Goal: Task Accomplishment & Management: Manage account settings

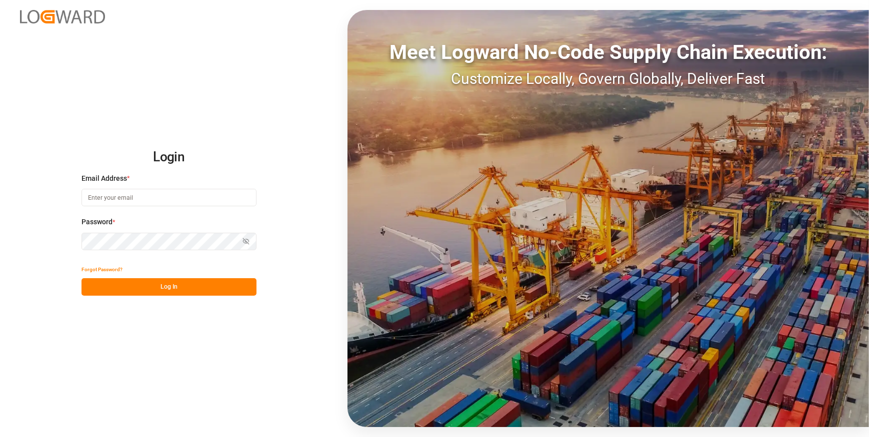
type input "chefequipe.fr.mse@melitta.fr"
click at [166, 282] on button "Log In" at bounding box center [168, 286] width 175 height 17
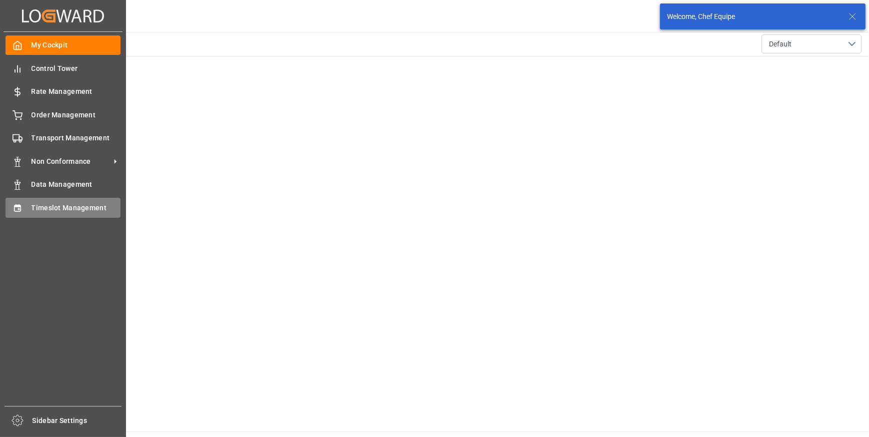
click at [18, 209] on icon at bounding box center [17, 208] width 10 height 10
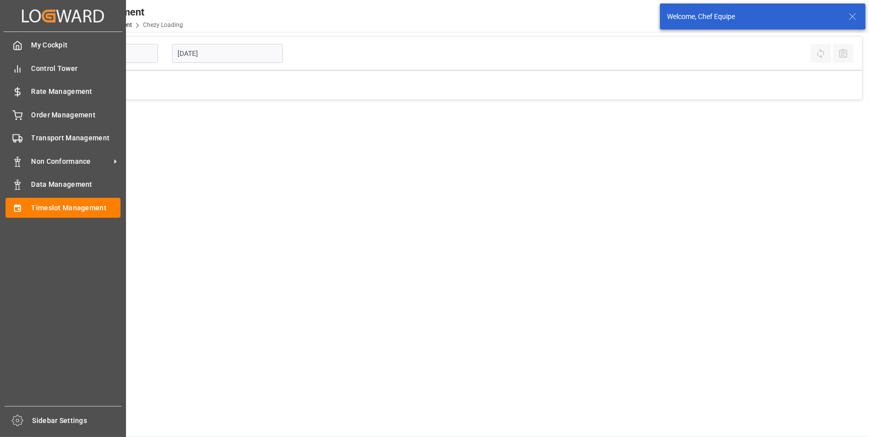
type input "Chezy Loading"
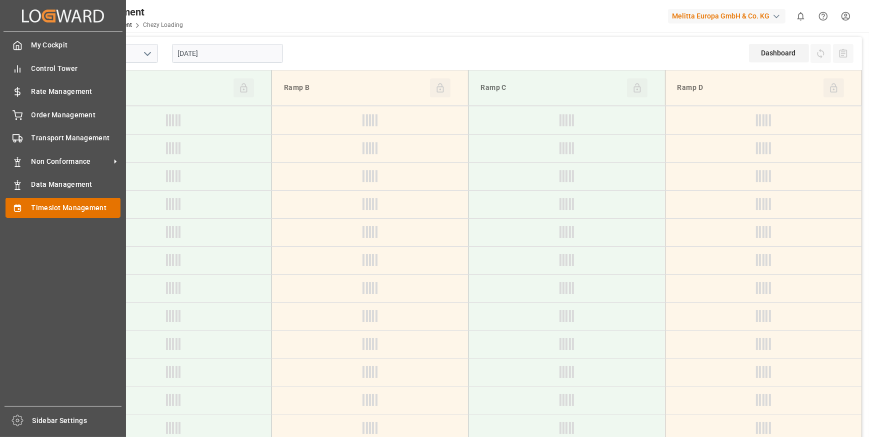
click at [65, 203] on div "Timeslot Management Timeslot Management" at bounding box center [62, 207] width 115 height 19
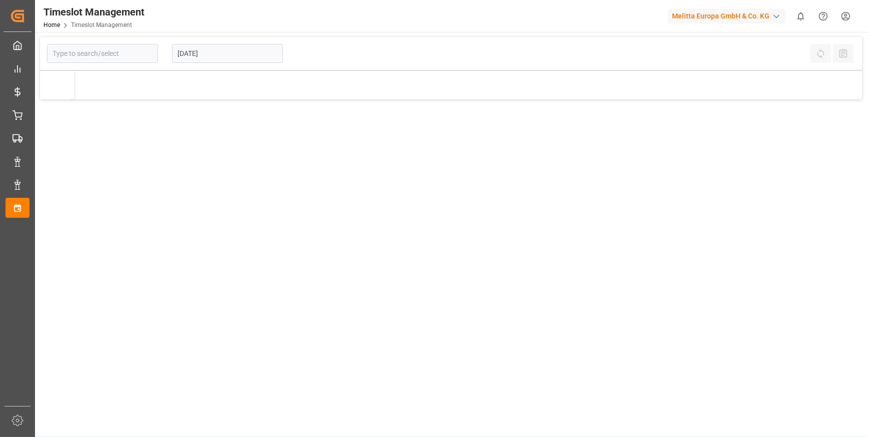
click at [65, 203] on main "23-09-2025 Refresh Time Slots All Audits" at bounding box center [451, 237] width 832 height 400
type input "Chezy Loading"
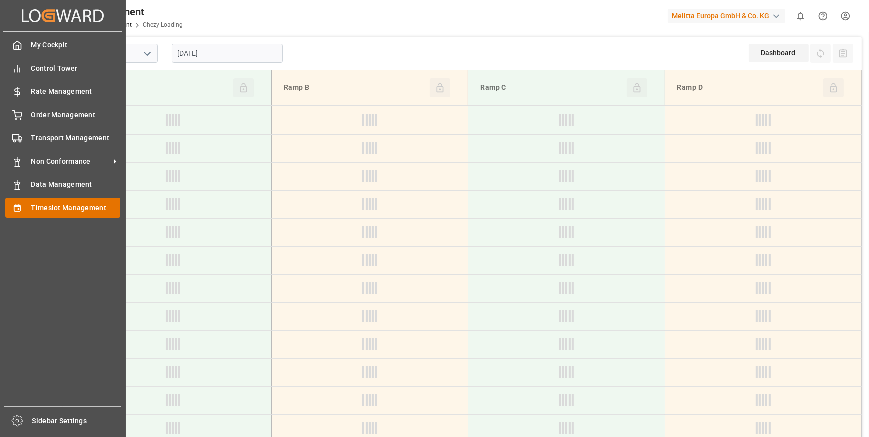
click at [21, 207] on icon at bounding box center [17, 208] width 10 height 10
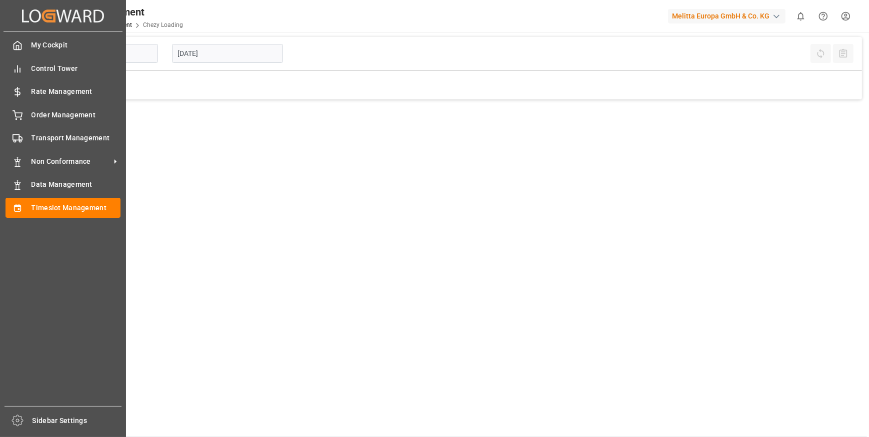
type input "Chezy Loading"
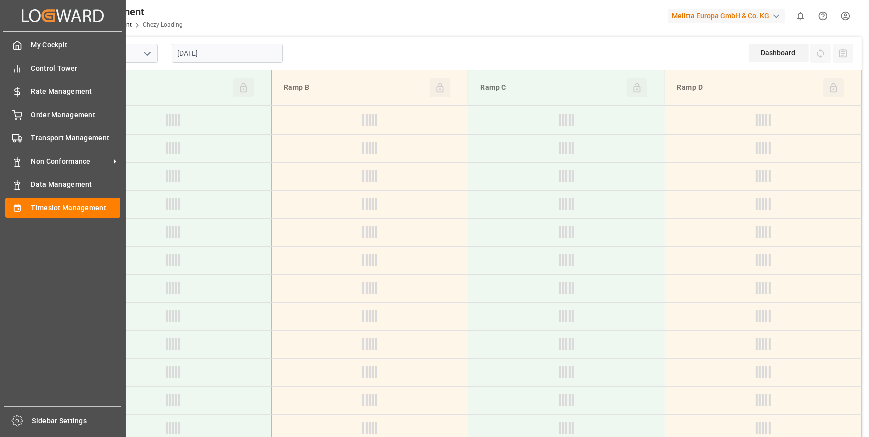
click at [21, 207] on icon at bounding box center [17, 208] width 10 height 10
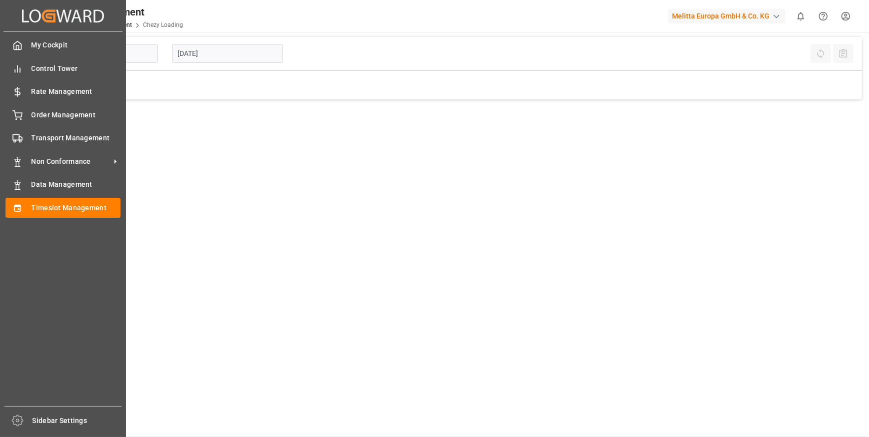
type input "Chezy Loading"
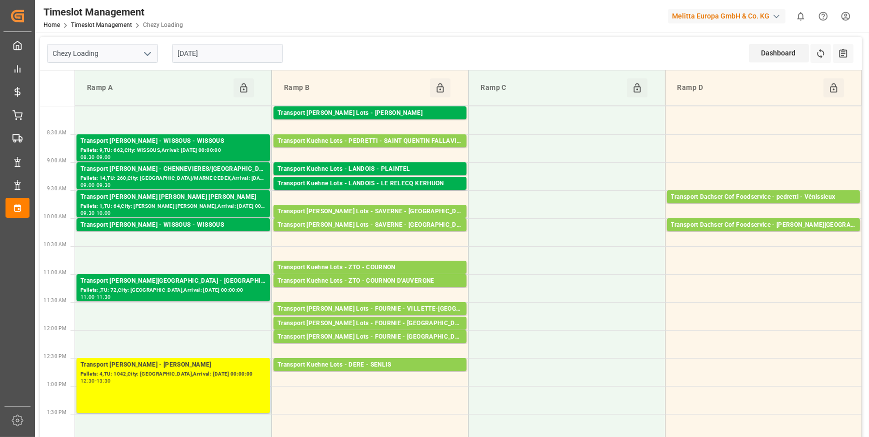
click at [212, 50] on input "[DATE]" at bounding box center [227, 53] width 111 height 19
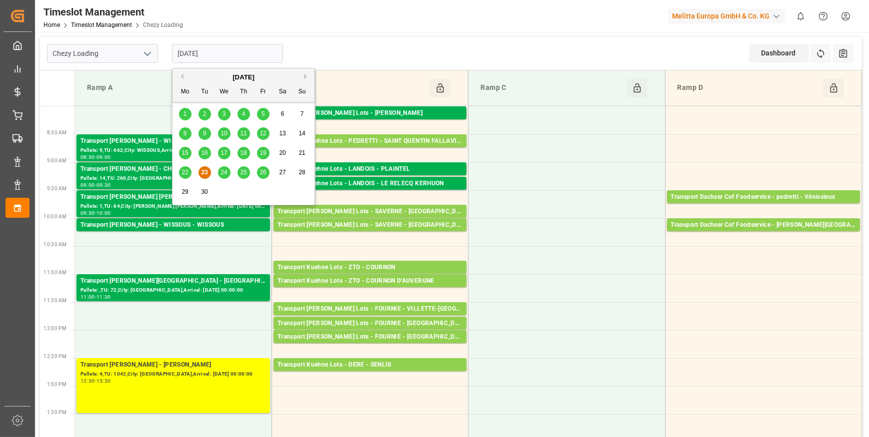
click at [221, 171] on span "24" at bounding box center [223, 172] width 6 height 7
type input "[DATE]"
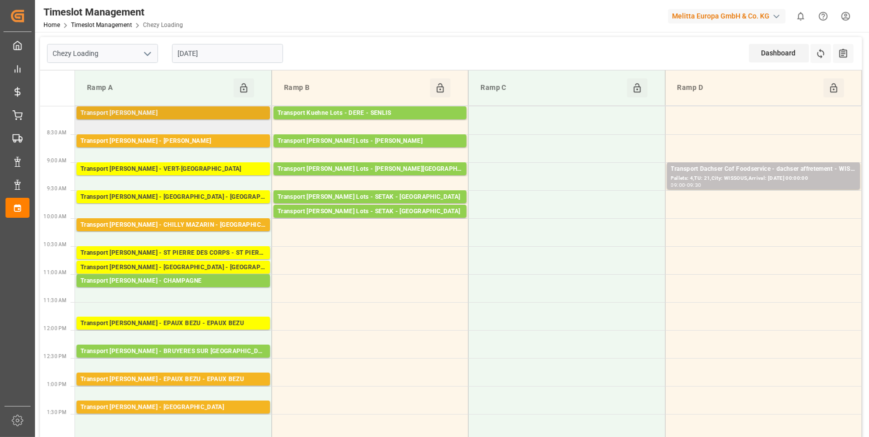
click at [196, 114] on div "Transport Delisle - LISIEUX - LISIEUX" at bounding box center [172, 113] width 185 height 10
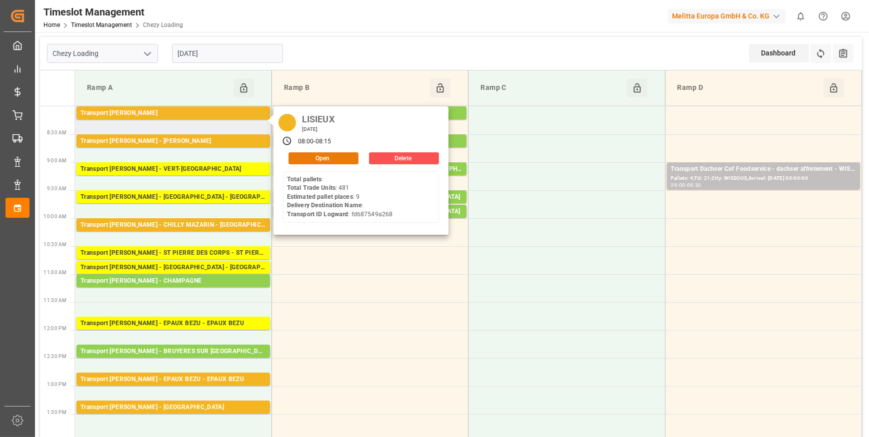
click at [315, 159] on button "Open" at bounding box center [323, 158] width 70 height 12
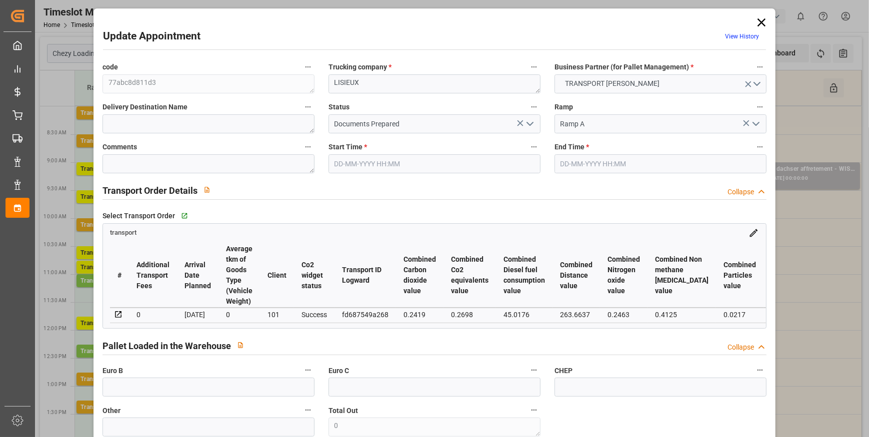
type input "9"
type input "312.54"
type input "0"
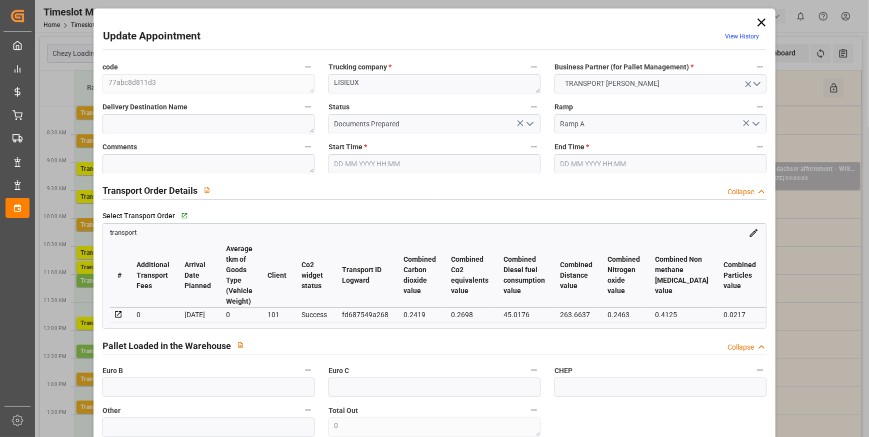
type input "301.9761"
type input "-10.5639"
type input "0"
type input "1621.003"
type input "2687.839"
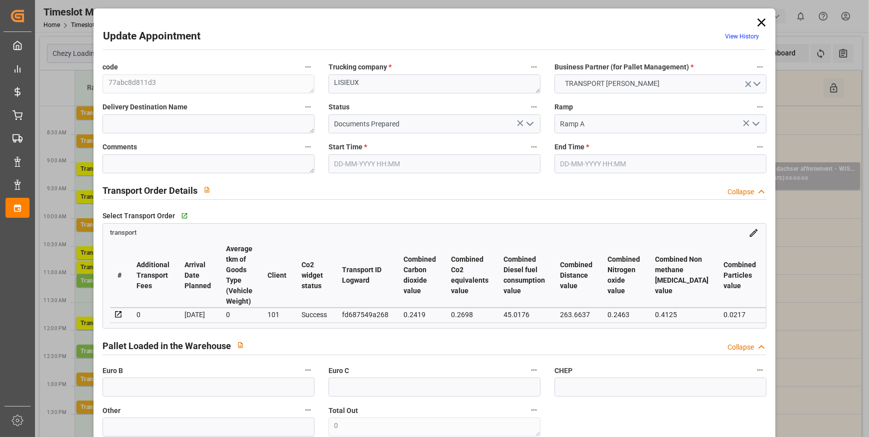
type input "5590.249"
type input "14"
type input "0"
type input "481"
type input "36"
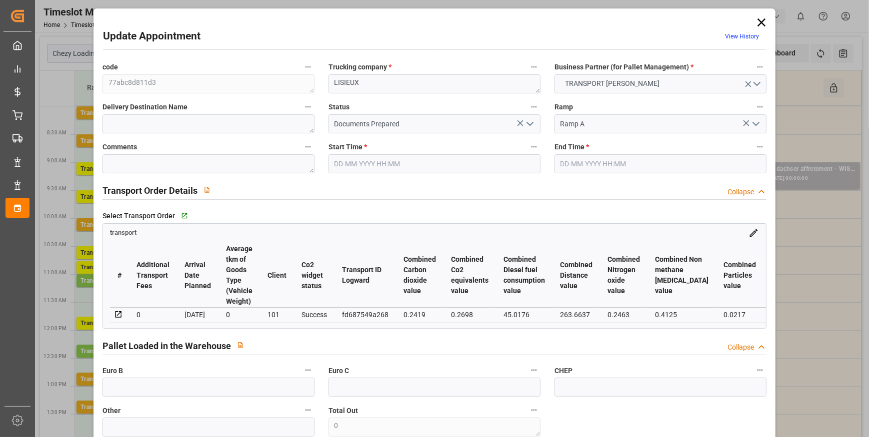
type input "101"
type input "1859.839"
type input "0"
type input "4710.8598"
type input "0"
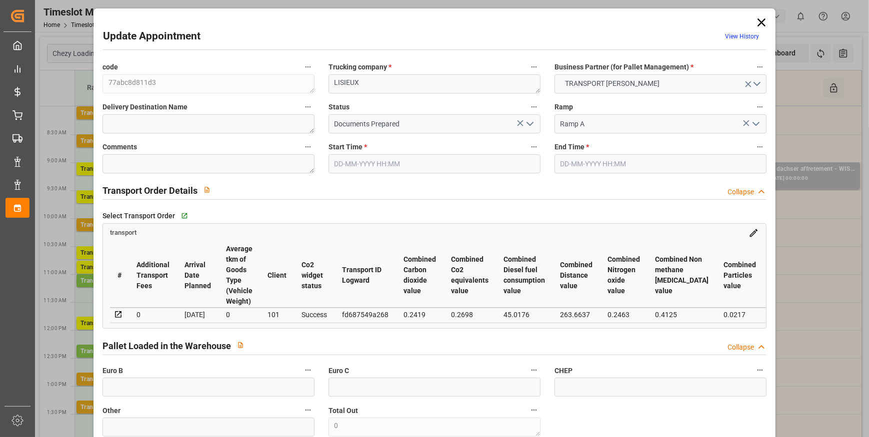
type input "0"
type input "21"
type input "35"
type input "24-09-2025 08:00"
type input "24-09-2025 08:15"
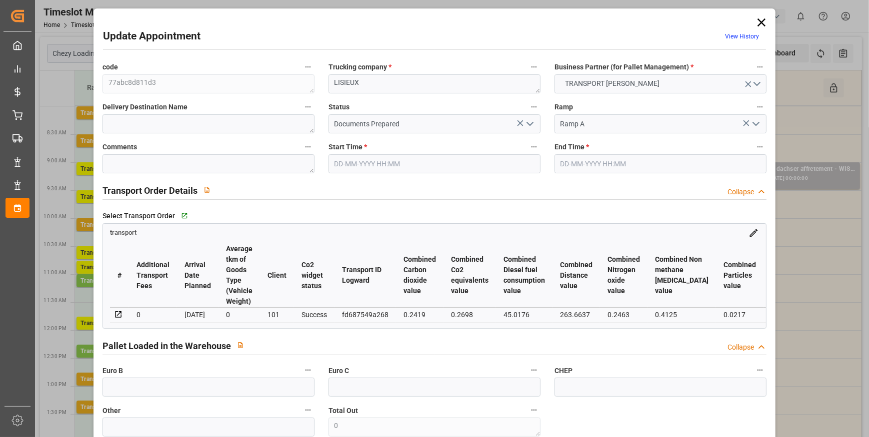
type input "18-09-2025 13:42"
type input "18-09-2025 11:46"
type input "25-09-2025"
type input "[DATE]"
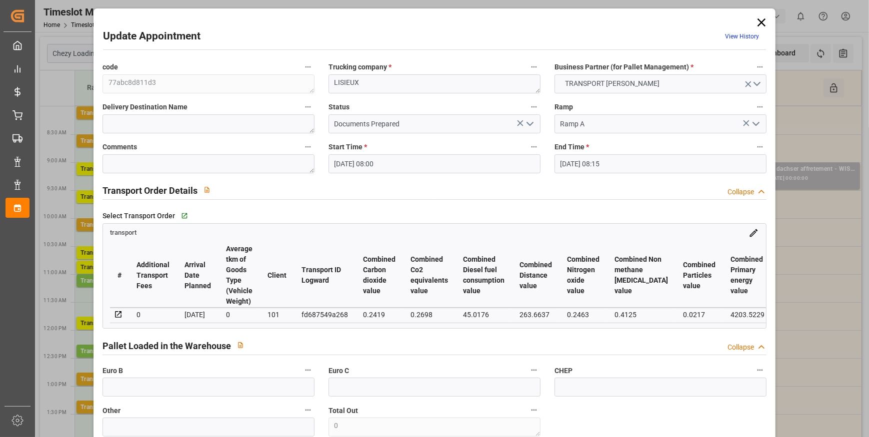
click at [531, 123] on icon "open menu" at bounding box center [530, 124] width 12 height 12
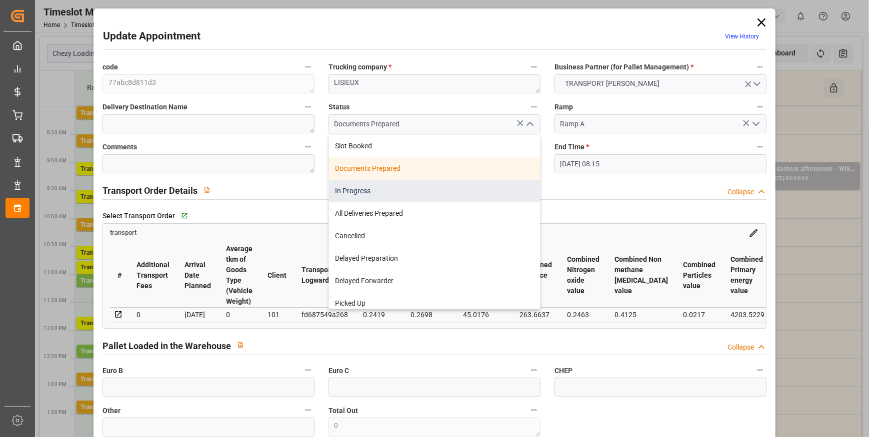
click at [357, 190] on div "In Progress" at bounding box center [434, 191] width 211 height 22
type input "In Progress"
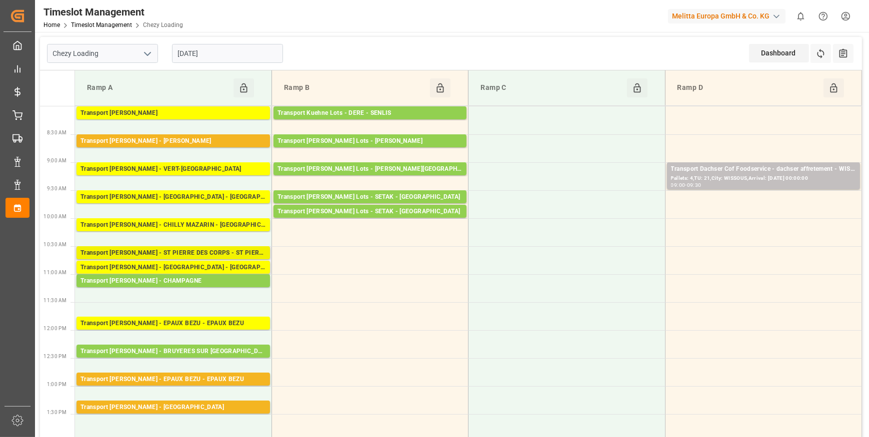
click at [202, 251] on div "Transport Delisle - ST PIERRE DES CORPS - ST PIERRE DES CORPS" at bounding box center [172, 253] width 185 height 10
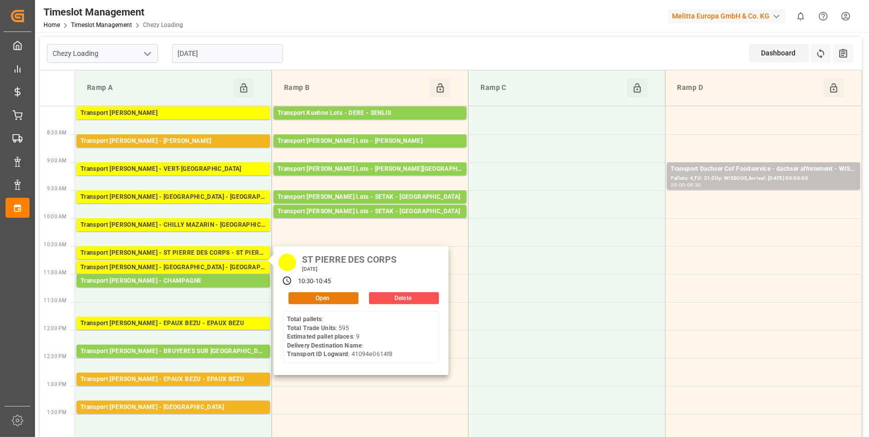
click at [326, 294] on button "Open" at bounding box center [323, 298] width 70 height 12
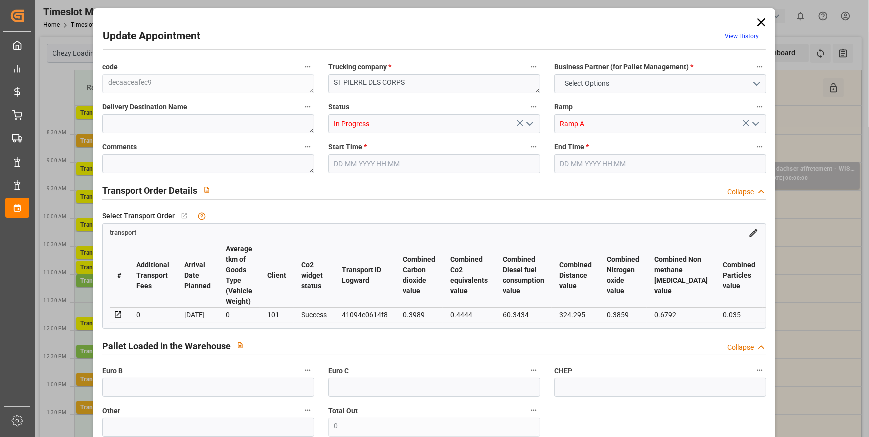
type input "9"
type input "353.22"
type input "0"
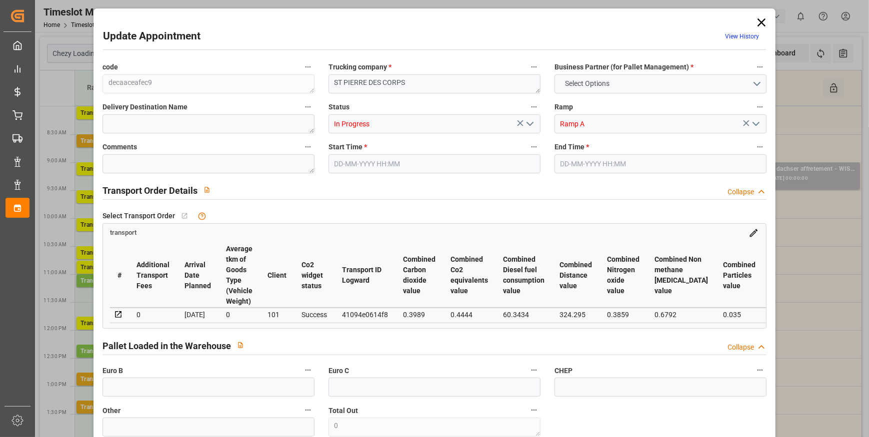
type input "341.2812"
type input "-11.9388"
type input "12"
type input "2016.698"
type input "3000.686"
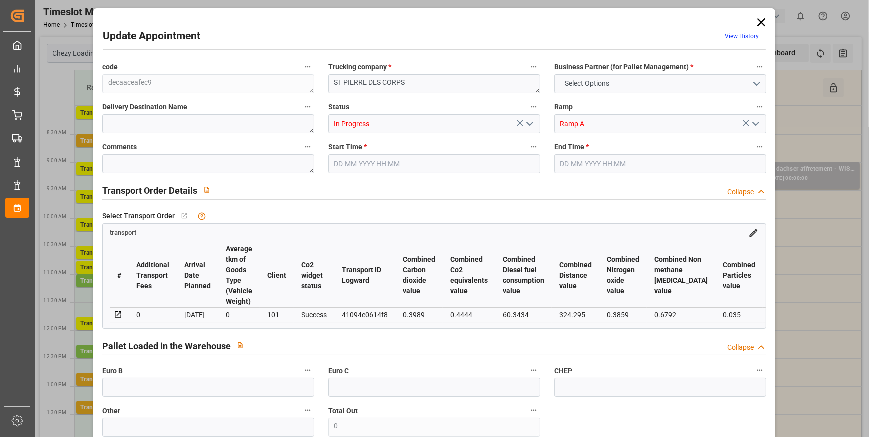
type input "7187.792"
type input "37"
type input "0"
type input "595"
type input "27"
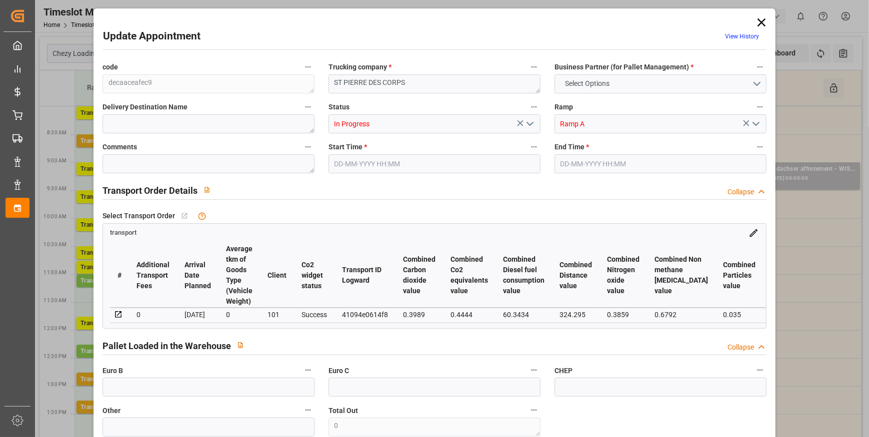
type input "101"
type input "2363.982"
type input "0"
type input "4710.8598"
type input "0"
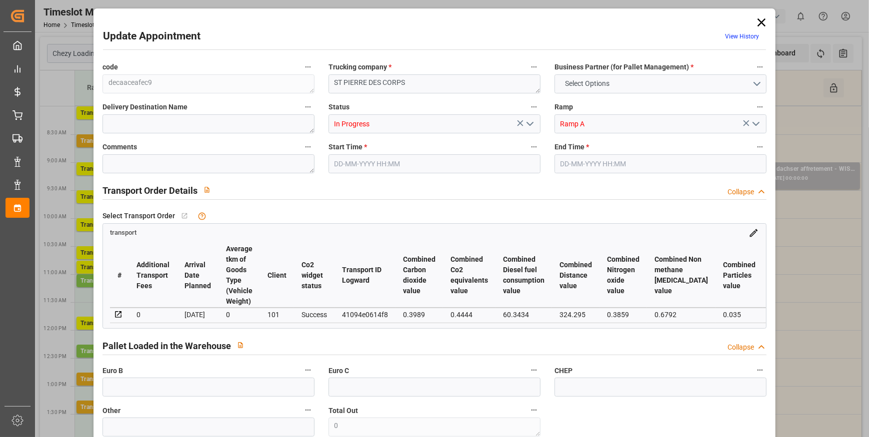
type input "0"
type input "21"
type input "35"
type input "24-09-2025 10:30"
type input "24-09-2025 10:45"
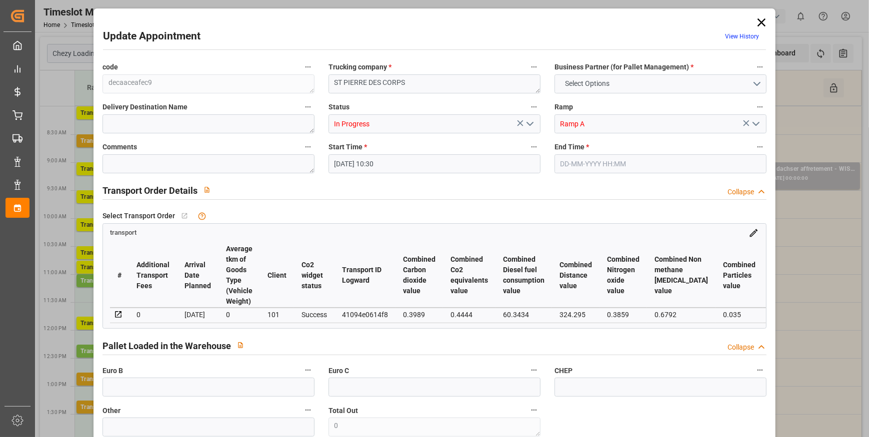
type input "18-09-2025 13:57"
type input "18-09-2025 11:46"
type input "[DATE]"
type input "24-09-2025"
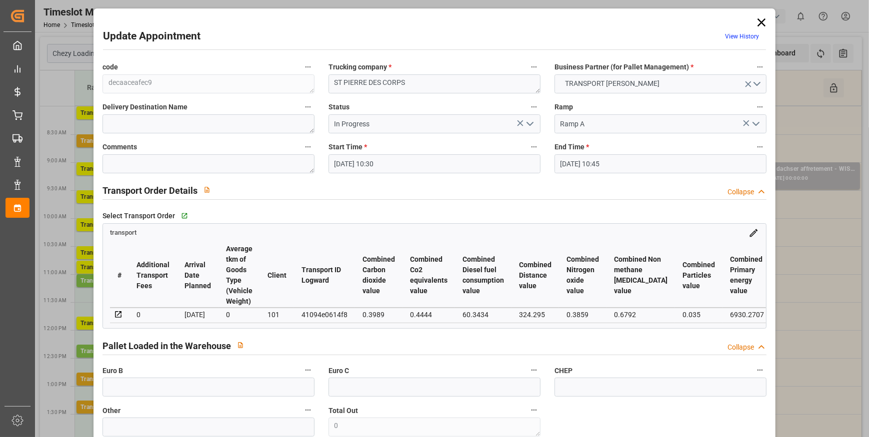
click at [530, 124] on polyline "open menu" at bounding box center [530, 123] width 6 height 3
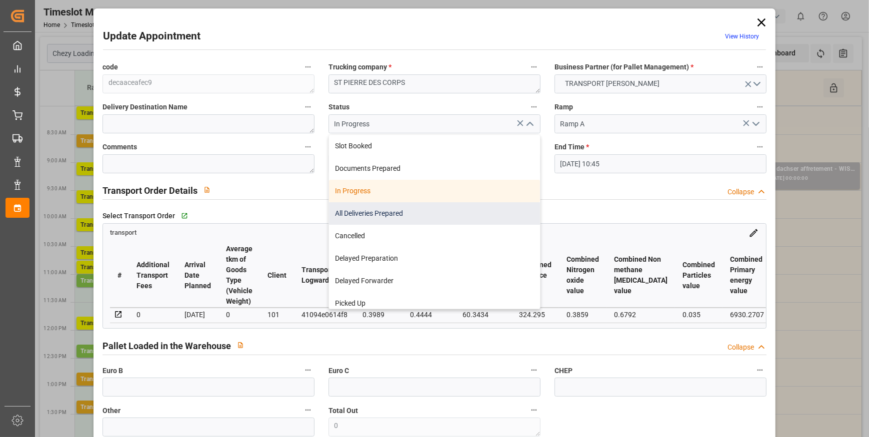
click at [336, 214] on div "All Deliveries Prepared" at bounding box center [434, 213] width 211 height 22
type input "All Deliveries Prepared"
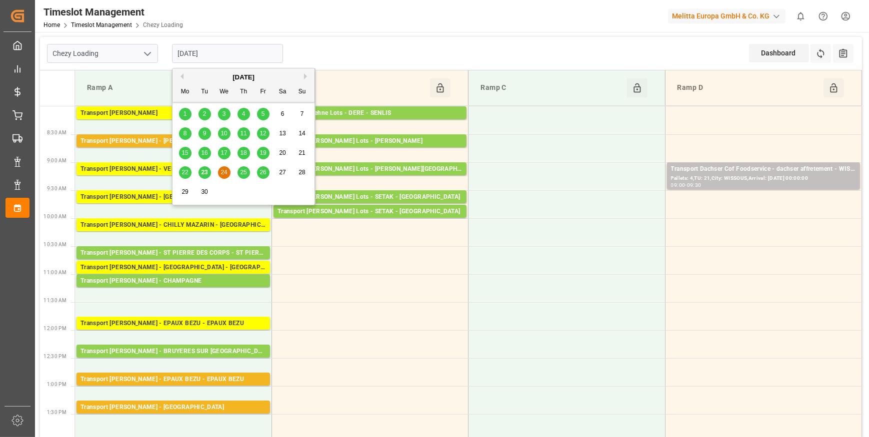
click at [203, 46] on input "[DATE]" at bounding box center [227, 53] width 111 height 19
click at [203, 175] on span "23" at bounding box center [204, 172] width 6 height 7
type input "[DATE]"
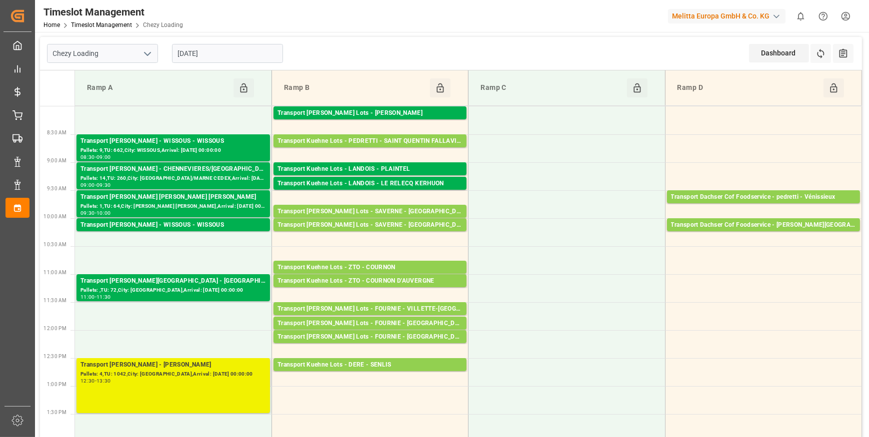
click at [222, 365] on div "Transport [PERSON_NAME] - [PERSON_NAME]" at bounding box center [172, 365] width 185 height 10
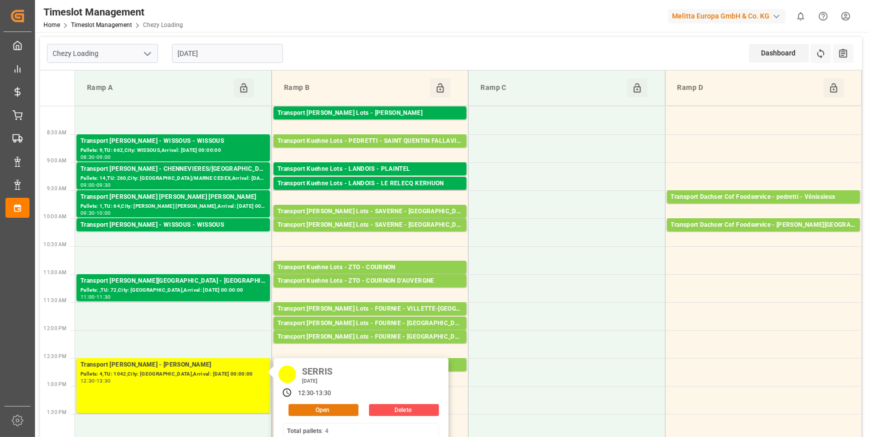
click at [313, 410] on button "Open" at bounding box center [323, 410] width 70 height 12
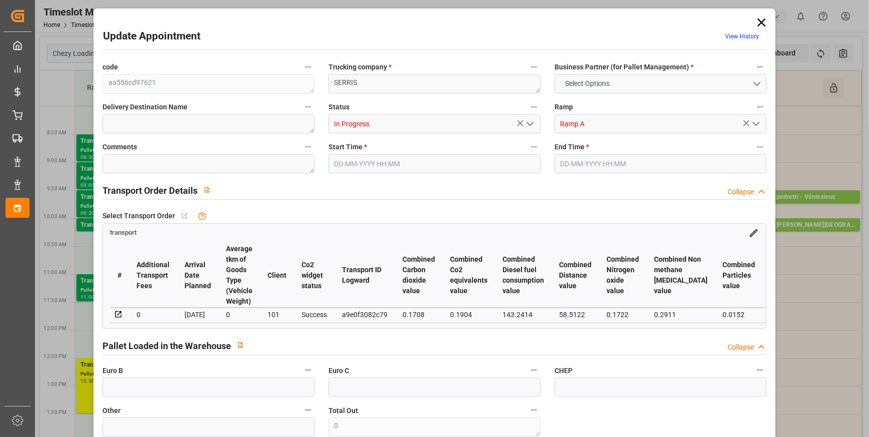
type input "18"
type input "338.98"
type input "0"
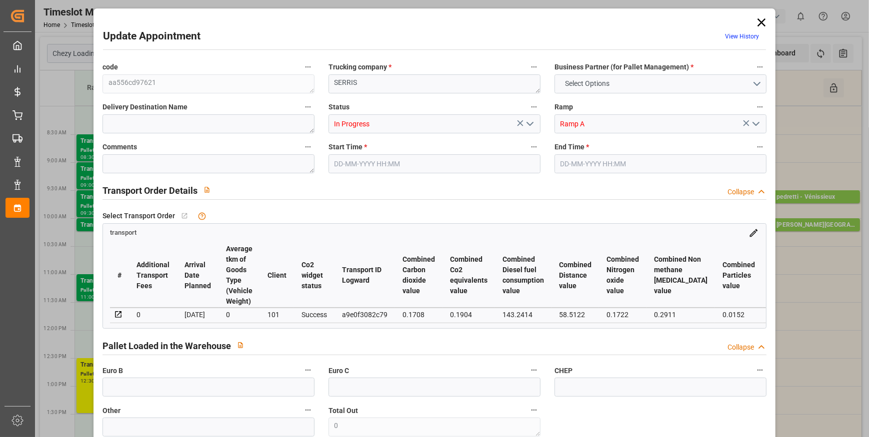
type input "327.5225"
type input "-11.4575"
type input "1"
type input "5093.374"
type input "6642.28"
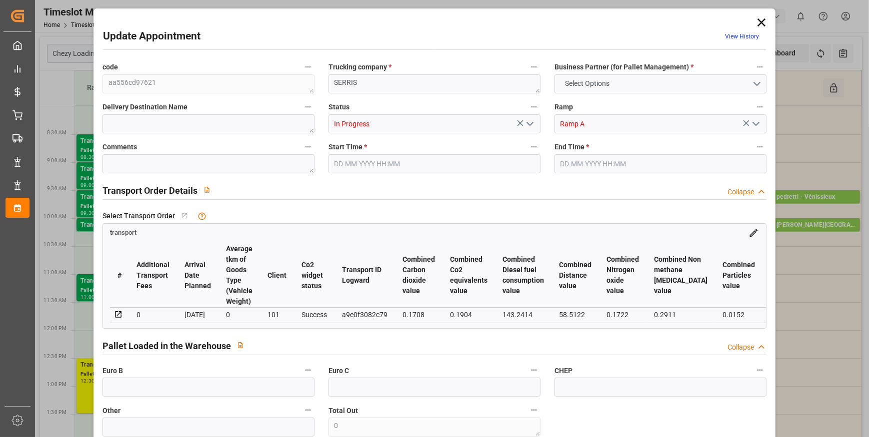
type input "16777.153"
type input "77"
type input "4"
type input "1042"
type input "33"
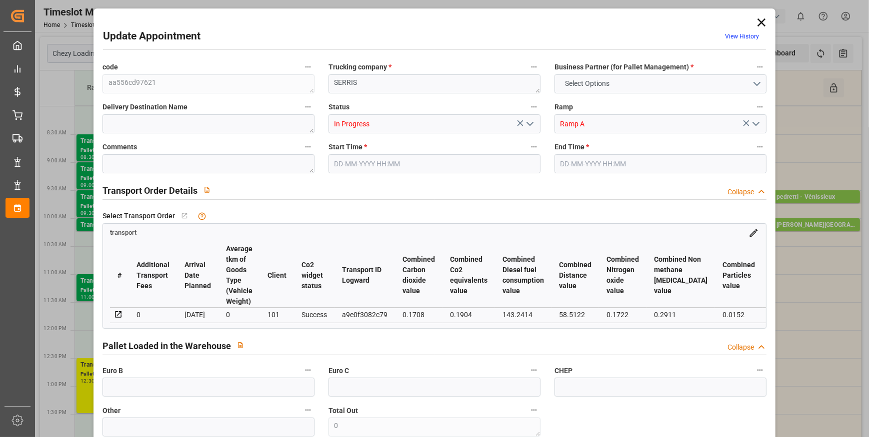
type input "101"
type input "5768.768"
type input "0"
type input "4710.8598"
type input "0"
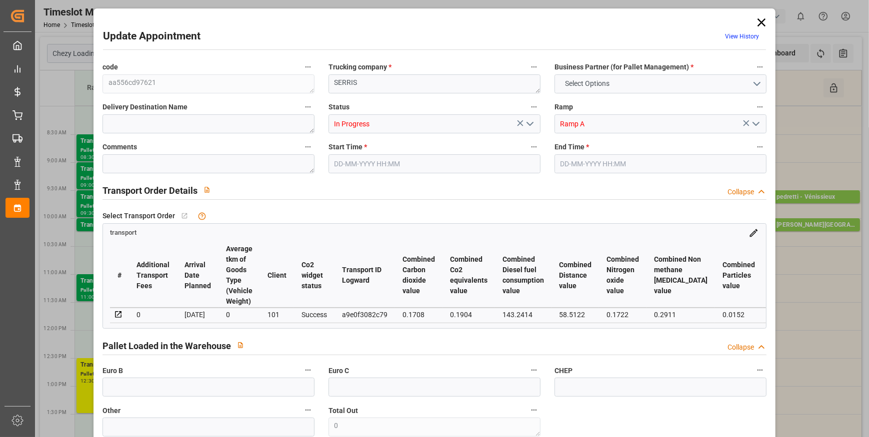
type input "0"
type input "21"
type input "35"
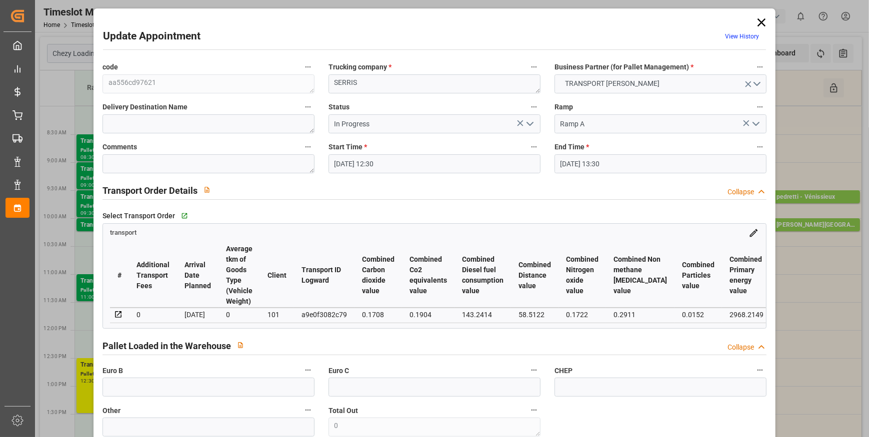
type input "23-09-2025 12:30"
type input "23-09-2025 13:30"
type input "19-09-2025 12:03"
type input "19-09-2025 11:19"
type input "24-09-2025"
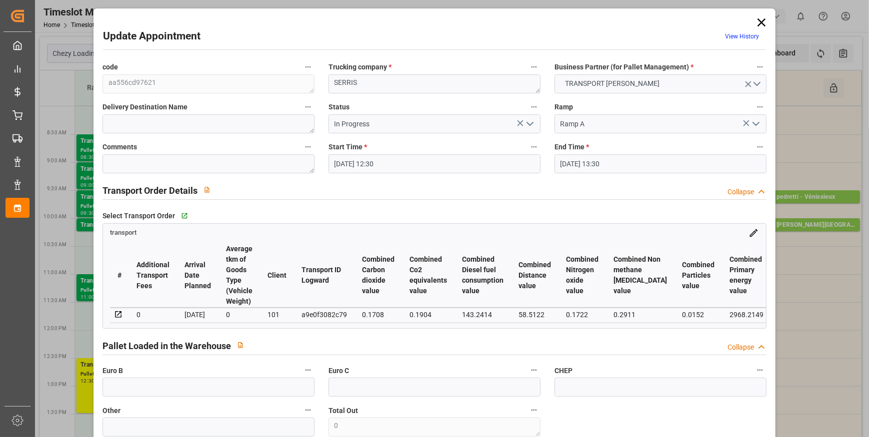
type input "[DATE]"
click at [530, 119] on icon "open menu" at bounding box center [530, 124] width 12 height 12
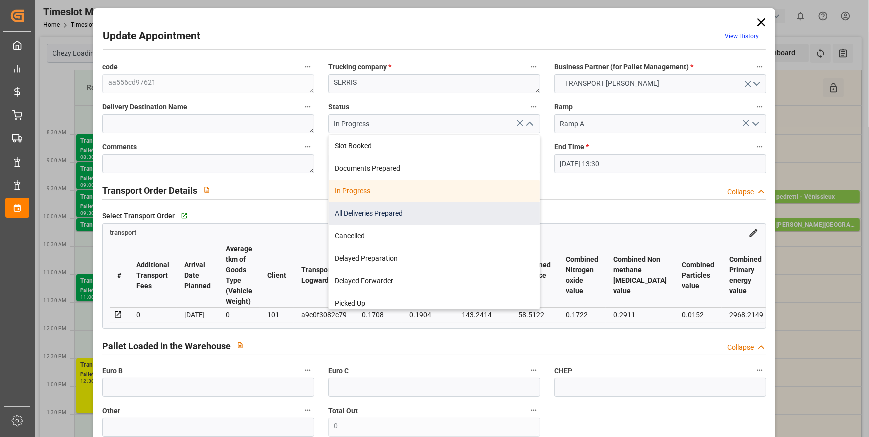
click at [348, 214] on div "All Deliveries Prepared" at bounding box center [434, 213] width 211 height 22
type input "All Deliveries Prepared"
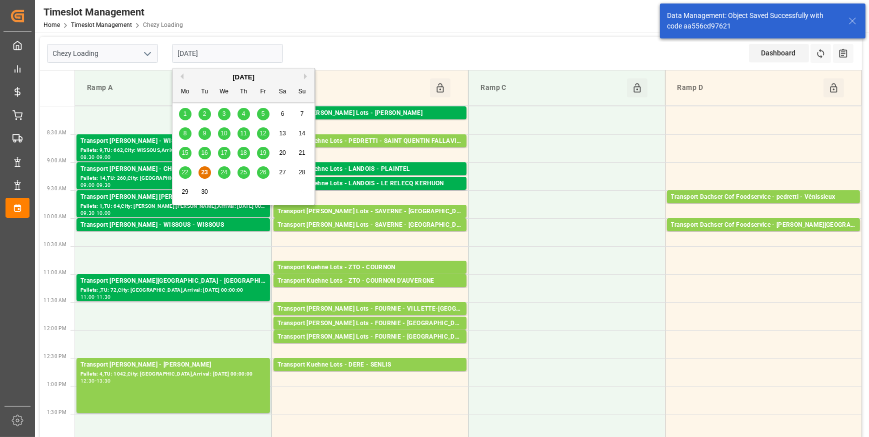
click at [249, 58] on input "[DATE]" at bounding box center [227, 53] width 111 height 19
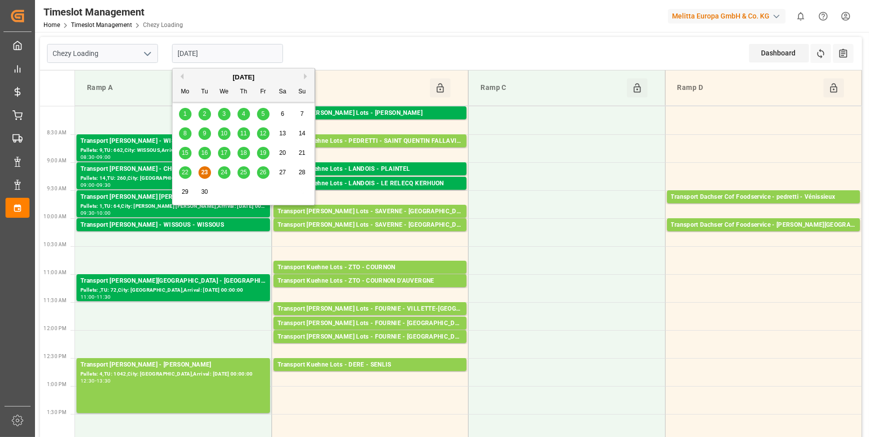
click at [222, 174] on span "24" at bounding box center [223, 172] width 6 height 7
type input "[DATE]"
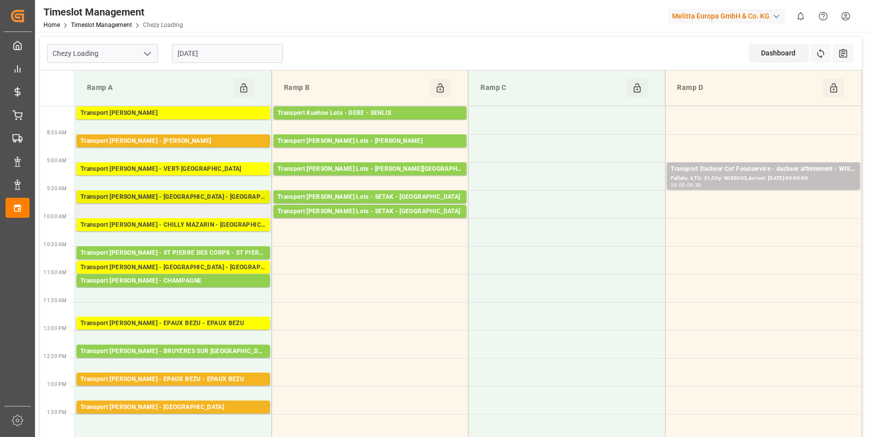
click at [177, 197] on div "Transport Delisle - AMIENS - AMIENS" at bounding box center [172, 197] width 185 height 10
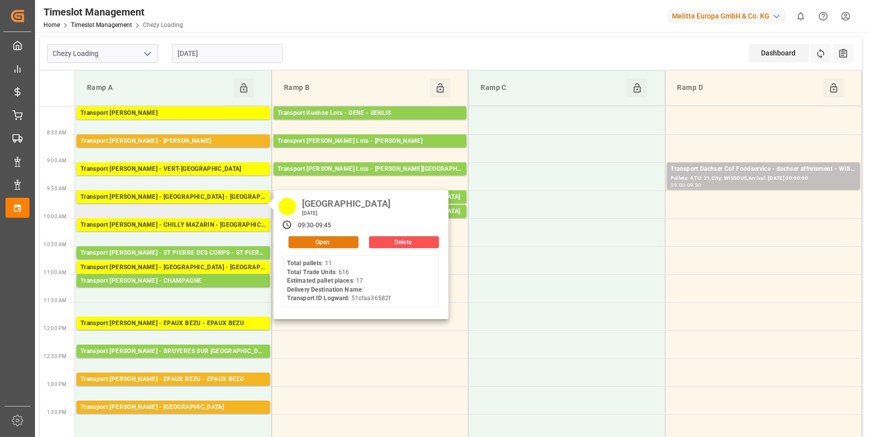
click at [298, 241] on button "Open" at bounding box center [323, 242] width 70 height 12
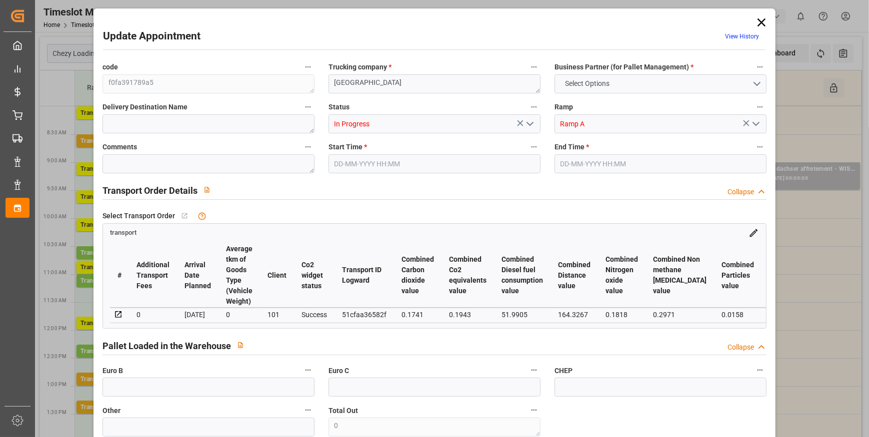
type input "17"
type input "341.41"
type input "0"
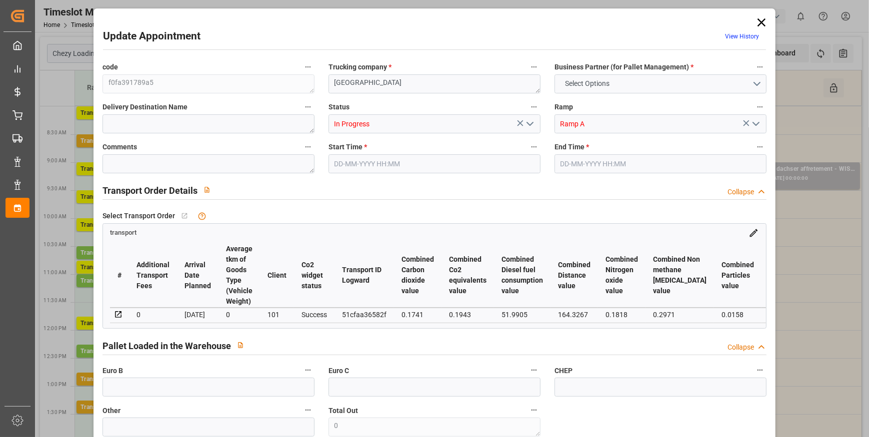
type input "329.8703"
type input "-11.5397"
type input "6"
type input "1699.256"
type input "2968.912"
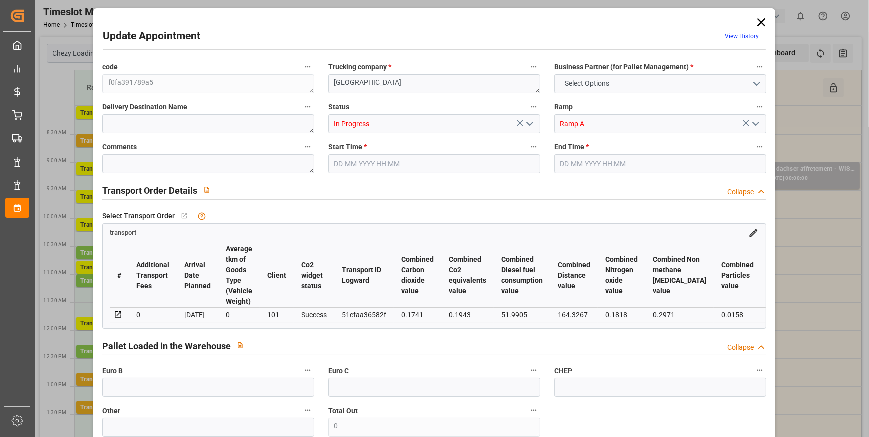
type input "14741.682"
type input "80"
type input "11"
type input "616"
type input "30"
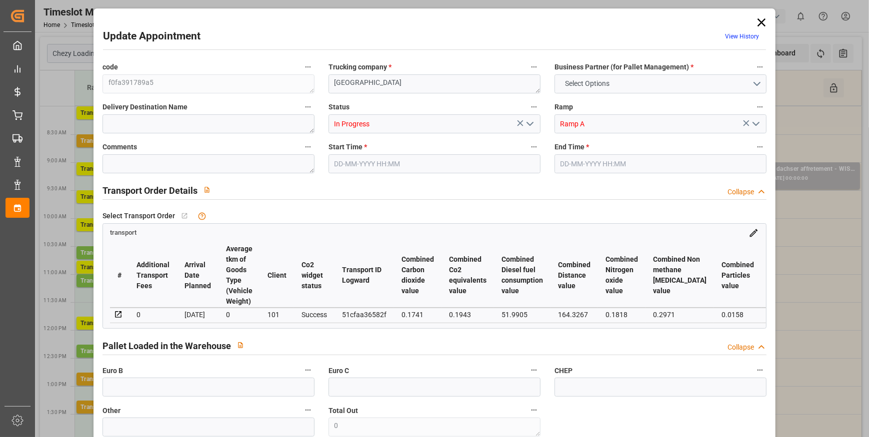
type input "101"
type input "2225.216"
type input "0"
type input "4710.8598"
type input "0"
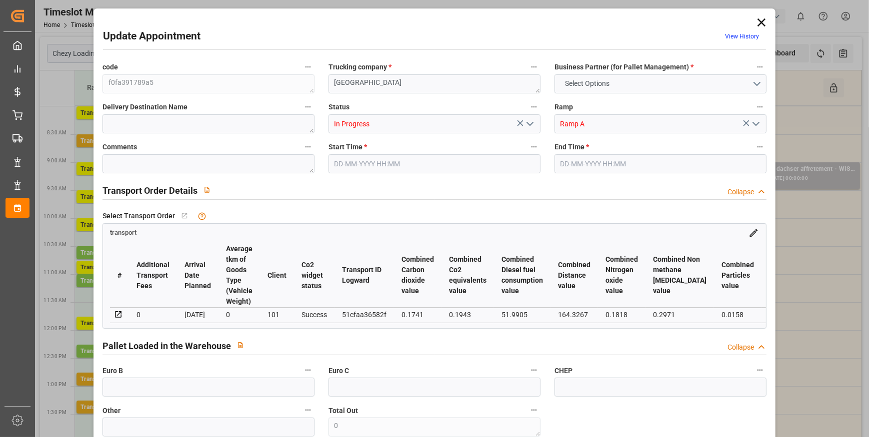
type input "0"
type input "21"
type input "35"
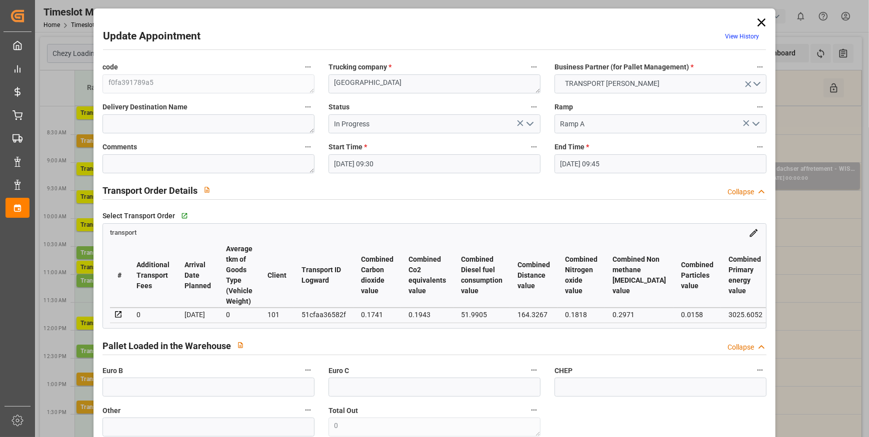
type input "24-09-2025 09:30"
type input "24-09-2025 09:45"
type input "18-09-2025 14:05"
type input "18-09-2025 11:49"
type input "25-09-2025"
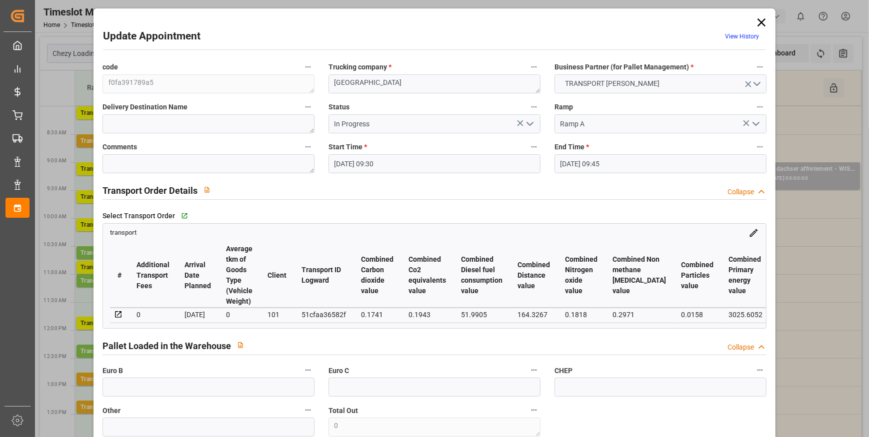
type input "[DATE]"
click at [530, 121] on icon "open menu" at bounding box center [530, 124] width 12 height 12
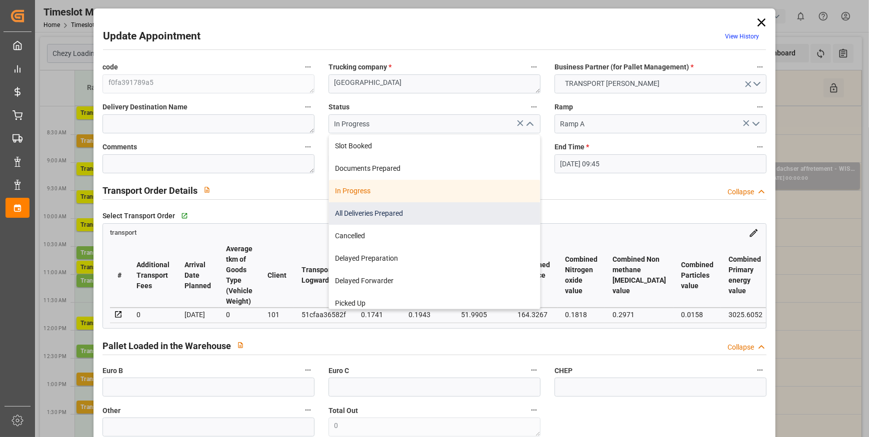
click at [362, 211] on div "All Deliveries Prepared" at bounding box center [434, 213] width 211 height 22
type input "All Deliveries Prepared"
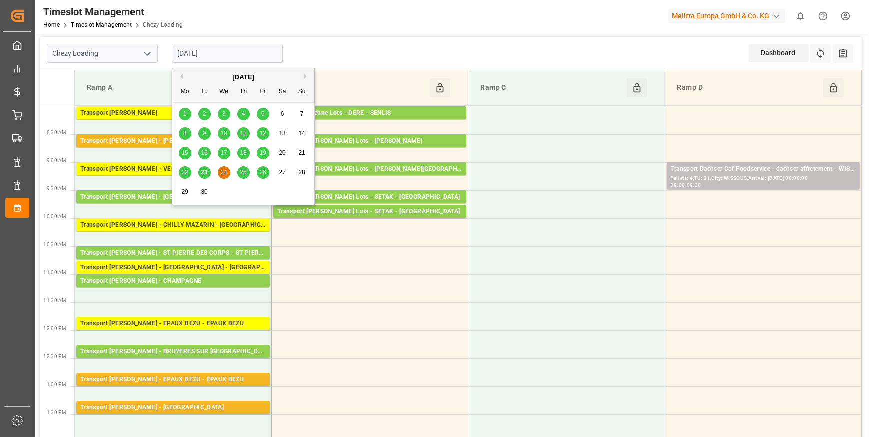
click at [216, 50] on input "24-09-2025" at bounding box center [227, 53] width 111 height 19
click at [204, 171] on span "23" at bounding box center [204, 172] width 6 height 7
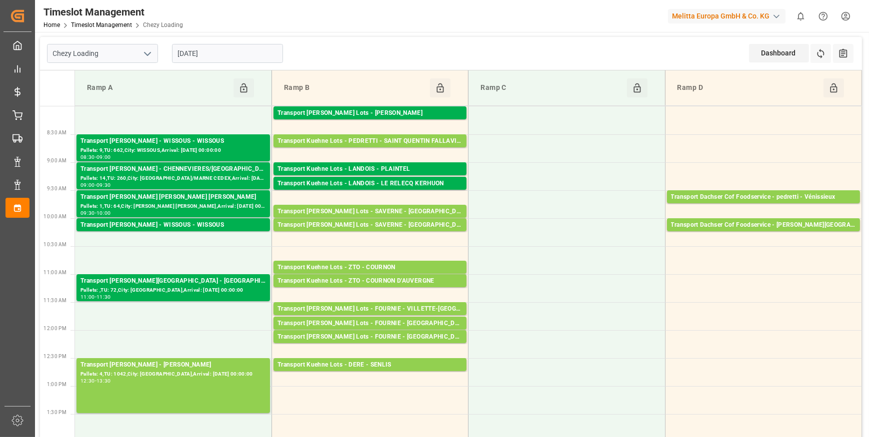
click at [236, 59] on input "[DATE]" at bounding box center [227, 53] width 111 height 19
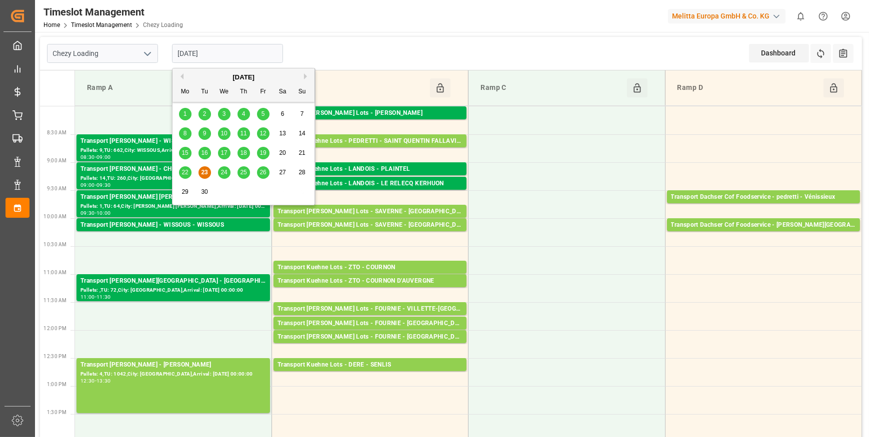
click at [187, 171] on span "22" at bounding box center [184, 172] width 6 height 7
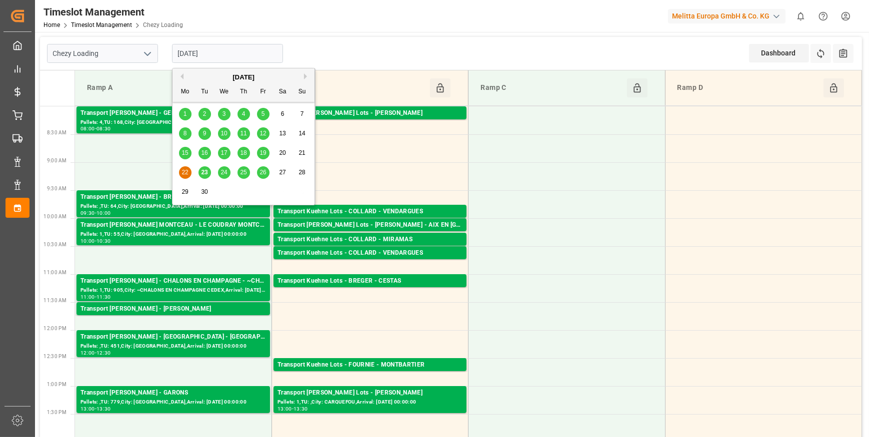
click at [226, 55] on input "[DATE]" at bounding box center [227, 53] width 111 height 19
click at [205, 171] on span "23" at bounding box center [204, 172] width 6 height 7
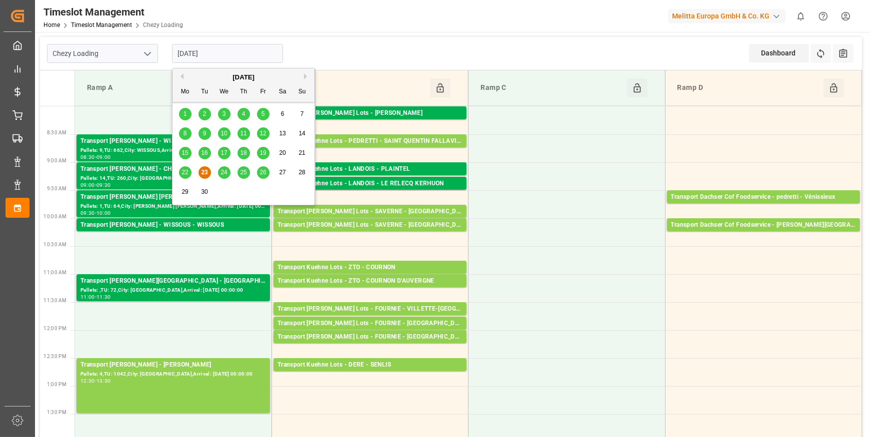
click at [221, 54] on input "[DATE]" at bounding box center [227, 53] width 111 height 19
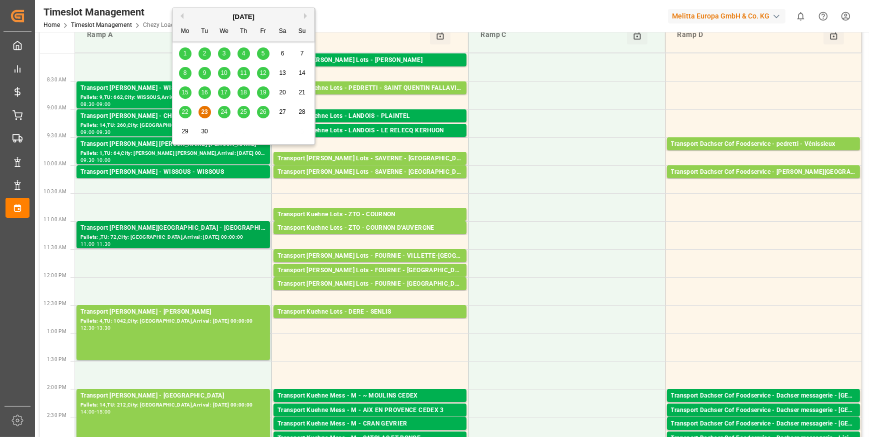
scroll to position [45, 0]
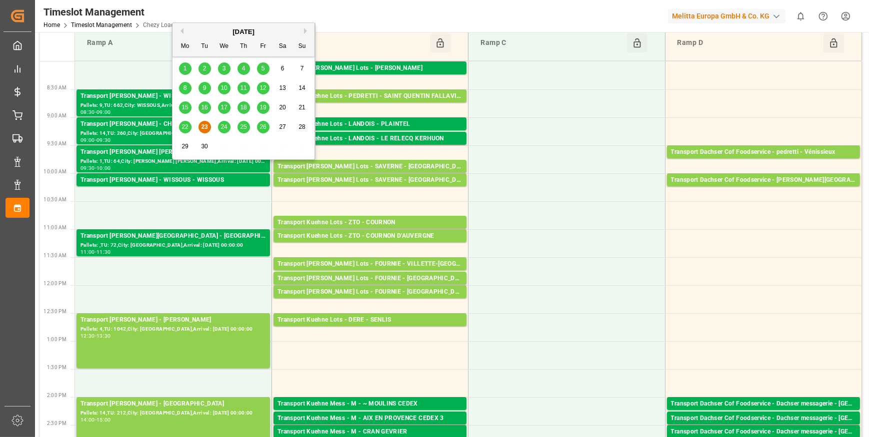
click at [221, 126] on span "24" at bounding box center [223, 126] width 6 height 7
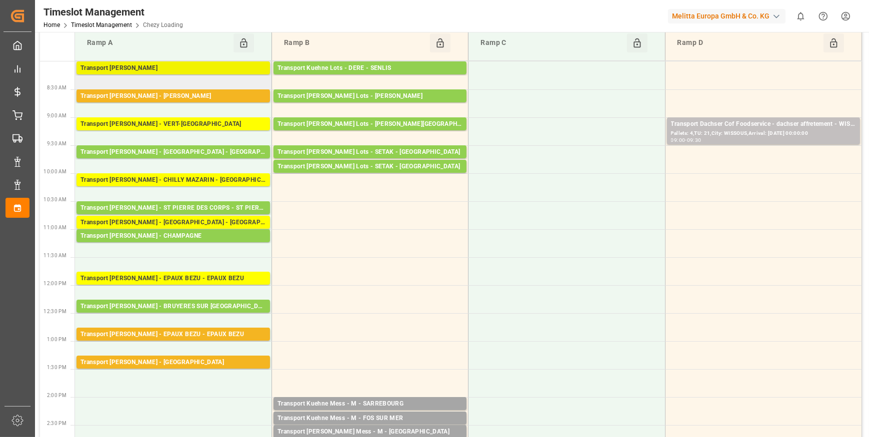
scroll to position [0, 0]
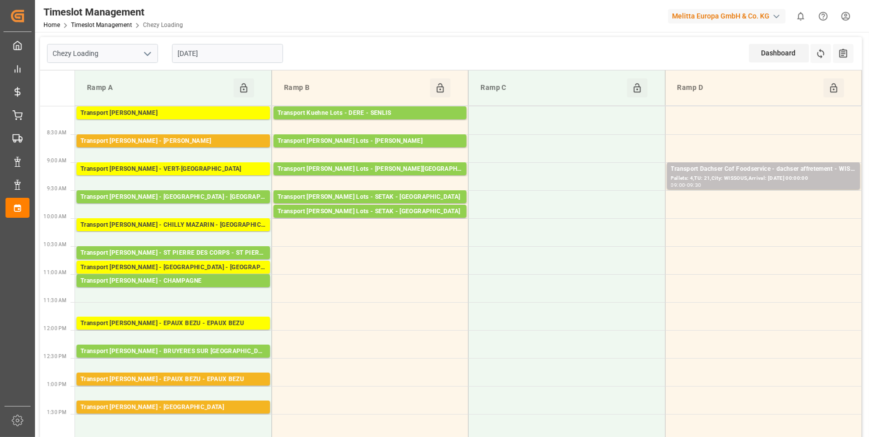
click at [206, 55] on input "24-09-2025" at bounding box center [227, 53] width 111 height 19
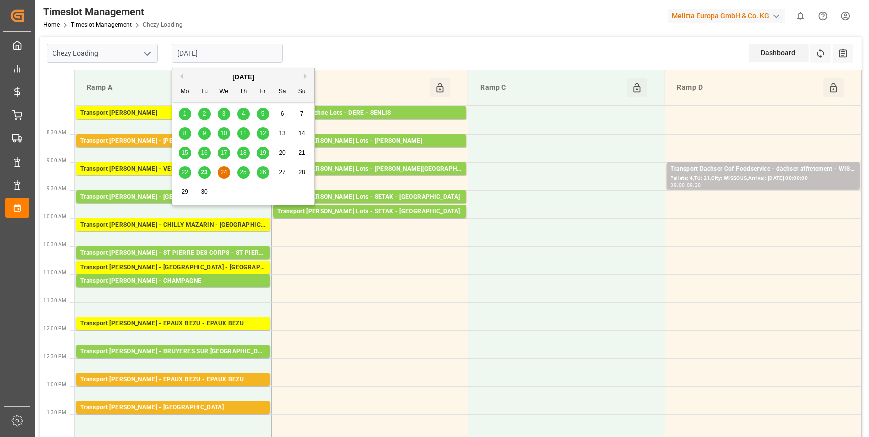
click at [205, 172] on span "23" at bounding box center [204, 172] width 6 height 7
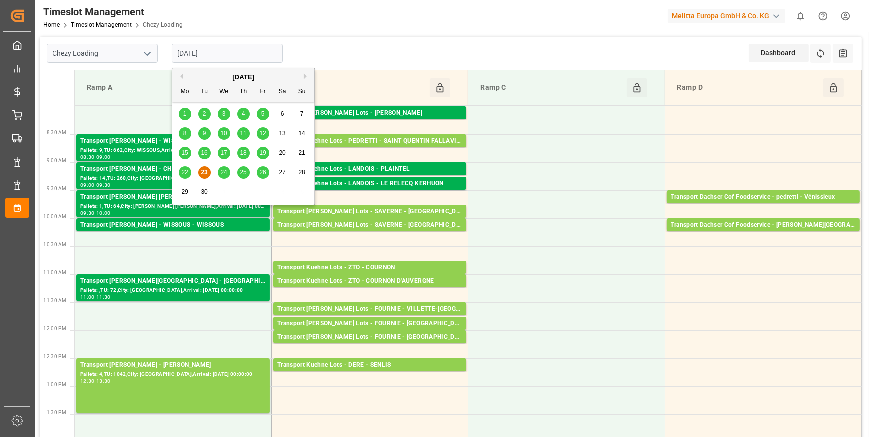
click at [235, 49] on input "[DATE]" at bounding box center [227, 53] width 111 height 19
click at [226, 173] on span "24" at bounding box center [223, 172] width 6 height 7
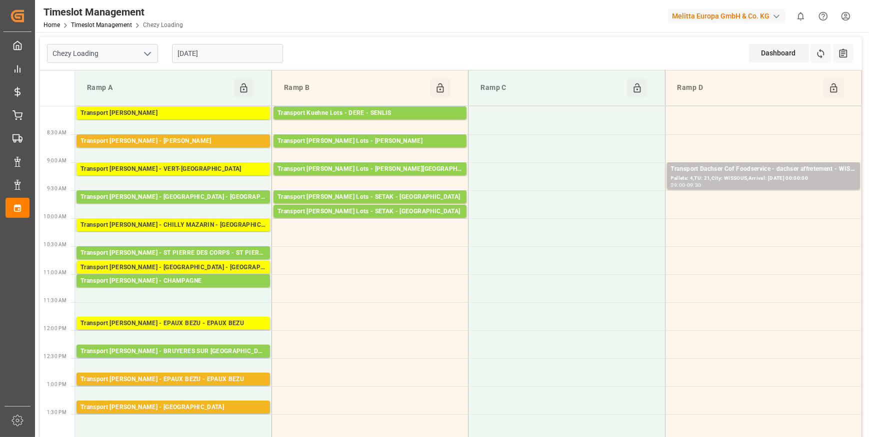
click at [210, 57] on input "24-09-2025" at bounding box center [227, 53] width 111 height 19
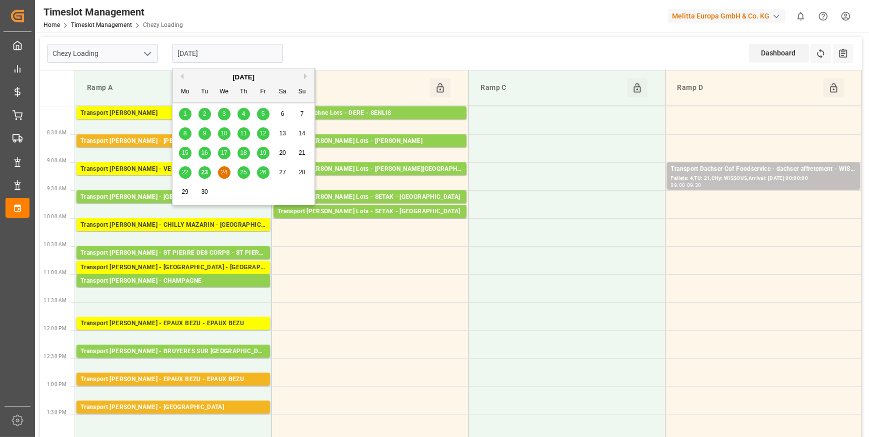
click at [239, 170] on div "25" at bounding box center [243, 173] width 12 height 12
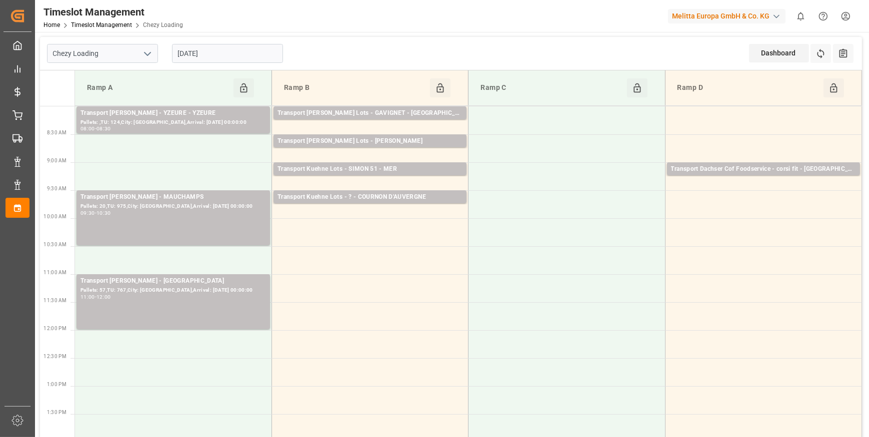
click at [242, 54] on input "[DATE]" at bounding box center [227, 53] width 111 height 19
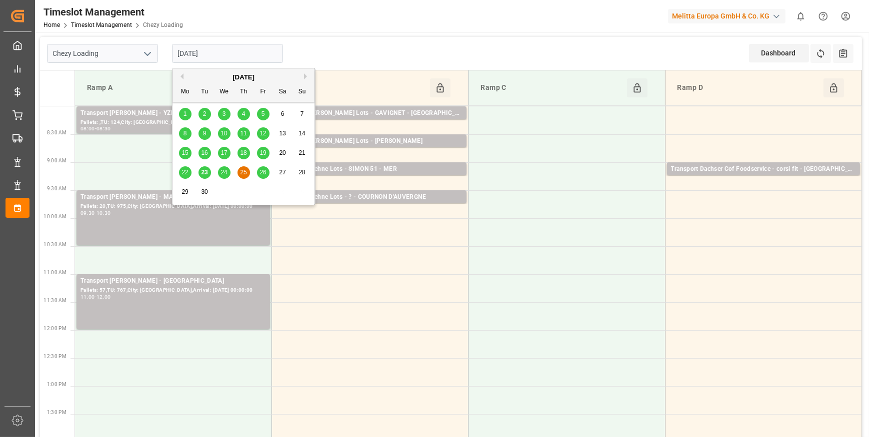
click at [207, 172] on span "23" at bounding box center [204, 172] width 6 height 7
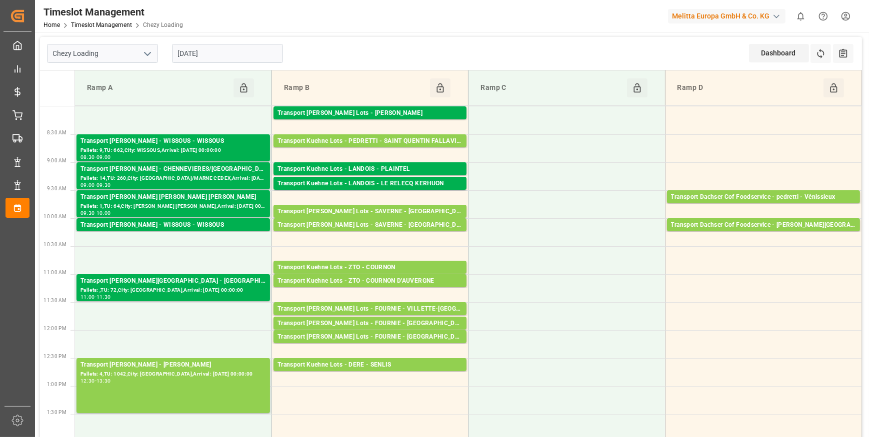
click at [225, 50] on input "[DATE]" at bounding box center [227, 53] width 111 height 19
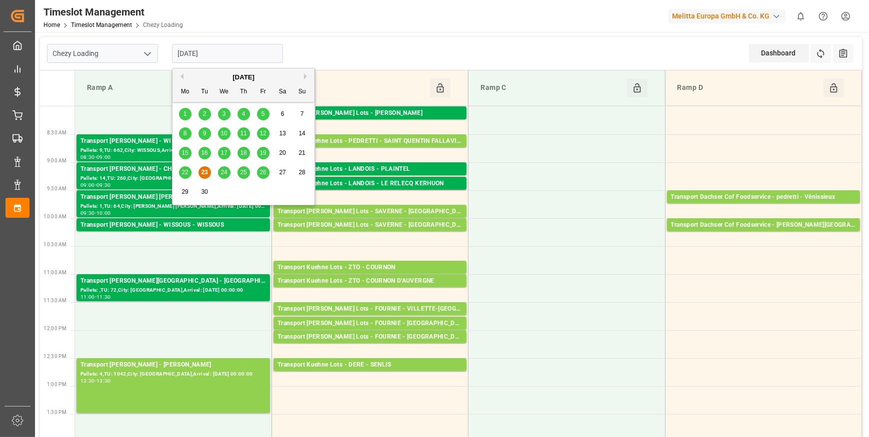
click at [185, 169] on span "22" at bounding box center [184, 172] width 6 height 7
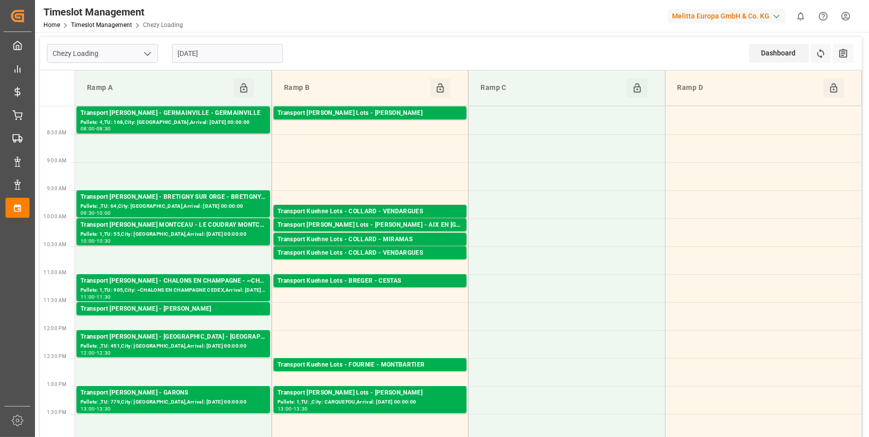
click at [219, 54] on input "22-09-2025" at bounding box center [227, 53] width 111 height 19
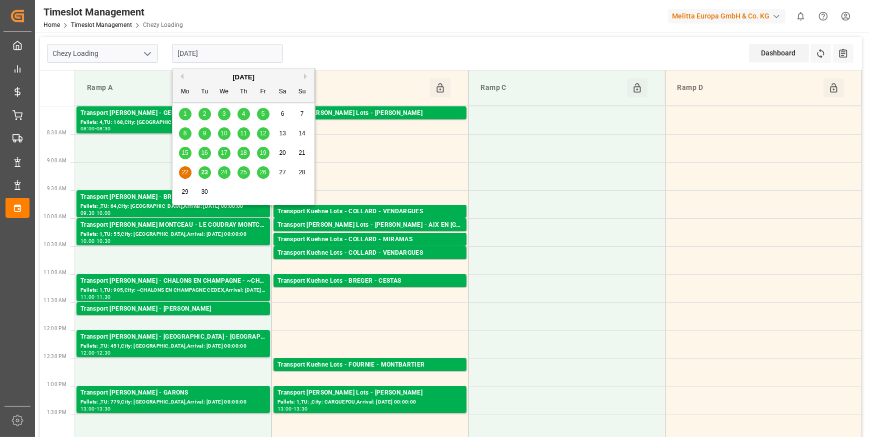
click at [204, 171] on span "23" at bounding box center [204, 172] width 6 height 7
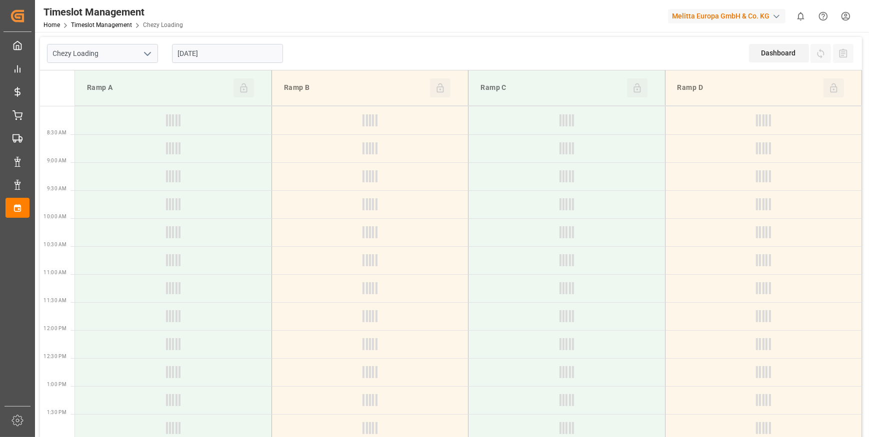
type input "[DATE]"
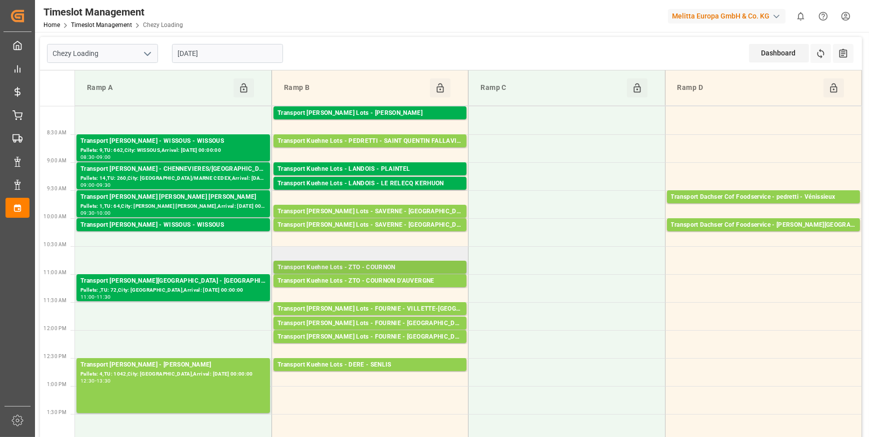
click at [380, 265] on div "Transport Kuehne Lots - ZTO - COURNON" at bounding box center [369, 268] width 185 height 10
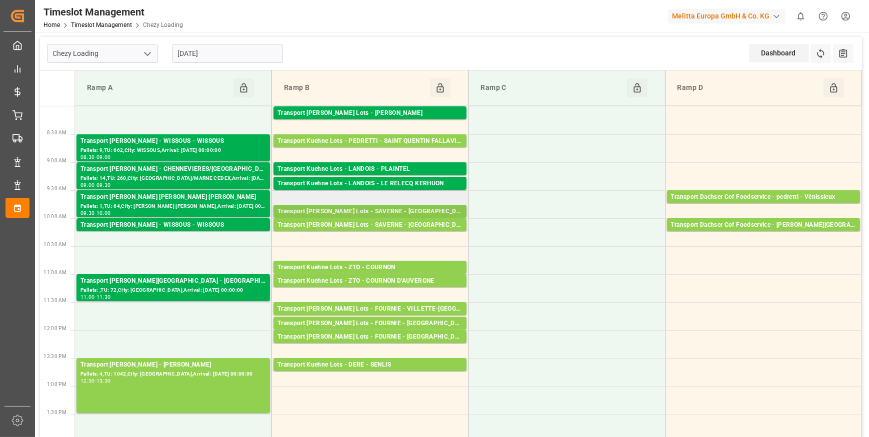
click at [418, 209] on div "Transport [PERSON_NAME] Lots - SAVERNE - [GEOGRAPHIC_DATA]" at bounding box center [369, 212] width 185 height 10
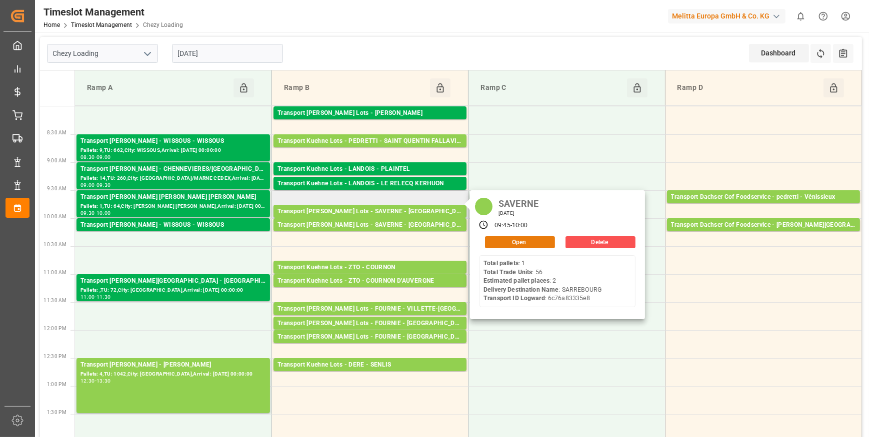
click at [511, 240] on button "Open" at bounding box center [520, 242] width 70 height 12
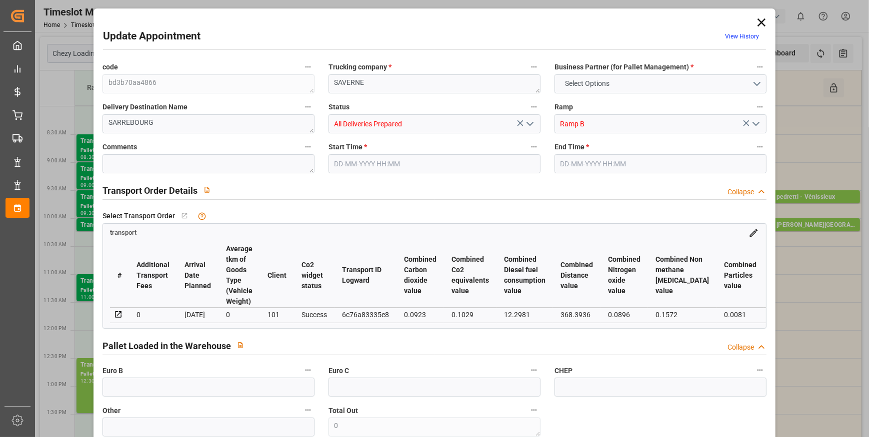
type input "2"
type input "0"
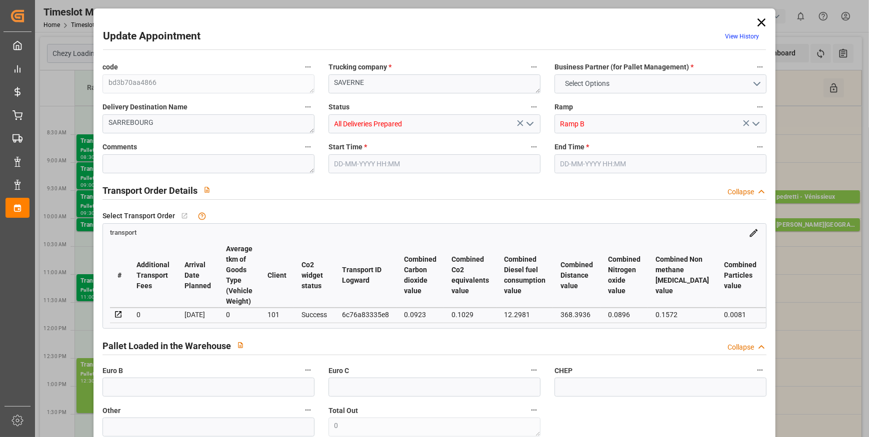
type input "2"
type input "305.152"
type input "561"
type input "2339.2"
type input "57"
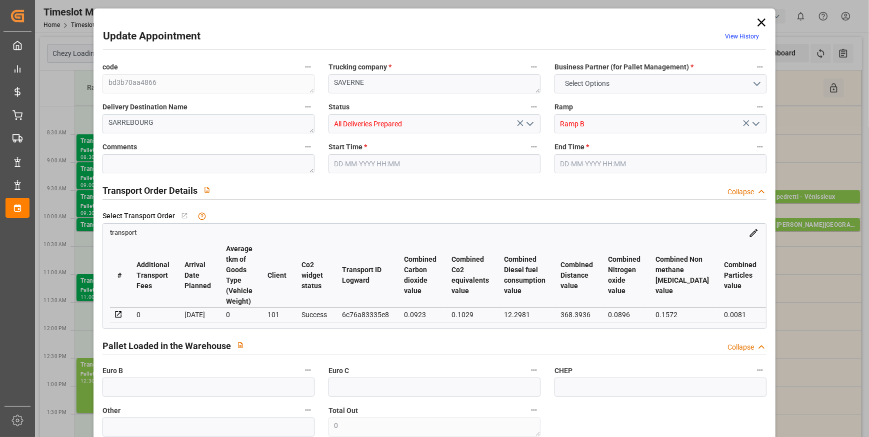
type input "1"
type input "56"
type input "2"
type input "101"
type input "480.896"
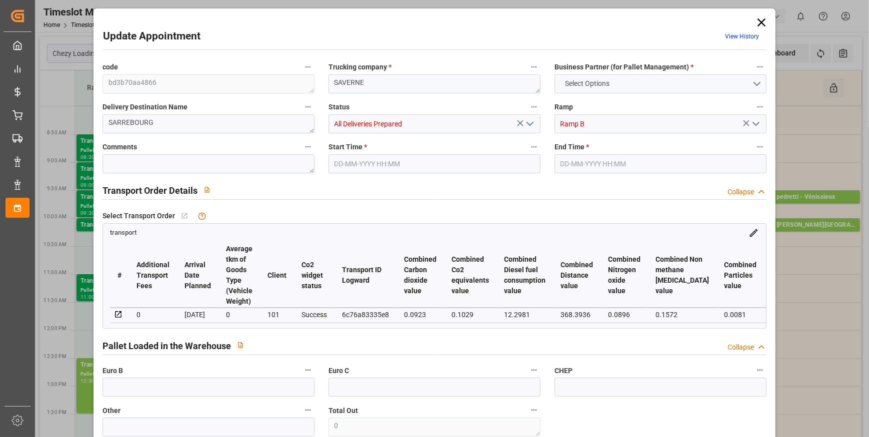
type input "0"
type input "4710.8598"
type input "0"
type input "21"
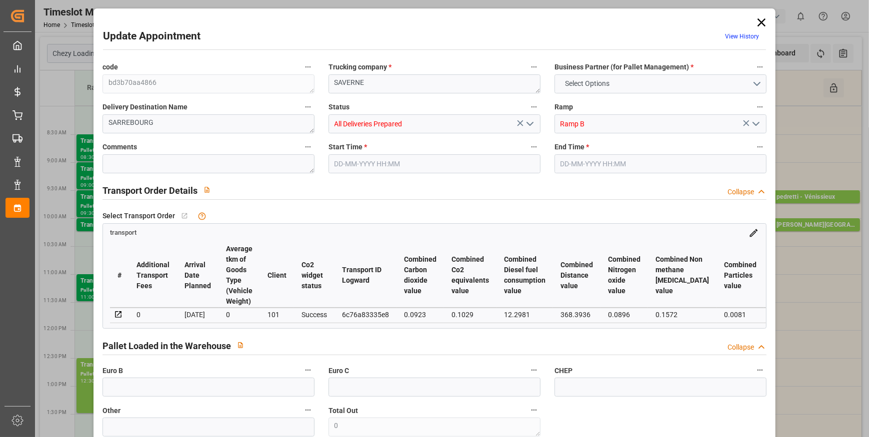
type input "35"
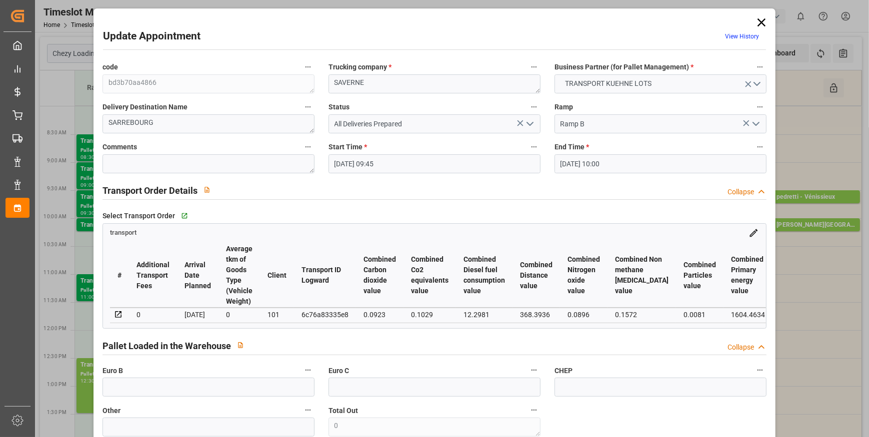
type input "23-09-2025 09:45"
type input "23-09-2025 10:00"
type input "19-09-2025 14:57"
type input "19-09-2025 11:15"
type input "[DATE]"
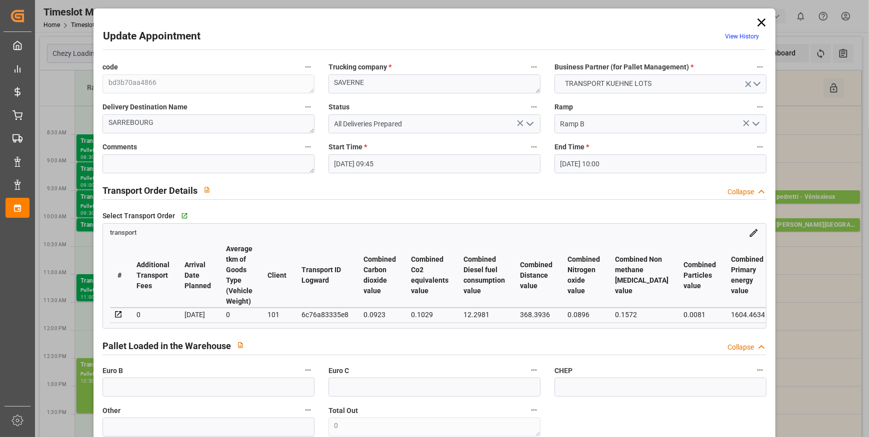
type input "[DATE]"
click at [525, 124] on icon "open menu" at bounding box center [530, 124] width 12 height 12
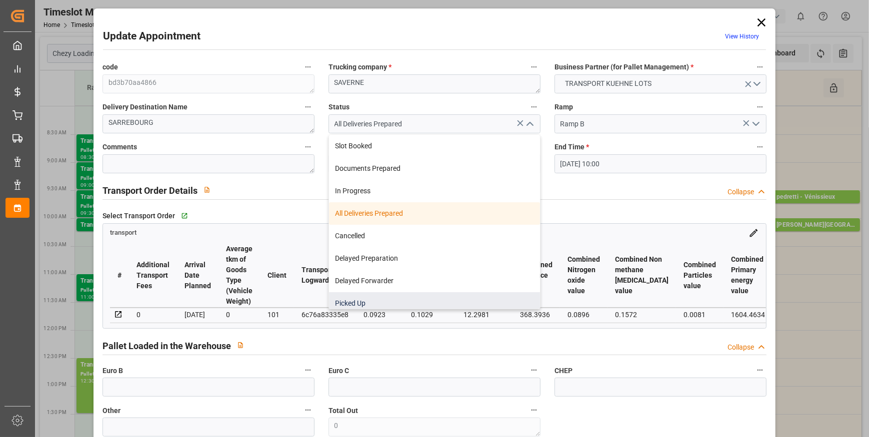
click at [347, 301] on div "Picked Up" at bounding box center [434, 303] width 211 height 22
type input "Picked Up"
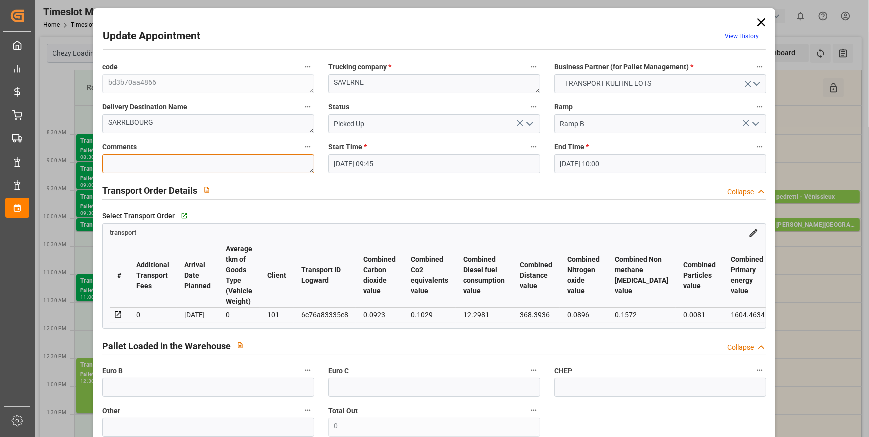
click at [127, 162] on textarea at bounding box center [208, 163] width 212 height 19
type textarea "JN 2"
click at [165, 394] on input "text" at bounding box center [208, 387] width 212 height 19
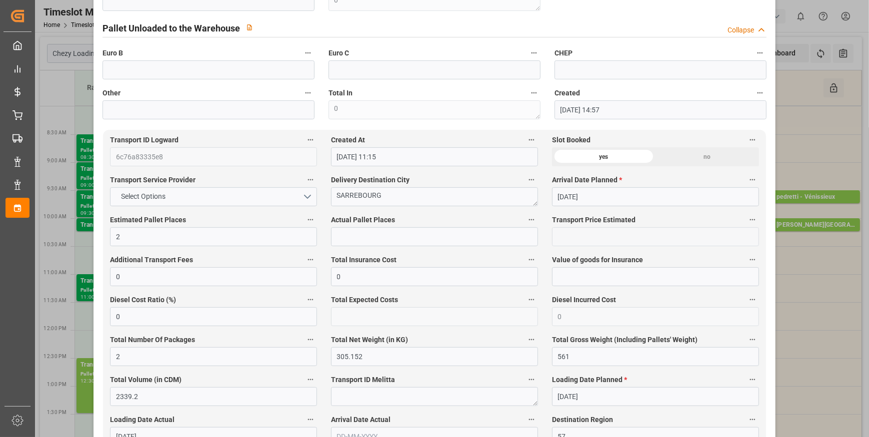
scroll to position [454, 0]
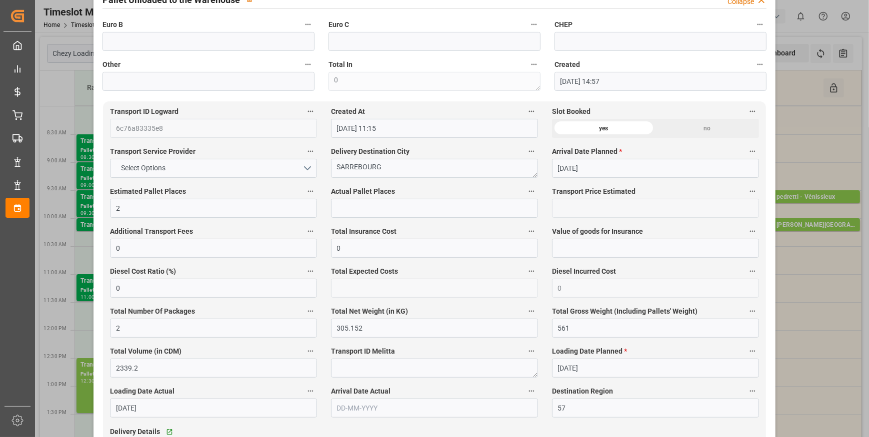
type input "2"
click at [378, 210] on input "text" at bounding box center [434, 208] width 207 height 19
type input "2"
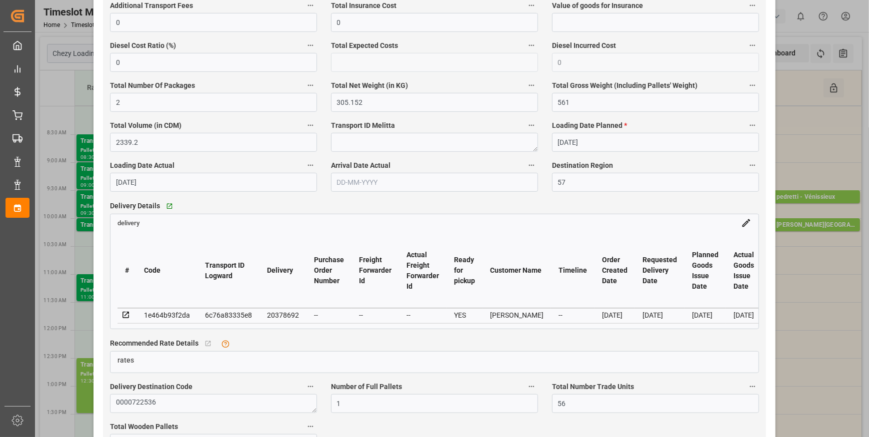
scroll to position [772, 0]
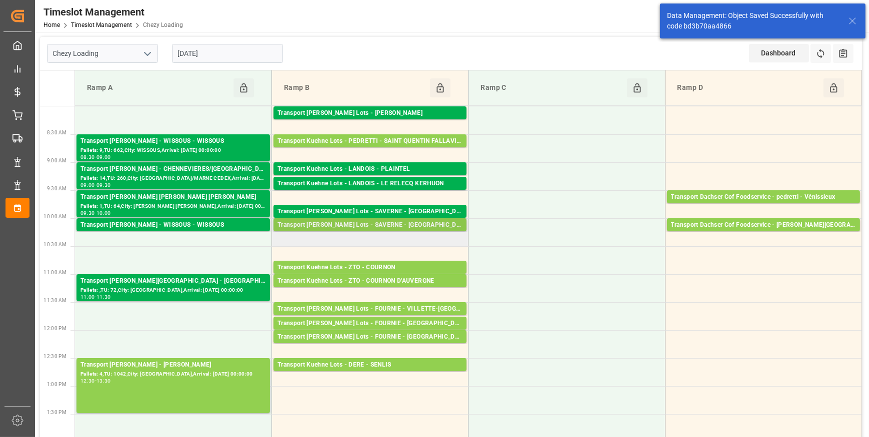
click at [362, 220] on div "Transport [PERSON_NAME] Lots - SAVERNE - [GEOGRAPHIC_DATA]" at bounding box center [369, 225] width 185 height 10
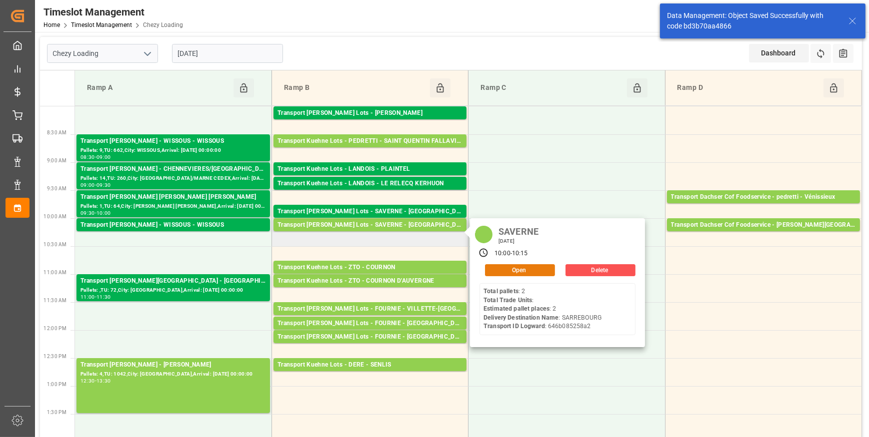
click at [502, 270] on button "Open" at bounding box center [520, 270] width 70 height 12
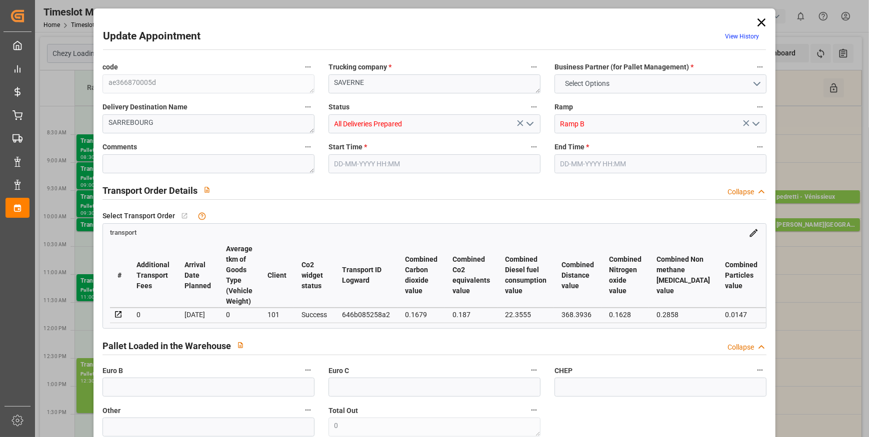
type input "2"
type input "141.18"
type input "0"
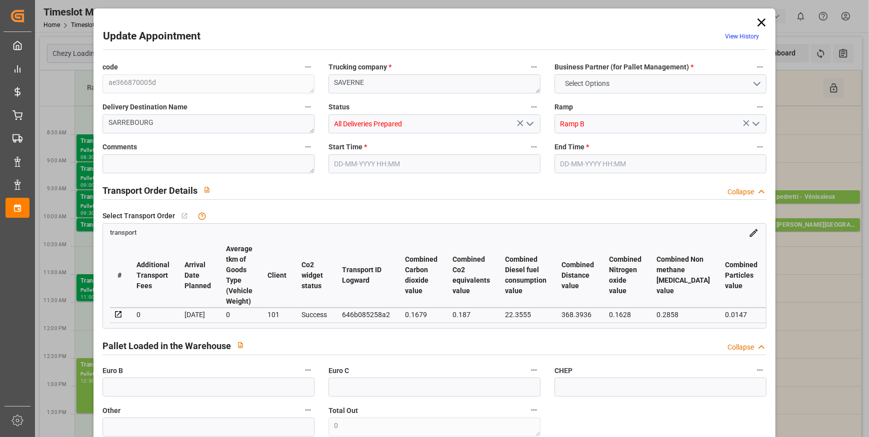
type input "141.18"
type input "0"
type input "2"
type input "865.728"
type input "970"
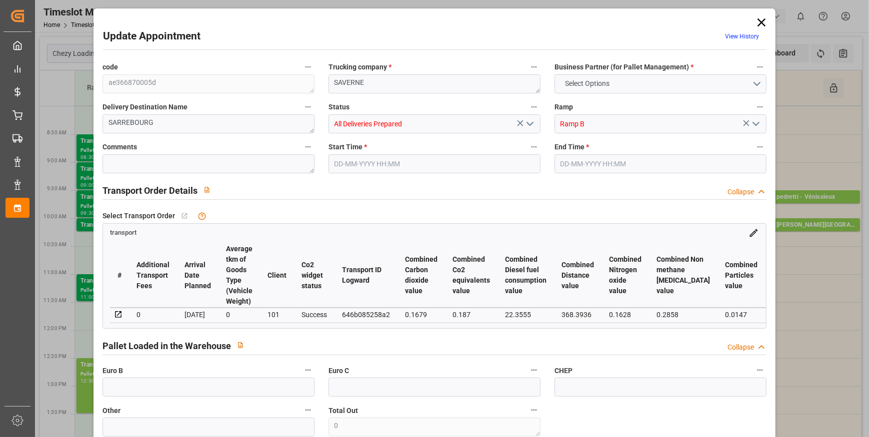
type input "2515.2"
type input "57"
type input "2"
type input "0"
type input "2"
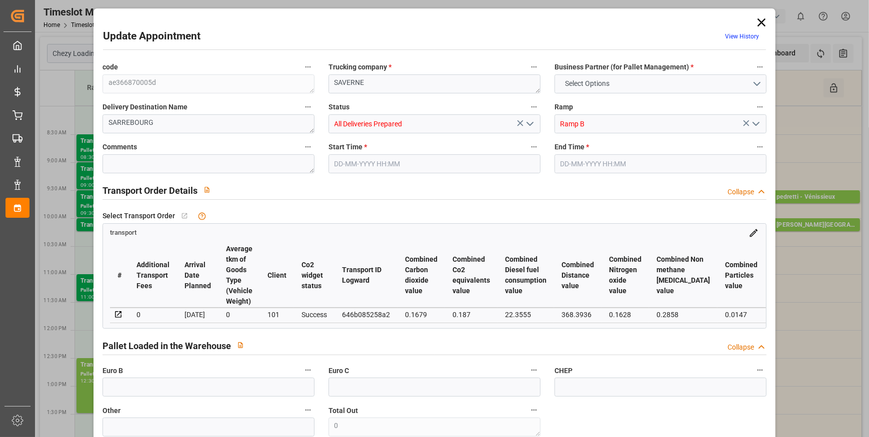
type input "101"
type input "874.176"
type input "0"
type input "4710.8598"
type input "0"
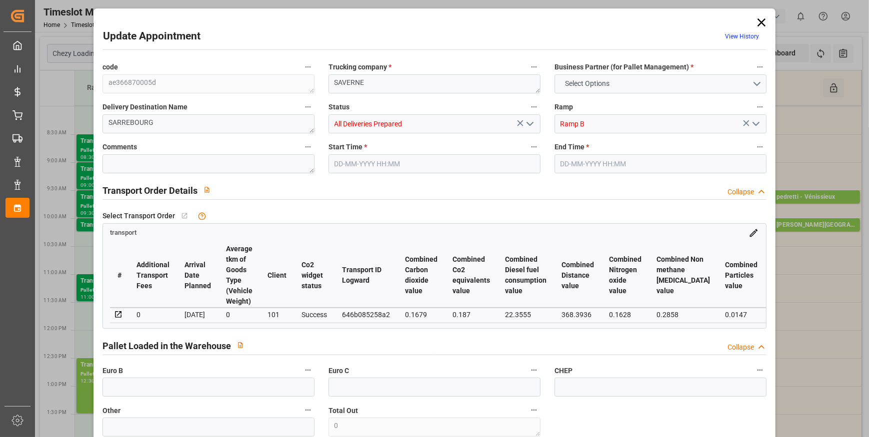
type input "0"
type input "21"
type input "35"
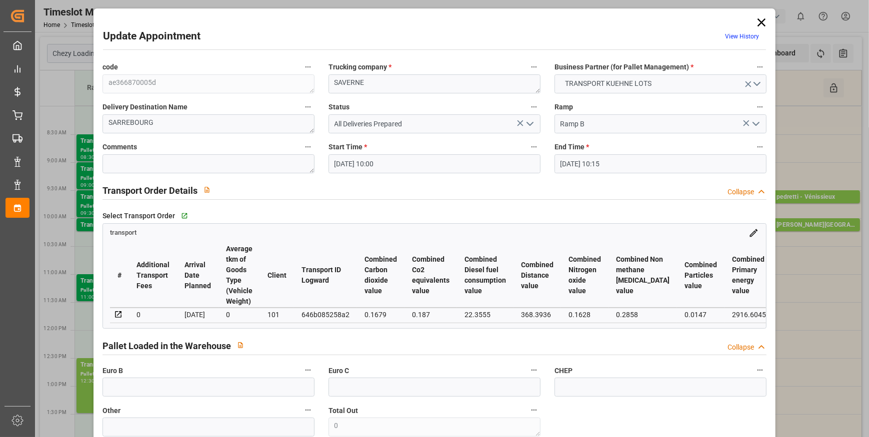
type input "23-09-2025 10:00"
type input "23-09-2025 10:15"
type input "22-09-2025 12:40"
type input "22-09-2025 11:23"
type input "[DATE]"
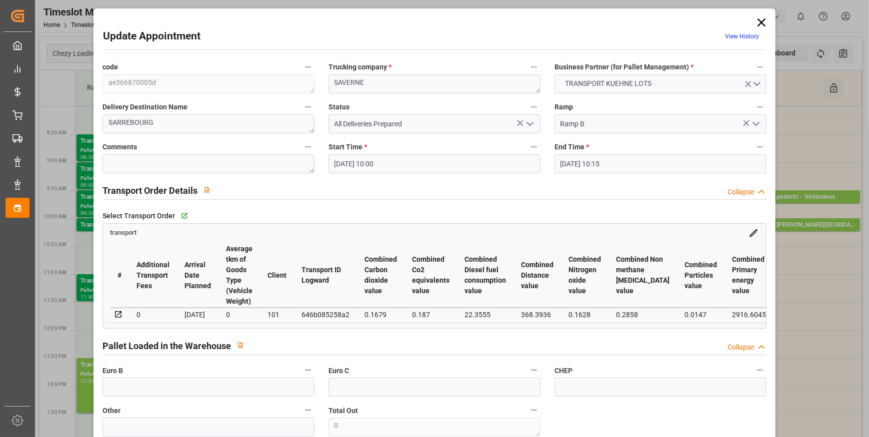
type input "[DATE]"
click at [527, 124] on polyline "open menu" at bounding box center [530, 123] width 6 height 3
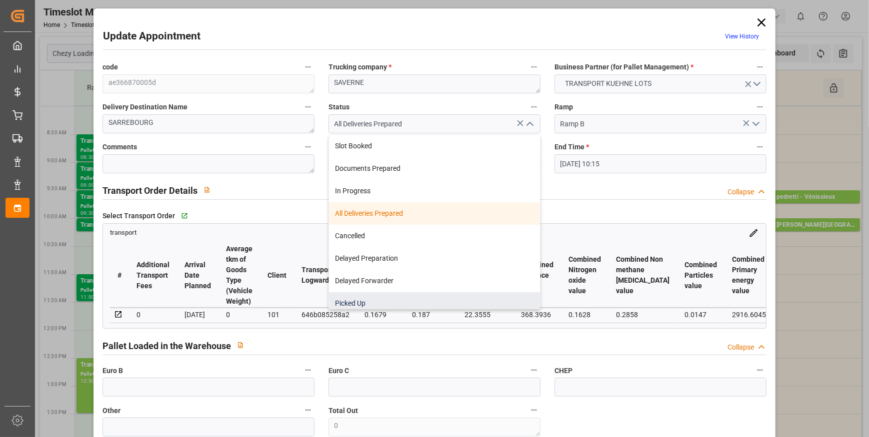
click at [343, 302] on div "Picked Up" at bounding box center [434, 303] width 211 height 22
type input "Picked Up"
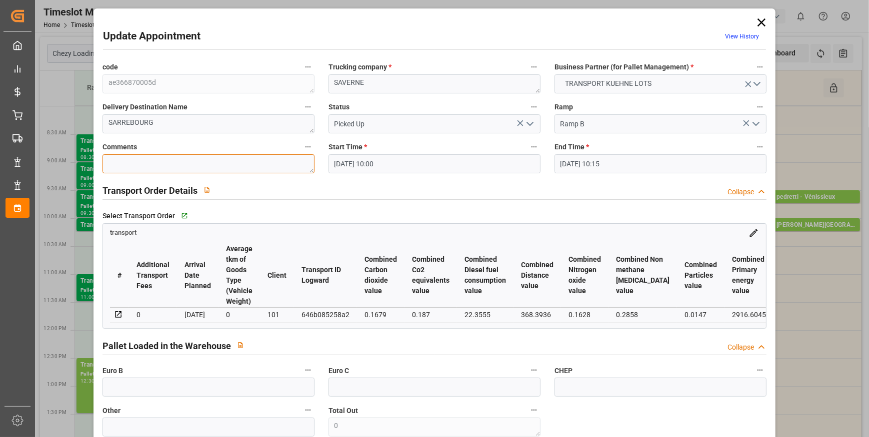
click at [149, 163] on textarea at bounding box center [208, 163] width 212 height 19
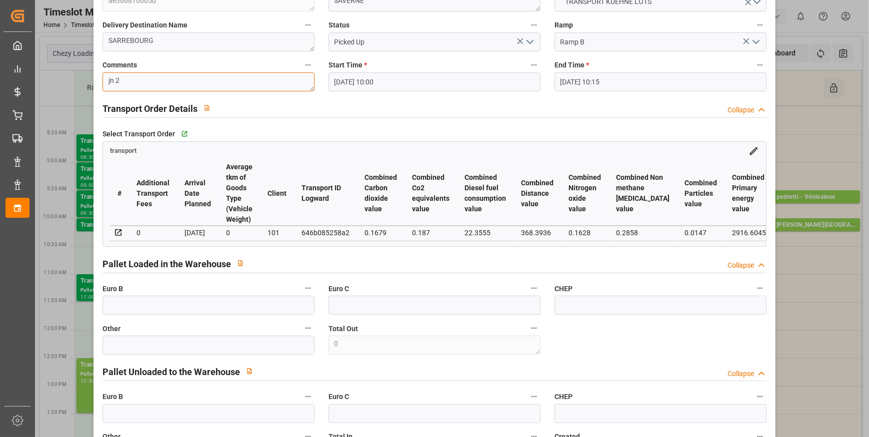
scroll to position [363, 0]
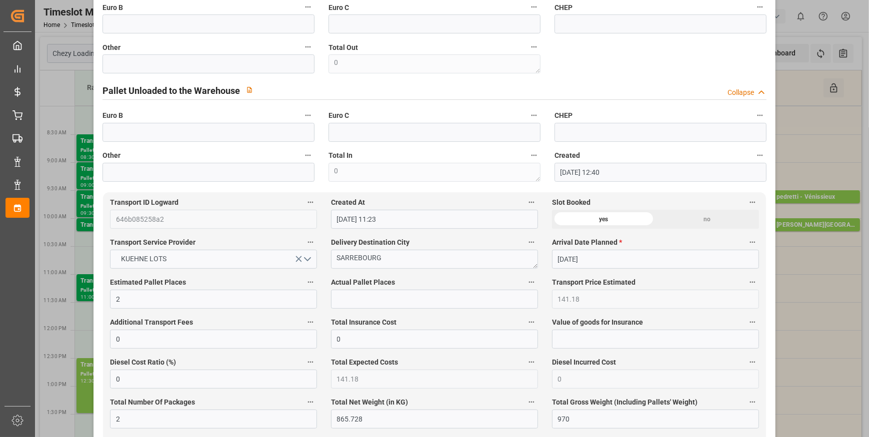
type textarea "jn 2"
click at [131, 132] on input "text" at bounding box center [208, 132] width 212 height 19
type input "2"
click at [349, 305] on input "text" at bounding box center [434, 299] width 207 height 19
type input "2"
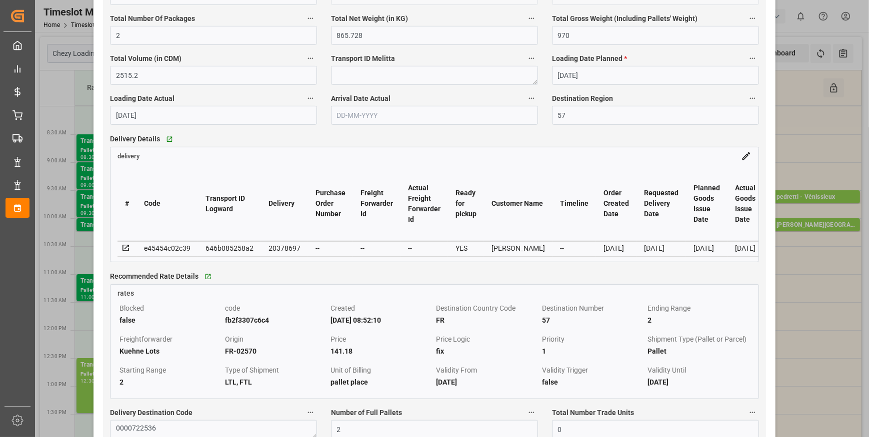
scroll to position [818, 0]
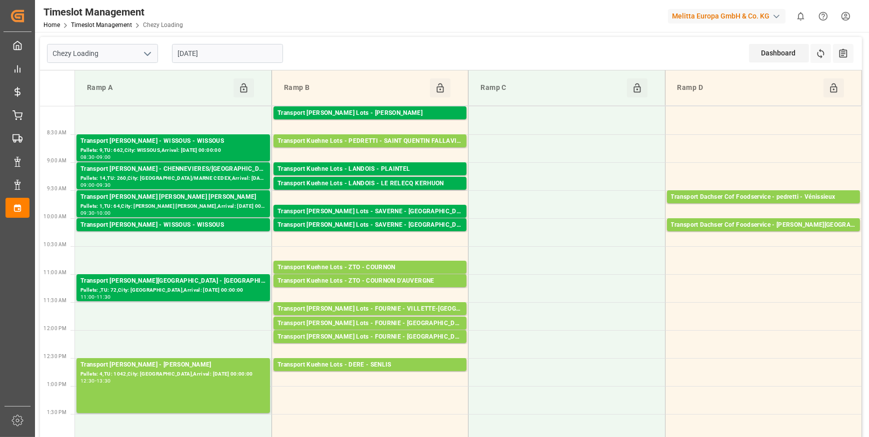
click at [228, 56] on input "[DATE]" at bounding box center [227, 53] width 111 height 19
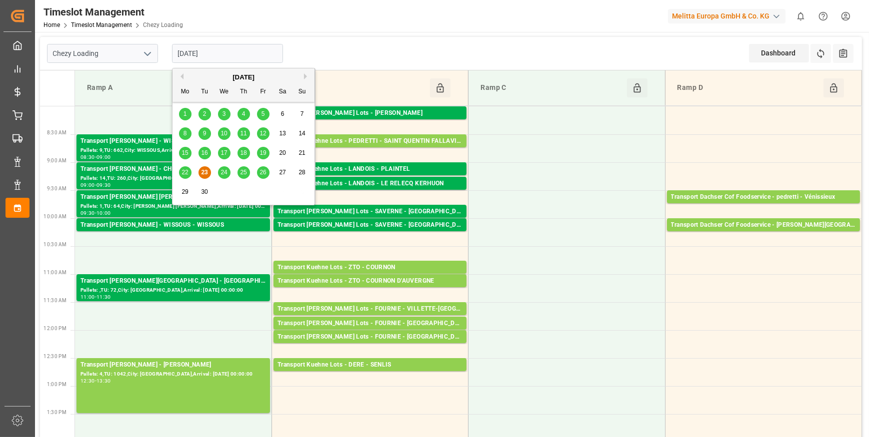
click at [222, 171] on span "24" at bounding box center [223, 172] width 6 height 7
type input "[DATE]"
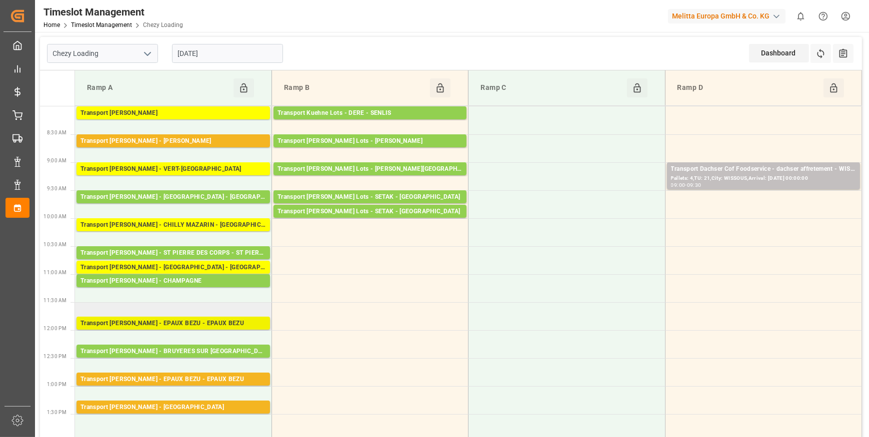
click at [178, 320] on div "Transport [PERSON_NAME] - EPAUX BEZU - EPAUX BEZU" at bounding box center [172, 324] width 185 height 10
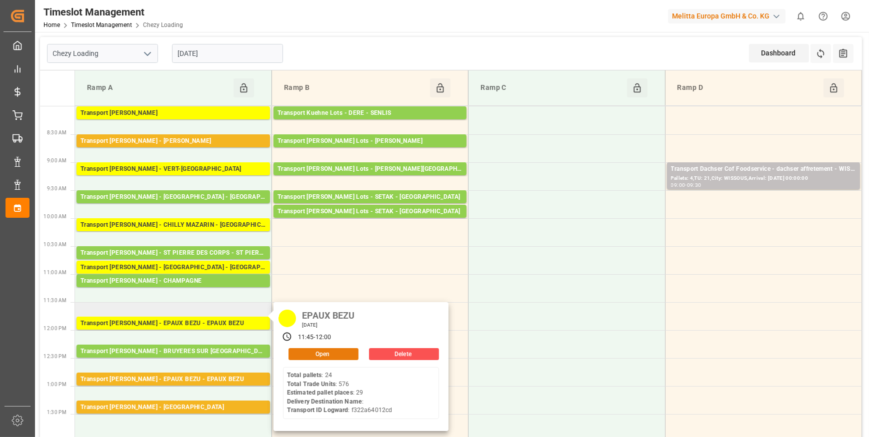
click at [322, 349] on button "Open" at bounding box center [323, 354] width 70 height 12
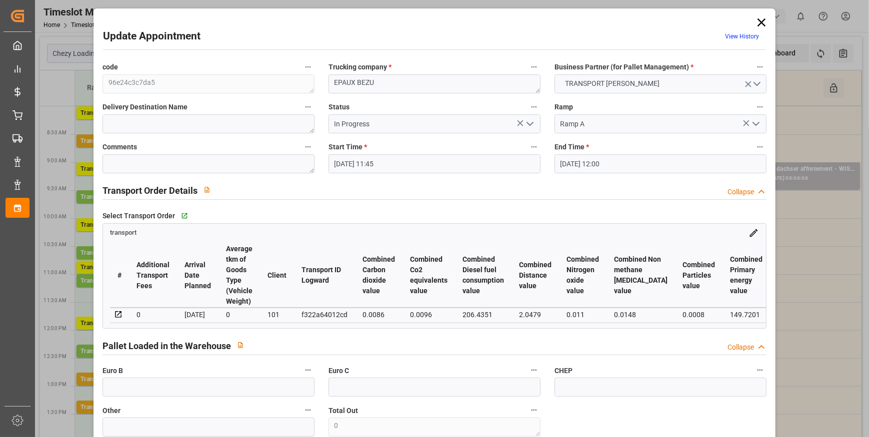
click at [529, 121] on icon "open menu" at bounding box center [530, 124] width 12 height 12
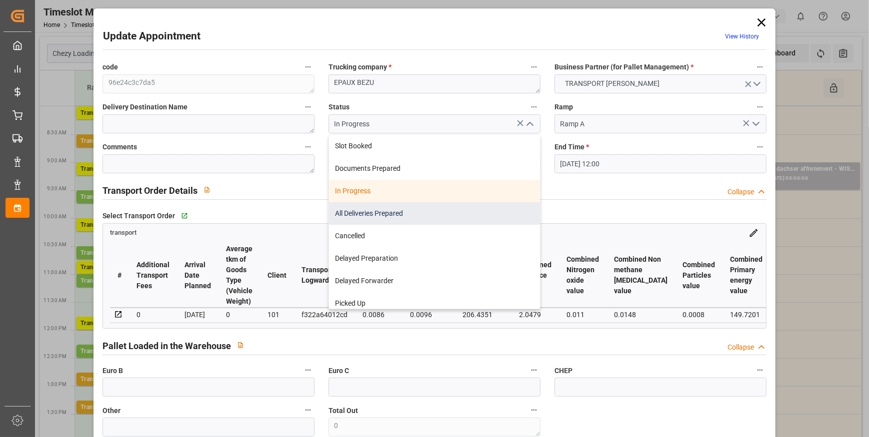
click at [365, 210] on div "All Deliveries Prepared" at bounding box center [434, 213] width 211 height 22
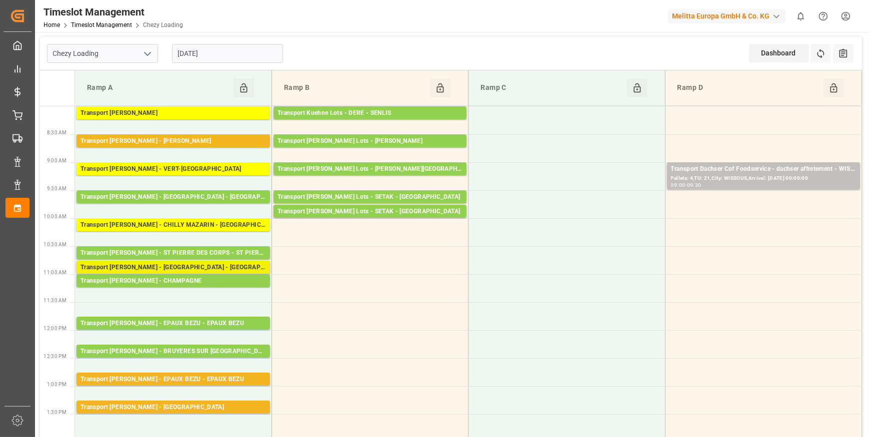
click at [182, 265] on div "Transport [PERSON_NAME] - [GEOGRAPHIC_DATA] - [GEOGRAPHIC_DATA]" at bounding box center [172, 268] width 185 height 10
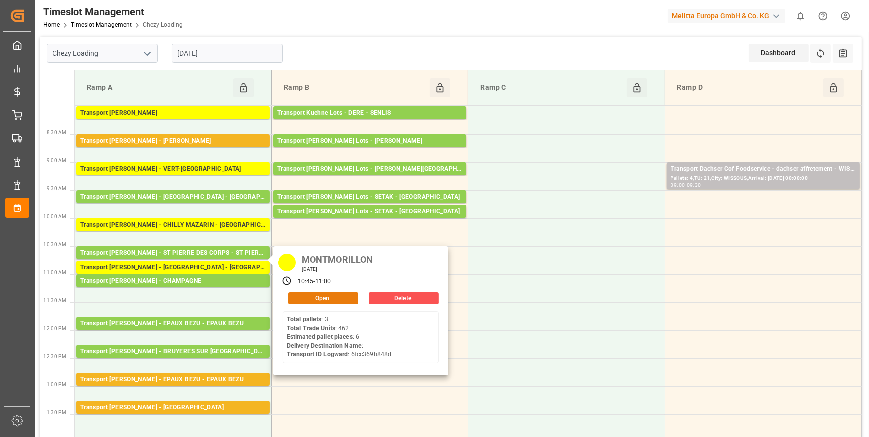
click at [298, 295] on button "Open" at bounding box center [323, 298] width 70 height 12
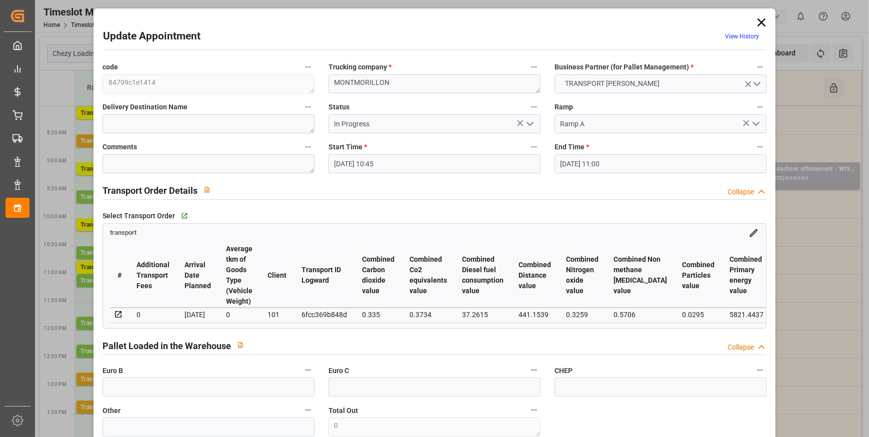
click at [527, 125] on polyline "open menu" at bounding box center [530, 123] width 6 height 3
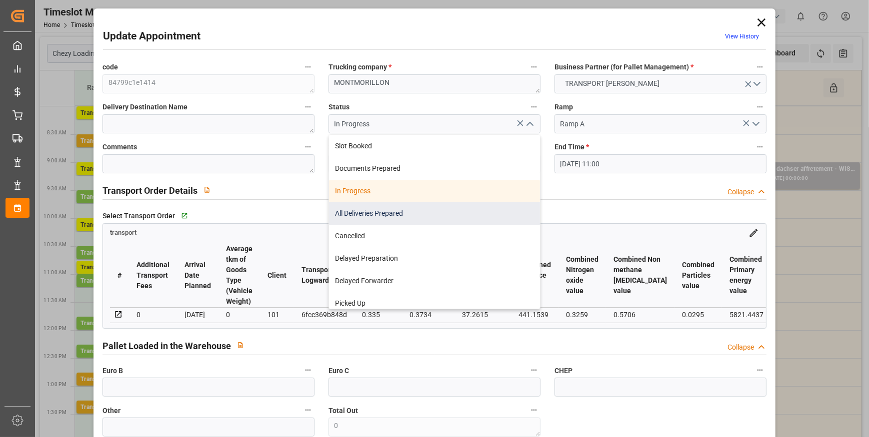
click at [359, 217] on div "All Deliveries Prepared" at bounding box center [434, 213] width 211 height 22
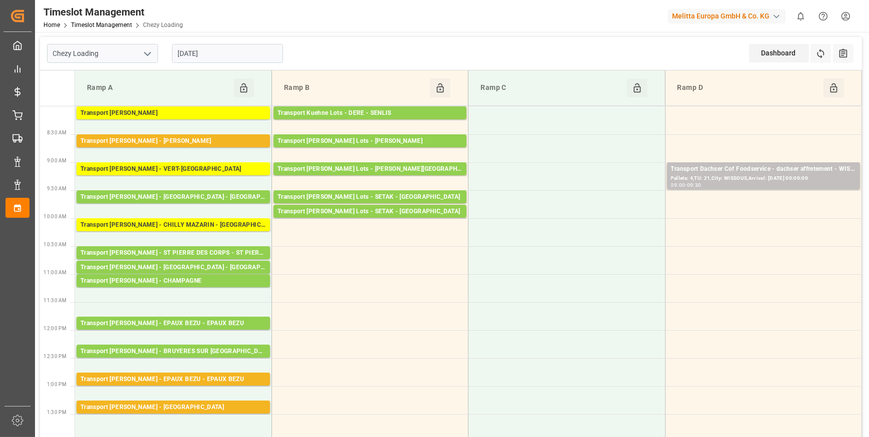
click at [223, 55] on input "[DATE]" at bounding box center [227, 53] width 111 height 19
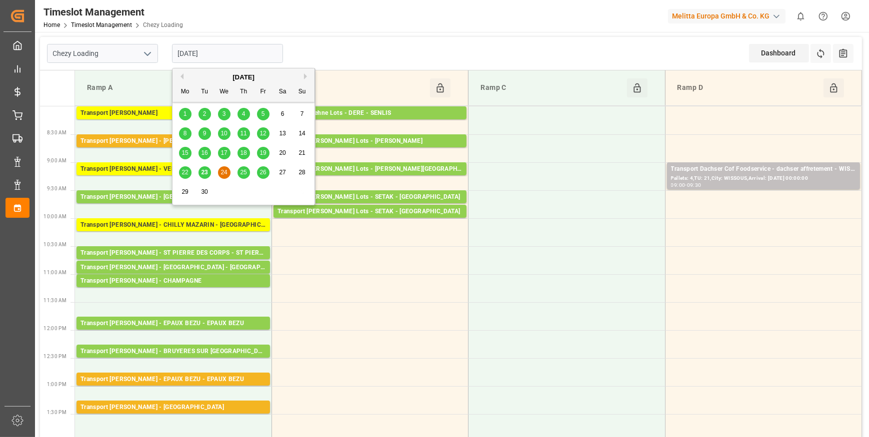
click at [205, 172] on span "23" at bounding box center [204, 172] width 6 height 7
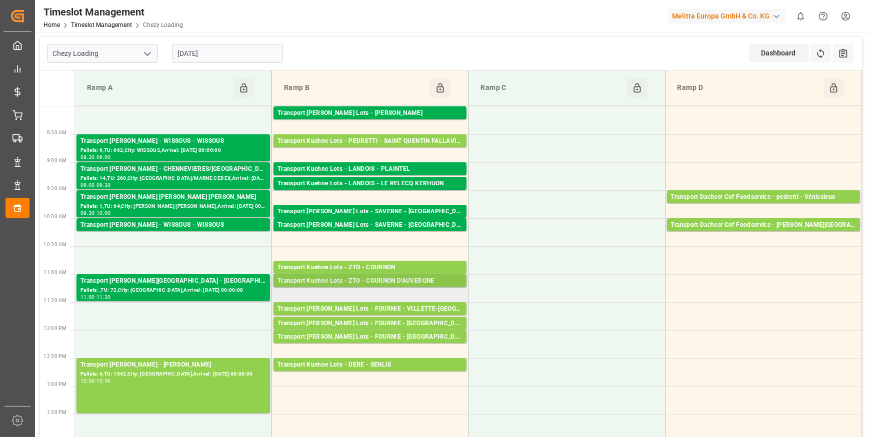
click at [404, 281] on div "Transport Kuehne Lots - ZTO - COURNON D'AUVERGNE" at bounding box center [369, 281] width 185 height 10
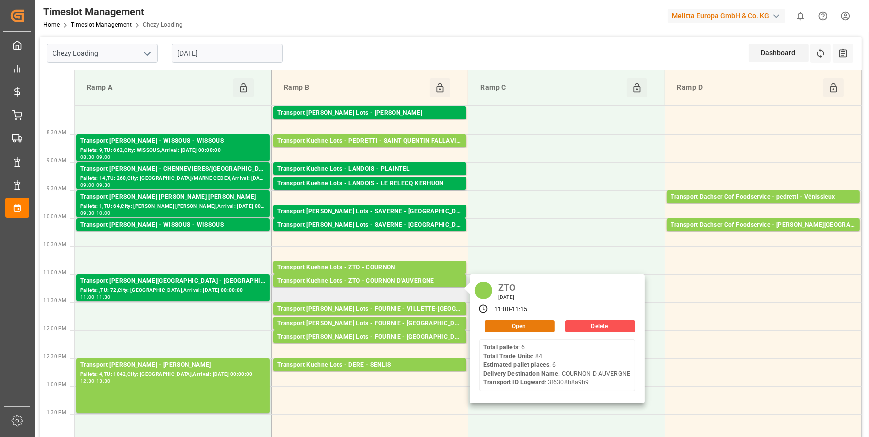
click at [502, 323] on button "Open" at bounding box center [520, 326] width 70 height 12
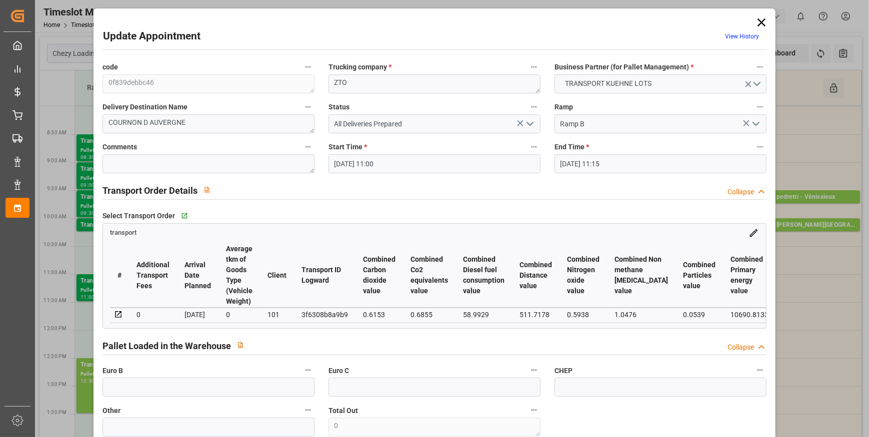
click at [527, 124] on polyline "open menu" at bounding box center [530, 123] width 6 height 3
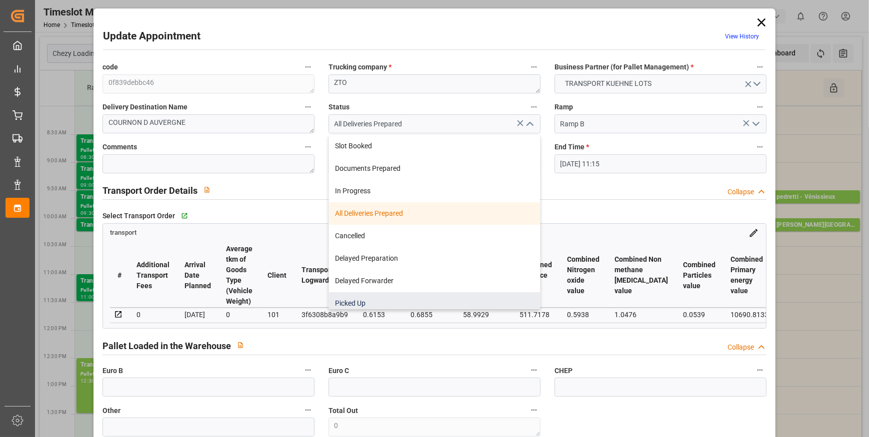
click at [355, 301] on div "Picked Up" at bounding box center [434, 303] width 211 height 22
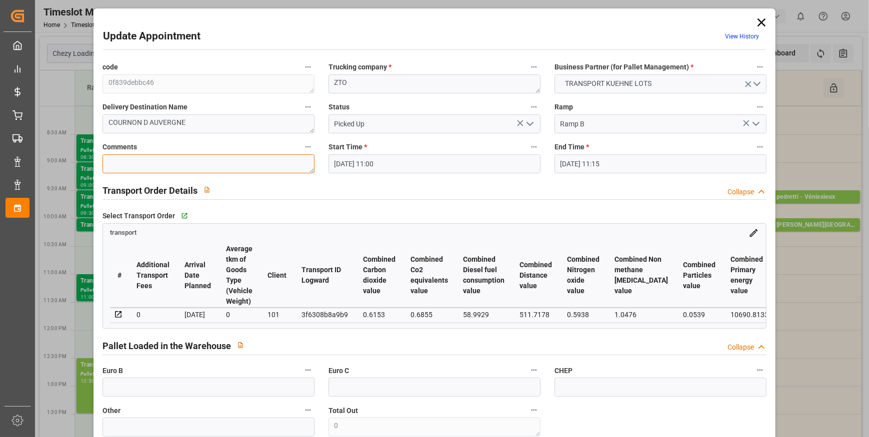
click at [159, 165] on textarea at bounding box center [208, 163] width 212 height 19
click at [170, 388] on input "text" at bounding box center [208, 387] width 212 height 19
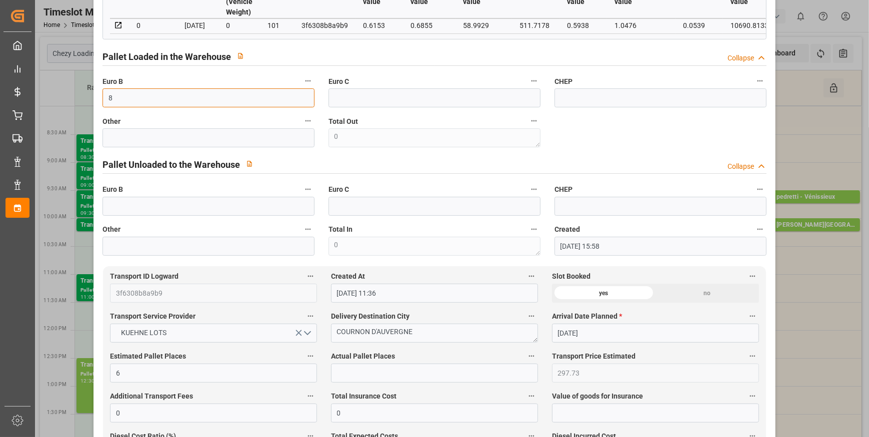
scroll to position [363, 0]
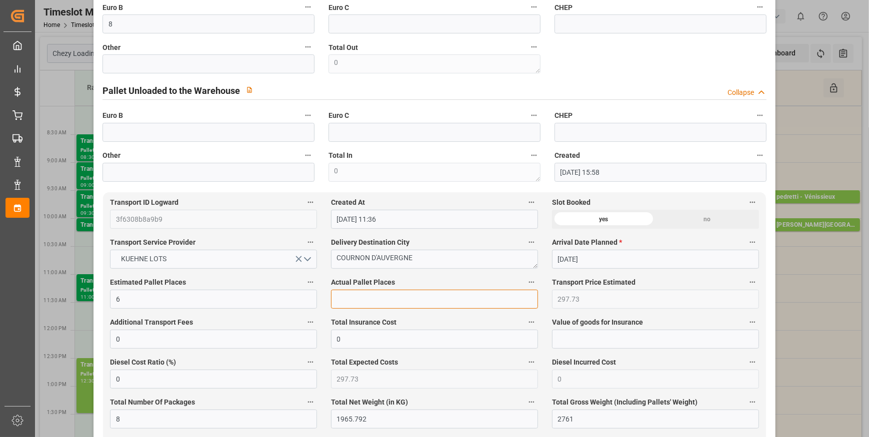
click at [343, 301] on input "text" at bounding box center [434, 299] width 207 height 19
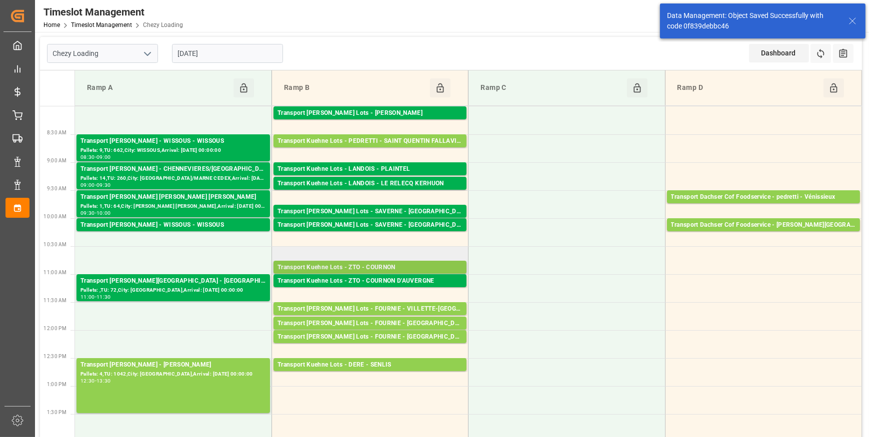
scroll to position [45, 0]
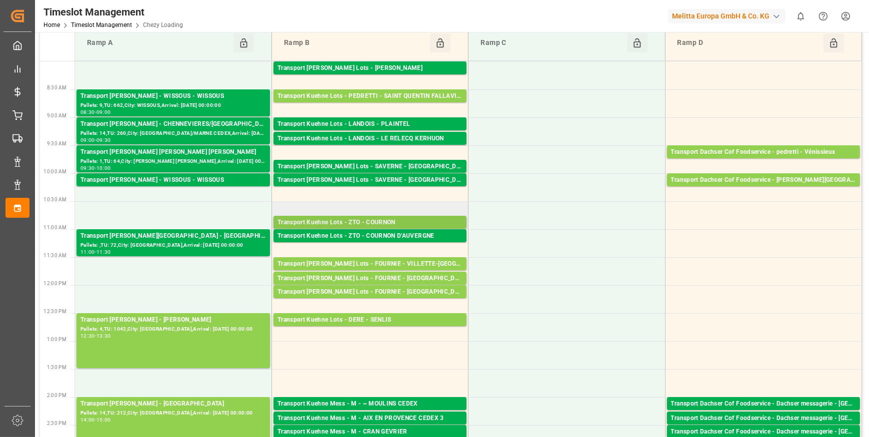
click at [399, 220] on div "Transport Kuehne Lots - ZTO - COURNON" at bounding box center [369, 223] width 185 height 10
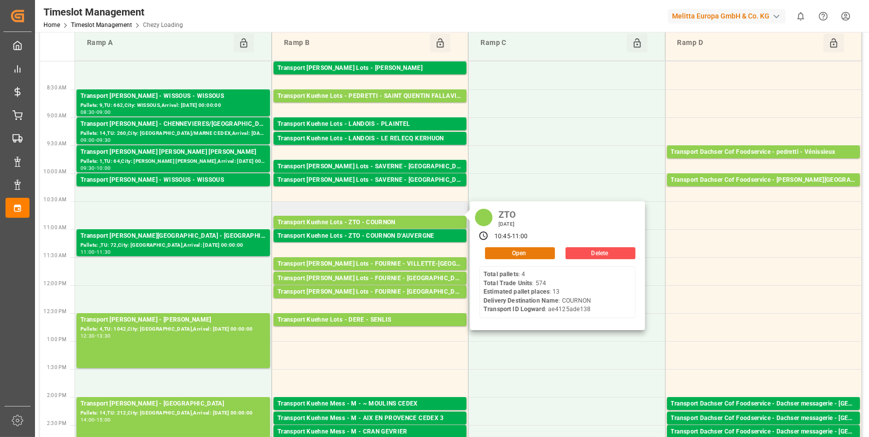
click at [525, 250] on button "Open" at bounding box center [520, 253] width 70 height 12
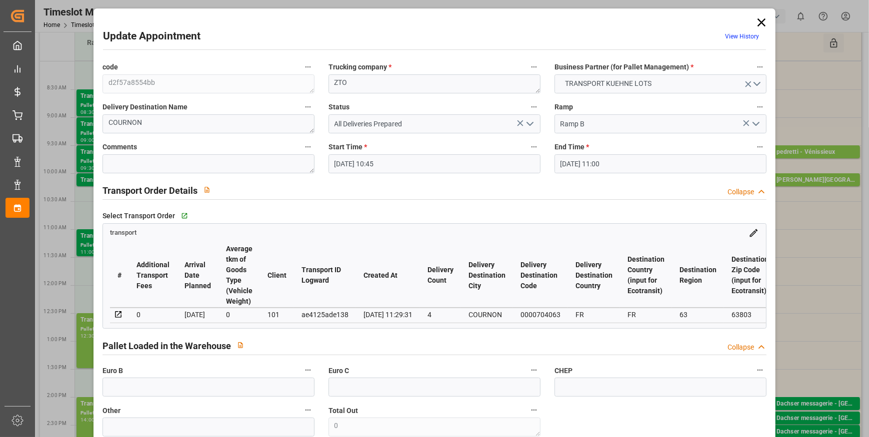
click at [530, 124] on icon "open menu" at bounding box center [530, 124] width 12 height 12
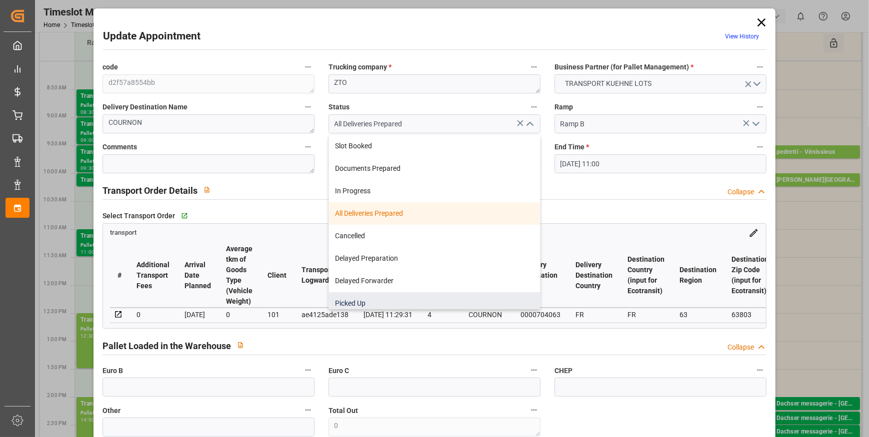
click at [350, 303] on div "Picked Up" at bounding box center [434, 303] width 211 height 22
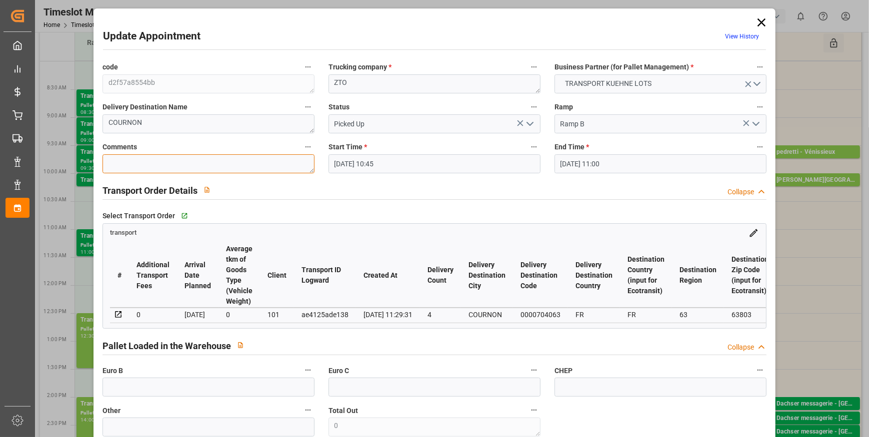
click at [132, 166] on textarea at bounding box center [208, 163] width 212 height 19
click at [165, 386] on input "text" at bounding box center [208, 387] width 212 height 19
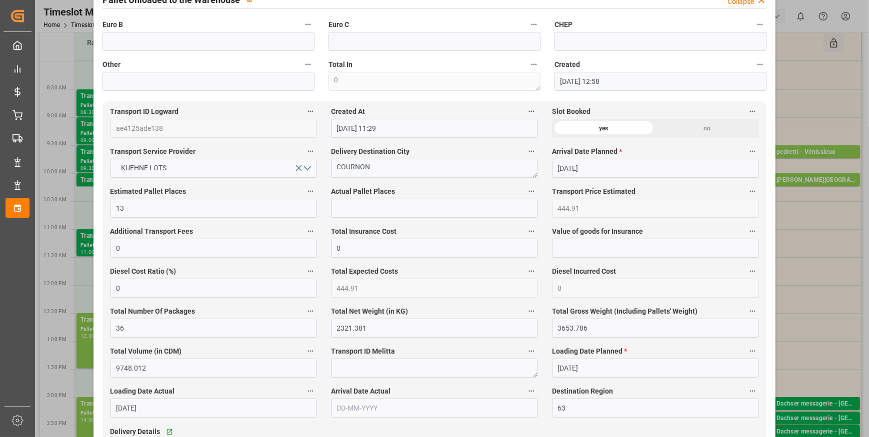
click at [361, 195] on span "Actual Pallet Places" at bounding box center [363, 191] width 64 height 10
click at [525, 195] on button "Actual Pallet Places" at bounding box center [531, 191] width 13 height 13
click at [362, 202] on div at bounding box center [434, 218] width 869 height 437
click at [362, 202] on body "Created by potrace 1.15, written by Peter Selinger 2001-2017 Created by potrace…" at bounding box center [434, 218] width 869 height 437
click at [360, 210] on input "text" at bounding box center [434, 208] width 207 height 19
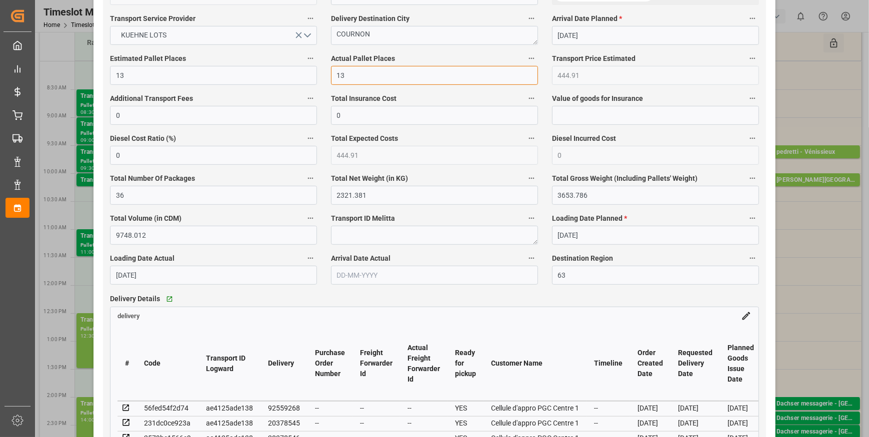
scroll to position [863, 0]
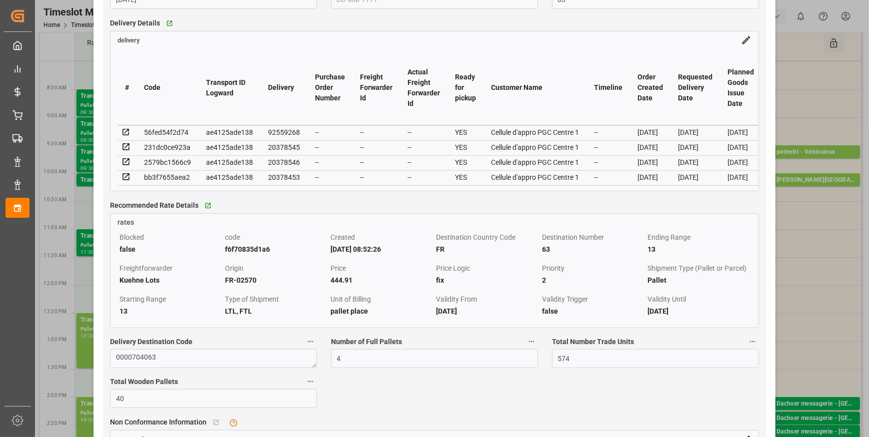
click at [126, 180] on icon at bounding box center [125, 176] width 9 height 9
click at [127, 150] on icon at bounding box center [125, 146] width 9 height 9
click at [123, 148] on icon at bounding box center [125, 146] width 9 height 9
click at [123, 147] on icon at bounding box center [125, 147] width 6 height 6
click at [125, 165] on icon at bounding box center [125, 162] width 6 height 6
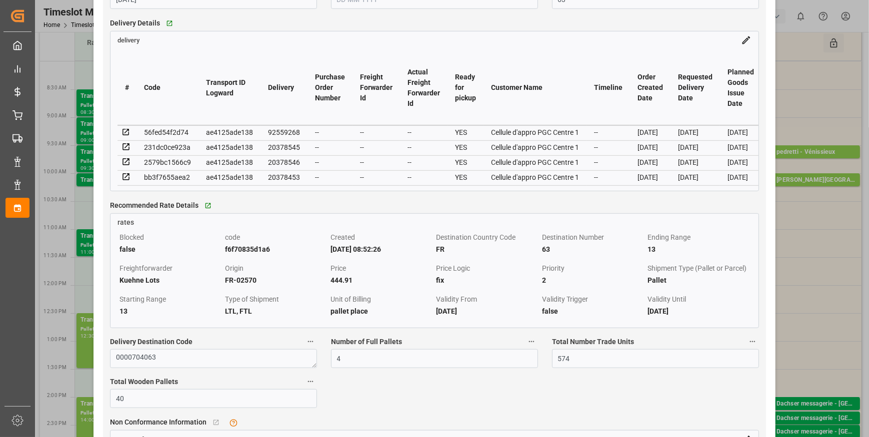
click at [125, 135] on icon at bounding box center [125, 132] width 6 height 6
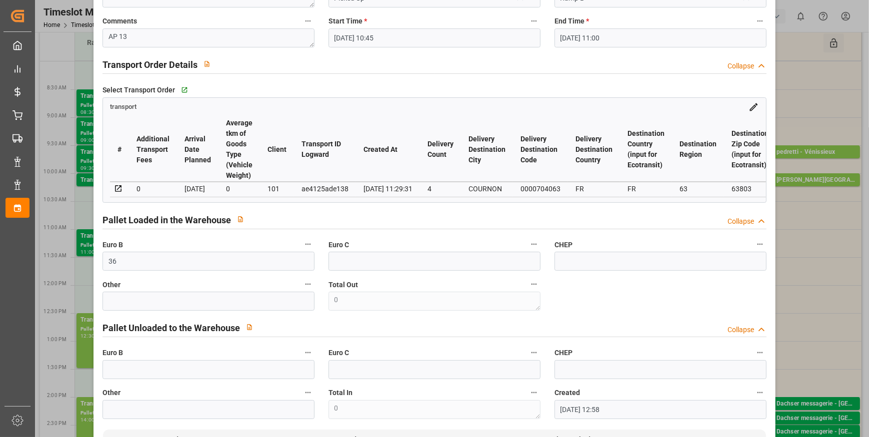
scroll to position [0, 0]
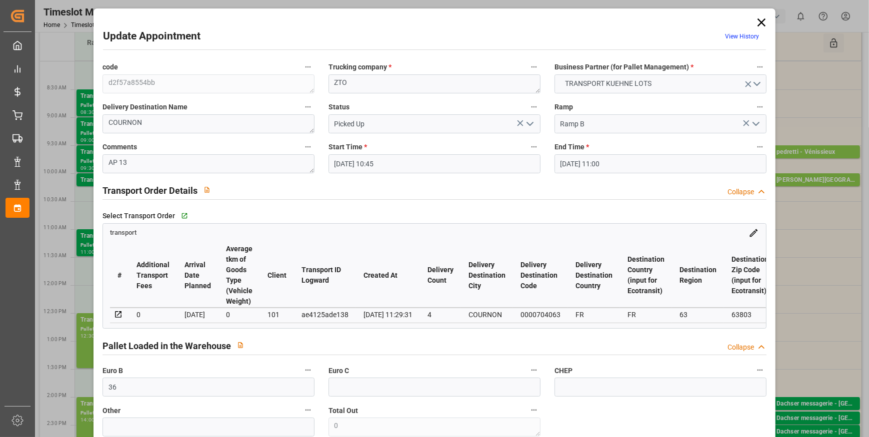
click at [527, 125] on icon "open menu" at bounding box center [530, 124] width 12 height 12
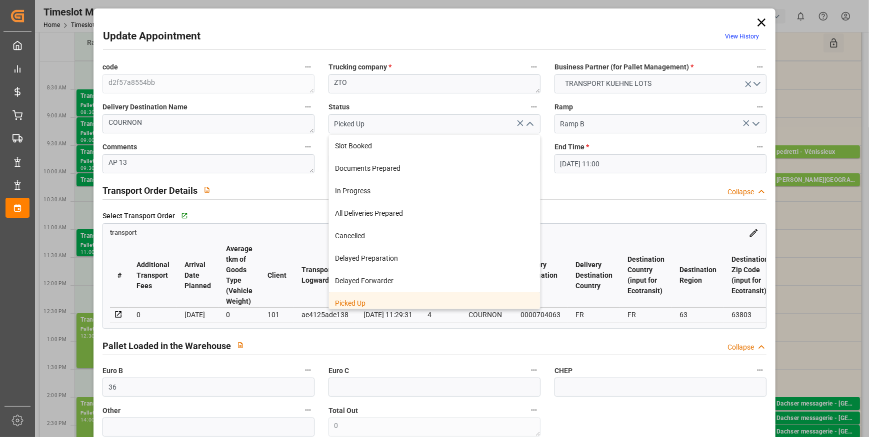
click at [361, 298] on div "Picked Up" at bounding box center [434, 303] width 211 height 22
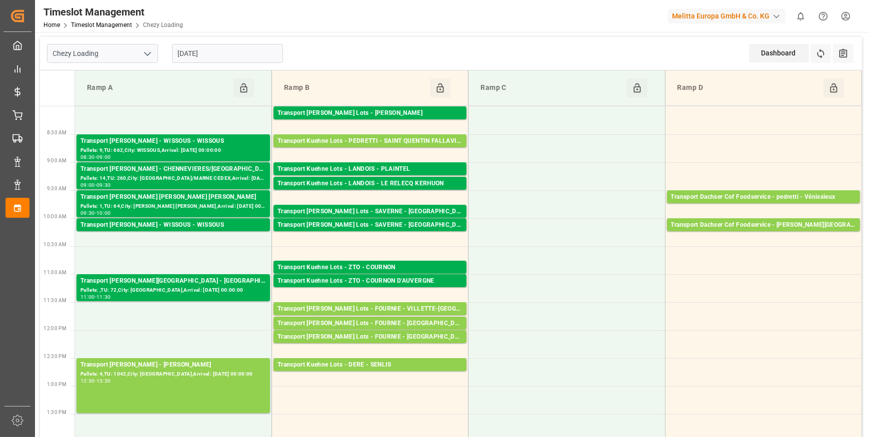
click at [224, 54] on input "[DATE]" at bounding box center [227, 53] width 111 height 19
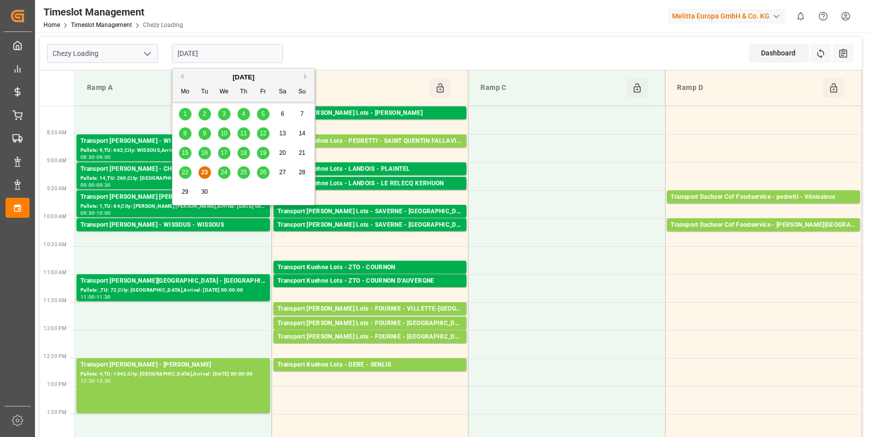
click at [223, 170] on span "24" at bounding box center [223, 172] width 6 height 7
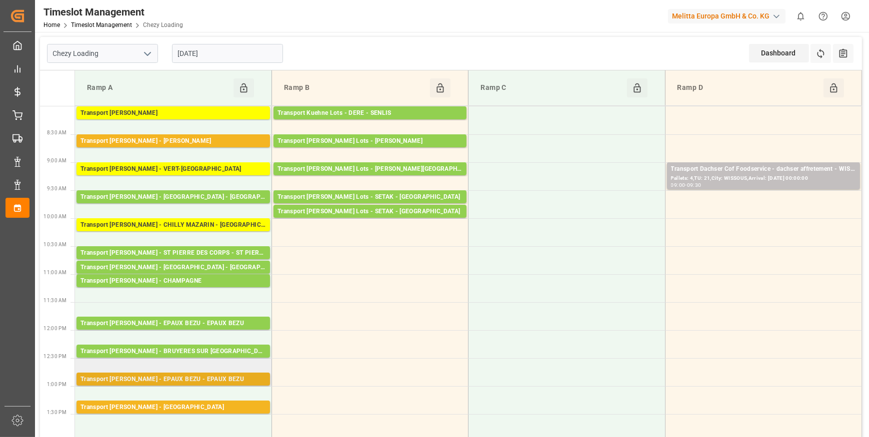
click at [197, 374] on div "Transport Delisle - EPAUX BEZU - EPAUX BEZU Pallets: 10,TU: 564,City: EPAUX BEZ…" at bounding box center [172, 379] width 193 height 13
click at [219, 378] on div "Transport [PERSON_NAME] - EPAUX BEZU - EPAUX BEZU" at bounding box center [172, 380] width 185 height 10
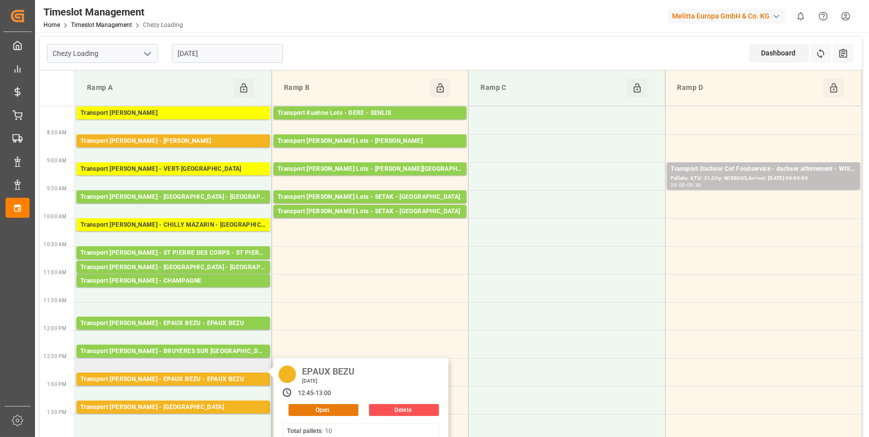
click at [306, 409] on button "Open" at bounding box center [323, 410] width 70 height 12
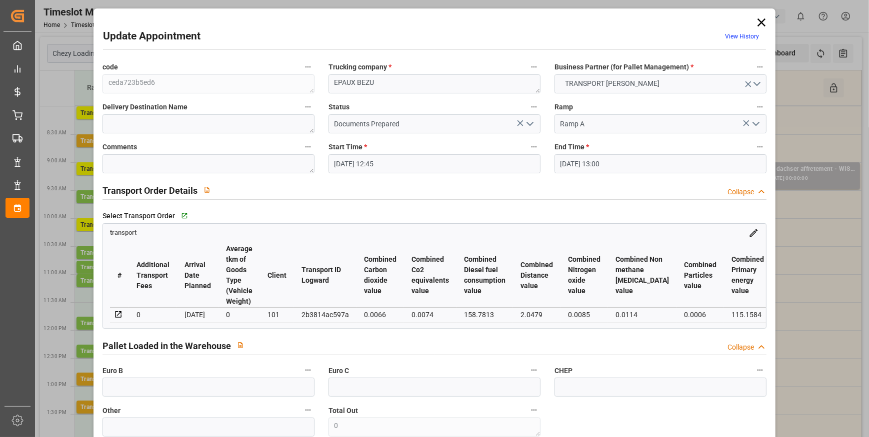
click at [527, 123] on polyline "open menu" at bounding box center [530, 123] width 6 height 3
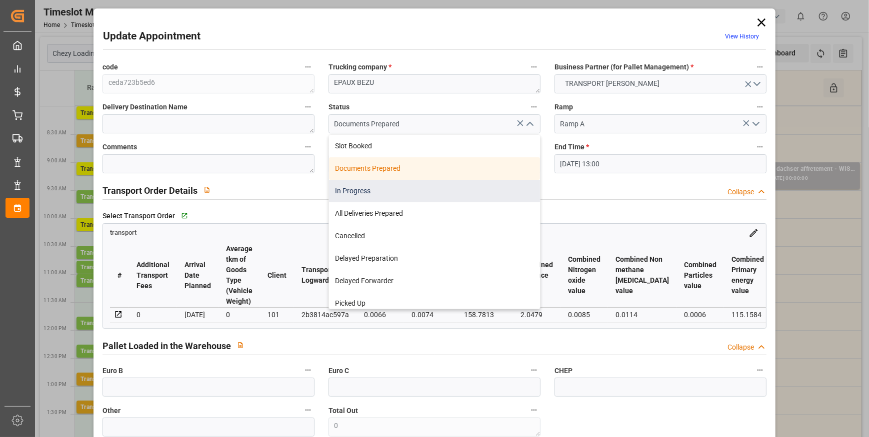
click at [349, 189] on div "In Progress" at bounding box center [434, 191] width 211 height 22
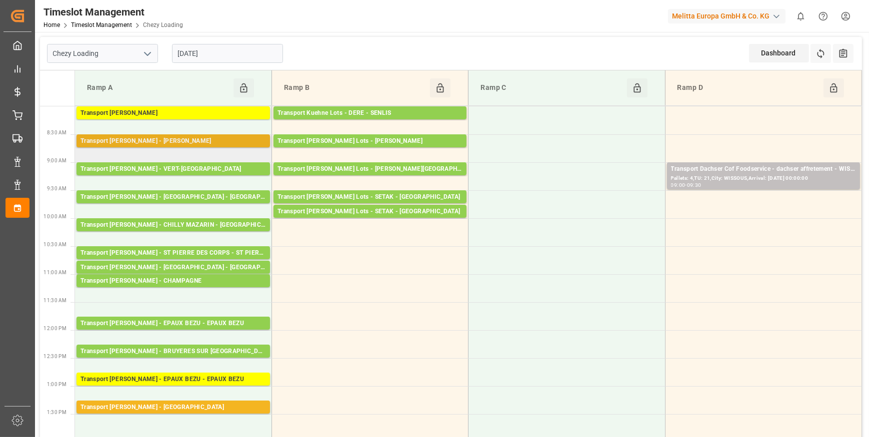
click at [217, 138] on div "Transport [PERSON_NAME] - [PERSON_NAME]" at bounding box center [172, 141] width 185 height 10
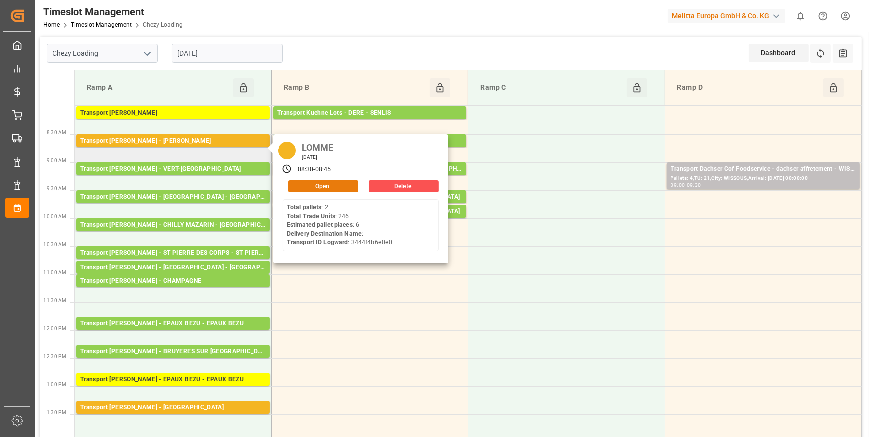
click at [303, 187] on button "Open" at bounding box center [323, 186] width 70 height 12
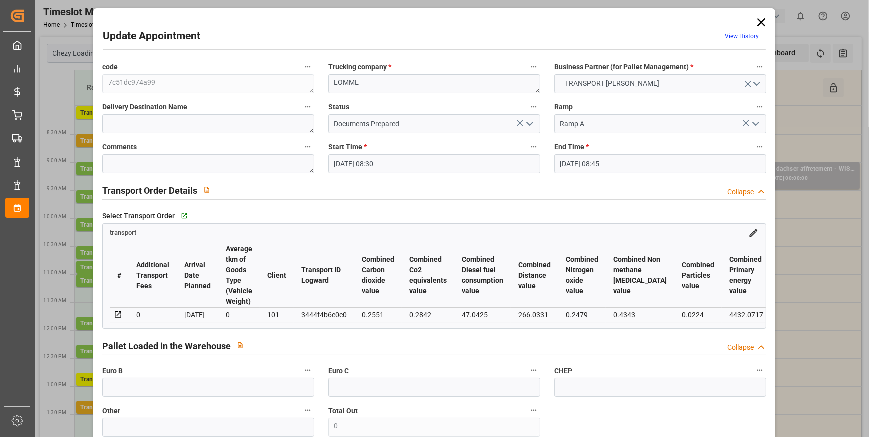
click at [528, 125] on polyline "open menu" at bounding box center [530, 123] width 6 height 3
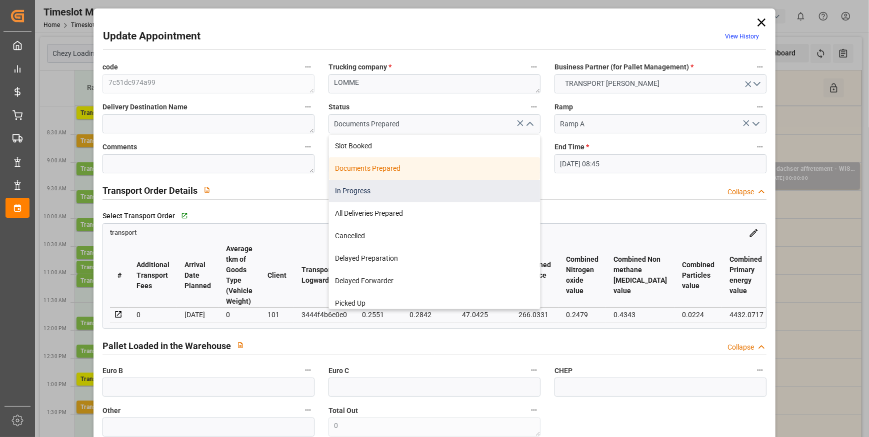
click at [365, 190] on div "In Progress" at bounding box center [434, 191] width 211 height 22
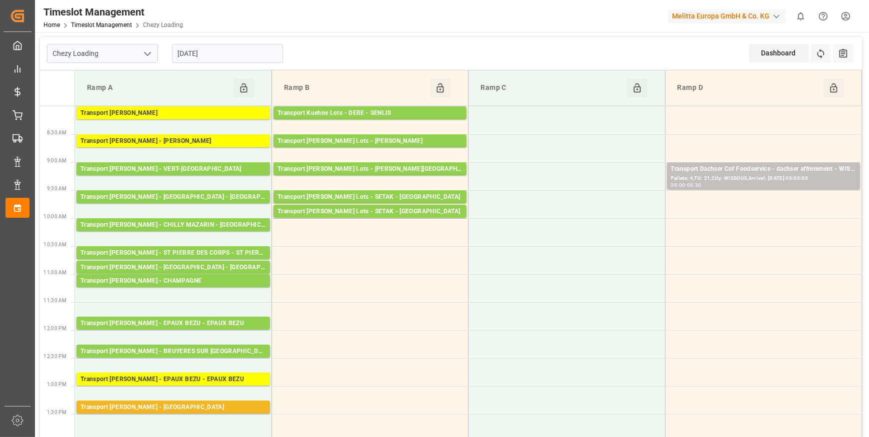
click at [237, 47] on input "[DATE]" at bounding box center [227, 53] width 111 height 19
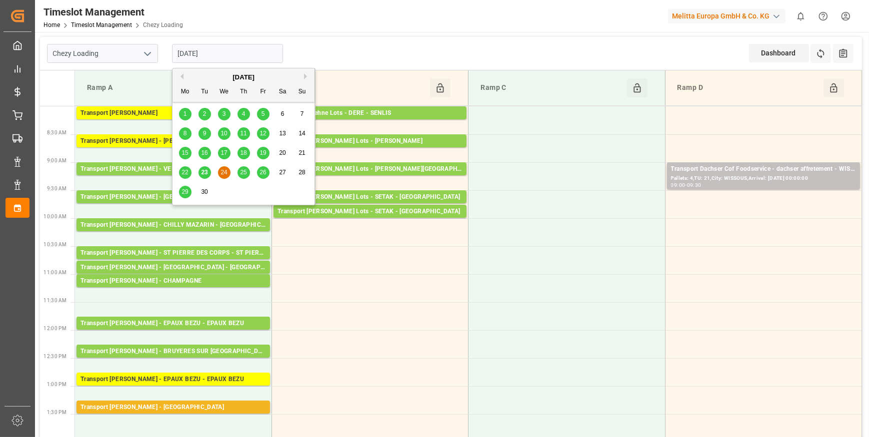
click at [202, 171] on span "23" at bounding box center [204, 172] width 6 height 7
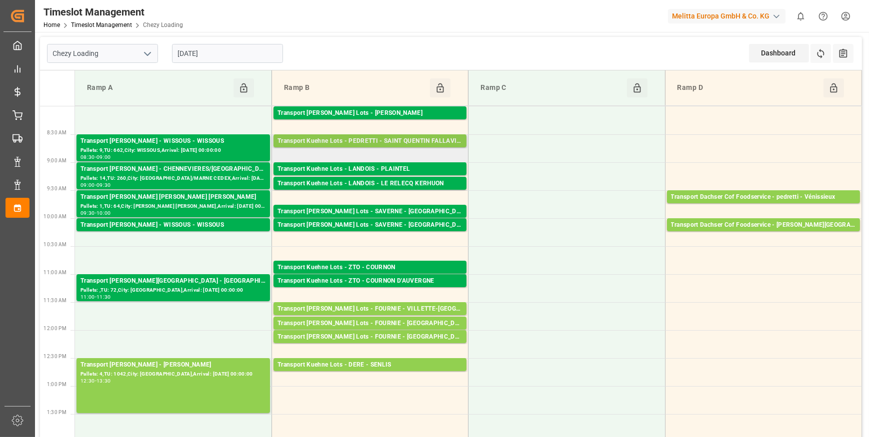
click at [372, 141] on div "Transport Kuehne Lots - PEDRETTI - SAINT QUENTIN FALLAVIER" at bounding box center [369, 141] width 185 height 10
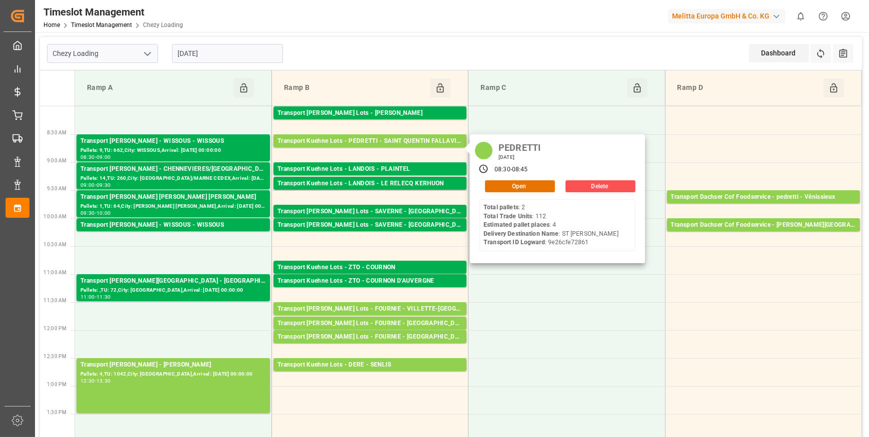
click at [557, 88] on div "Ramp C" at bounding box center [551, 87] width 150 height 19
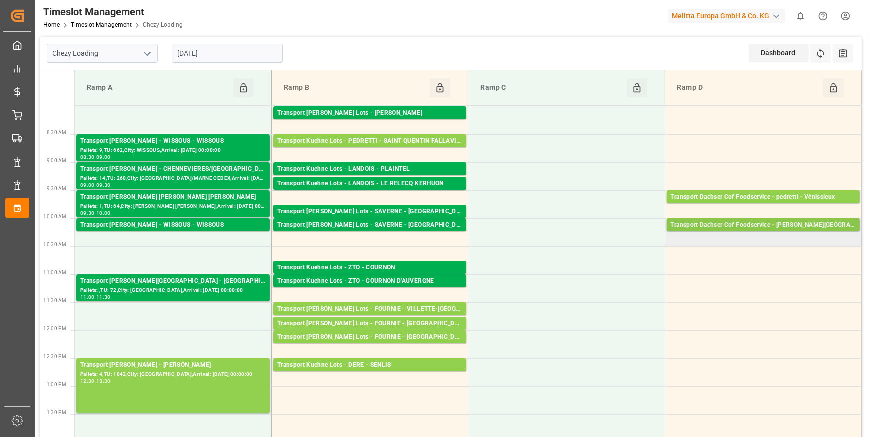
click at [765, 226] on div "Transport Dachser Cof Foodservice - [PERSON_NAME][GEOGRAPHIC_DATA]" at bounding box center [763, 225] width 185 height 10
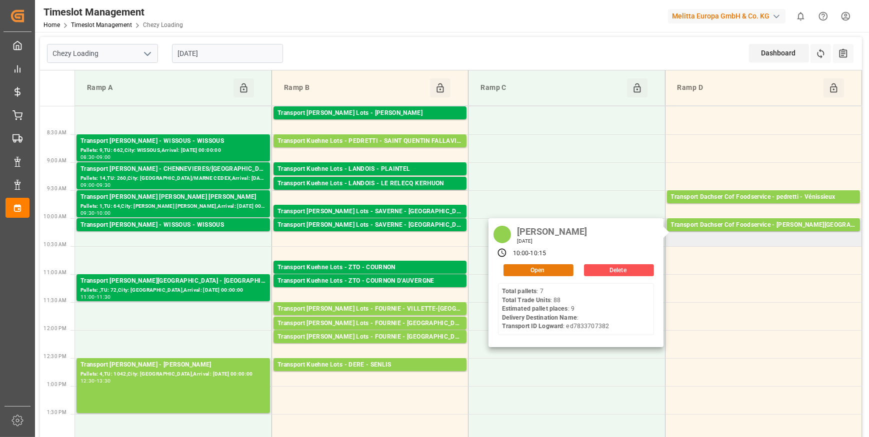
click at [547, 267] on button "Open" at bounding box center [538, 270] width 70 height 12
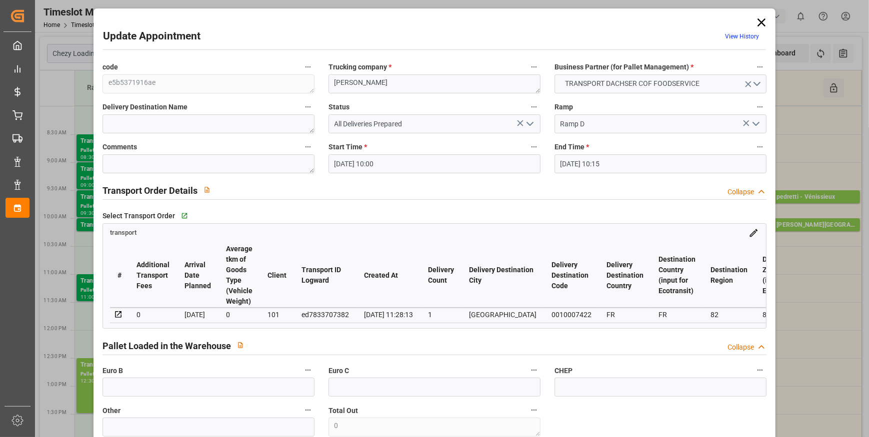
click at [530, 123] on polyline "open menu" at bounding box center [530, 123] width 6 height 3
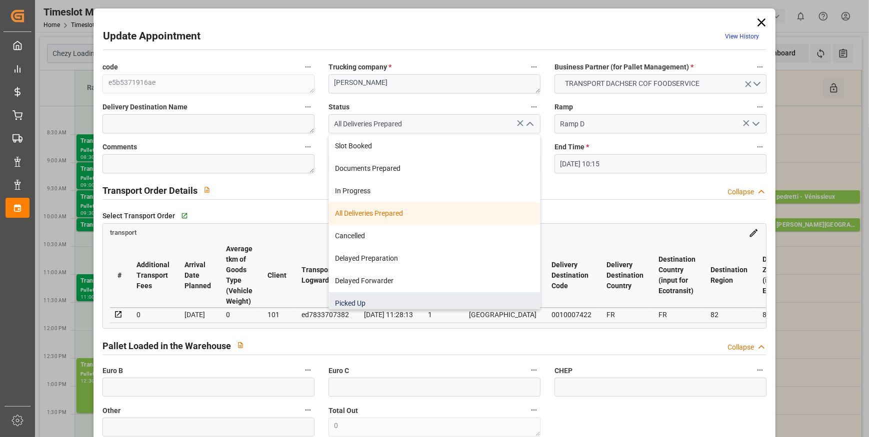
click at [365, 299] on div "Picked Up" at bounding box center [434, 303] width 211 height 22
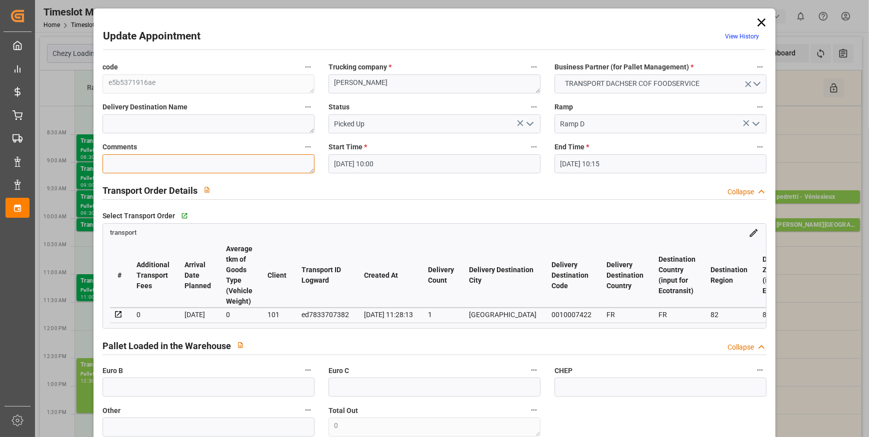
click at [148, 162] on textarea at bounding box center [208, 163] width 212 height 19
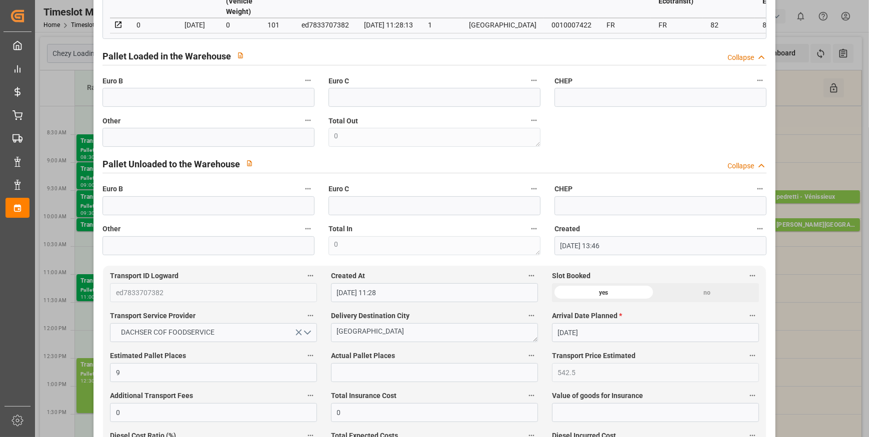
scroll to position [318, 0]
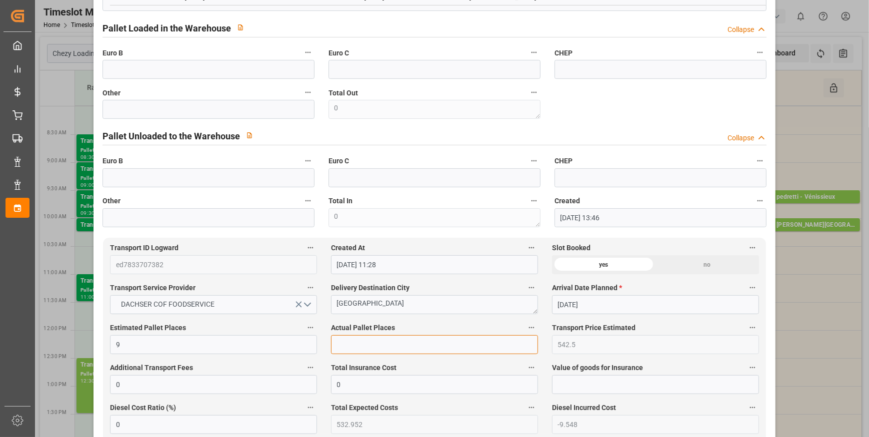
click at [356, 352] on input "text" at bounding box center [434, 344] width 207 height 19
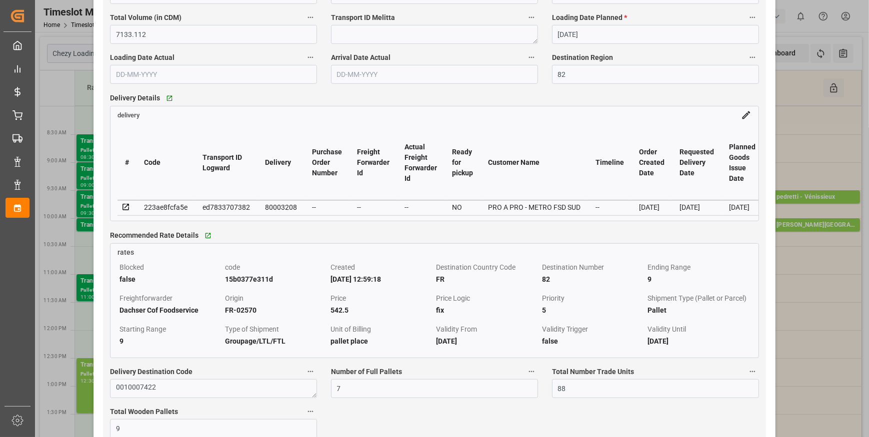
scroll to position [772, 0]
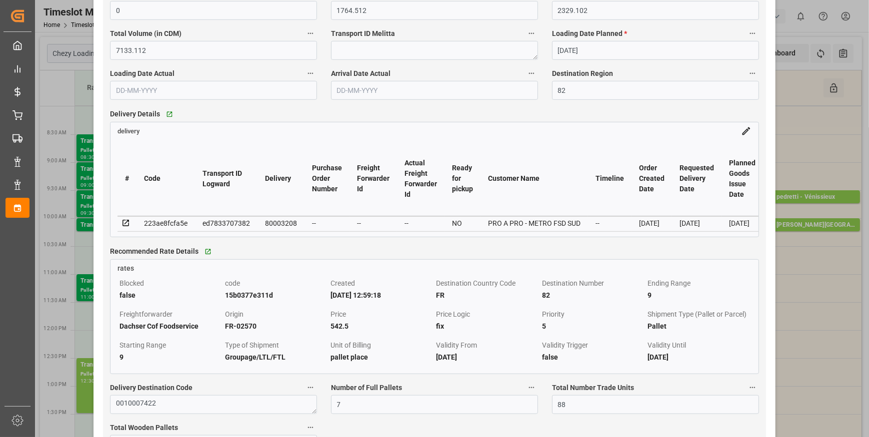
click at [126, 224] on icon at bounding box center [125, 223] width 9 height 9
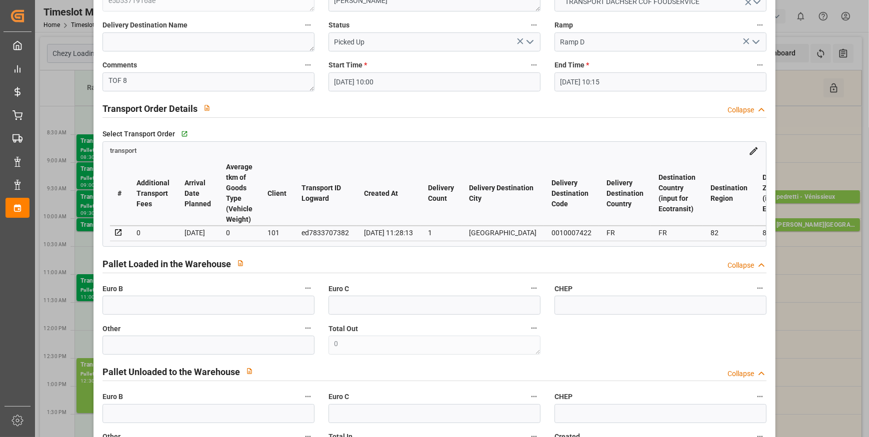
scroll to position [0, 0]
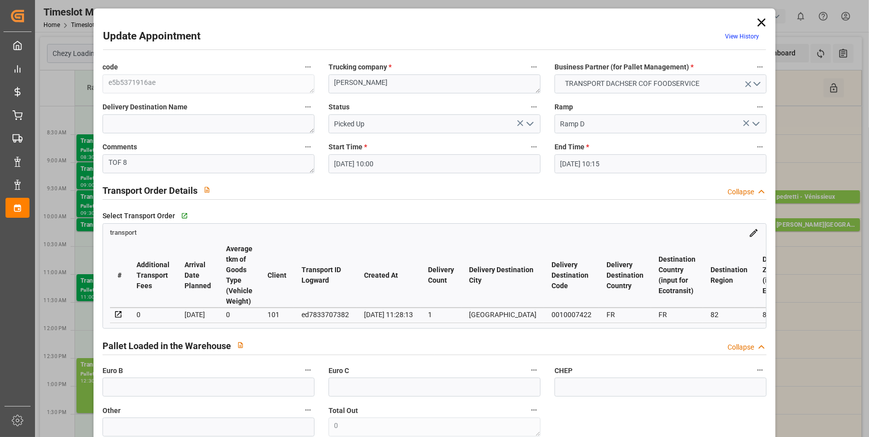
click at [531, 121] on icon "open menu" at bounding box center [530, 124] width 12 height 12
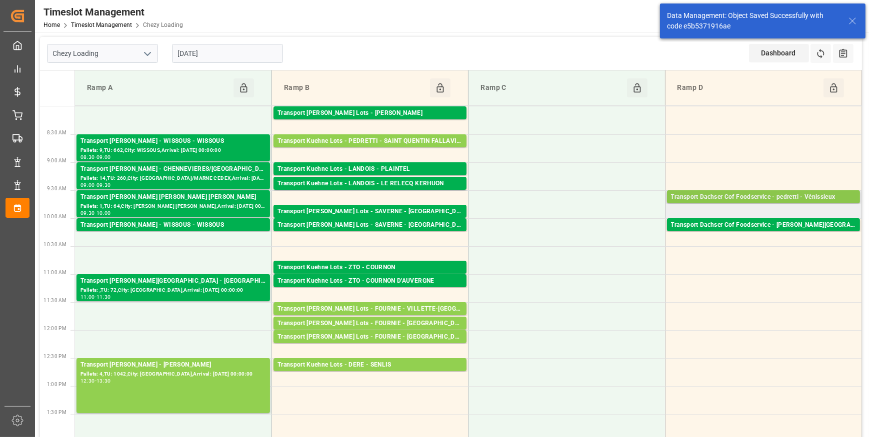
click at [756, 197] on div "Transport Dachser Cof Foodservice - pedretti - Vénissieux" at bounding box center [763, 197] width 185 height 10
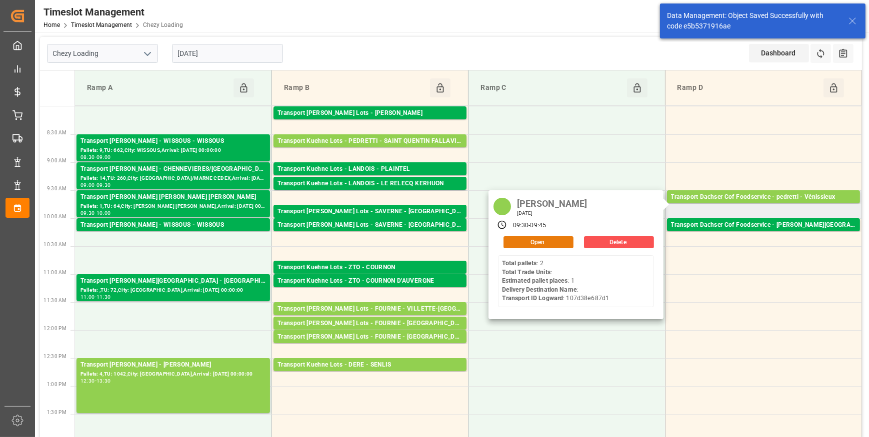
click at [556, 237] on button "Open" at bounding box center [538, 242] width 70 height 12
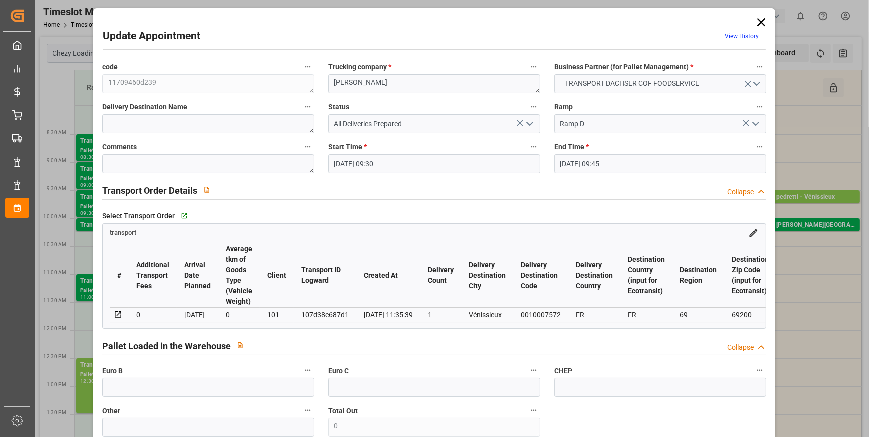
click at [527, 122] on polyline "open menu" at bounding box center [530, 123] width 6 height 3
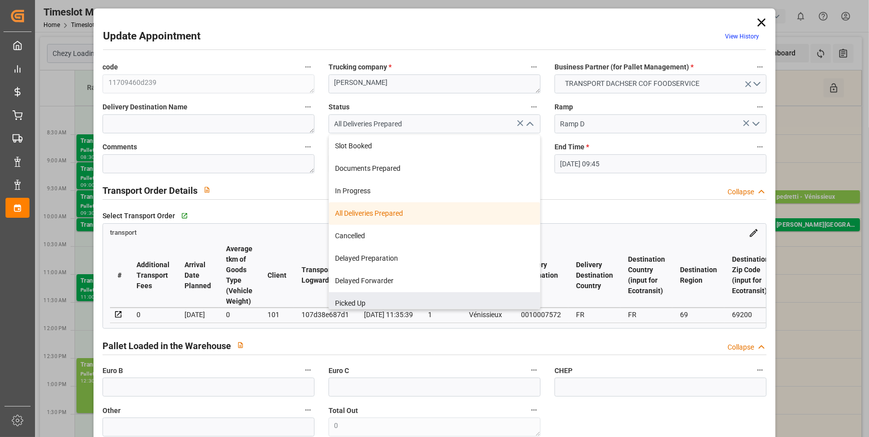
click at [355, 299] on div "Picked Up" at bounding box center [434, 303] width 211 height 22
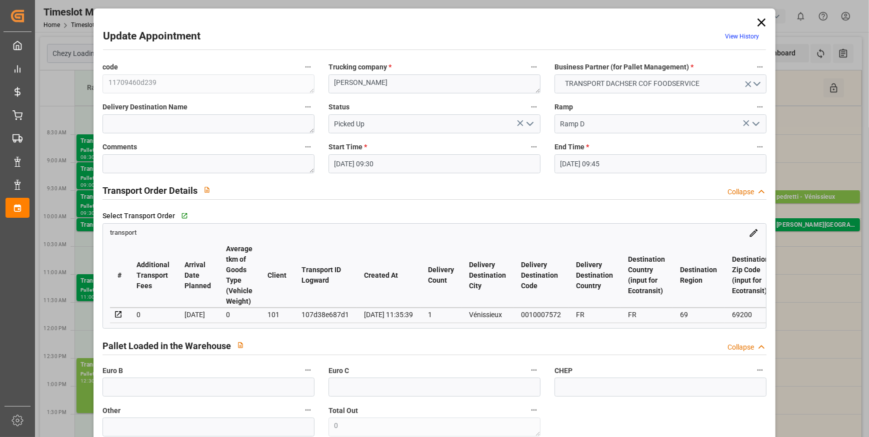
click at [149, 151] on label "Comments" at bounding box center [208, 147] width 212 height 14
click at [301, 151] on button "Comments" at bounding box center [307, 146] width 13 height 13
click at [150, 165] on div at bounding box center [434, 218] width 869 height 437
drag, startPoint x: 149, startPoint y: 166, endPoint x: 142, endPoint y: 163, distance: 8.1
click at [145, 165] on textarea at bounding box center [208, 163] width 212 height 19
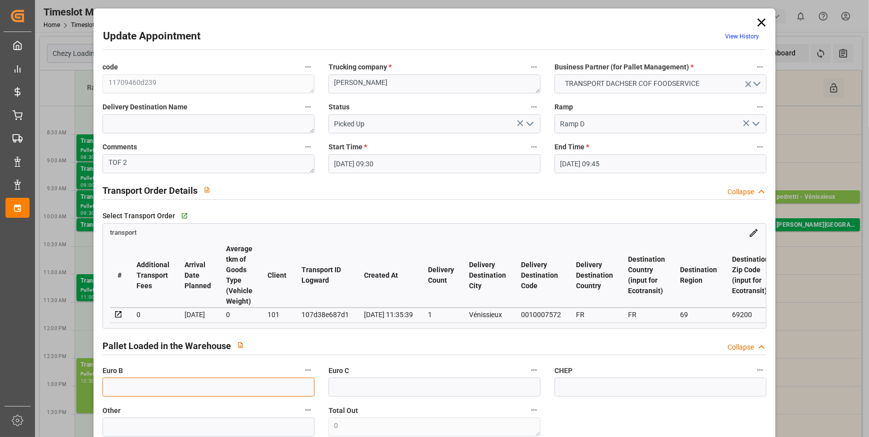
click at [135, 390] on input "text" at bounding box center [208, 387] width 212 height 19
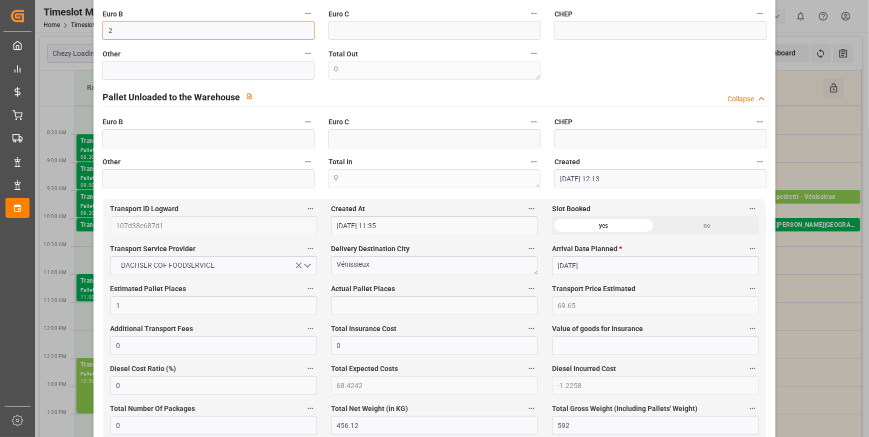
scroll to position [363, 0]
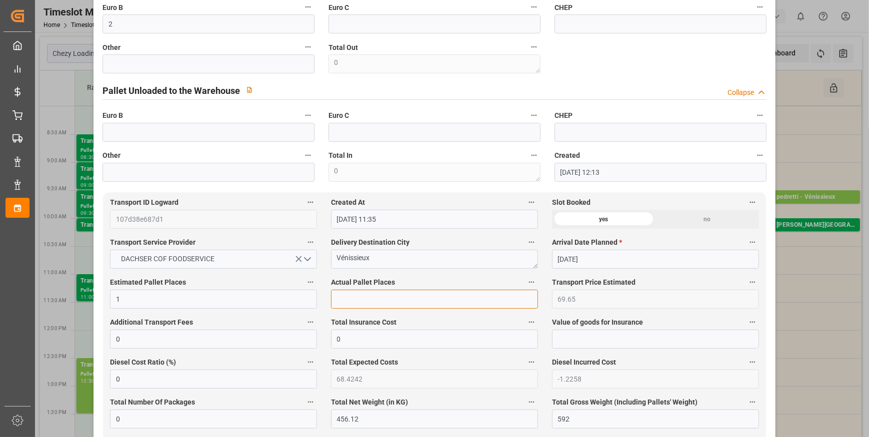
click at [370, 303] on input "text" at bounding box center [434, 299] width 207 height 19
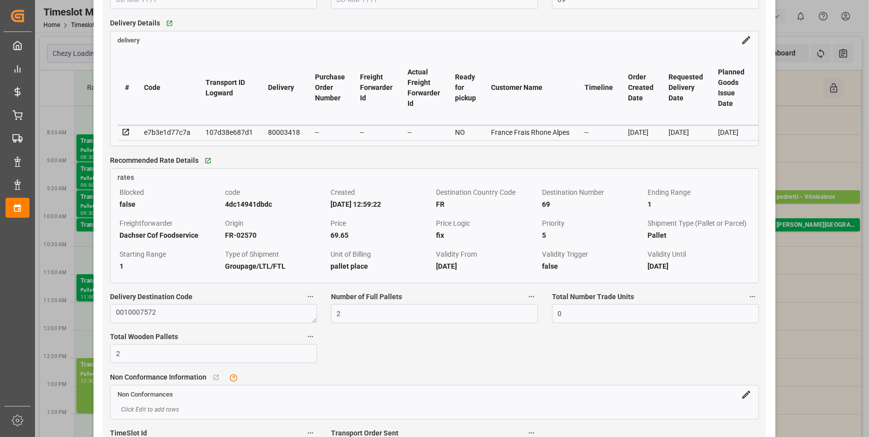
scroll to position [909, 0]
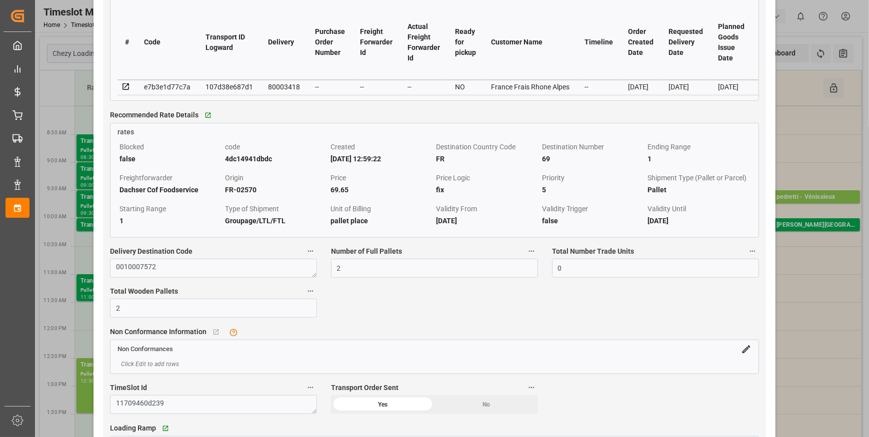
click at [125, 84] on td at bounding box center [126, 85] width 10 height 11
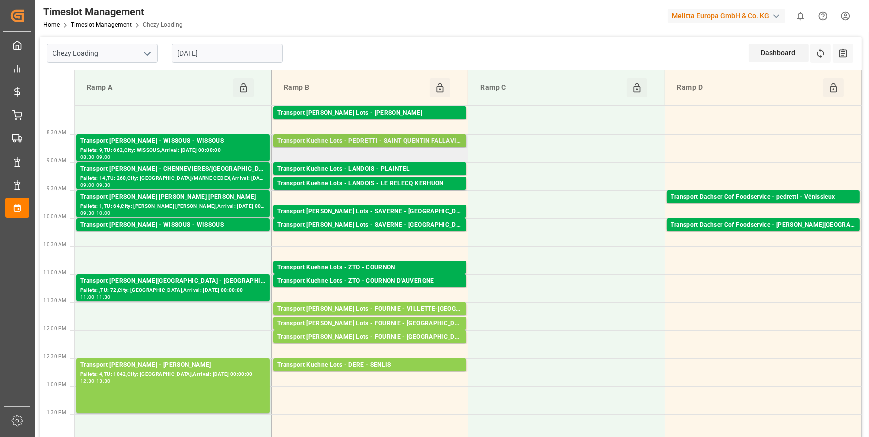
click at [390, 136] on div "Transport Kuehne Lots - PEDRETTI - SAINT QUENTIN FALLAVIER" at bounding box center [369, 141] width 185 height 10
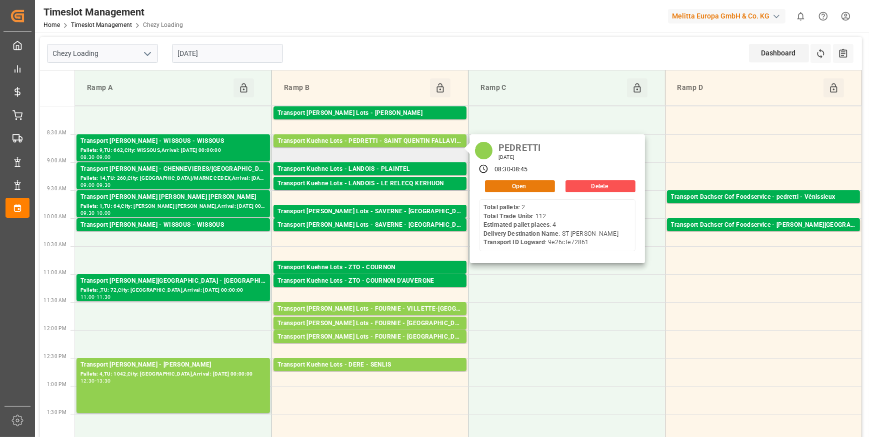
click at [518, 183] on button "Open" at bounding box center [520, 186] width 70 height 12
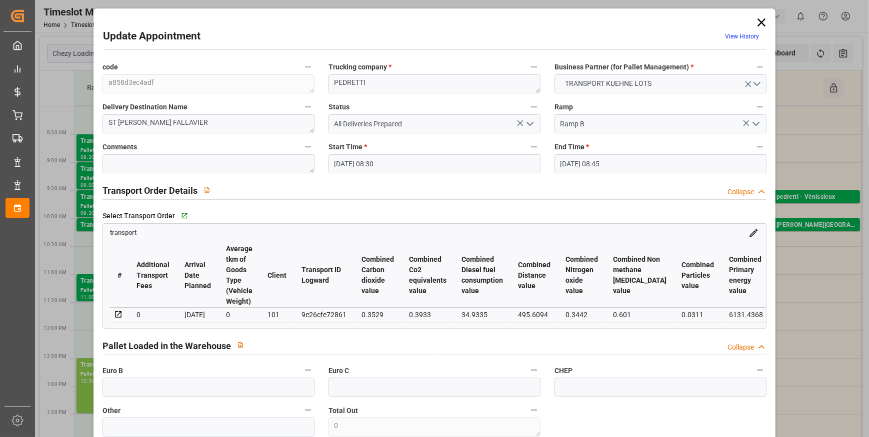
click at [528, 125] on polyline "open menu" at bounding box center [530, 123] width 6 height 3
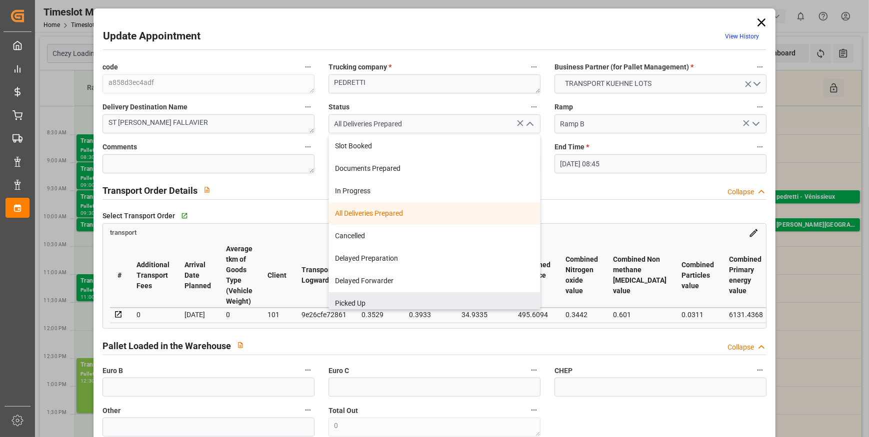
click at [357, 303] on div "Picked Up" at bounding box center [434, 303] width 211 height 22
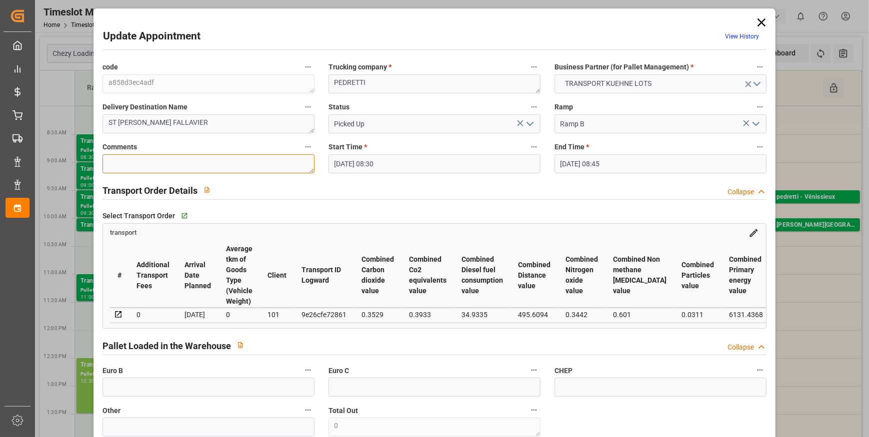
click at [154, 164] on textarea at bounding box center [208, 163] width 212 height 19
click at [170, 393] on input "text" at bounding box center [208, 387] width 212 height 19
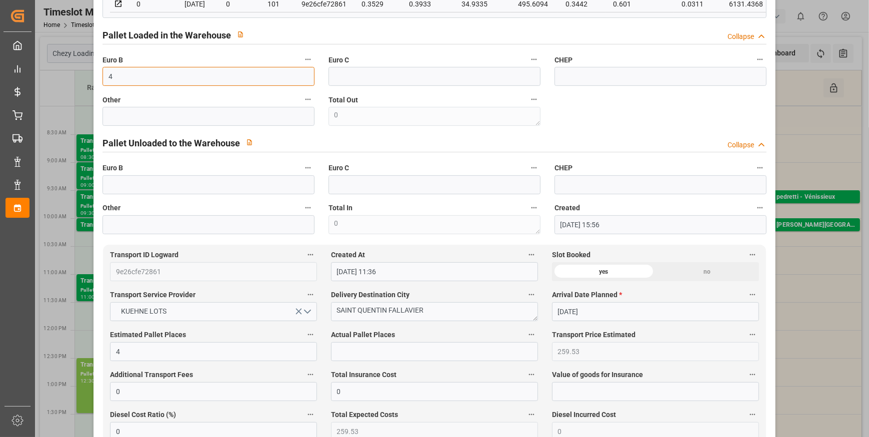
scroll to position [363, 0]
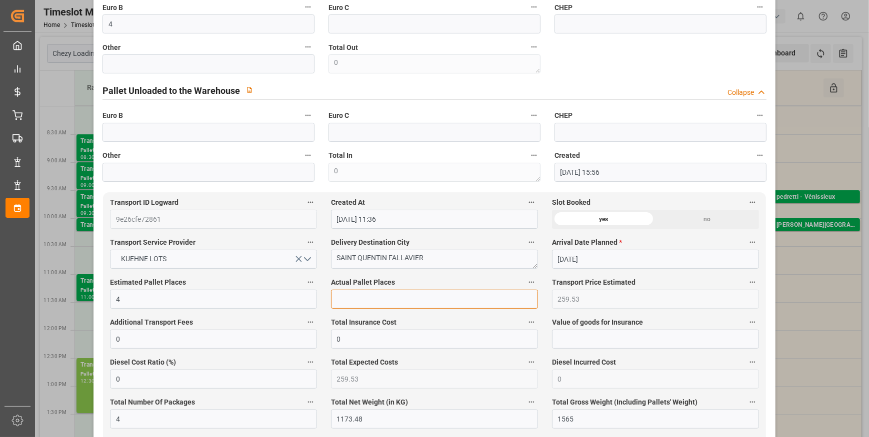
click at [369, 295] on input "text" at bounding box center [434, 299] width 207 height 19
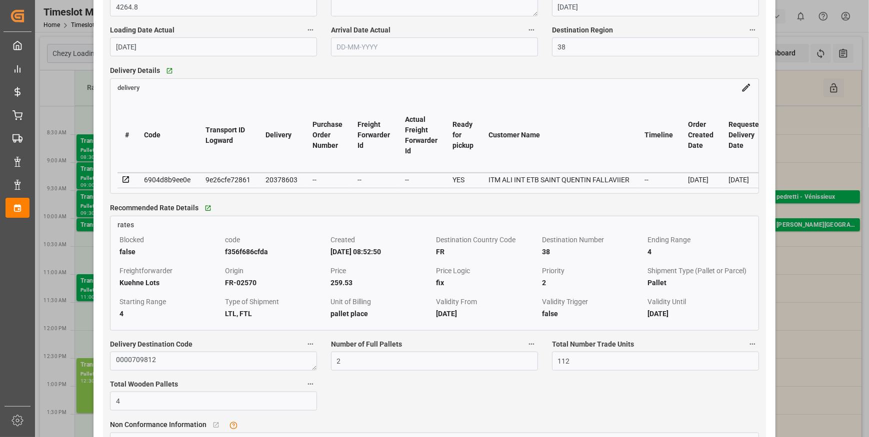
scroll to position [818, 0]
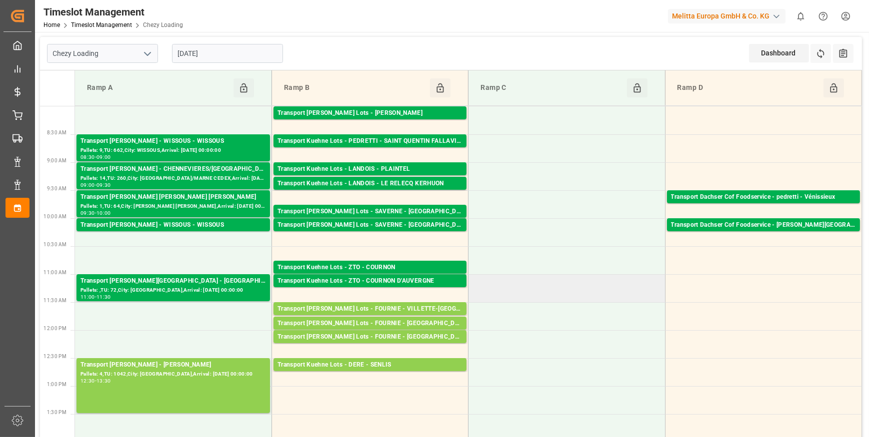
click at [612, 302] on td at bounding box center [566, 316] width 196 height 28
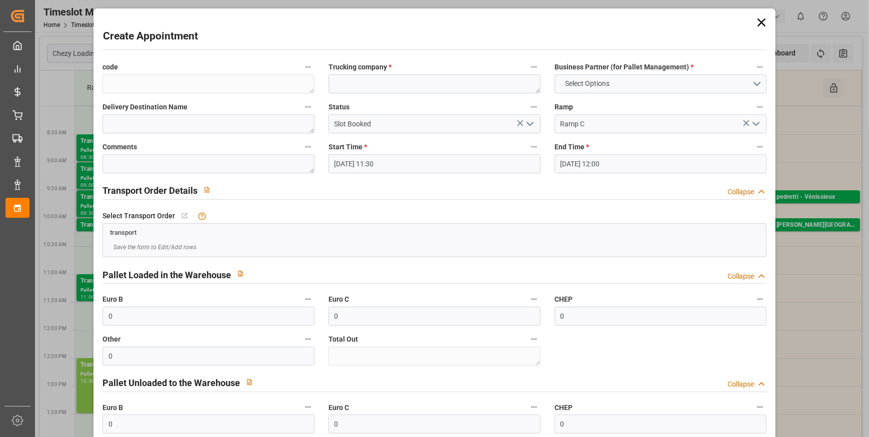
click at [758, 19] on icon at bounding box center [761, 22] width 14 height 14
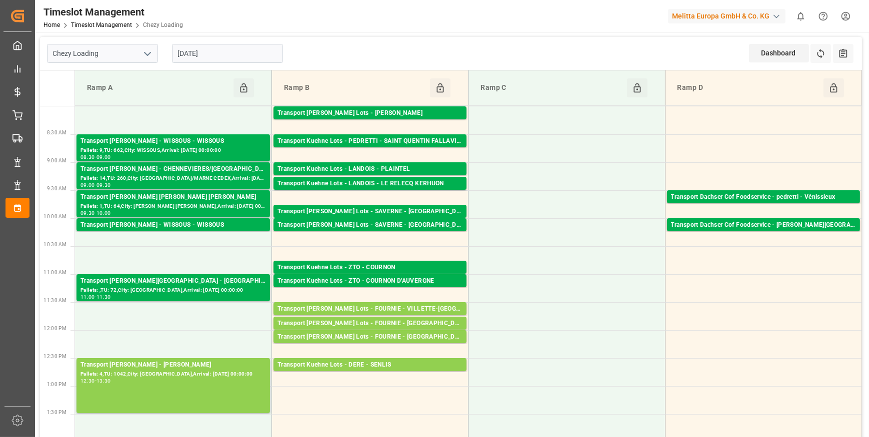
click at [254, 58] on input "[DATE]" at bounding box center [227, 53] width 111 height 19
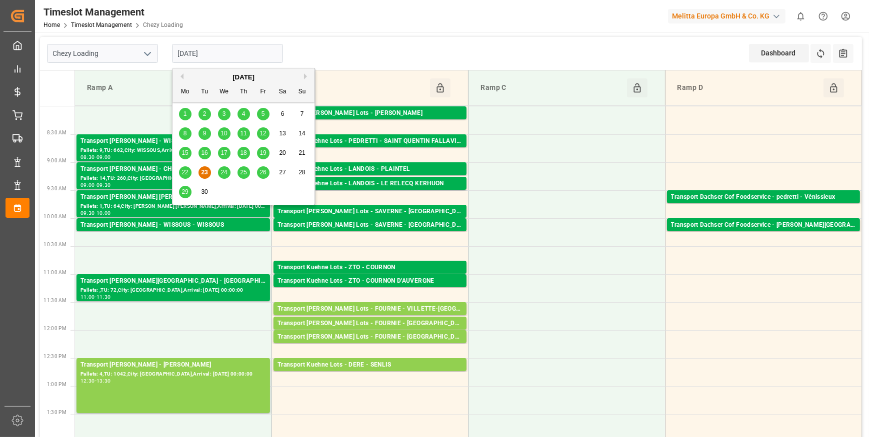
click at [334, 54] on div "Chezy Loading 23-09-2025 Dashboard View Dashboard Refresh Time Slots All Audits" at bounding box center [451, 53] width 822 height 33
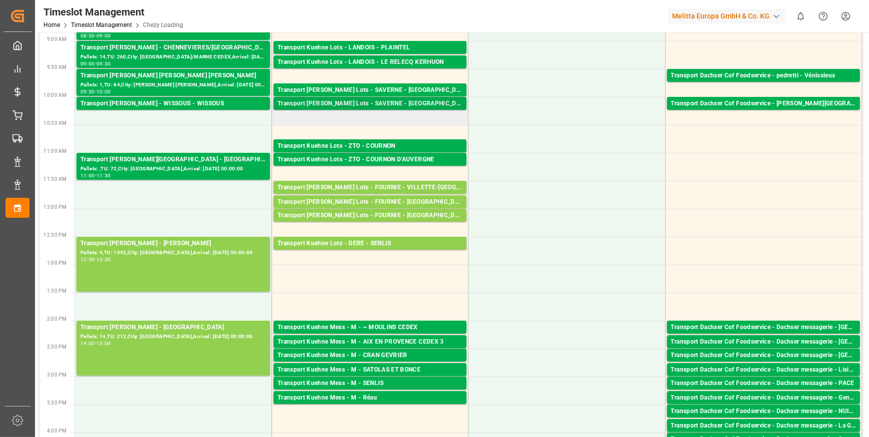
scroll to position [136, 0]
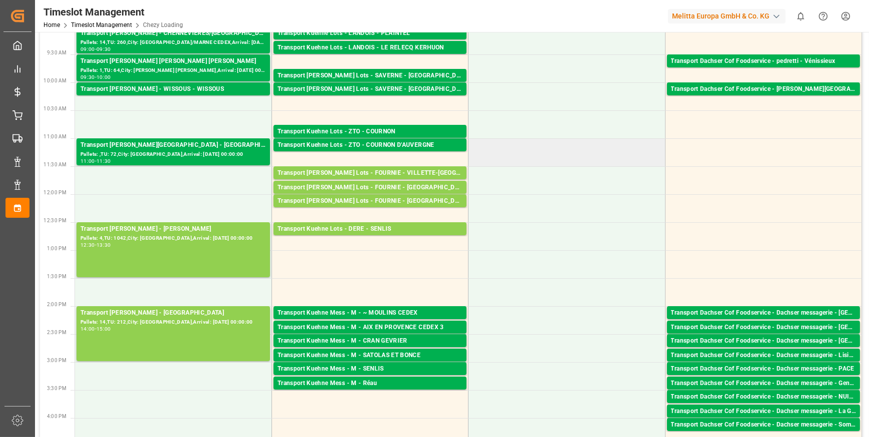
drag, startPoint x: 553, startPoint y: 165, endPoint x: 544, endPoint y: 160, distance: 10.3
click at [548, 164] on tbody "Transport Kuehne Lots - ANTOINE - SAINT ETIENNE DE MONTLUC Pallets: 5,TU: 986,C…" at bounding box center [468, 377] width 787 height 812
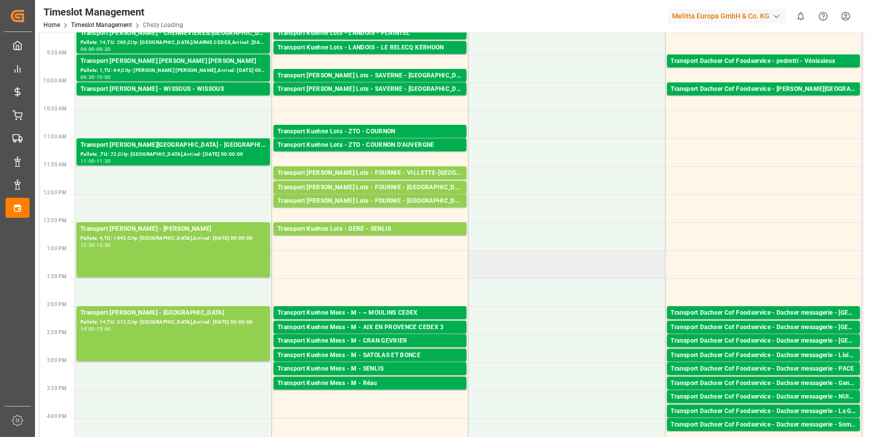
drag, startPoint x: 537, startPoint y: 305, endPoint x: 537, endPoint y: 258, distance: 47.0
click at [537, 300] on td at bounding box center [566, 292] width 196 height 28
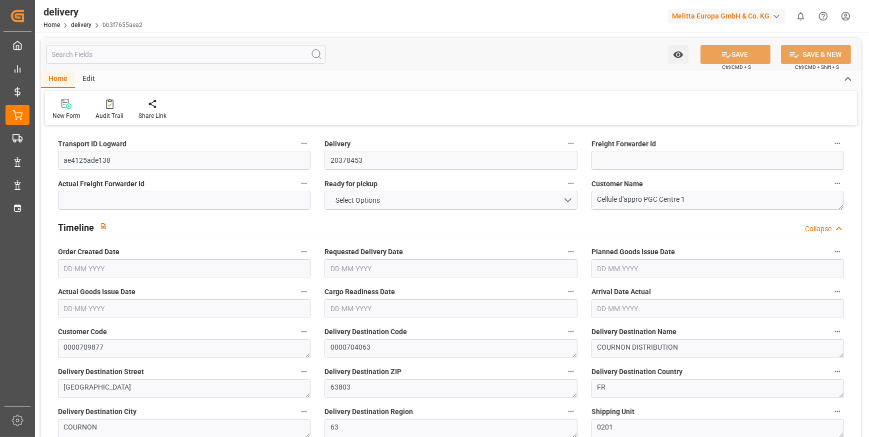
type input "2"
type input "84.672"
type input "181.62"
type input "1171.2"
type input "72"
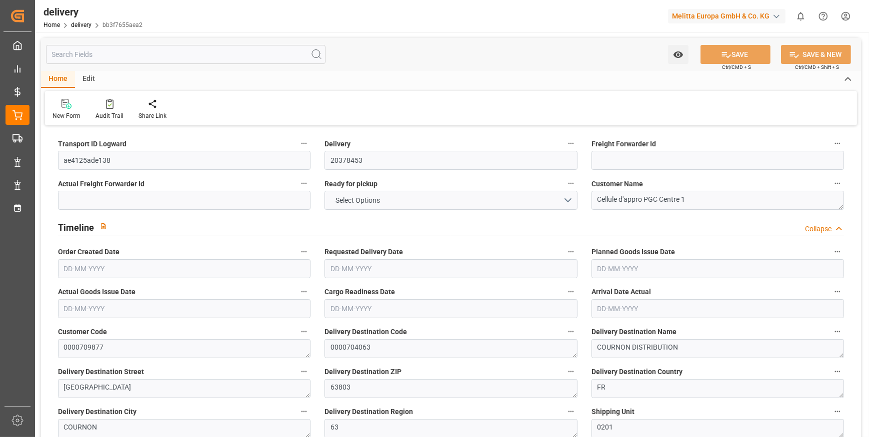
type input "2"
type input "0"
type input "2"
type input "0"
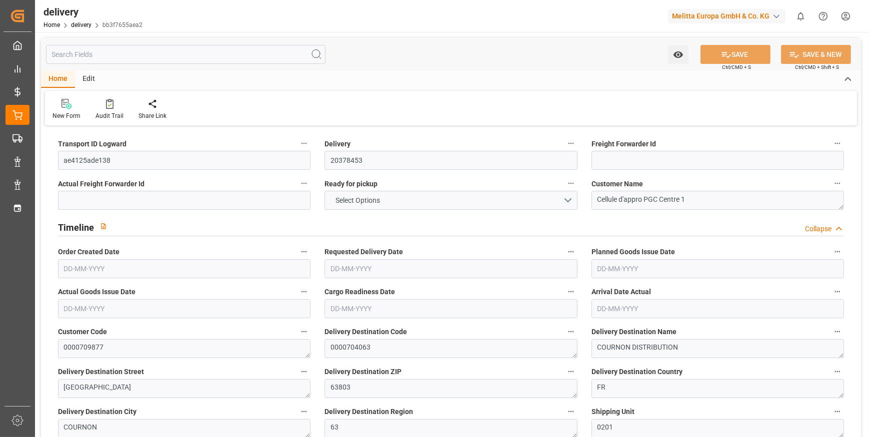
type input "0"
type input "68.4477"
type input "0"
type input "25.92"
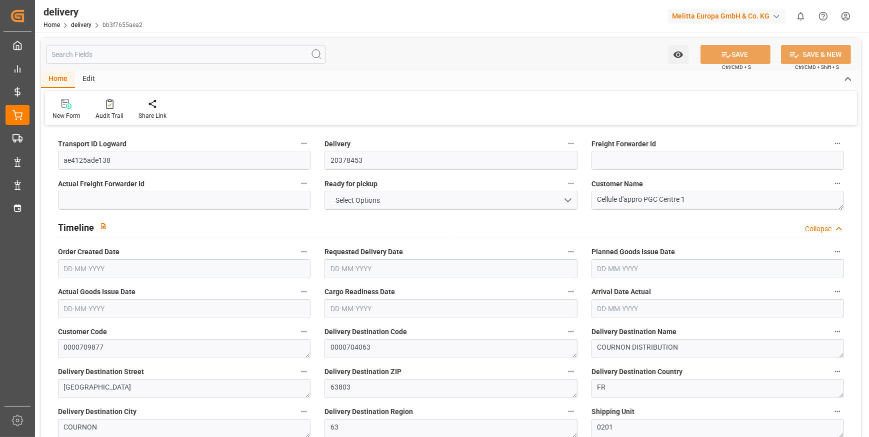
type input "1.5"
type input "1.3"
type input "0"
type input "3"
type input "134.48"
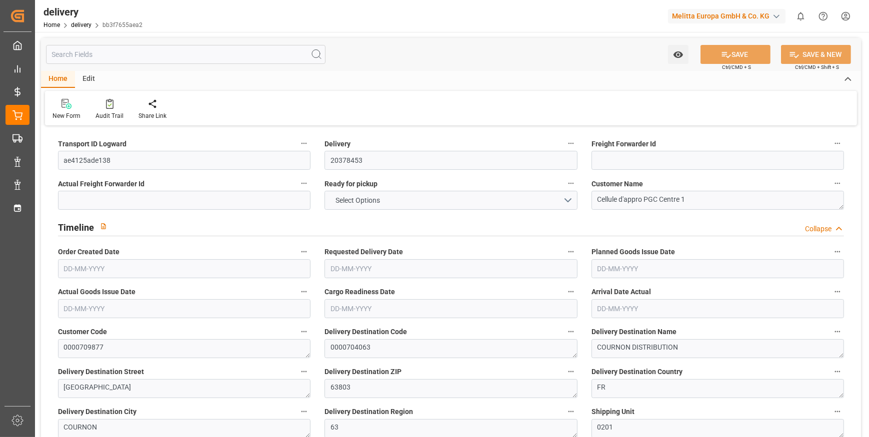
type input "101"
type input "0"
type input "[DATE]"
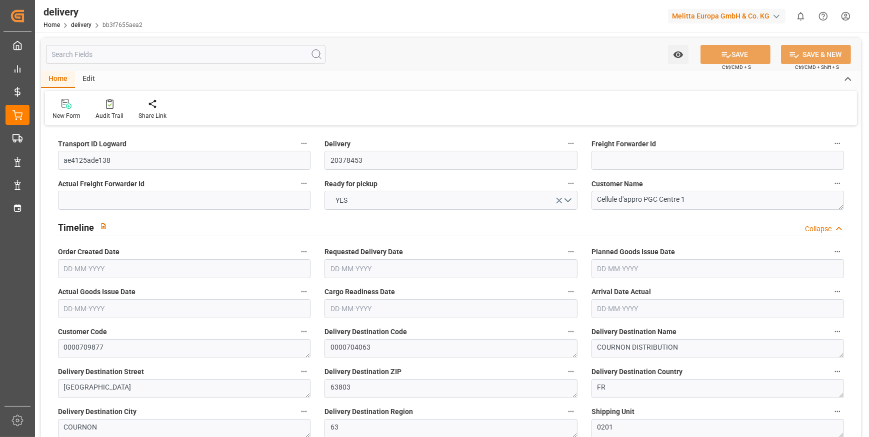
type input "[DATE]"
type input "16-09-2025 11:01"
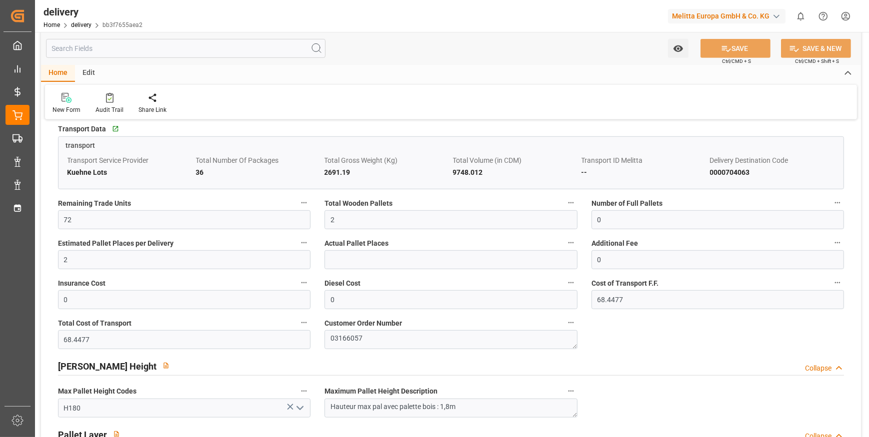
scroll to position [318, 0]
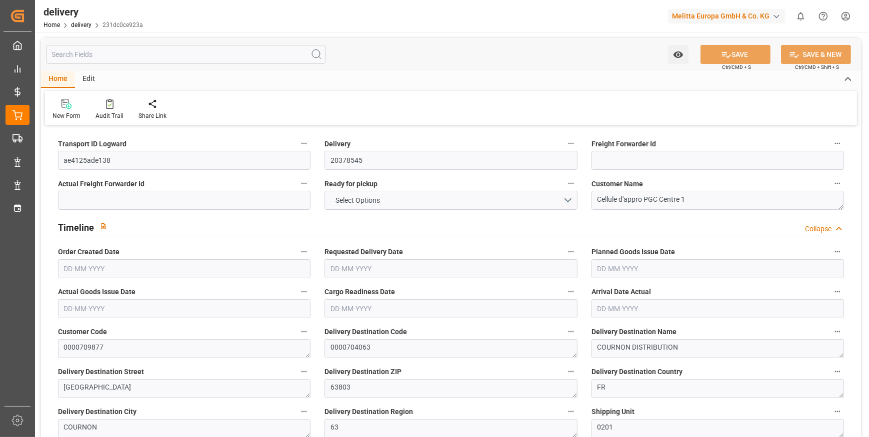
type input "6"
type input "175.744"
type input "424.18"
type input "1089.62"
type input "118"
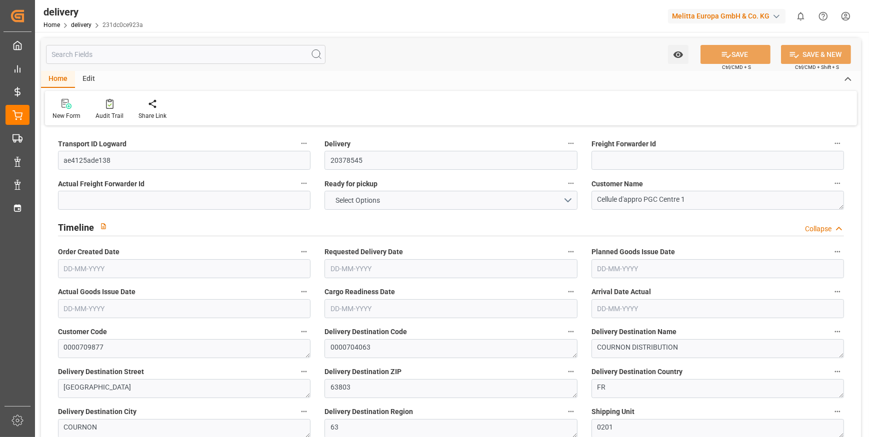
type input "9"
type input "0"
type input "2"
type input "0"
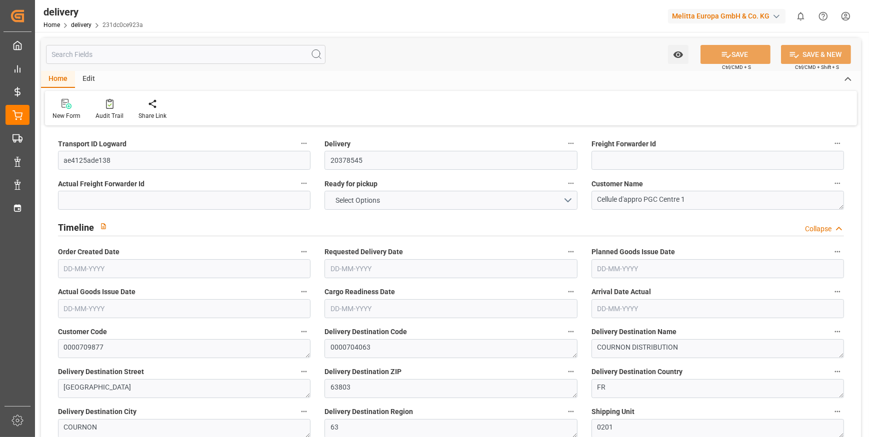
type input "0"
type input "68.4477"
type input "0"
type input "42.48"
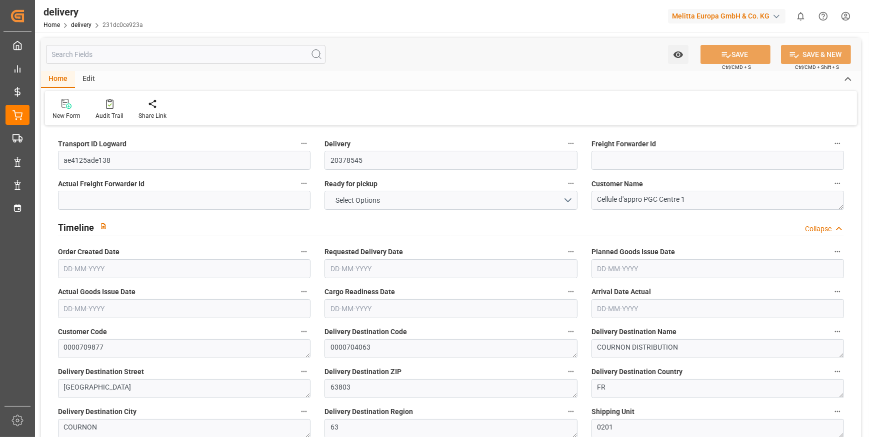
type input "1.5"
type input "1.3"
type input "0"
type input "13.5"
type input "217.18"
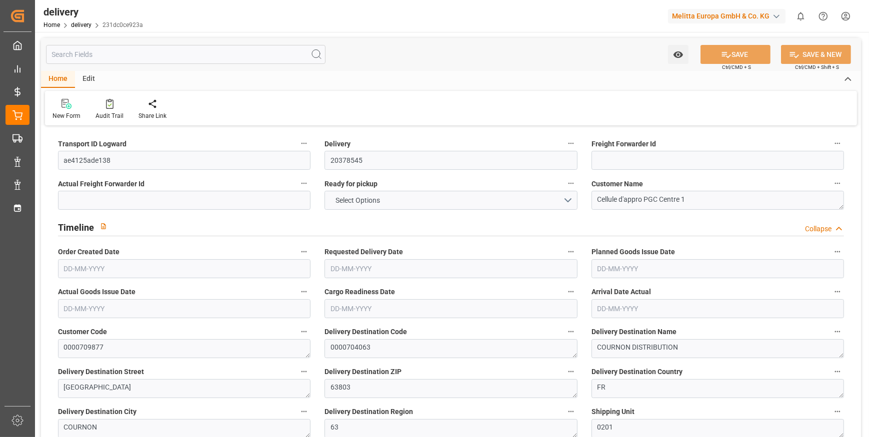
type input "101"
type input "0"
type input "[DATE]"
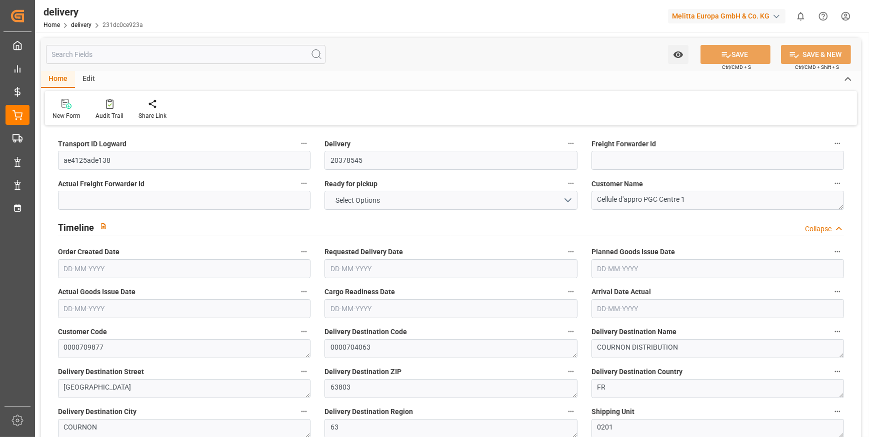
type input "[DATE]"
type input "[DATE] 11:01"
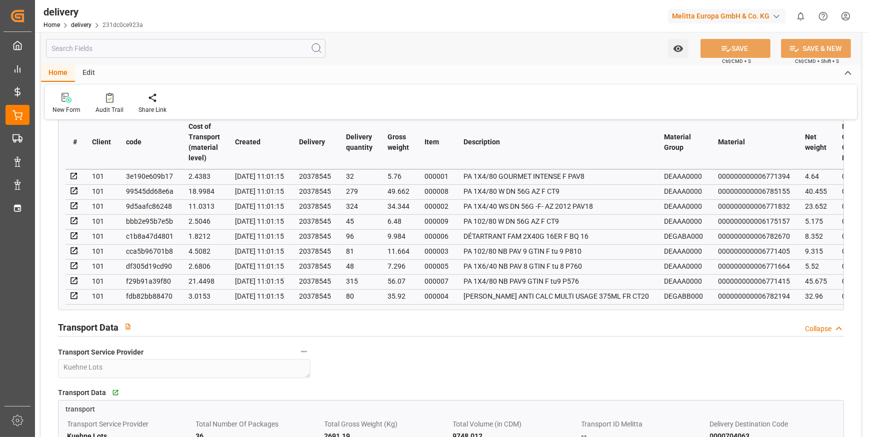
scroll to position [772, 0]
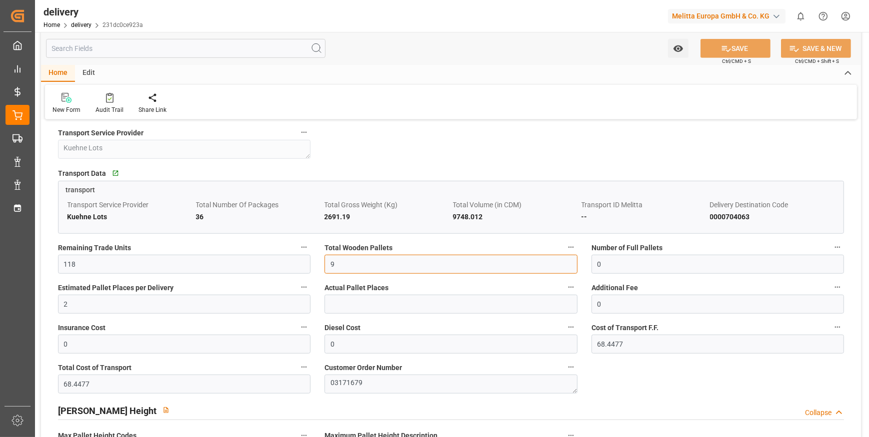
click at [336, 270] on input "9" at bounding box center [450, 264] width 252 height 19
type input "6"
click at [735, 51] on button "SAVE" at bounding box center [735, 48] width 70 height 19
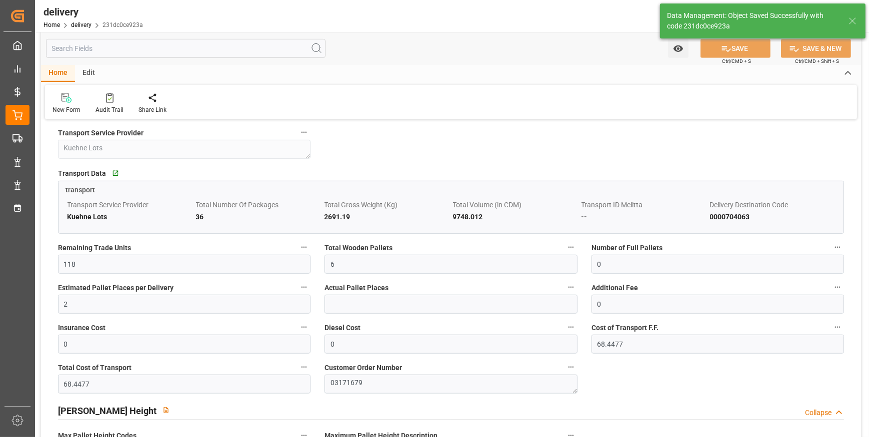
type input "9"
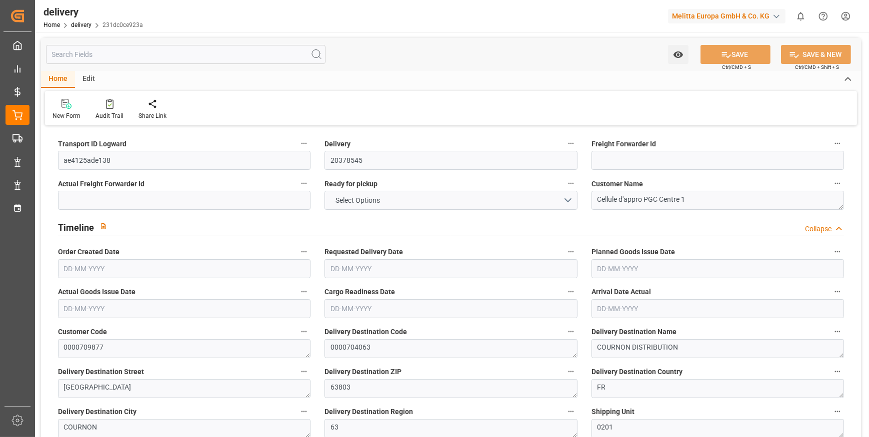
type input "6"
type input "175.744"
type input "424.18"
type input "1089.62"
type input "118"
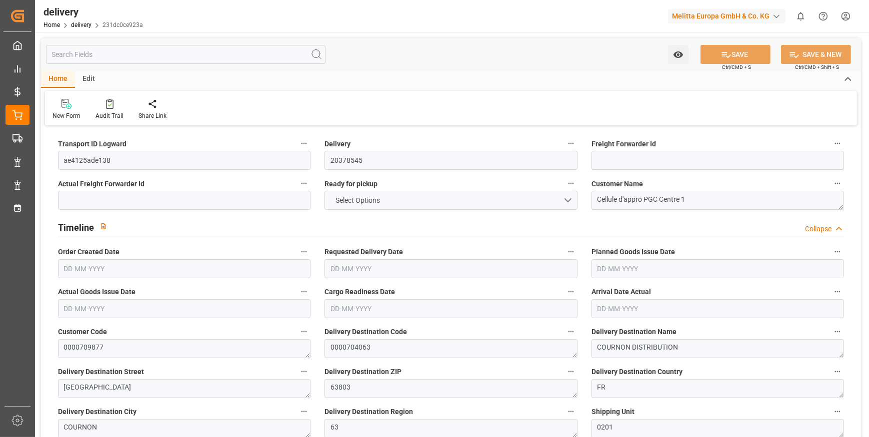
type input "6"
type input "0"
type input "2"
type input "0"
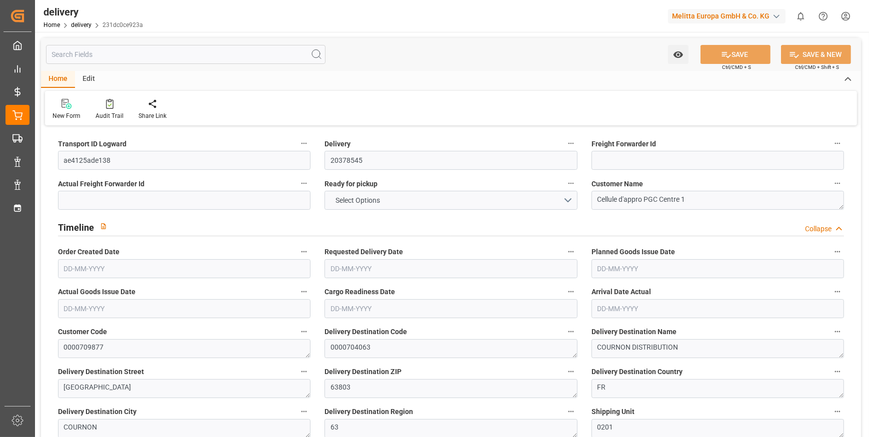
type input "0"
type input "68.4477"
type input "0"
type input "42.48"
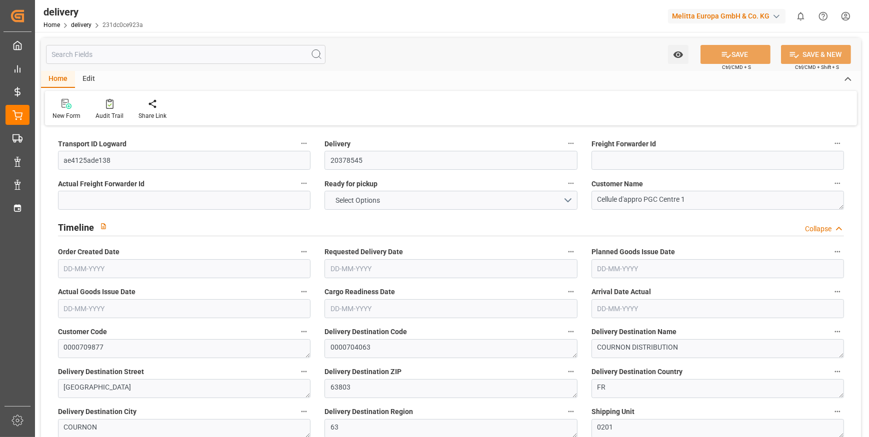
type input "1.5"
type input "1.3"
type input "0"
type input "9"
type input "217.18"
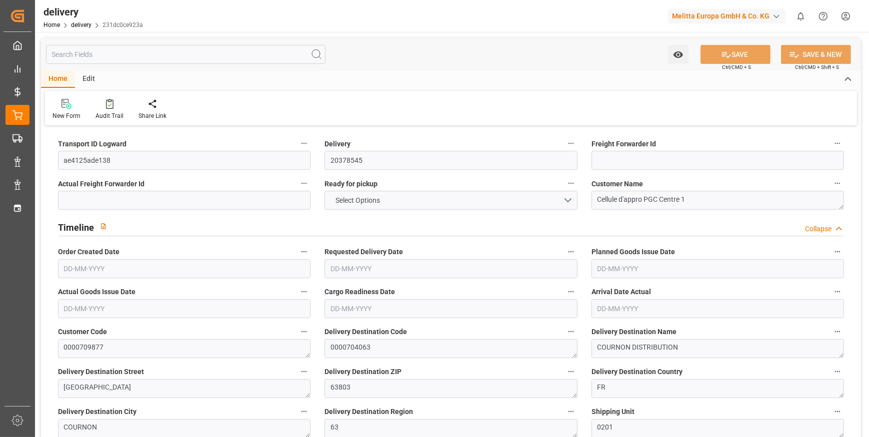
type input "101"
type input "0"
type input "[DATE]"
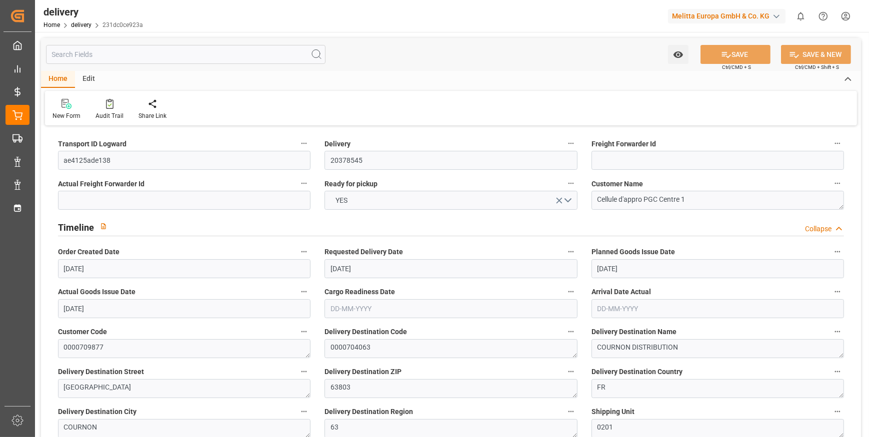
type input "[DATE]"
type input "17-09-2025 11:01"
type input "6"
type input "175.744"
type input "424.18"
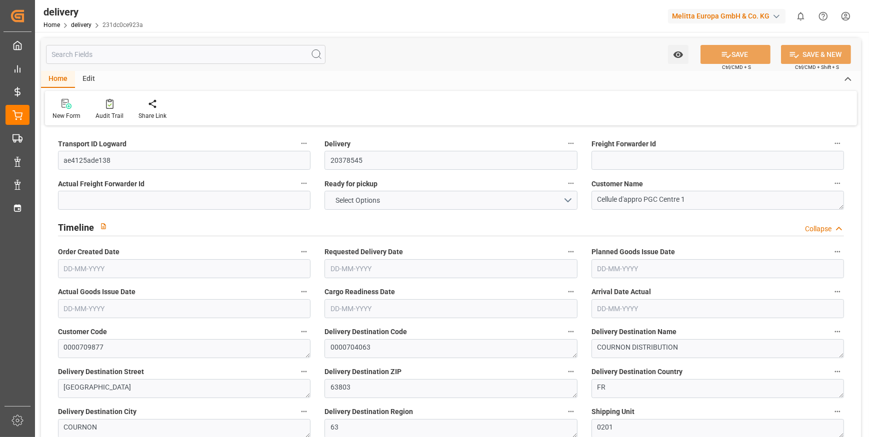
type input "1089.62"
type input "118"
type input "6"
type input "0"
type input "2"
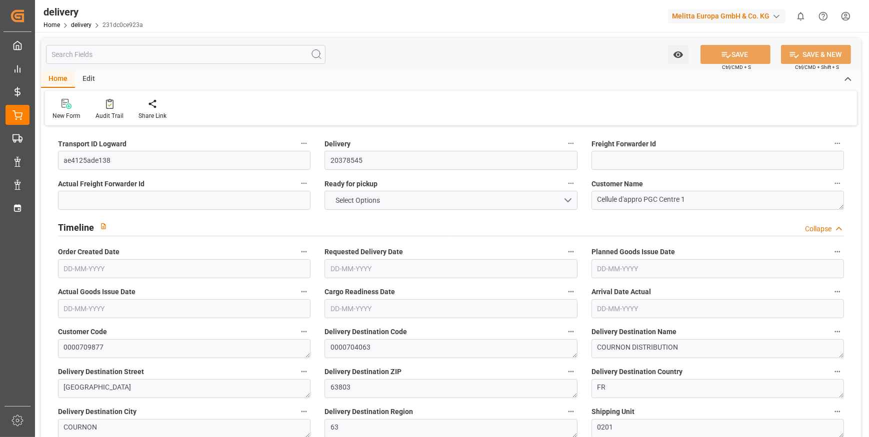
type input "0"
type input "68.4477"
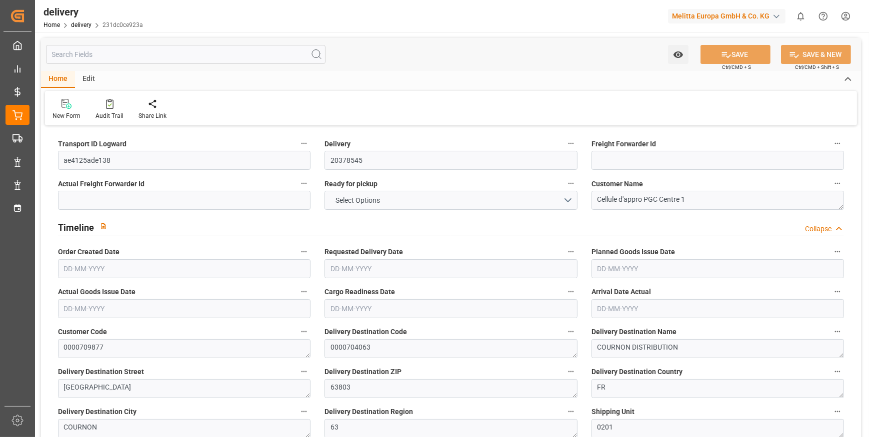
type input "0"
type input "42.48"
type input "1.5"
type input "1.3"
type input "0"
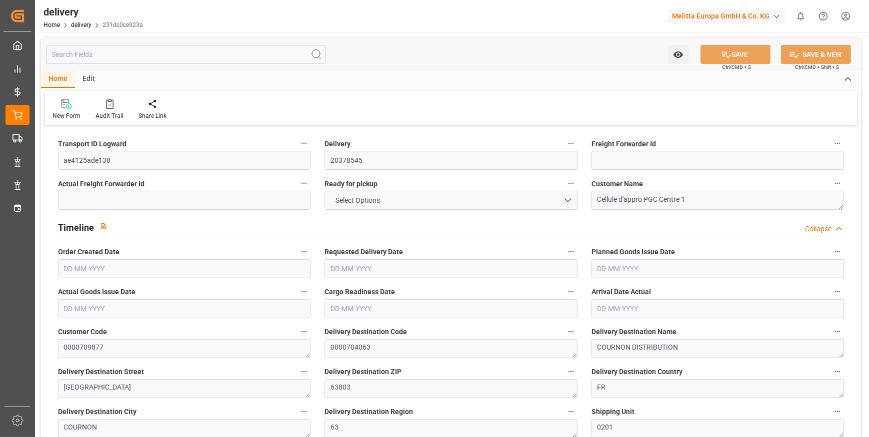
type input "9"
type input "217.18"
type input "101"
type input "0"
type input "[DATE]"
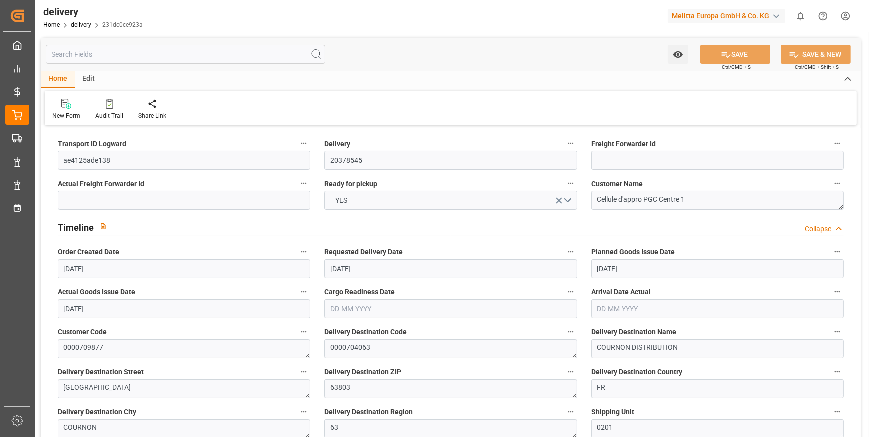
type input "[DATE]"
type input "[DATE] 11:01"
type input "25"
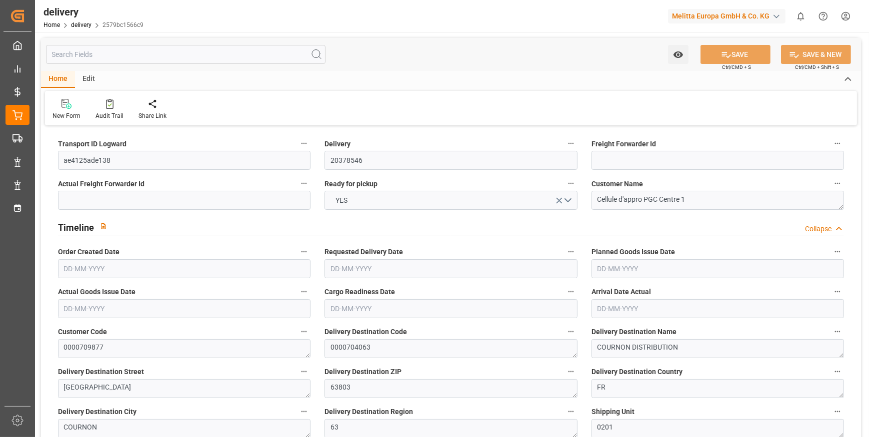
type input "1781.905"
type input "2610.986"
type input "5511.992"
type input "384"
type input "26"
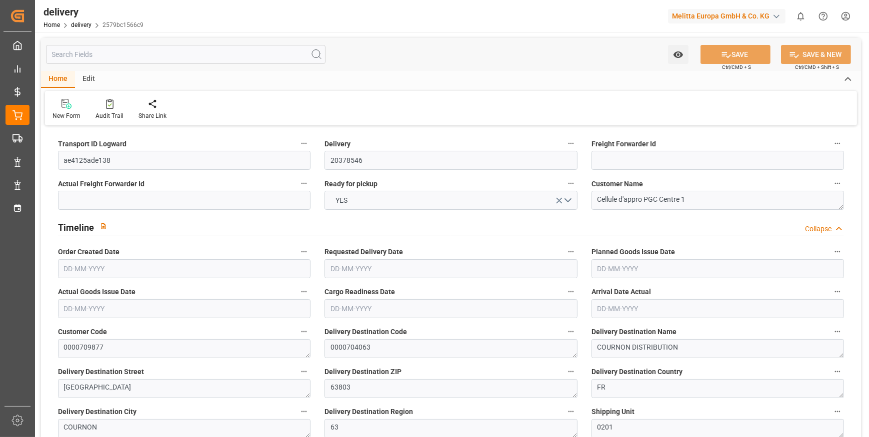
type input "1"
type input "7"
type input "0"
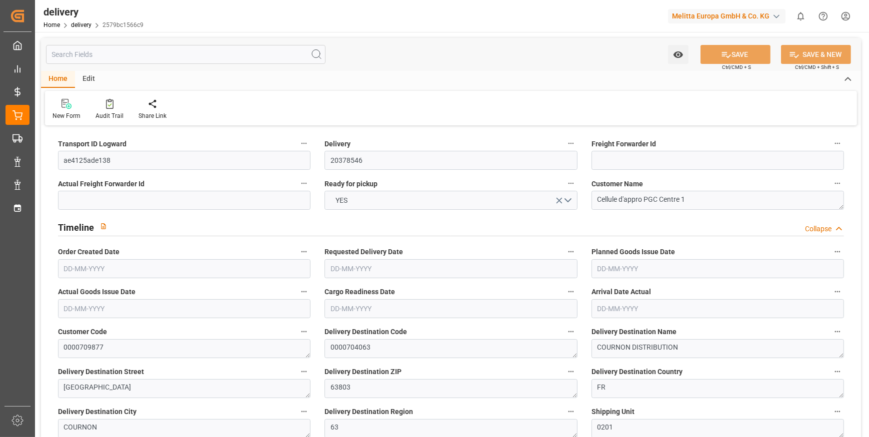
type input "239.5669"
type input "2.45"
type input "138.24"
type input "1.5"
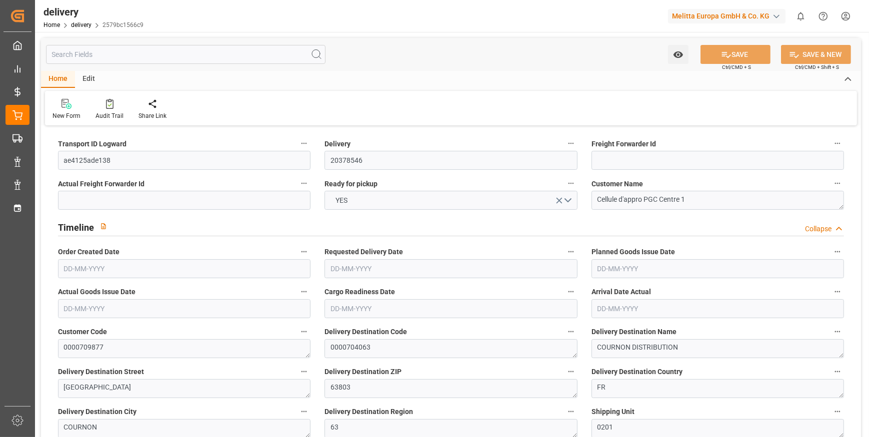
type input "1.3"
type input "0"
type input "39"
type input "1988.17"
type input "101"
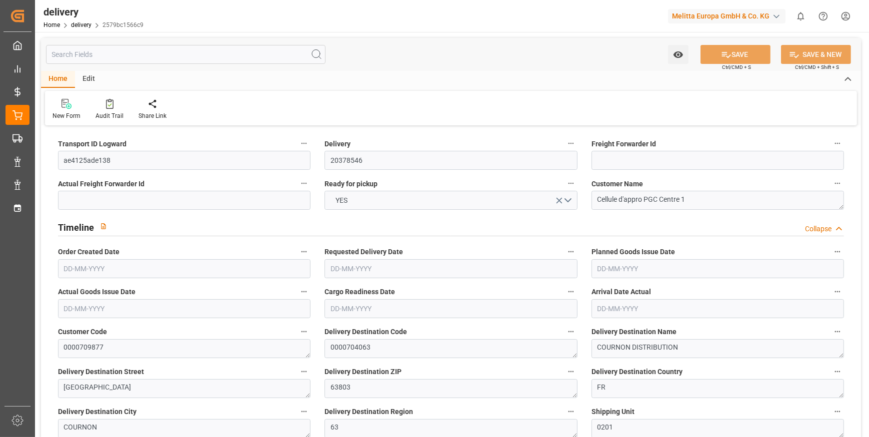
type input "0"
type input "[DATE]"
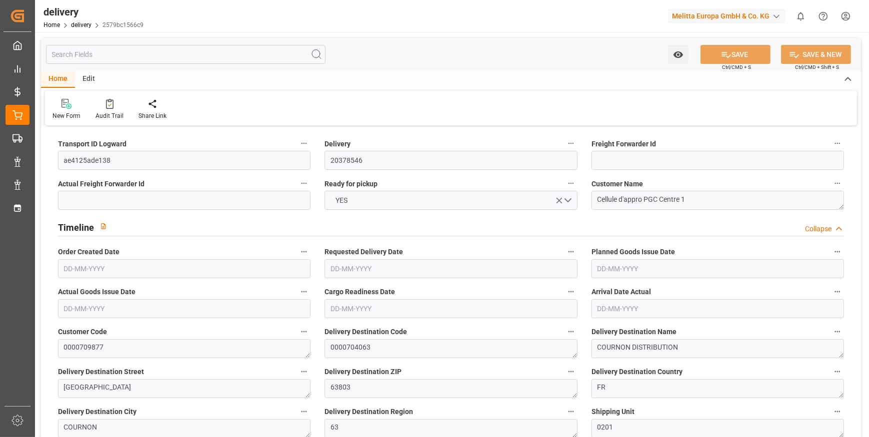
type input "[DATE] 11:01"
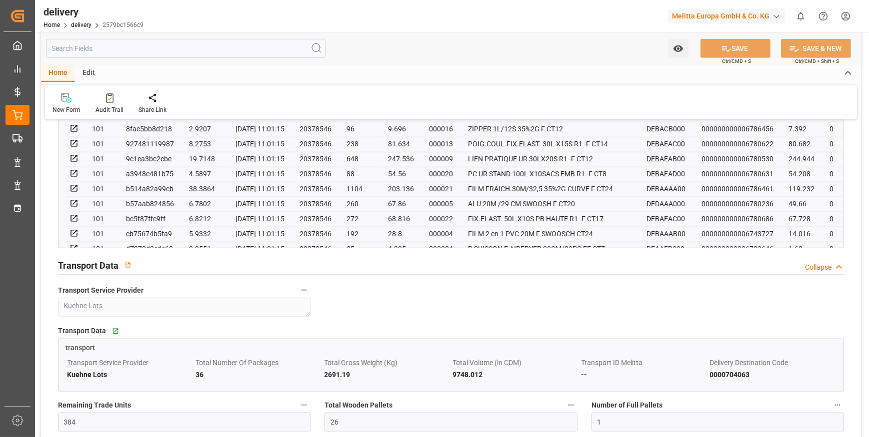
scroll to position [772, 0]
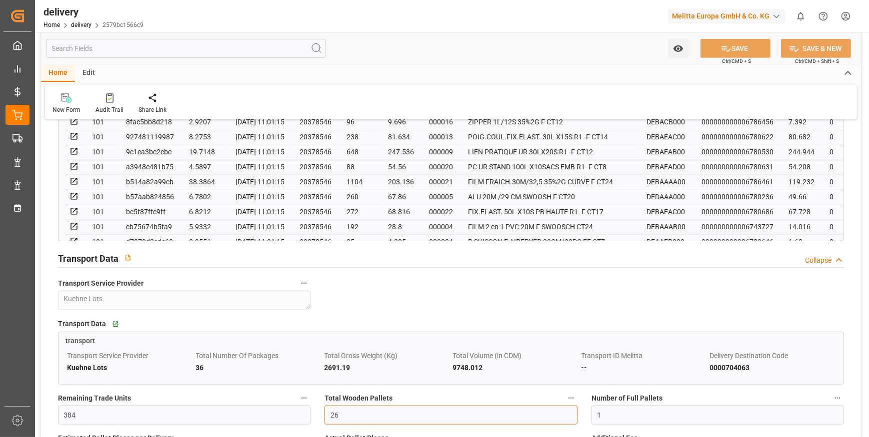
click at [357, 414] on input "26" at bounding box center [450, 415] width 252 height 19
type input "25"
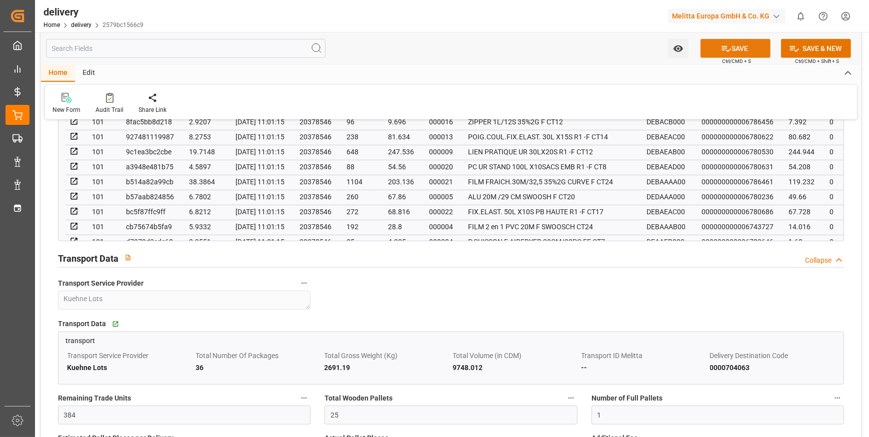
click at [740, 44] on button "SAVE" at bounding box center [735, 48] width 70 height 19
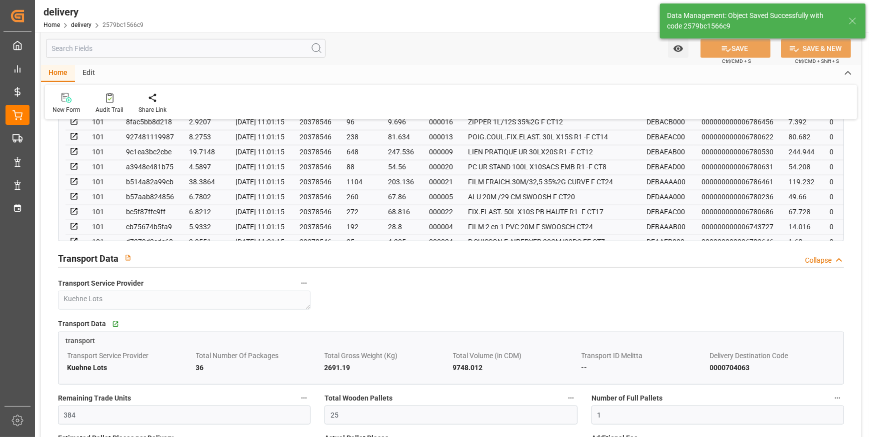
type input "37.5"
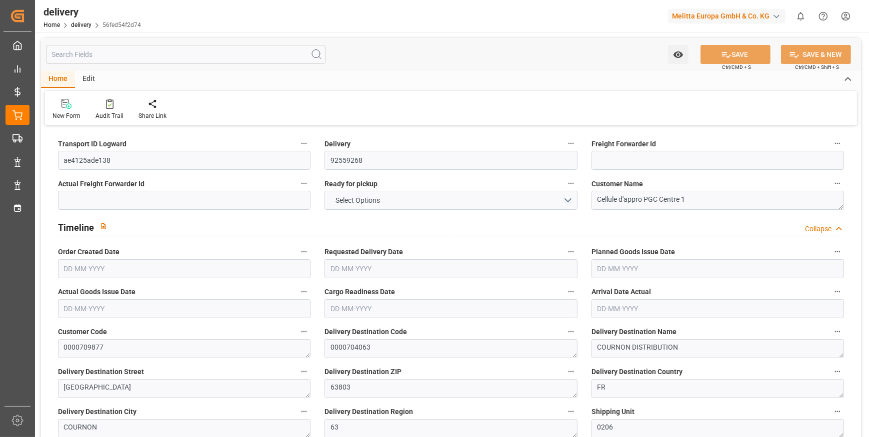
type input "3"
type input "279.06"
type input "437"
type input "1975.2"
type input "0"
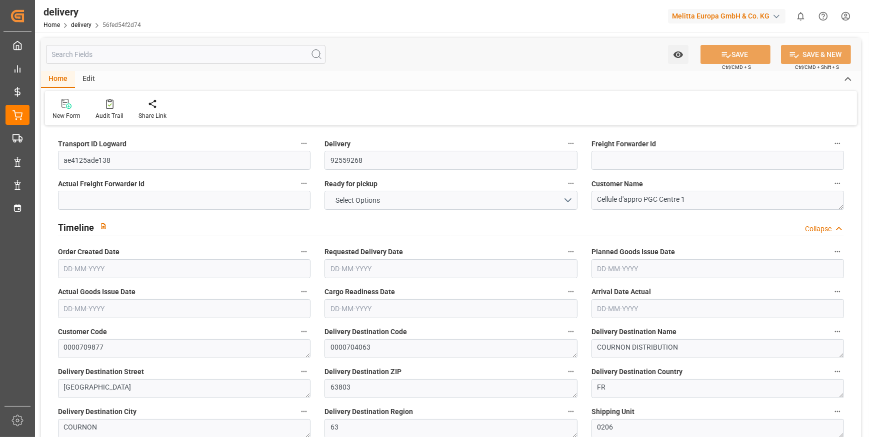
type input "3"
type input "2"
type input "0"
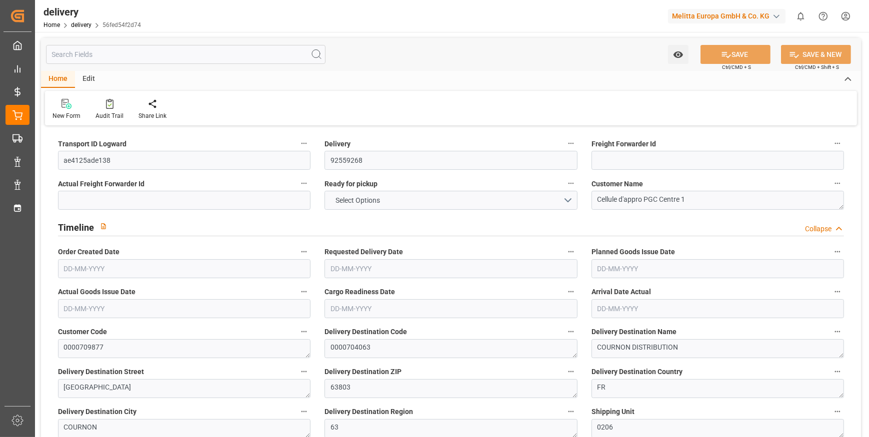
type input "0"
type input "68.4477"
type input "7.35"
type input "0"
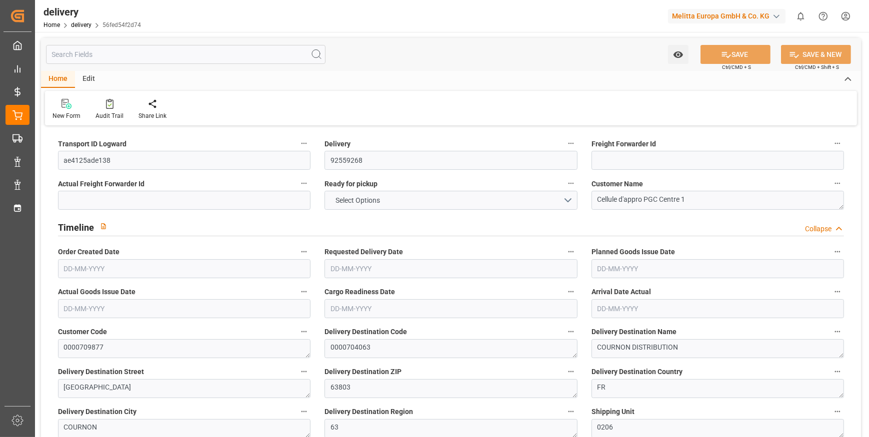
type input "1.5"
type input "1.3"
type input "0"
type input "4.5"
type input "351.36"
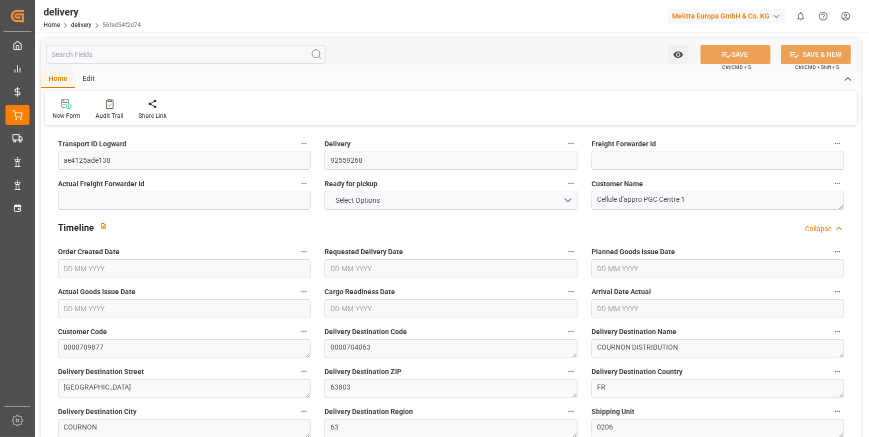
type input "101"
type input "0"
type input "[DATE]"
type input "24-09-2025"
type input "[DATE]"
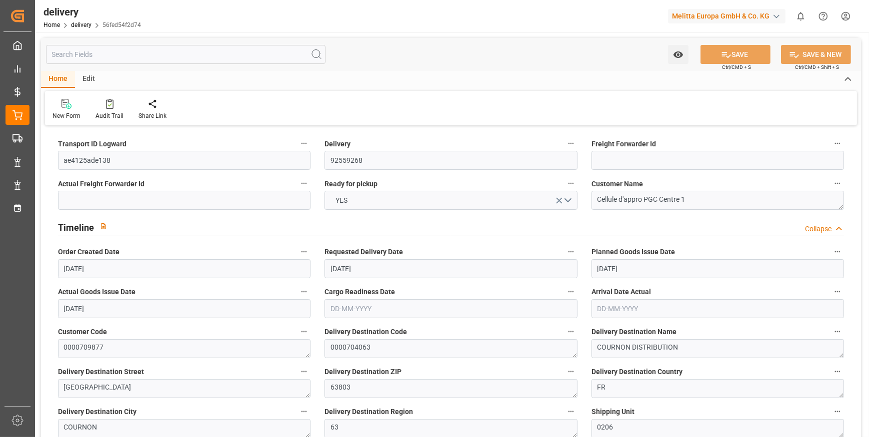
type input "[DATE]"
type input "17-09-2025 11:01"
type input "1764.512"
type input "2329.102"
type input "7133.112"
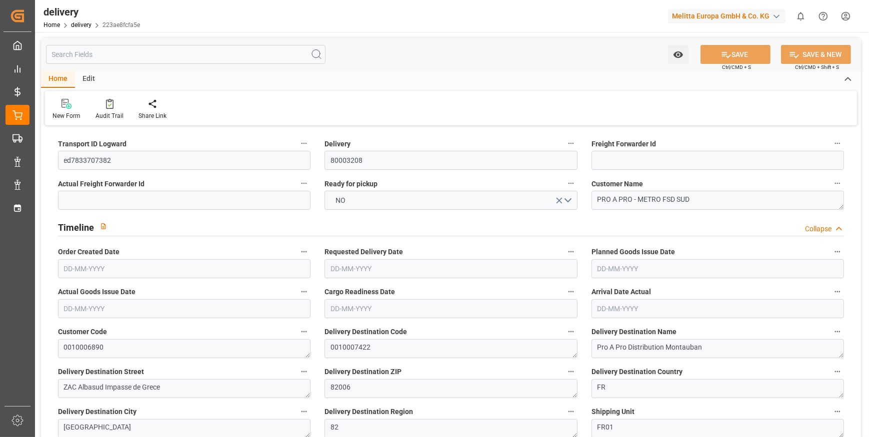
type input "88"
type input "9"
type input "7"
type input "9"
type input "0"
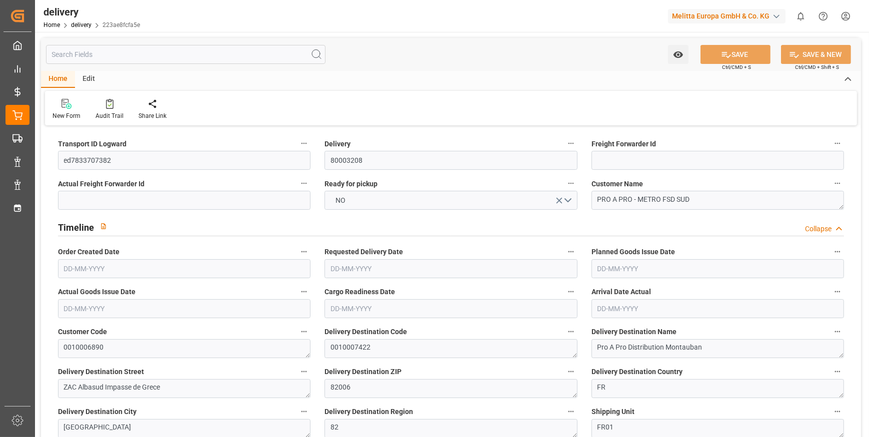
type input "0"
type input "-9.548"
type input "542.5"
type input "532.952"
type input "17.15"
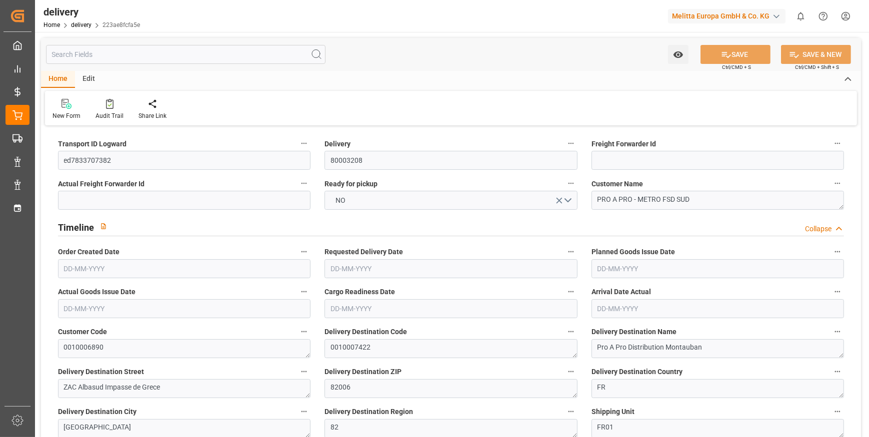
type input "31.68"
type input "1.5"
type input "1.3"
type input "0"
type input "13.5"
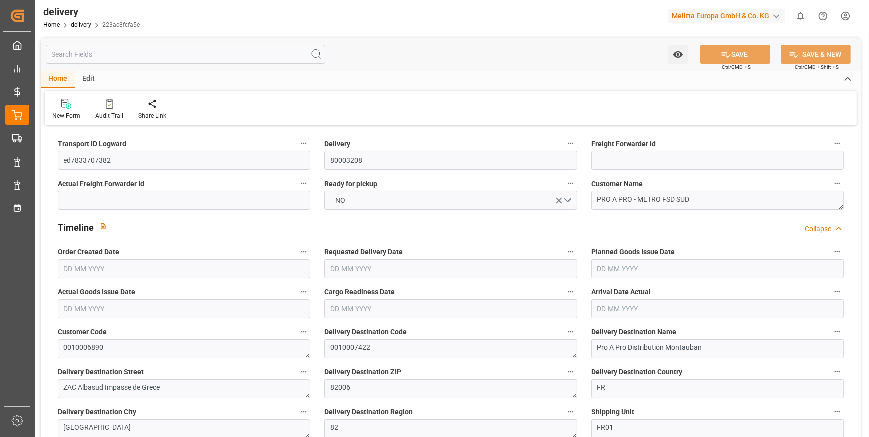
type input "2106.872"
type input "101"
type input "0"
type input "[DATE]"
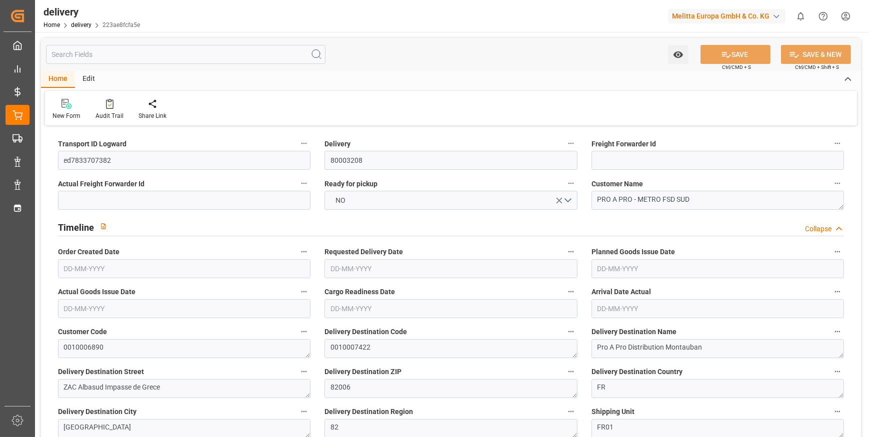
type input "[DATE]"
type input "[DATE] 01:00"
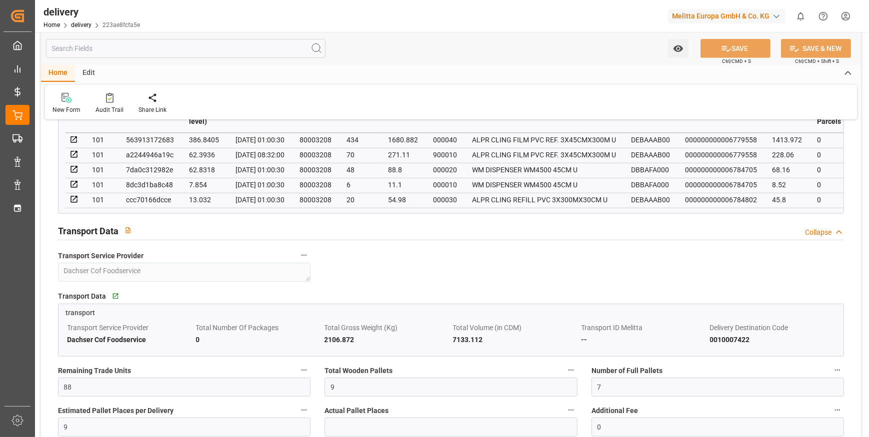
scroll to position [590, 0]
click at [340, 393] on input "9" at bounding box center [450, 386] width 252 height 19
type input "8"
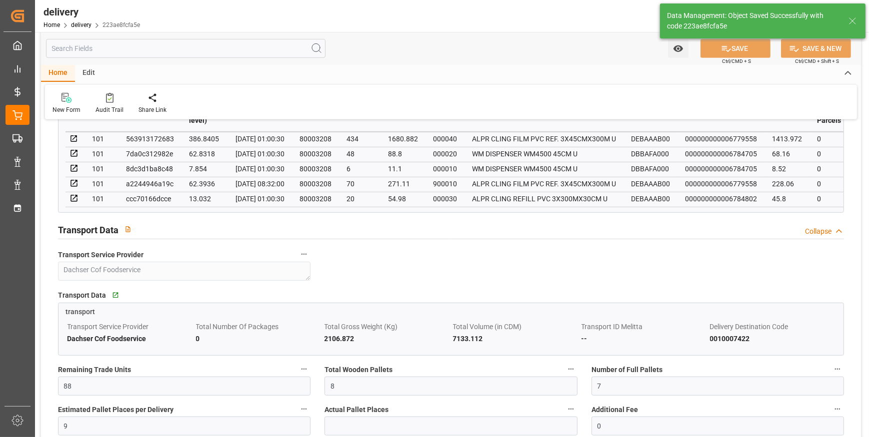
type input "12"
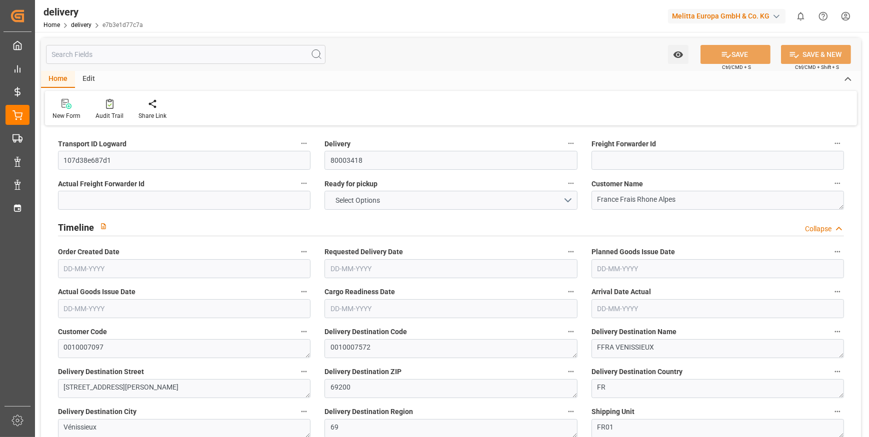
type input "456.12"
type input "592"
type input "1655.34"
type input "0"
type input "2"
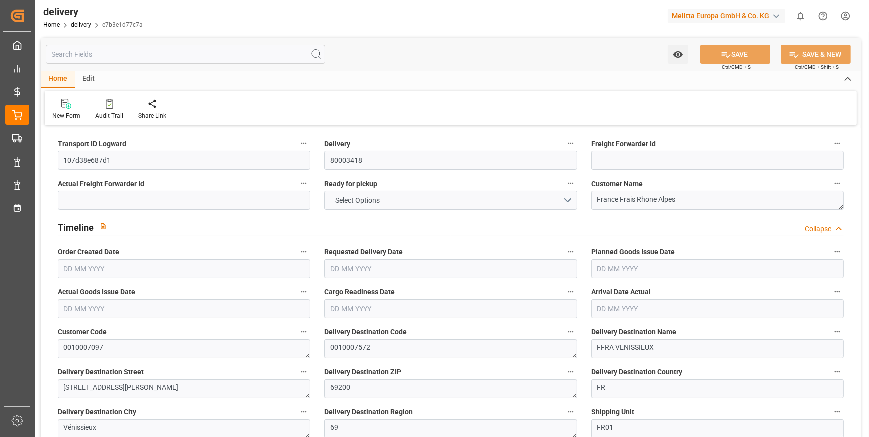
type input "2"
type input "1"
type input "0"
type input "-1.2258"
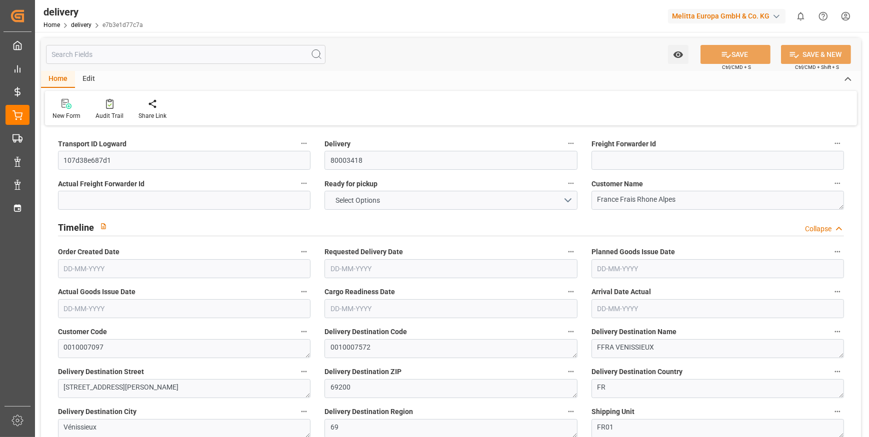
type input "69.65"
type input "68.4242"
type input "4.9"
type input "0"
type input "1.5"
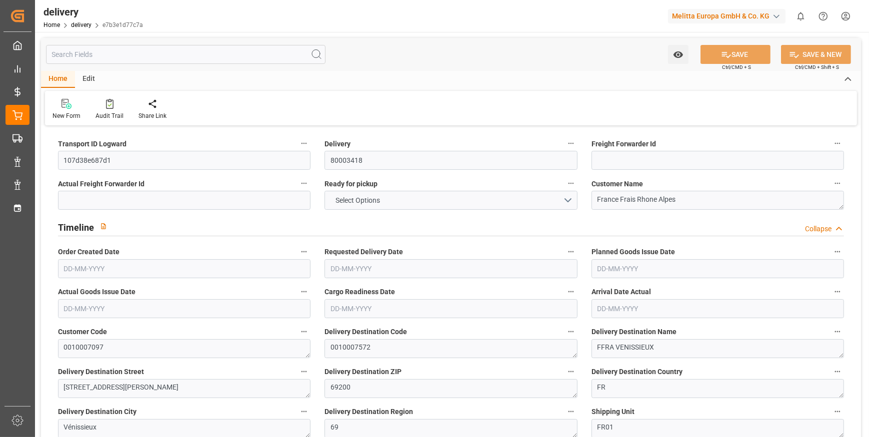
type input "1.3"
type input "0"
type input "3"
type input "542.22"
type input "101"
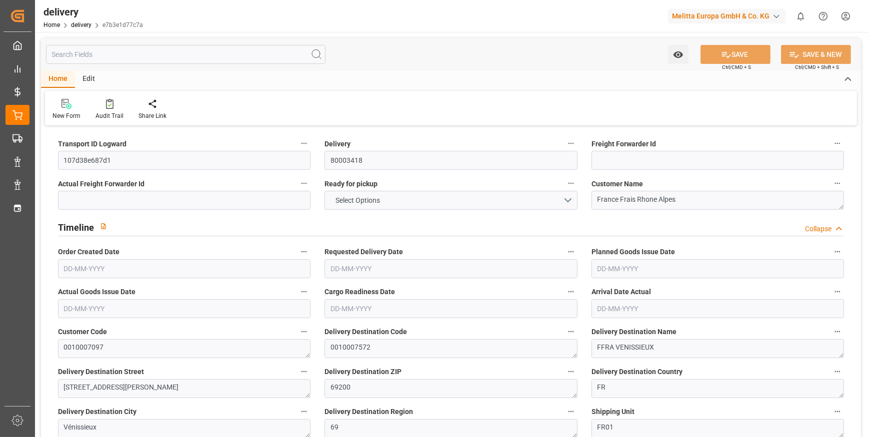
type input "0"
type input "[DATE]"
type input "20-09-2025 01:00"
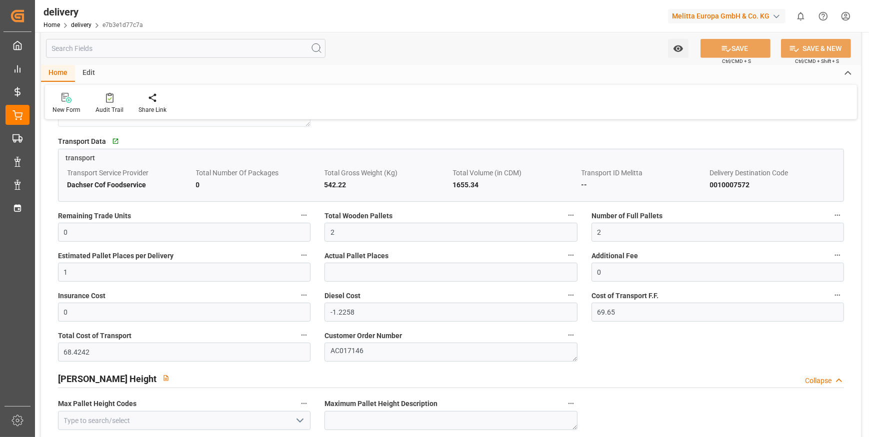
scroll to position [727, 0]
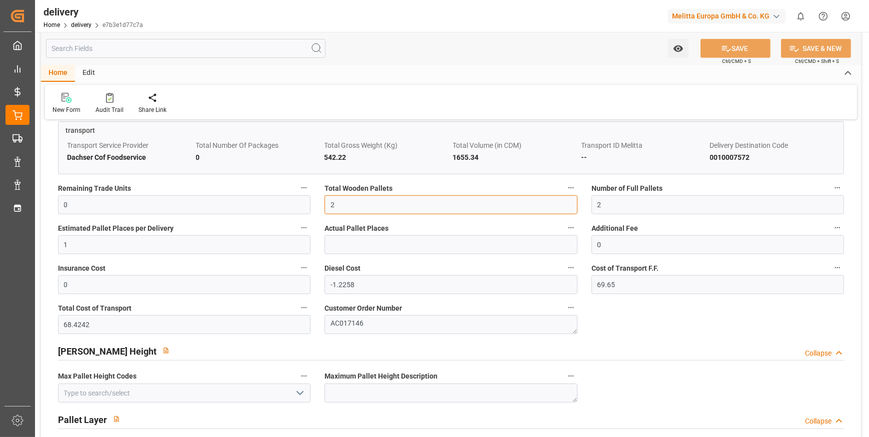
click at [343, 211] on input "2" at bounding box center [450, 204] width 252 height 19
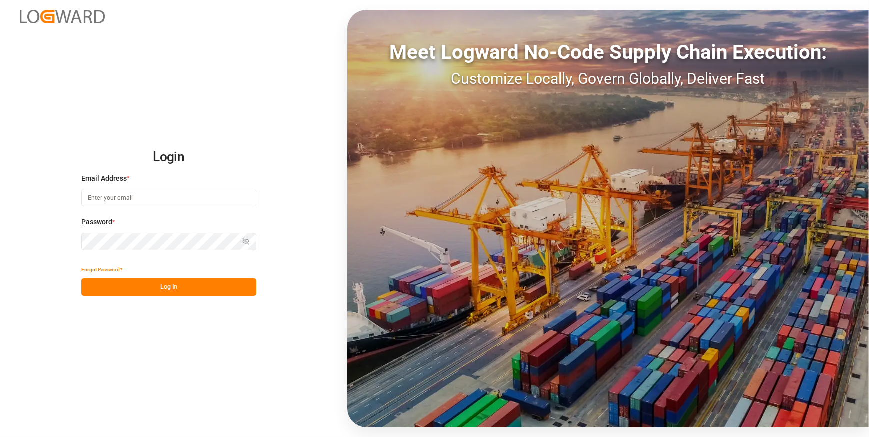
type input "[EMAIL_ADDRESS][DOMAIN_NAME]"
click at [152, 290] on button "Log In" at bounding box center [168, 286] width 175 height 17
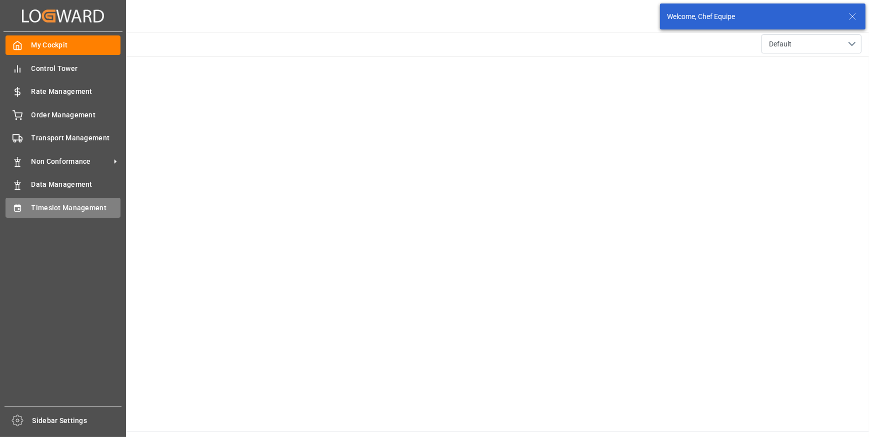
click at [14, 209] on icon at bounding box center [17, 207] width 6 height 7
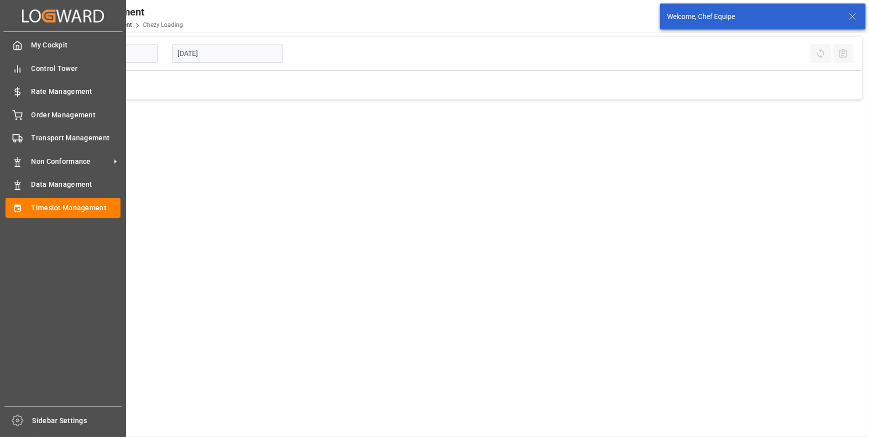
type input "Chezy Loading"
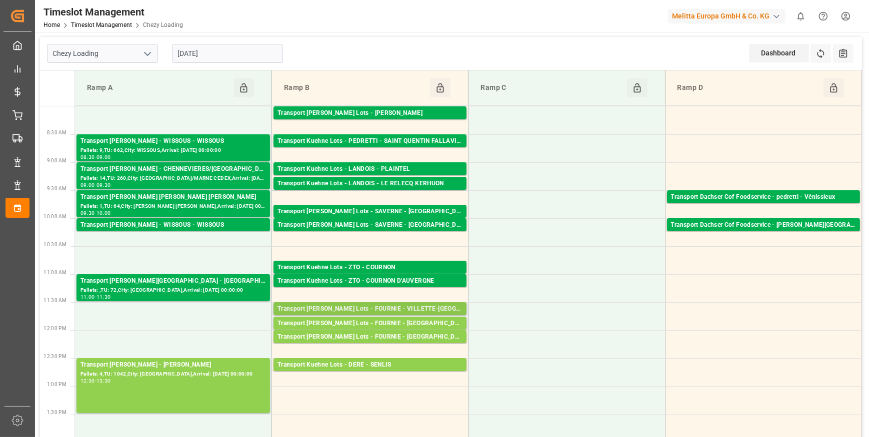
click at [379, 309] on div "Transport [PERSON_NAME] Lots - FOURNIE - VILLETTE-[GEOGRAPHIC_DATA]" at bounding box center [369, 309] width 185 height 10
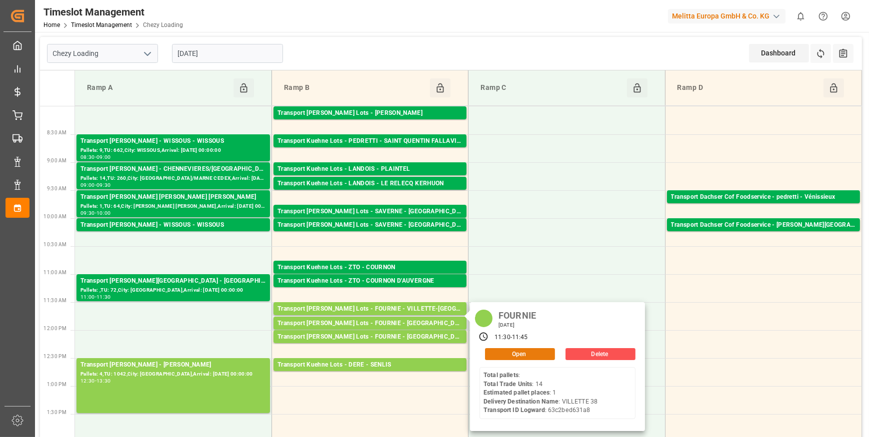
click at [519, 348] on button "Open" at bounding box center [520, 354] width 70 height 12
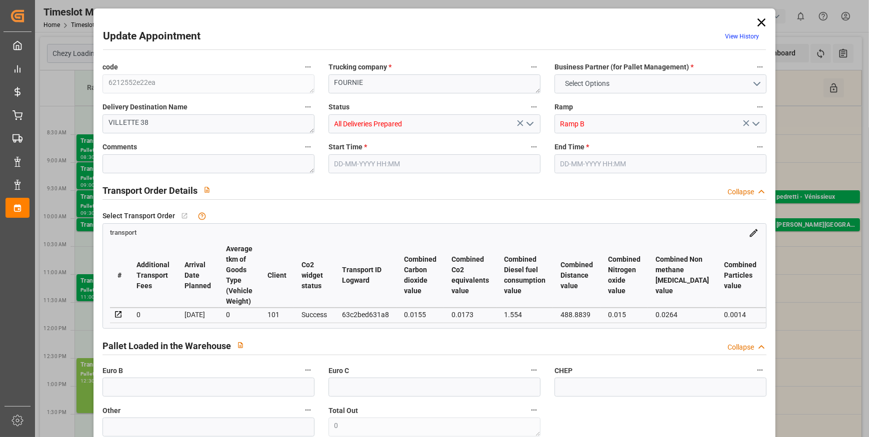
type input "1"
type input "178.21"
type input "0"
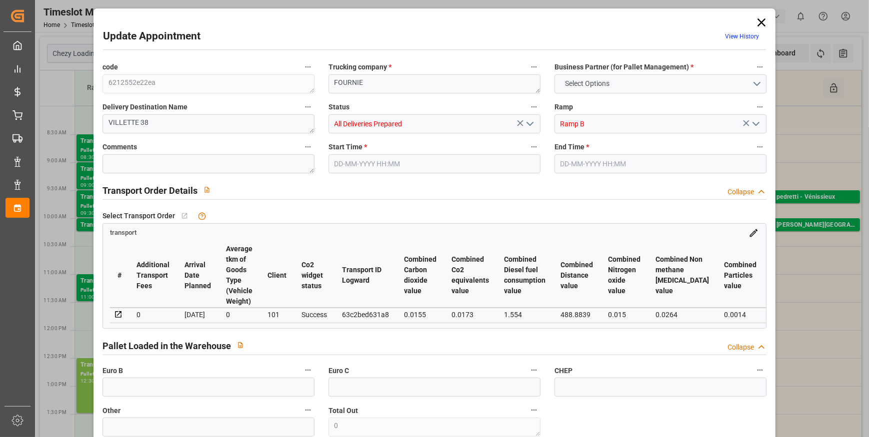
type input "178.21"
type input "0"
type input "1"
type input "36.288"
type input "84.824"
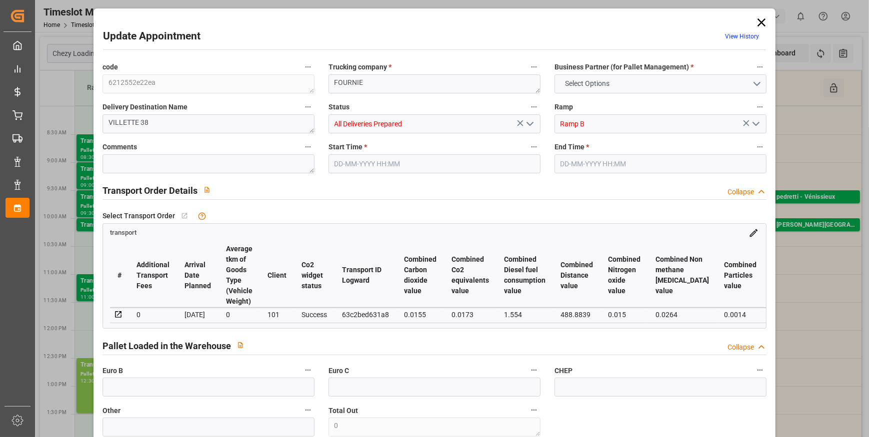
type input "268.8"
type input "38"
type input "0"
type input "14"
type input "1"
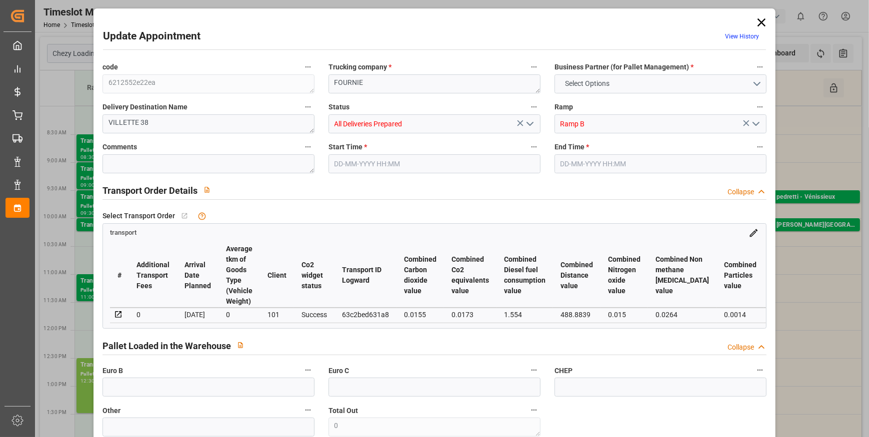
type input "101"
type input "61.824"
type input "0"
type input "4710.8598"
type input "0"
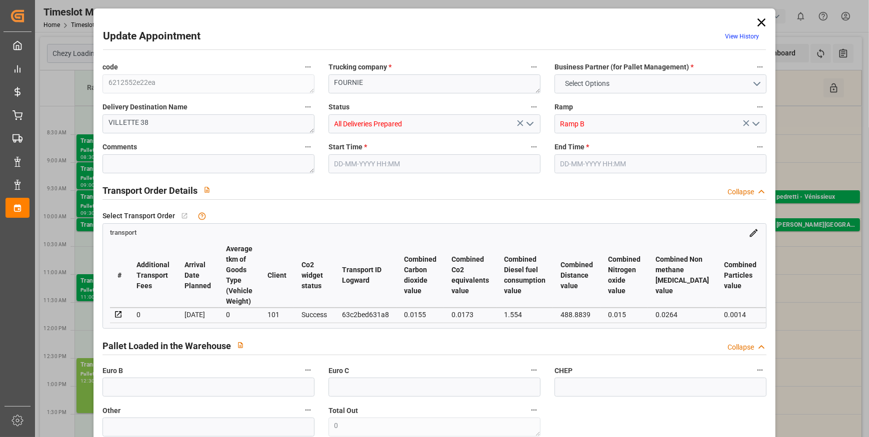
type input "0"
type input "21"
type input "35"
type input "23-09-2025 11:30"
type input "23-09-2025 11:45"
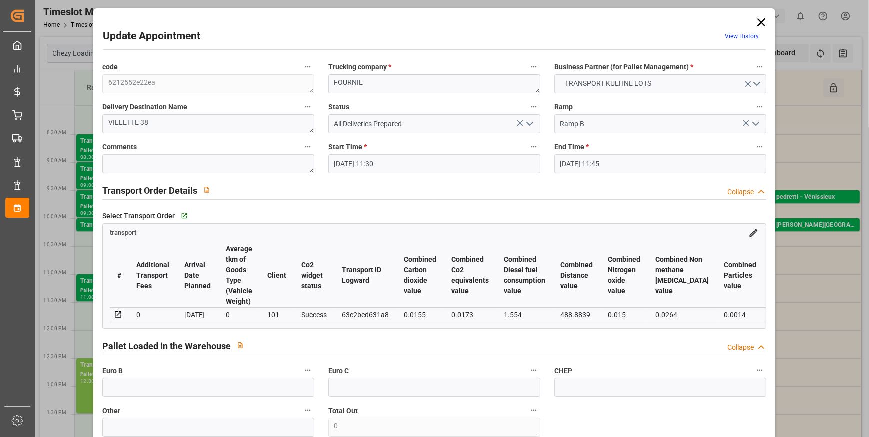
type input "22-09-2025 12:53"
type input "22-09-2025 11:20"
type input "26-09-2025"
type input "24-09-2025"
type input "[DATE]"
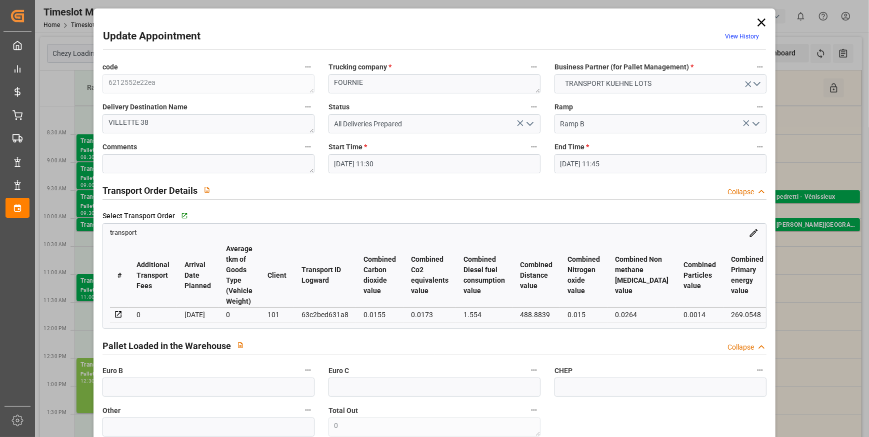
click at [528, 123] on icon "open menu" at bounding box center [530, 124] width 12 height 12
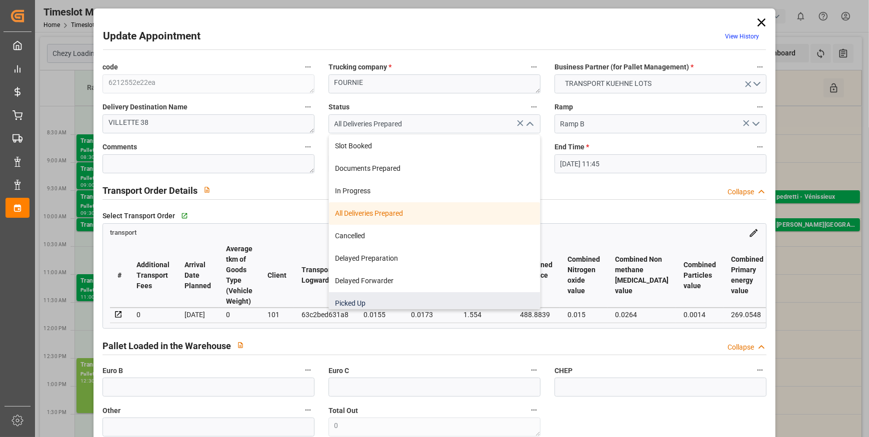
drag, startPoint x: 359, startPoint y: 305, endPoint x: 324, endPoint y: 278, distance: 43.5
click at [358, 305] on div "Picked Up" at bounding box center [434, 303] width 211 height 22
type input "Picked Up"
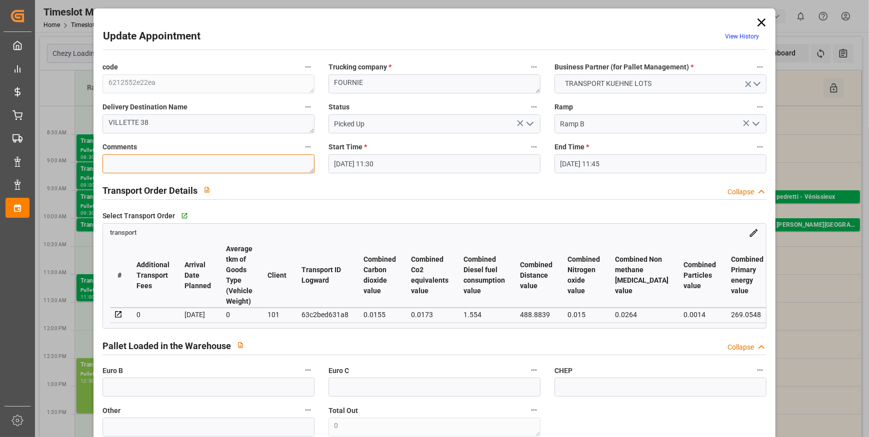
click at [148, 170] on textarea at bounding box center [208, 163] width 212 height 19
type textarea "JN 1"
click at [143, 385] on input "text" at bounding box center [208, 387] width 212 height 19
type input "1"
click at [530, 122] on polyline "open menu" at bounding box center [530, 123] width 6 height 3
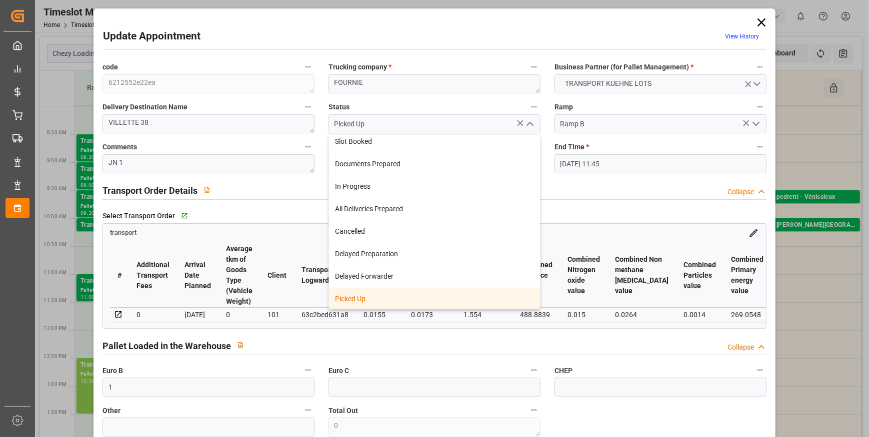
scroll to position [5, 0]
click at [408, 351] on div "Pallet Loaded in the Warehouse Collapse" at bounding box center [434, 345] width 664 height 19
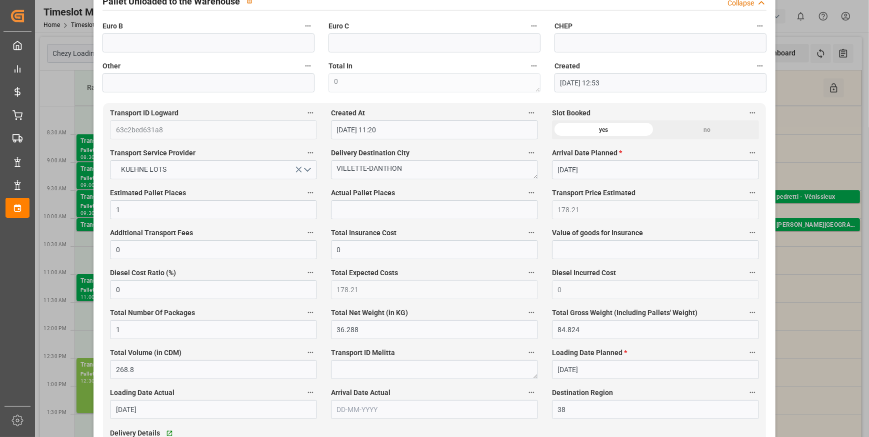
scroll to position [409, 0]
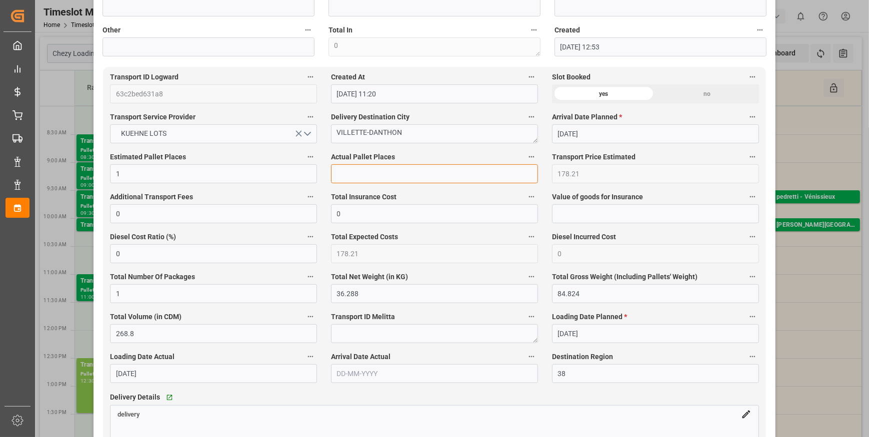
click at [357, 172] on input "text" at bounding box center [434, 173] width 207 height 19
type input "1"
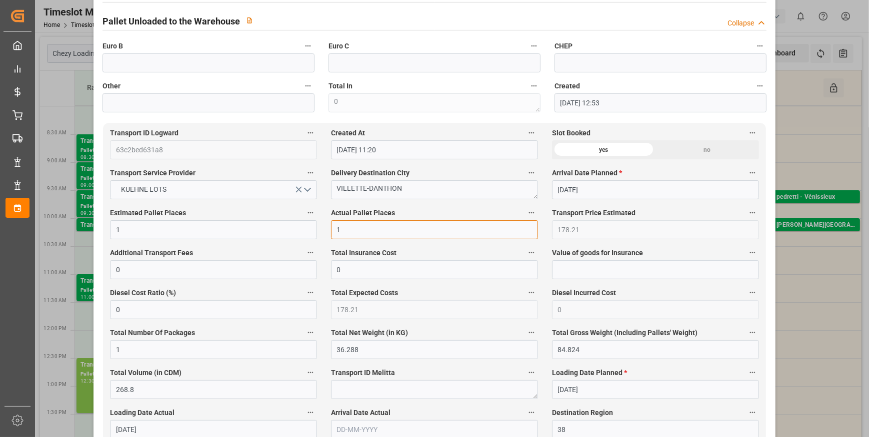
scroll to position [318, 0]
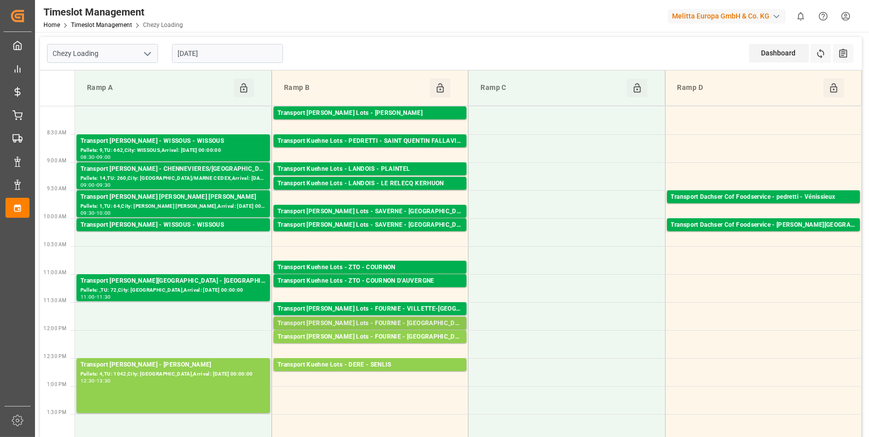
click at [418, 319] on div "Transport Kuehne Lots - FOURNIE - MONT DE MARSAN" at bounding box center [369, 324] width 185 height 10
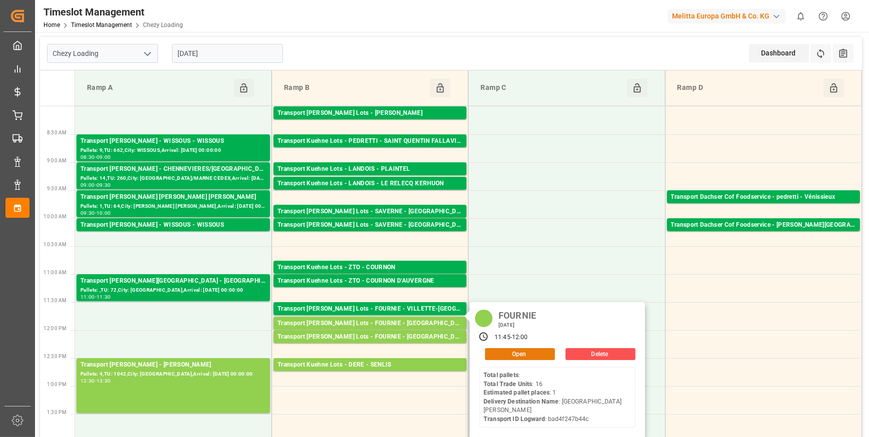
click at [493, 350] on button "Open" at bounding box center [520, 354] width 70 height 12
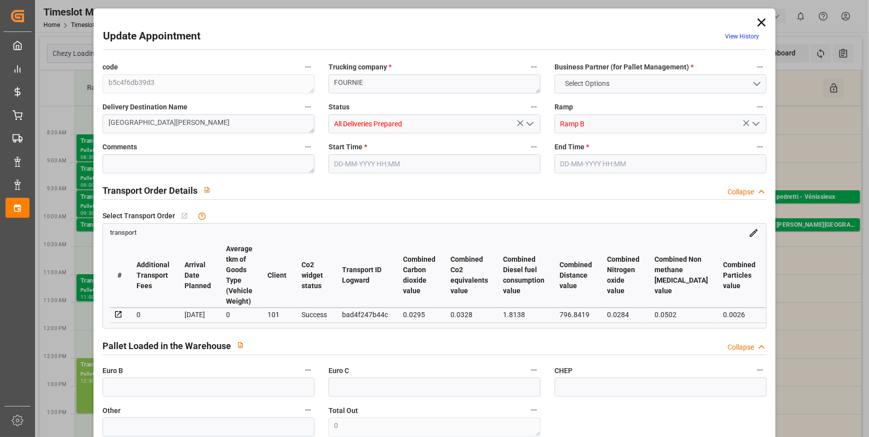
type input "1"
type input "206.67"
type input "0"
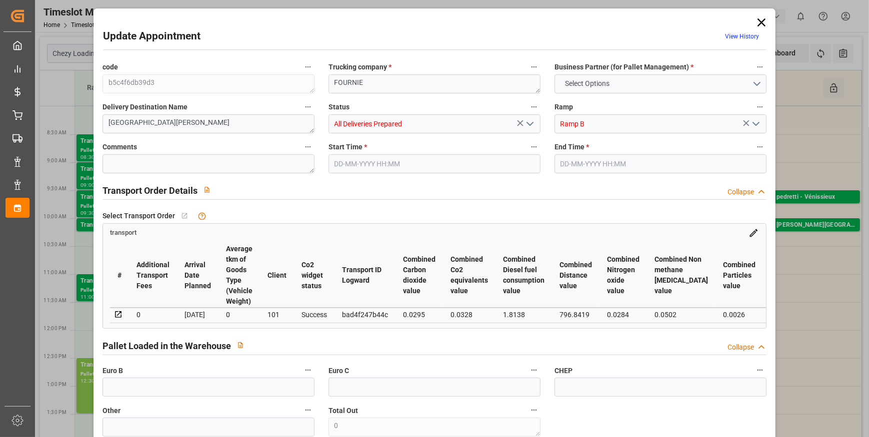
type input "206.67"
type input "0"
type input "1"
type input "41.472"
type input "93.656"
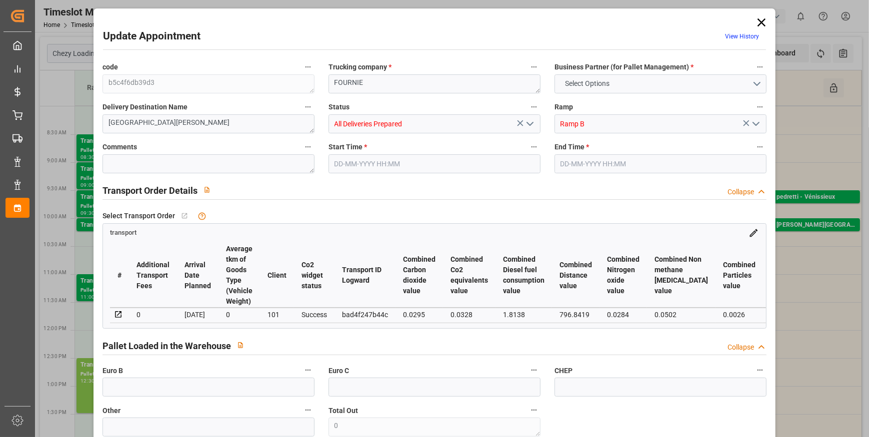
type input "307.2"
type input "40"
type input "0"
type input "16"
type input "1"
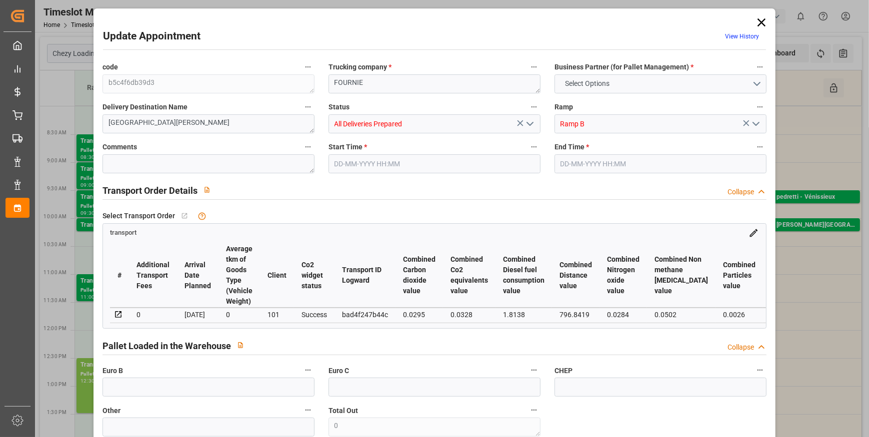
type input "101"
type input "70.656"
type input "0"
type input "4710.8598"
type input "0"
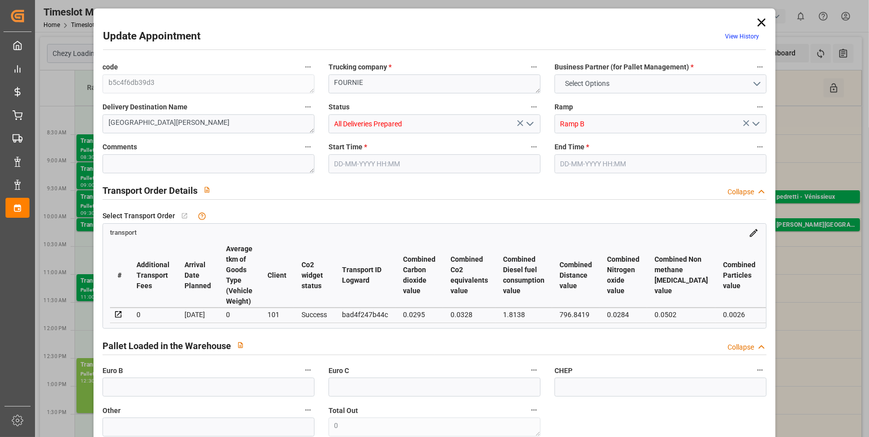
type input "0"
type input "21"
type input "35"
type input "23-09-2025 11:45"
type input "[DATE] 12:00"
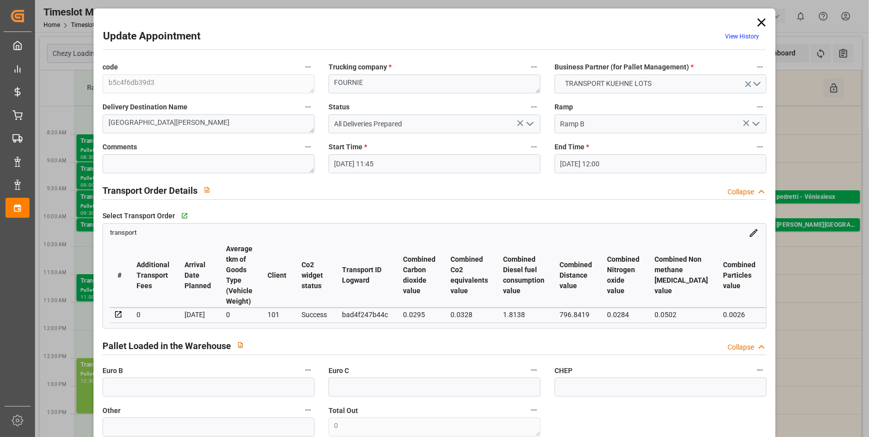
type input "22-09-2025 12:56"
type input "22-09-2025 11:20"
type input "26-09-2025"
type input "24-09-2025"
type input "[DATE]"
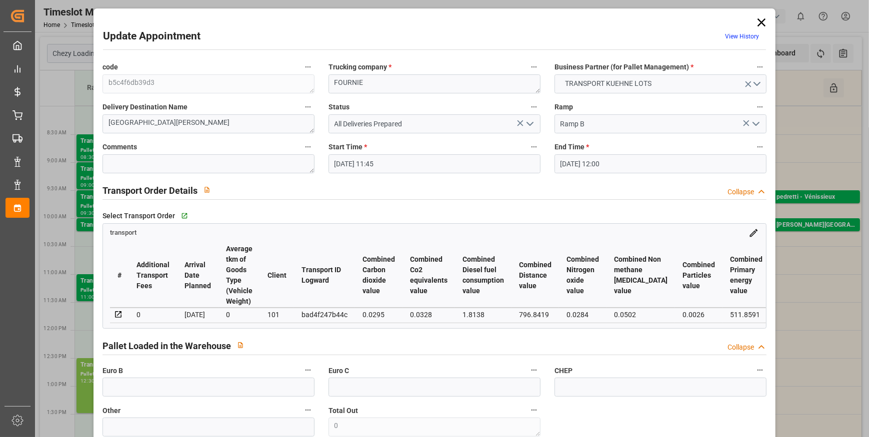
click at [532, 120] on icon "open menu" at bounding box center [530, 124] width 12 height 12
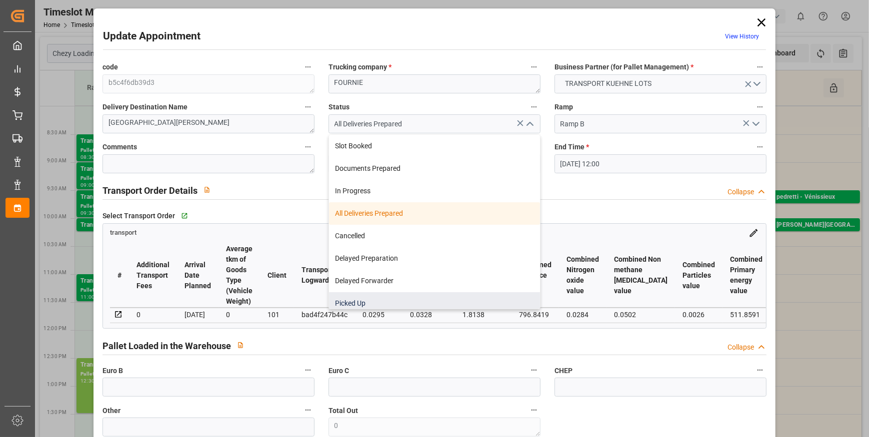
scroll to position [5, 0]
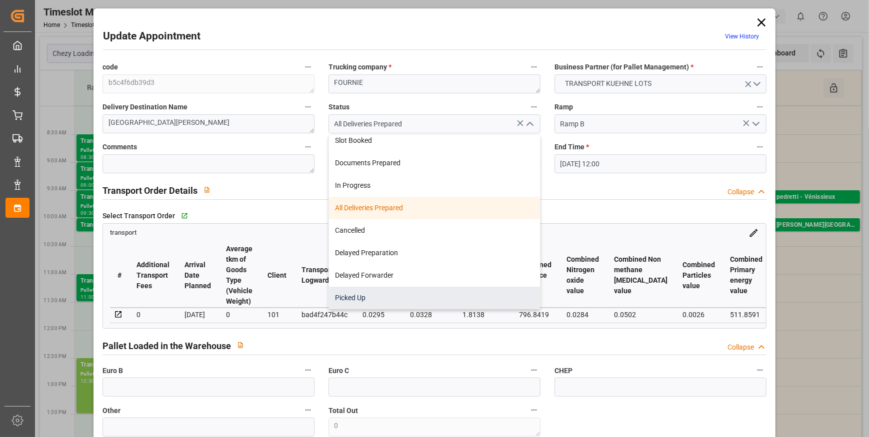
click at [350, 299] on div "Picked Up" at bounding box center [434, 298] width 211 height 22
type input "Picked Up"
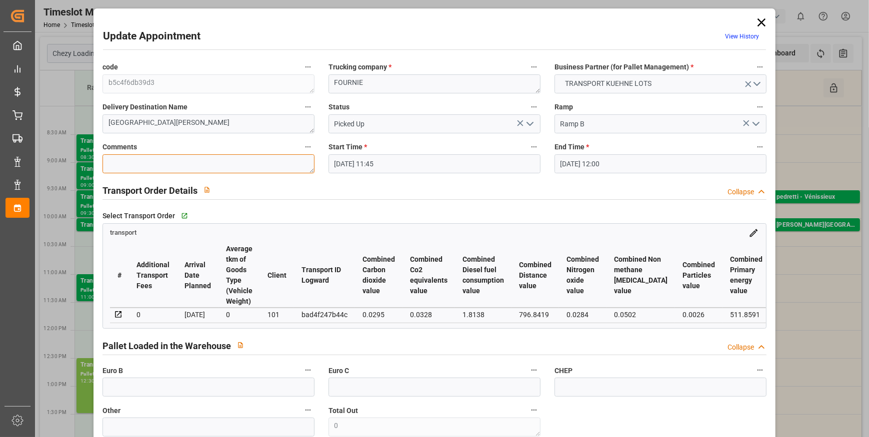
click at [139, 162] on textarea at bounding box center [208, 163] width 212 height 19
type textarea "JN 1"
click at [145, 390] on input "text" at bounding box center [208, 387] width 212 height 19
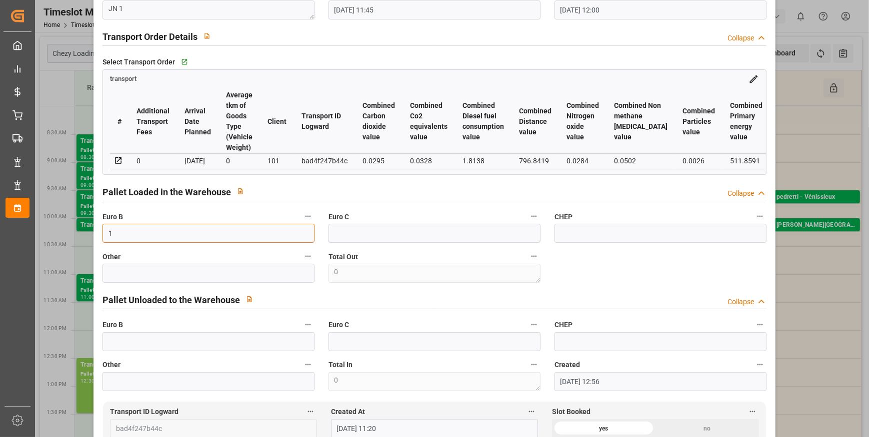
scroll to position [181, 0]
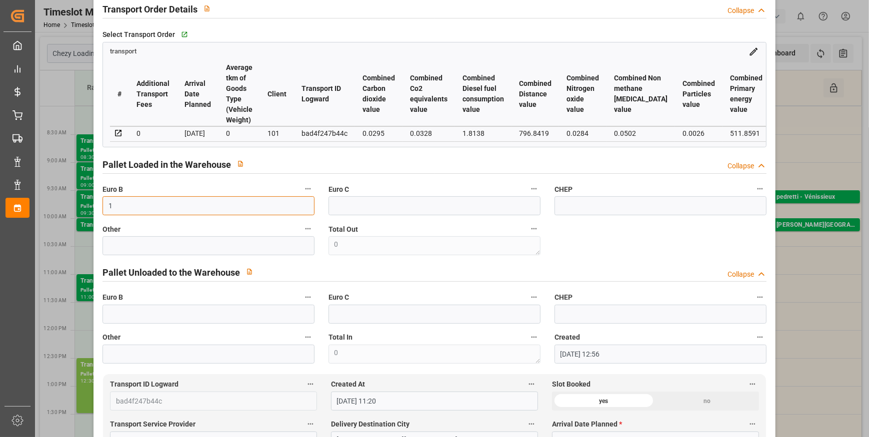
type input "1"
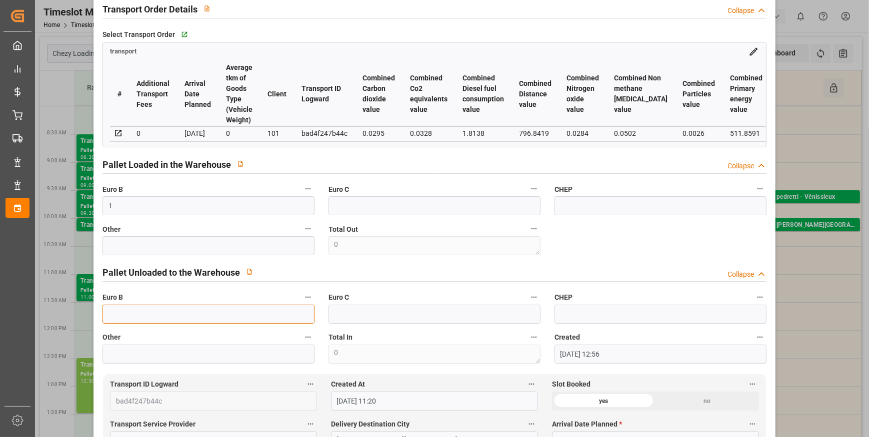
click at [115, 322] on input "text" at bounding box center [208, 314] width 212 height 19
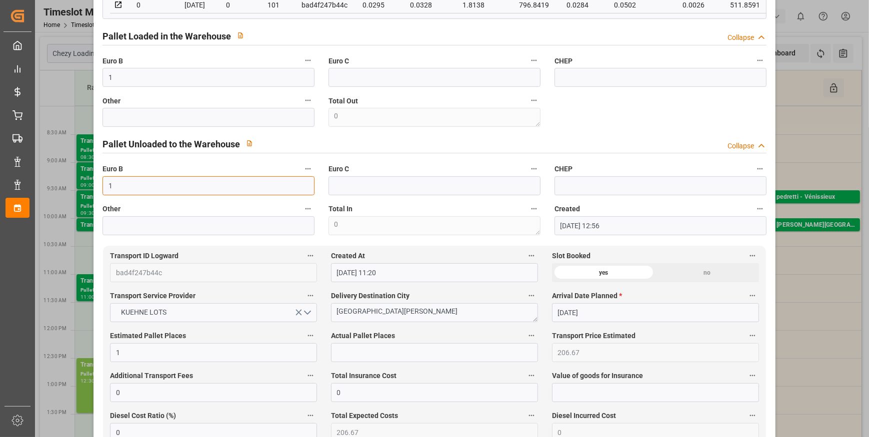
scroll to position [545, 0]
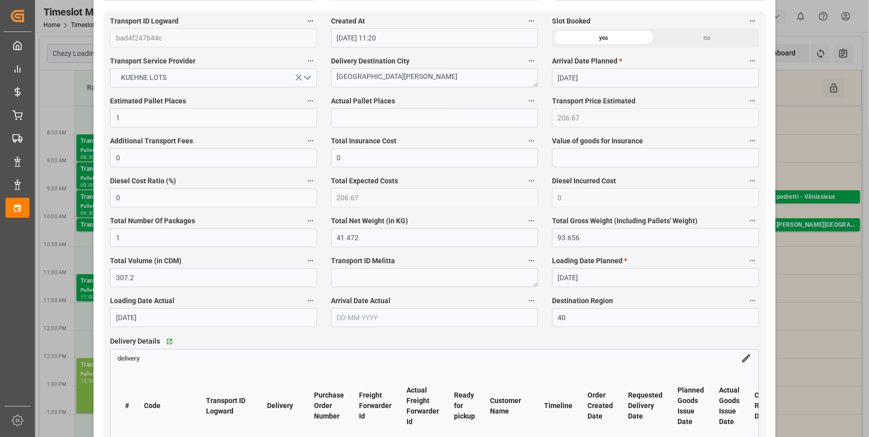
type input "1"
click at [357, 125] on input "text" at bounding box center [434, 117] width 207 height 19
type input "1"
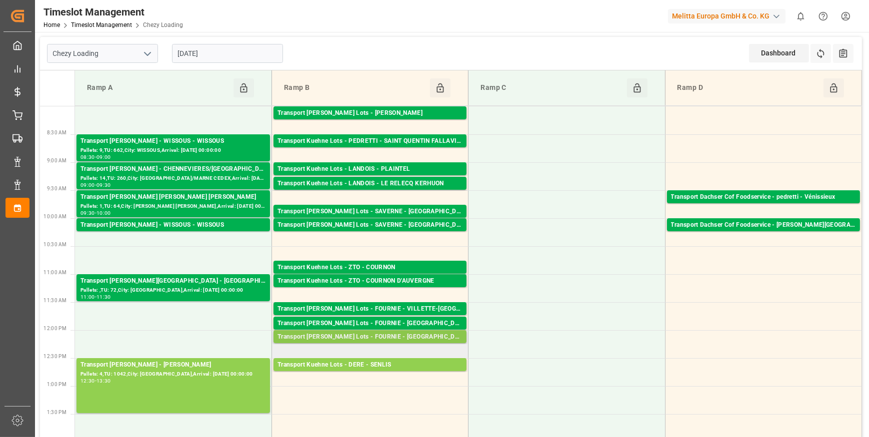
click at [388, 335] on div "Transport [PERSON_NAME] Lots - FOURNIE - [GEOGRAPHIC_DATA]" at bounding box center [369, 337] width 185 height 10
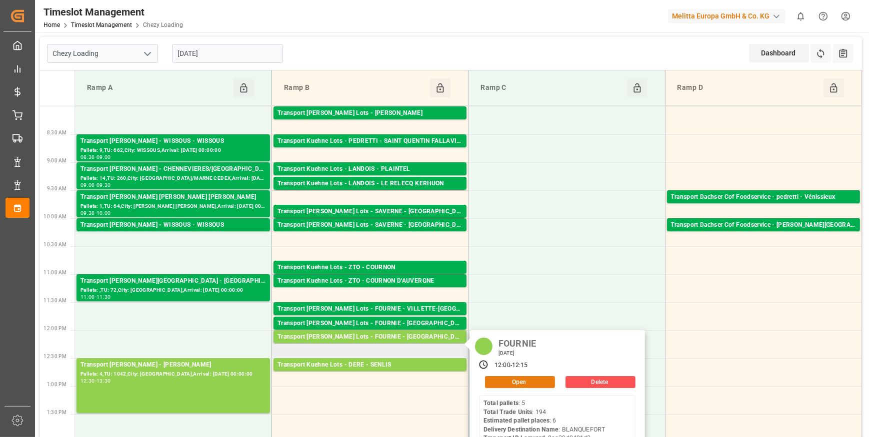
click at [499, 378] on button "Open" at bounding box center [520, 382] width 70 height 12
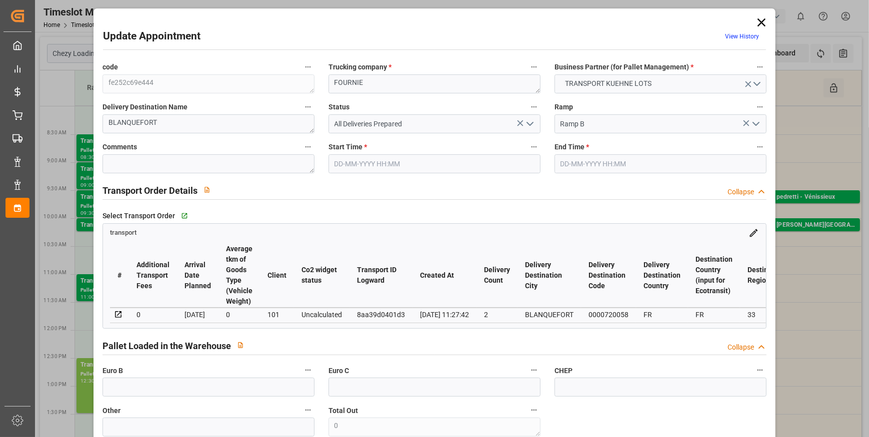
type input "6"
type input "354.35"
type input "0"
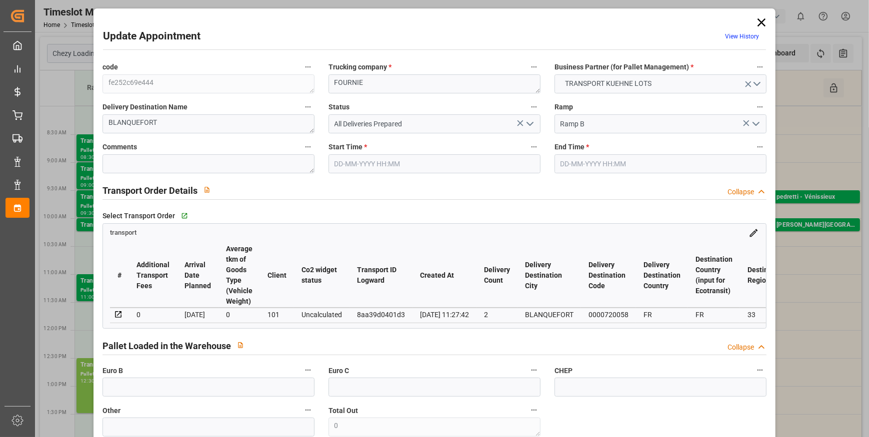
type input "354.35"
type input "0"
type input "9"
type input "680.719"
type input "1215.416"
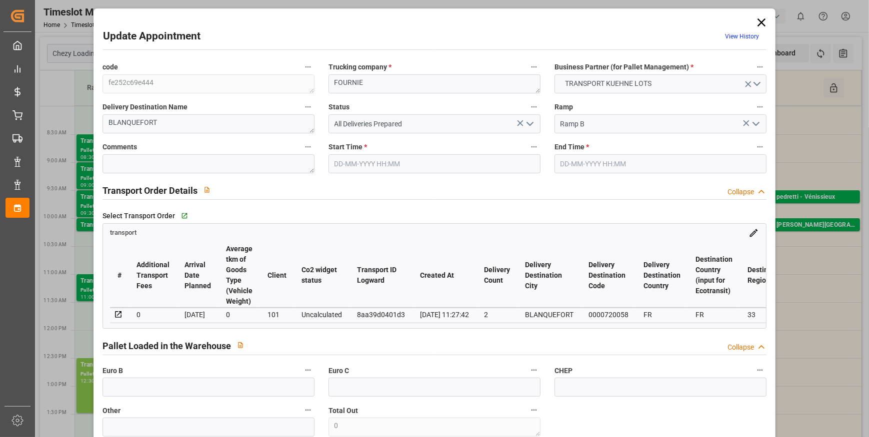
type input "4906.387"
type input "33"
type input "5"
type input "194"
type input "15"
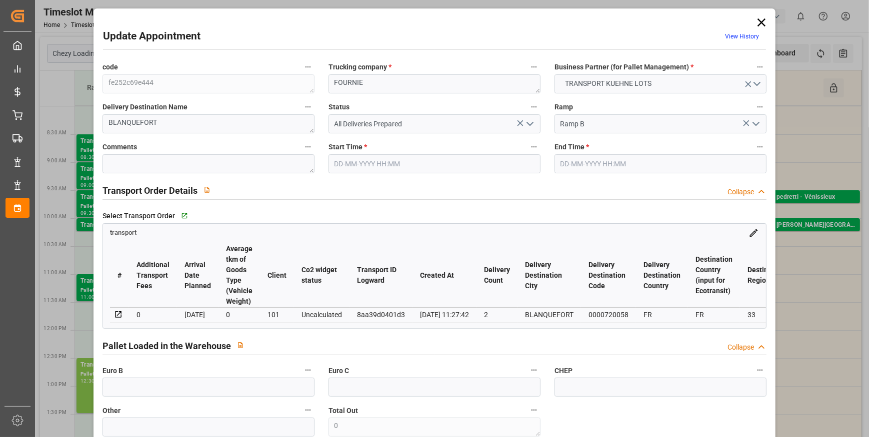
type input "101"
type input "845.936"
type input "0"
type input "4710.8598"
type input "0"
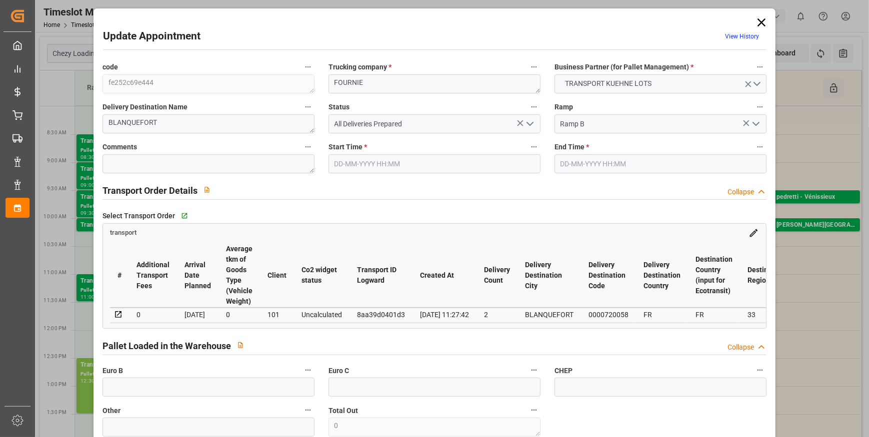
type input "0"
type input "21"
type input "35"
type input "23-09-2025 12:00"
type input "23-09-2025 12:15"
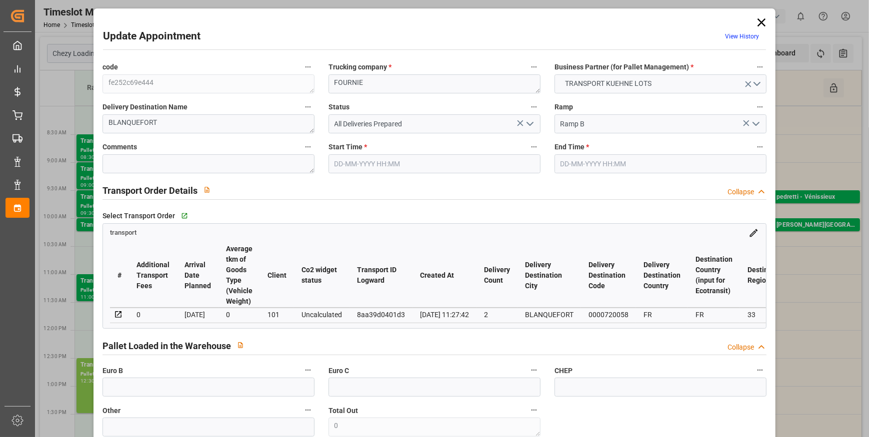
type input "16-09-2025 12:31"
type input "16-09-2025 11:27"
type input "[DATE]"
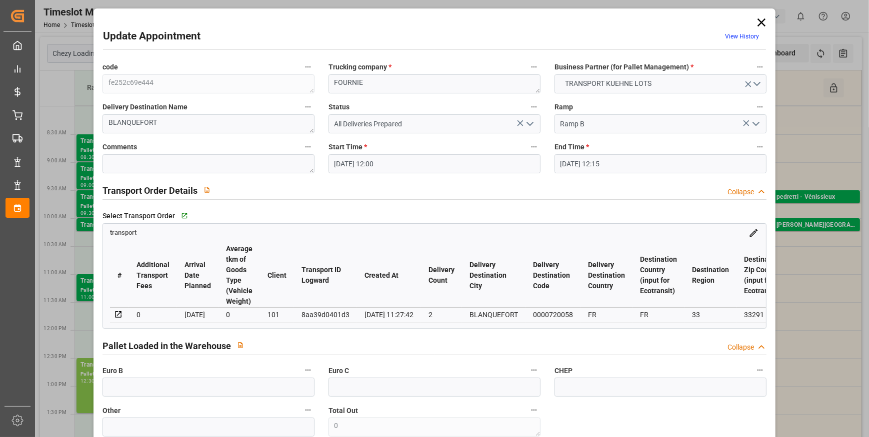
click at [529, 124] on polyline "open menu" at bounding box center [530, 123] width 6 height 3
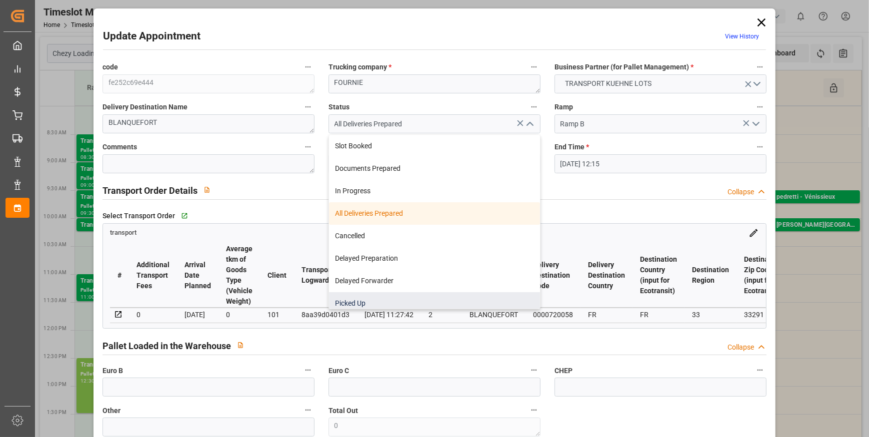
click at [360, 300] on div "Picked Up" at bounding box center [434, 303] width 211 height 22
type input "Picked Up"
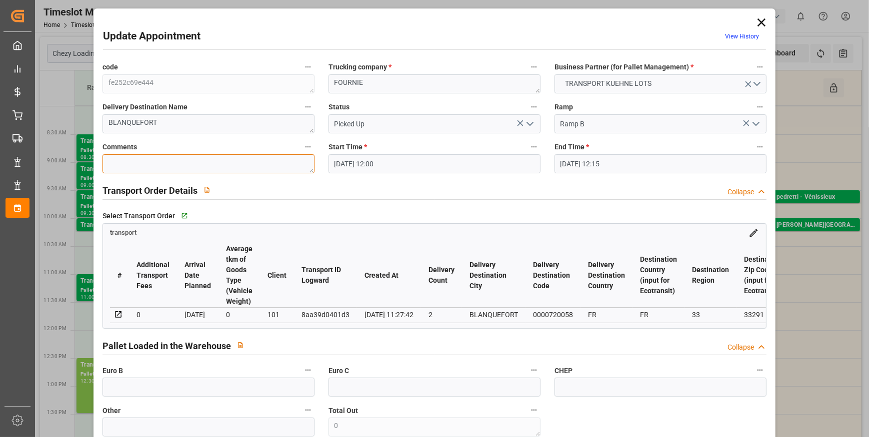
click at [150, 166] on textarea at bounding box center [208, 163] width 212 height 19
type textarea "JN 5"
click at [160, 390] on input "text" at bounding box center [208, 387] width 212 height 19
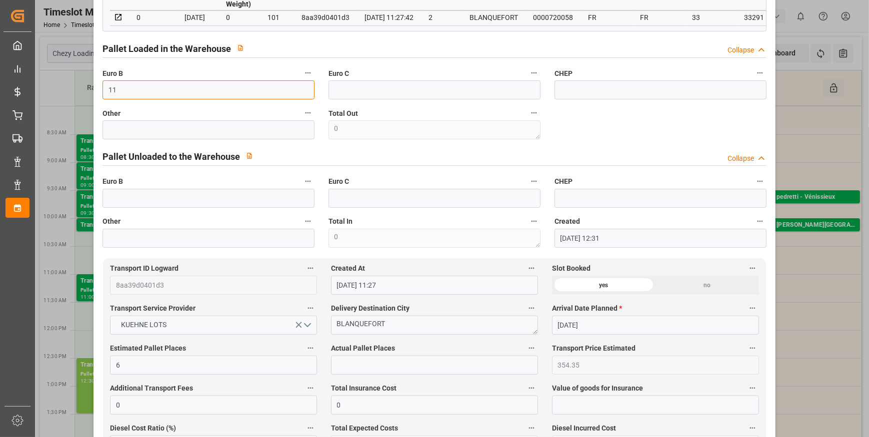
scroll to position [318, 0]
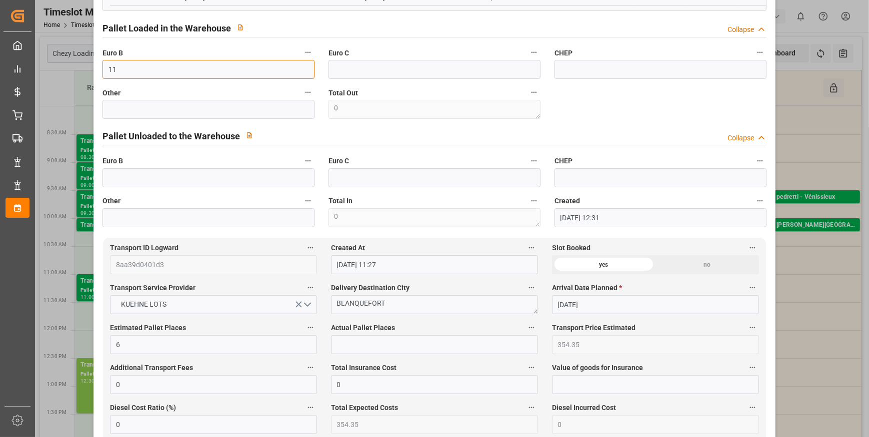
type input "11"
click at [367, 347] on input "text" at bounding box center [434, 344] width 207 height 19
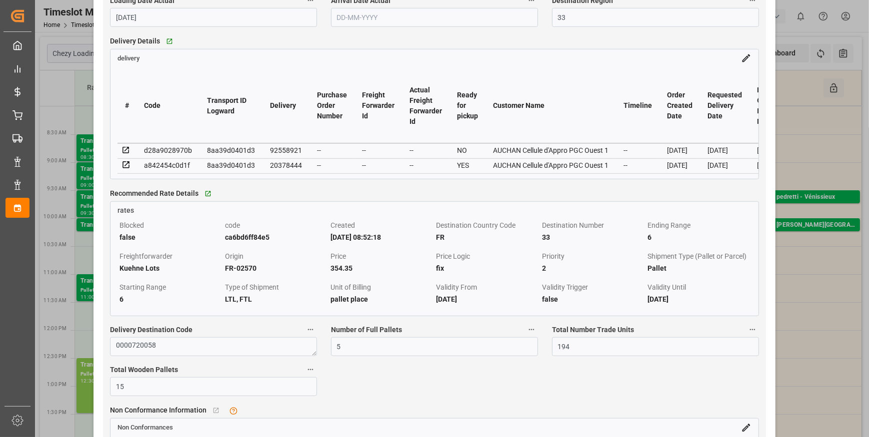
scroll to position [863, 0]
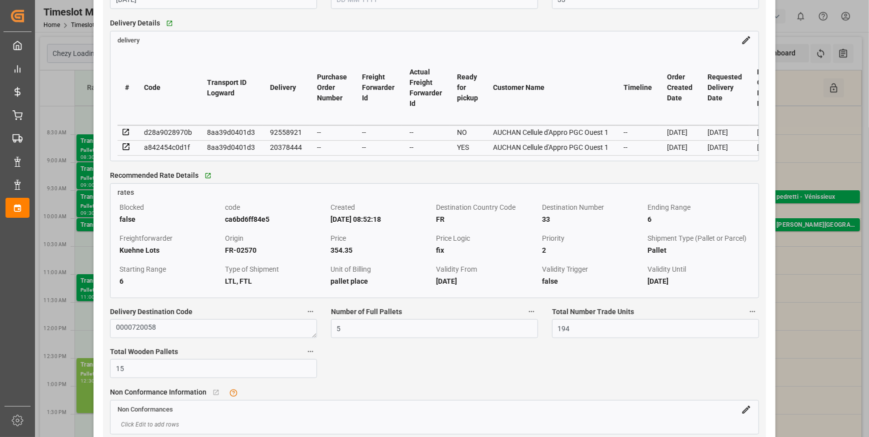
type input "5"
click at [126, 150] on icon at bounding box center [125, 146] width 9 height 9
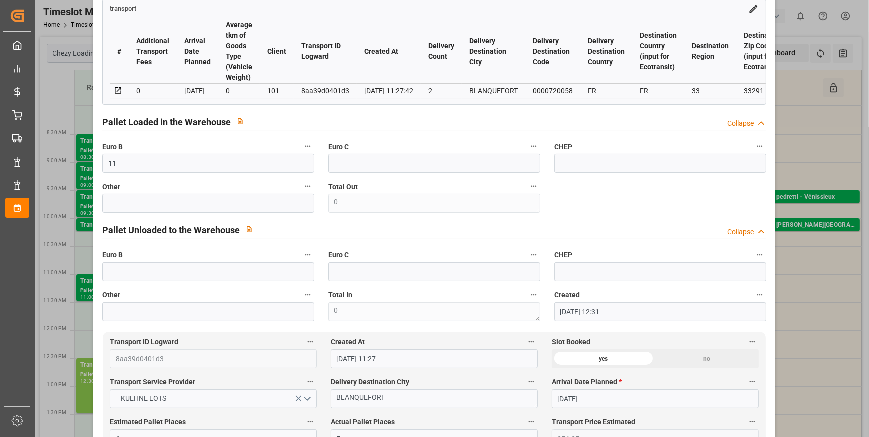
scroll to position [227, 0]
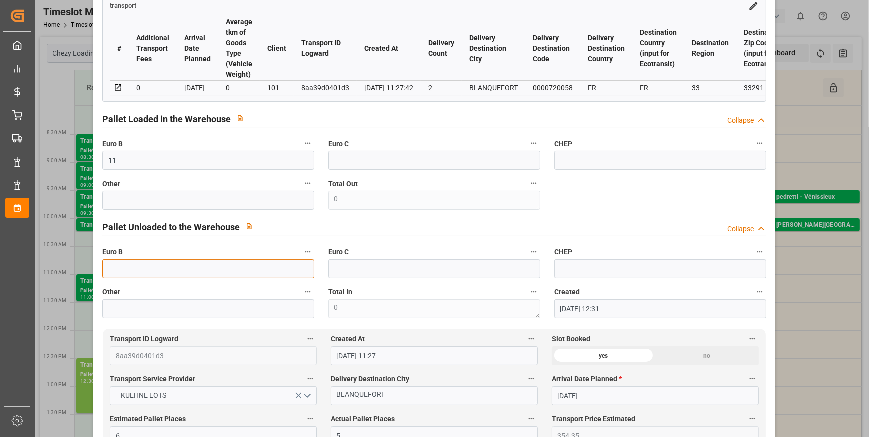
click at [112, 276] on input "text" at bounding box center [208, 268] width 212 height 19
type input "11"
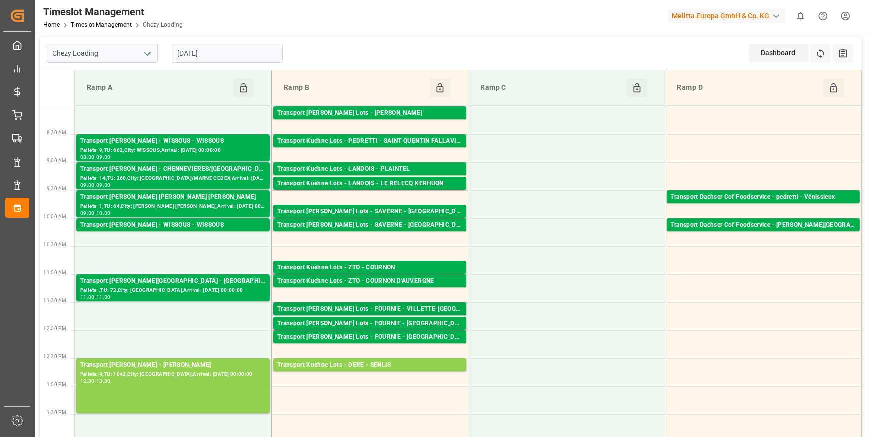
click at [381, 306] on div "Transport [PERSON_NAME] Lots - FOURNIE - VILLETTE-[GEOGRAPHIC_DATA]" at bounding box center [369, 309] width 185 height 10
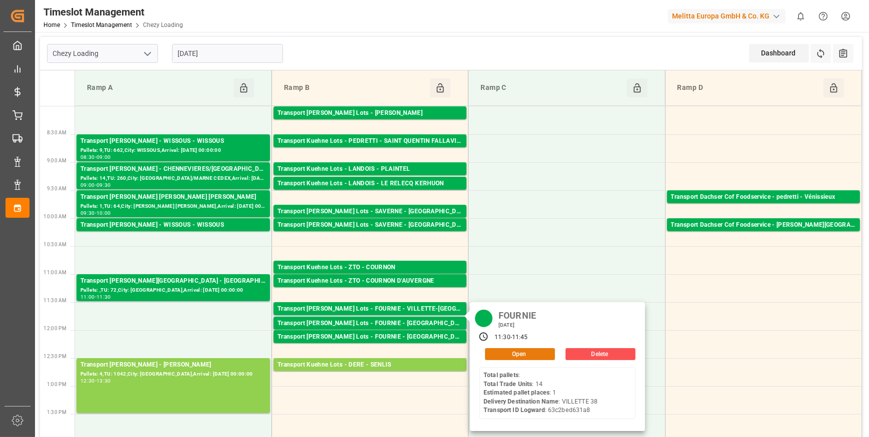
click at [505, 357] on button "Open" at bounding box center [520, 354] width 70 height 12
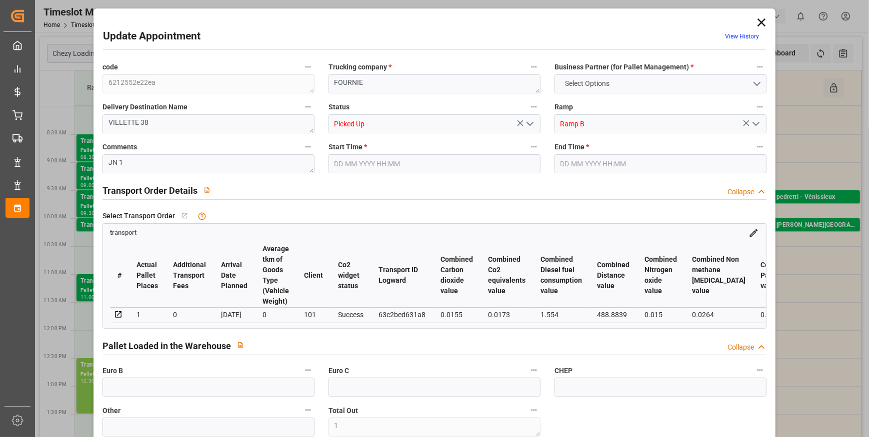
type input "1"
type input "178.21"
type input "0"
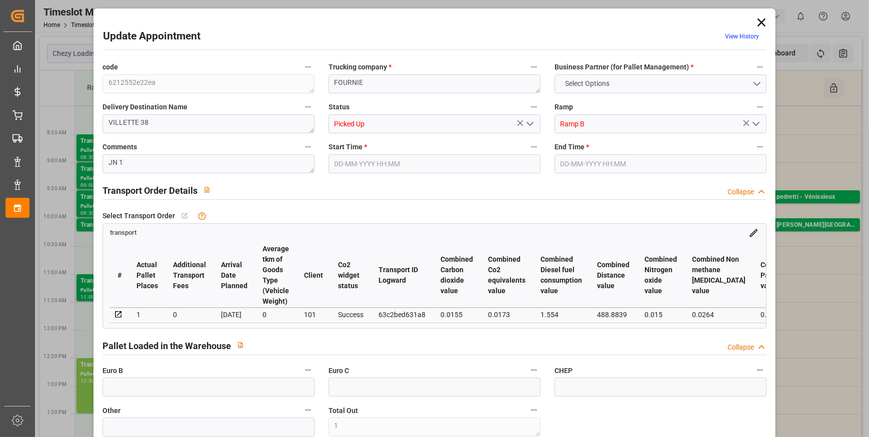
type input "0"
type input "178.21"
type input "0"
type input "1"
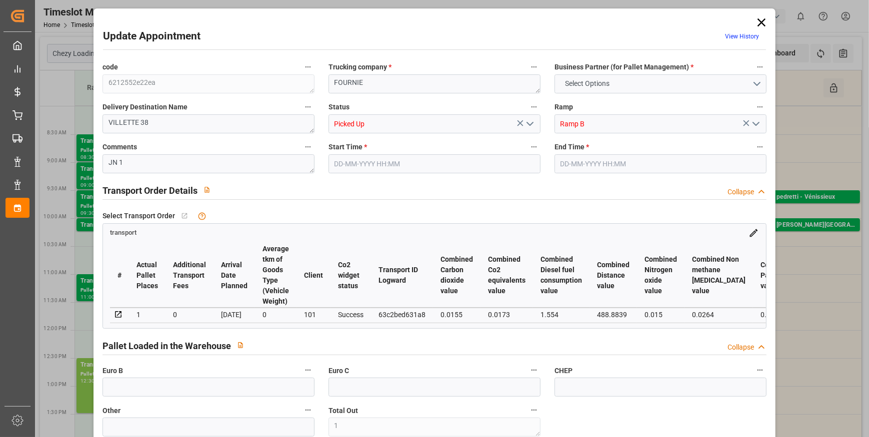
type input "36.288"
type input "84.824"
type input "268.8"
type input "38"
type input "0"
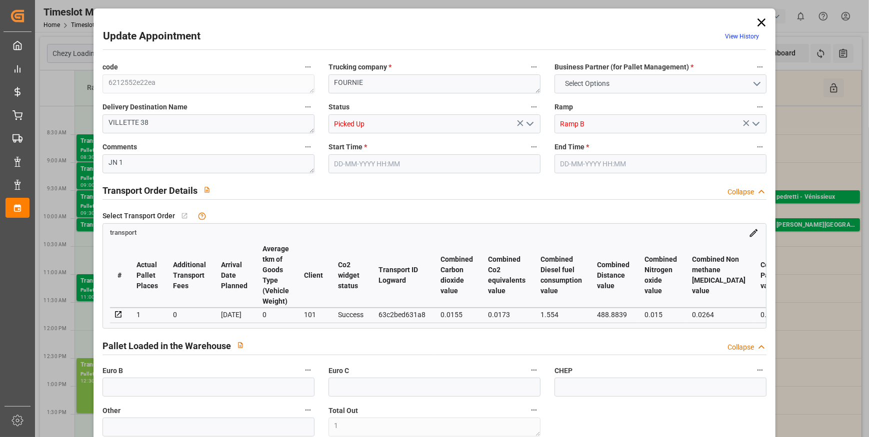
type input "14"
type input "1"
type input "101"
type input "61.824"
type input "0"
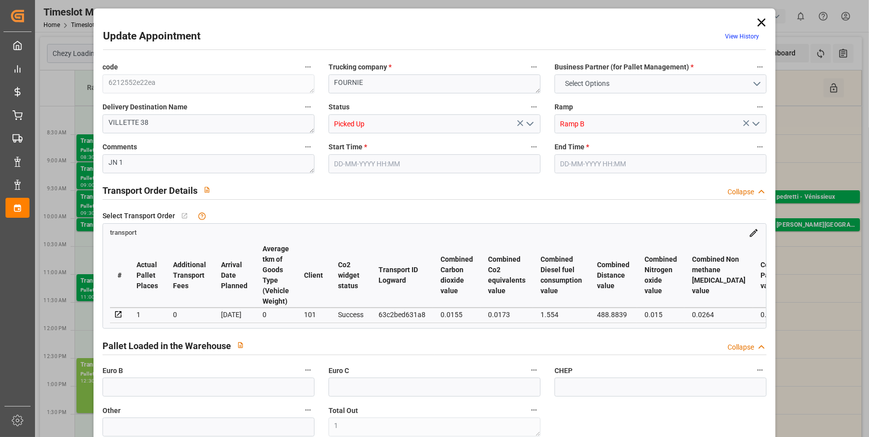
type input "4710.8598"
type input "0"
type input "21"
type input "35"
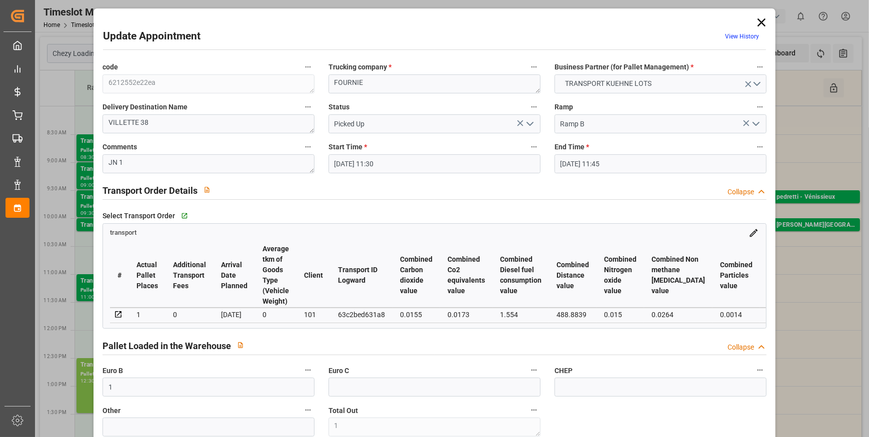
type input "23-09-2025 11:30"
type input "23-09-2025 11:45"
type input "22-09-2025 12:53"
type input "22-09-2025 11:20"
type input "[DATE]"
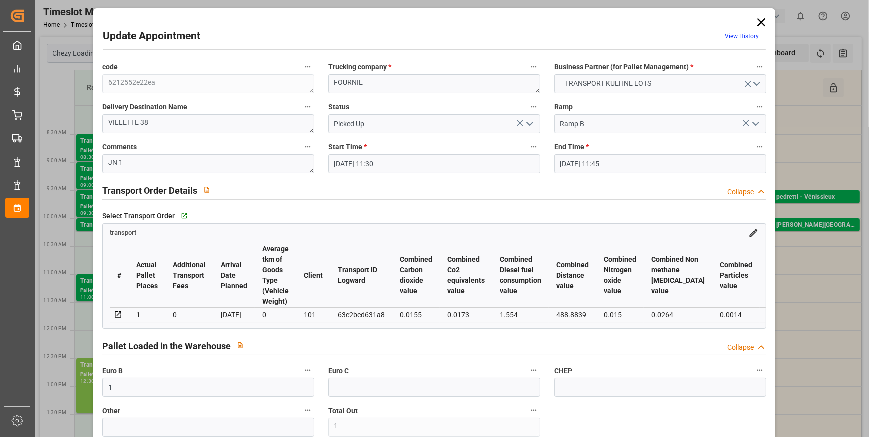
type input "[DATE]"
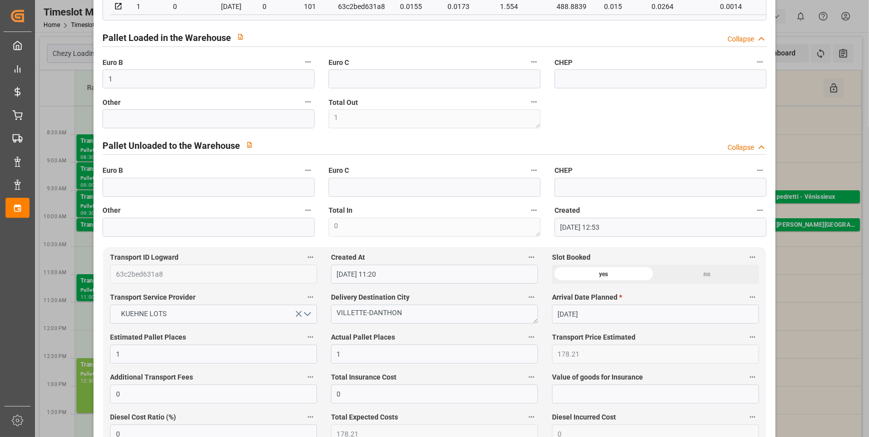
scroll to position [318, 0]
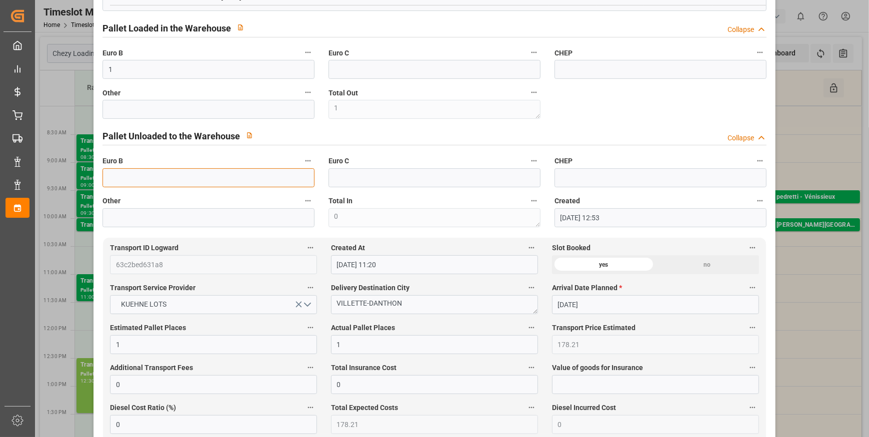
click at [143, 180] on input "text" at bounding box center [208, 177] width 212 height 19
type input "1"
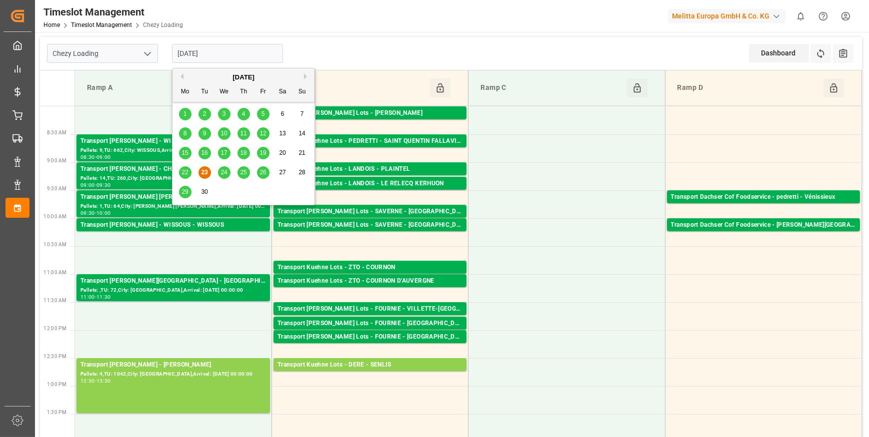
click at [244, 52] on input "[DATE]" at bounding box center [227, 53] width 111 height 19
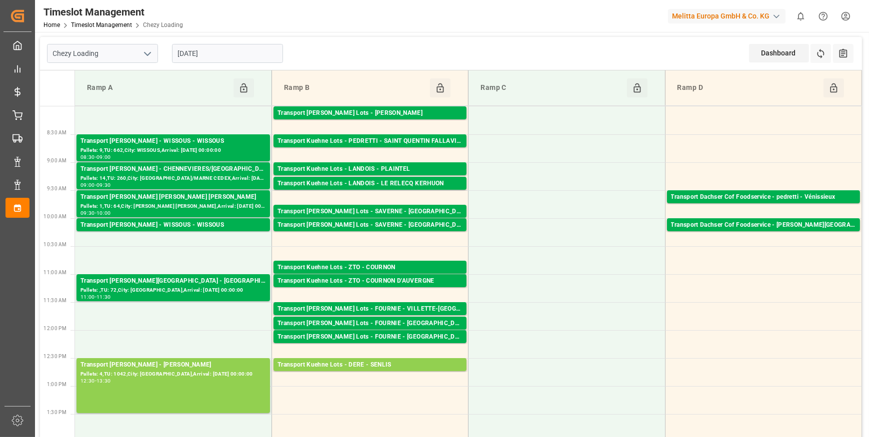
click at [300, 52] on div "Chezy Loading 23-09-2025 Dashboard View Dashboard Refresh Time Slots All Audits" at bounding box center [451, 53] width 822 height 33
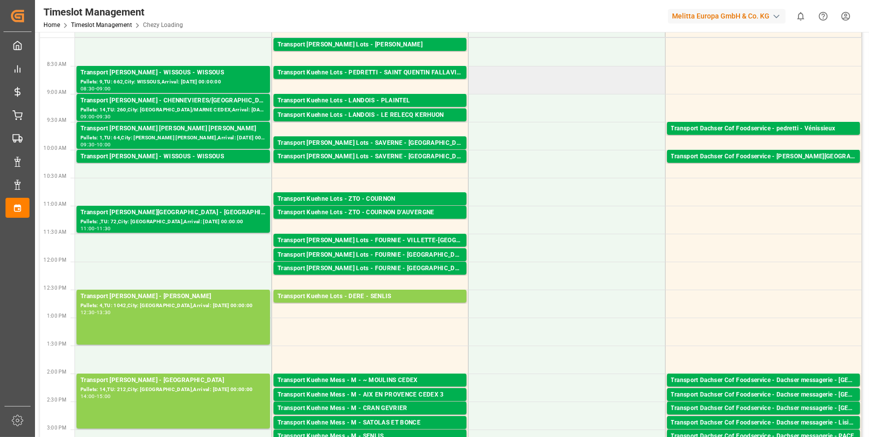
scroll to position [0, 0]
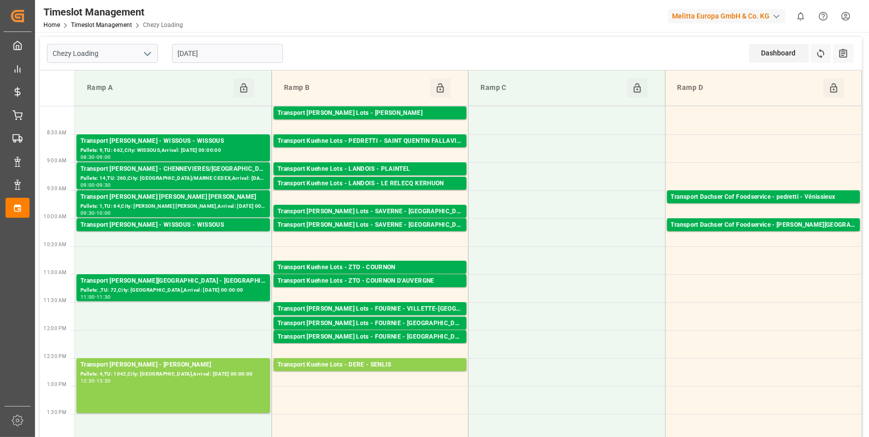
click at [255, 54] on input "[DATE]" at bounding box center [227, 53] width 111 height 19
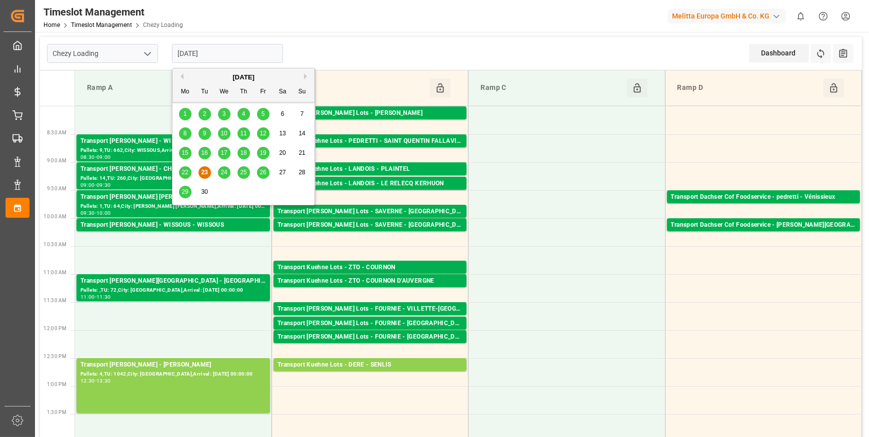
click at [224, 171] on span "24" at bounding box center [223, 172] width 6 height 7
type input "[DATE]"
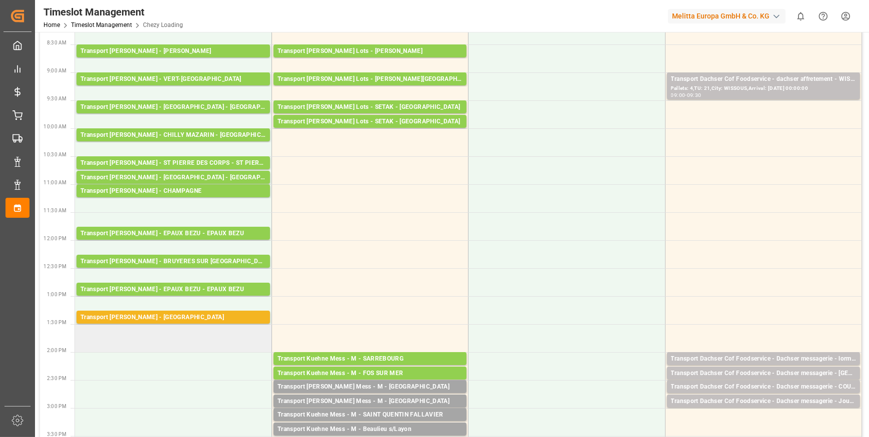
scroll to position [90, 0]
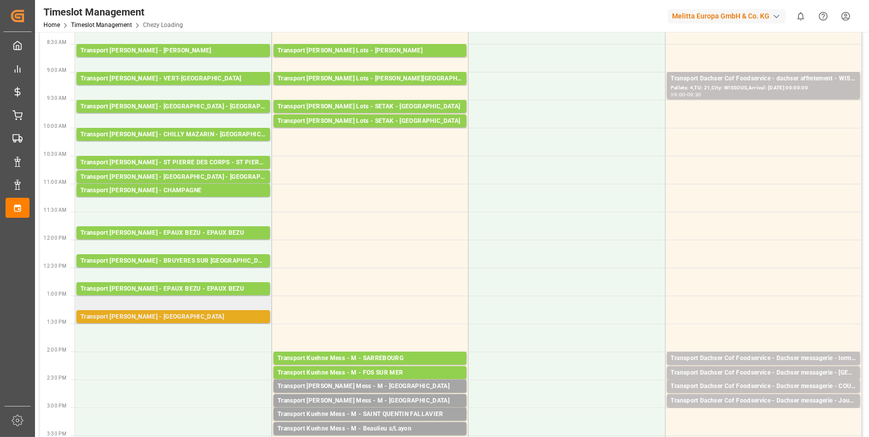
click at [154, 318] on div "Transport [PERSON_NAME] - [GEOGRAPHIC_DATA]" at bounding box center [172, 317] width 185 height 10
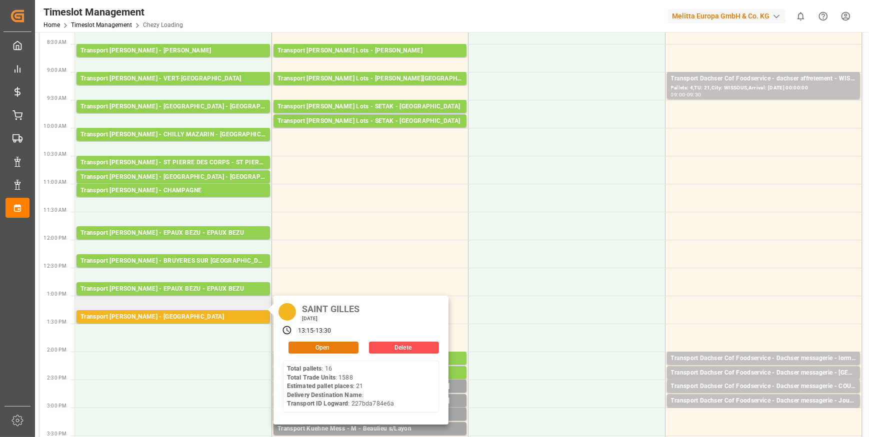
click at [300, 343] on button "Open" at bounding box center [323, 348] width 70 height 12
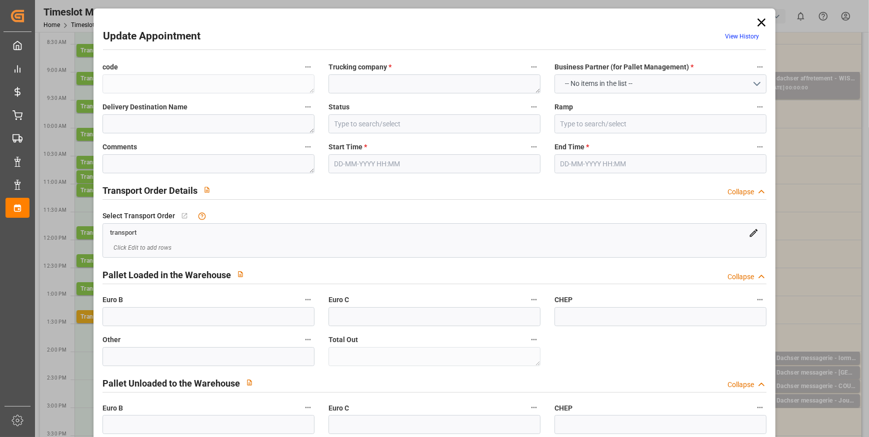
type textarea "cdb2629a918f"
type textarea "SAINT GILLES"
type input "Documents Prepared"
type input "Ramp A"
type textarea "0"
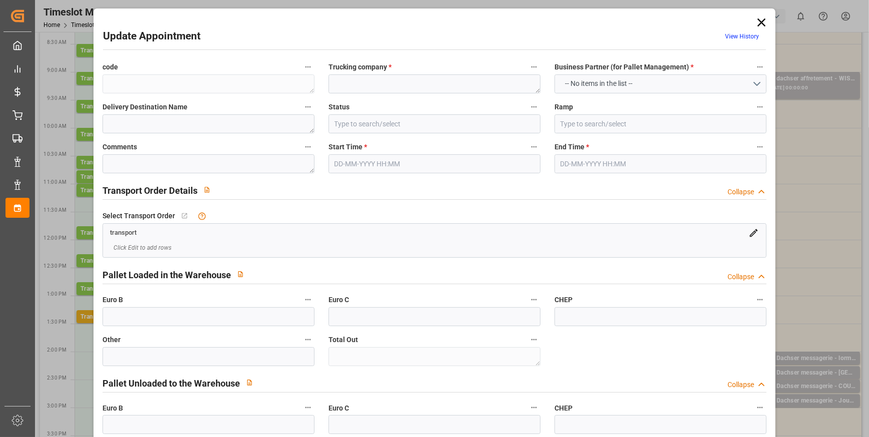
type textarea "0"
type input "227bda784e6a"
type textarea "SAINT GILLES"
type textarea "0000709556"
type textarea "cdb2629a918f"
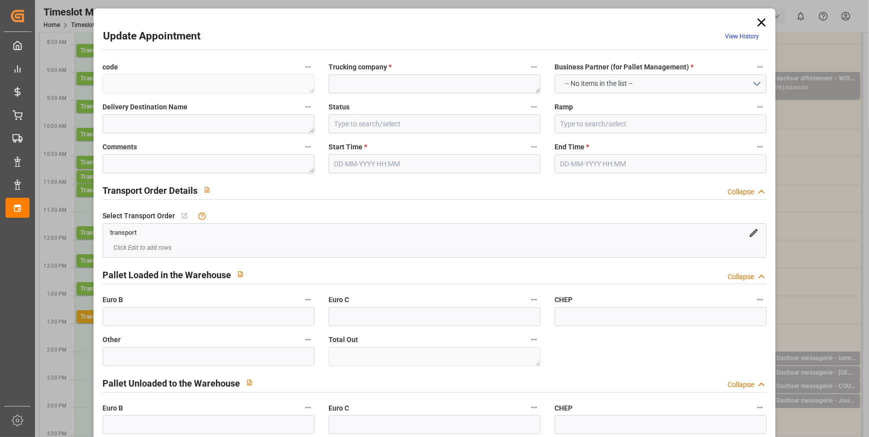
type textarea "FR-02570"
type textarea "FR"
type input "Road"
type input "FR"
type input "02570"
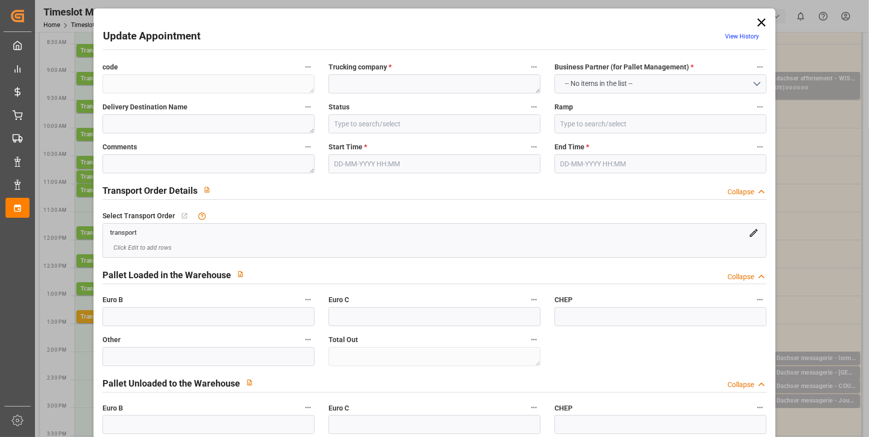
type input "FR"
type input "30800"
type input "Small Shipment"
type input "3.5-7.5 t"
type input "EURO 6"
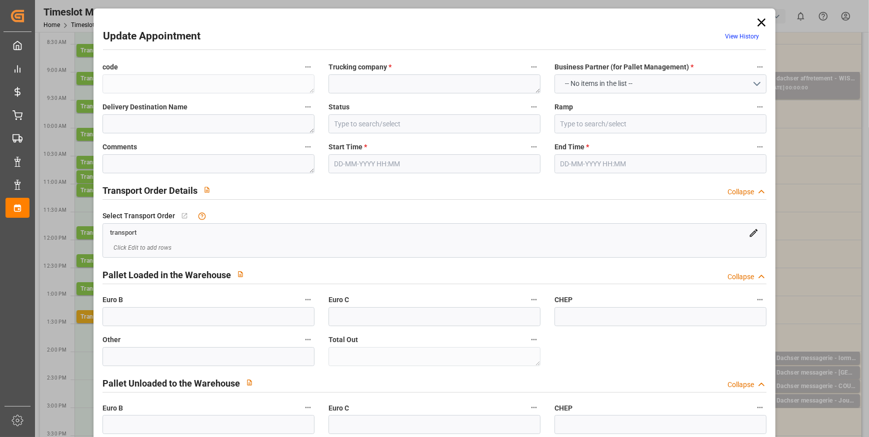
type input "Diesel"
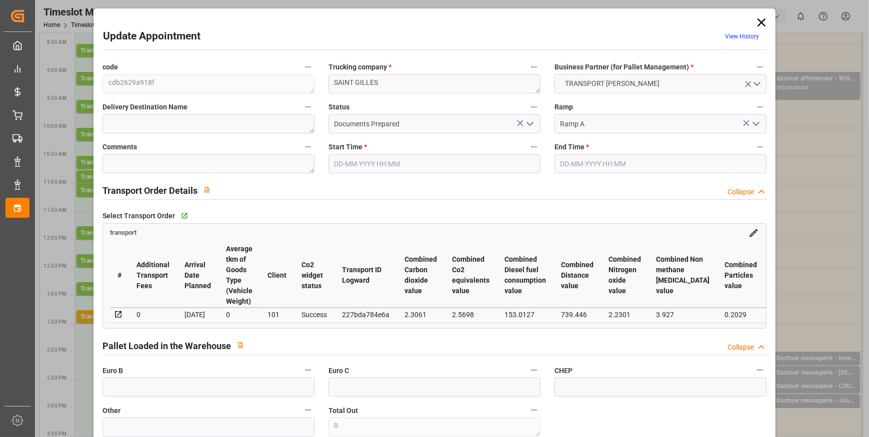
type input "21"
type input "1109.16"
type input "0"
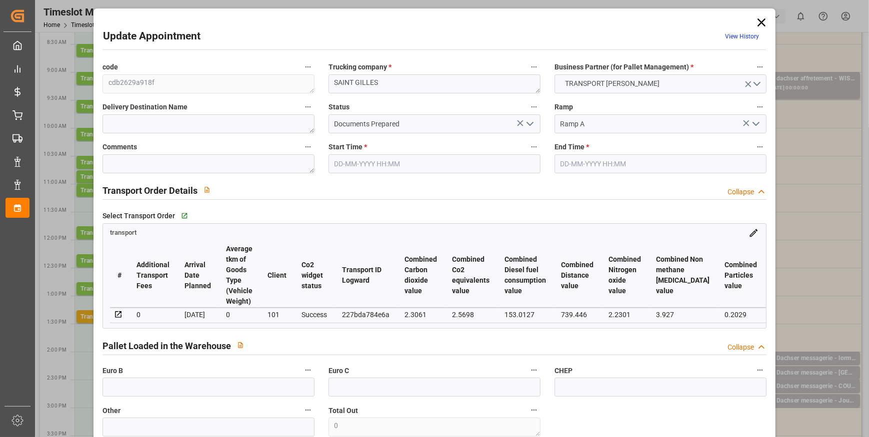
type input "1071.6704"
type input "-37.4896"
type input "0"
type input "4729.362"
type input "7199.064"
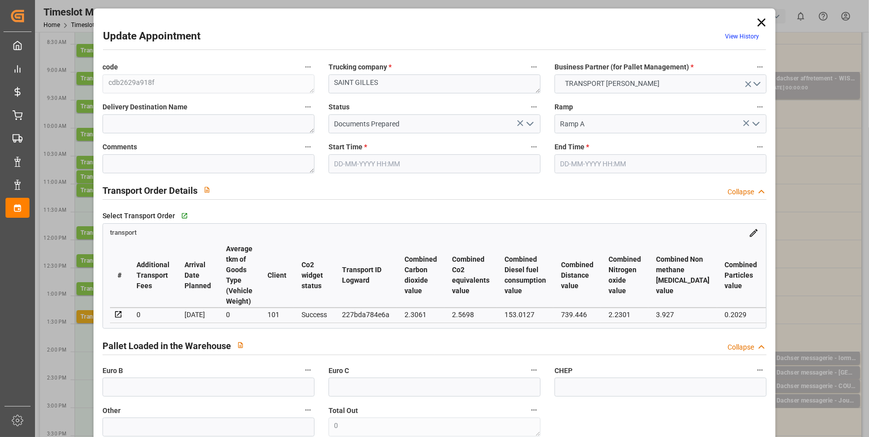
type input "26095.88"
type input "30"
type input "16"
type input "1588"
type input "38"
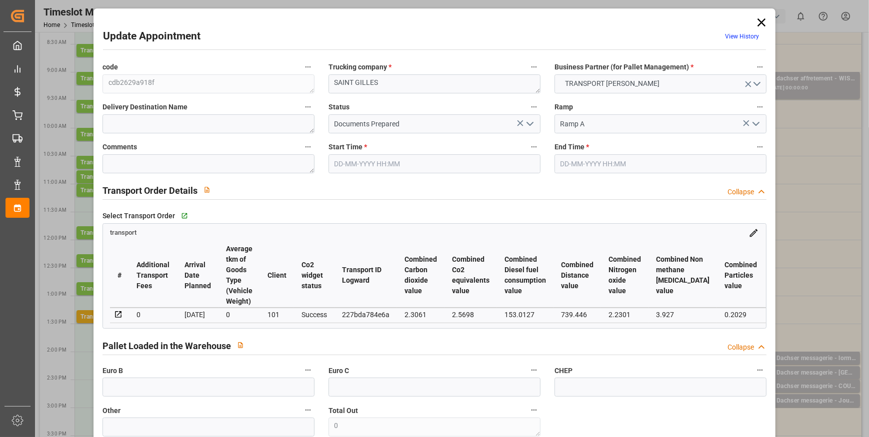
type input "101"
type input "6031.024"
type input "0"
type input "4710.8598"
type input "0"
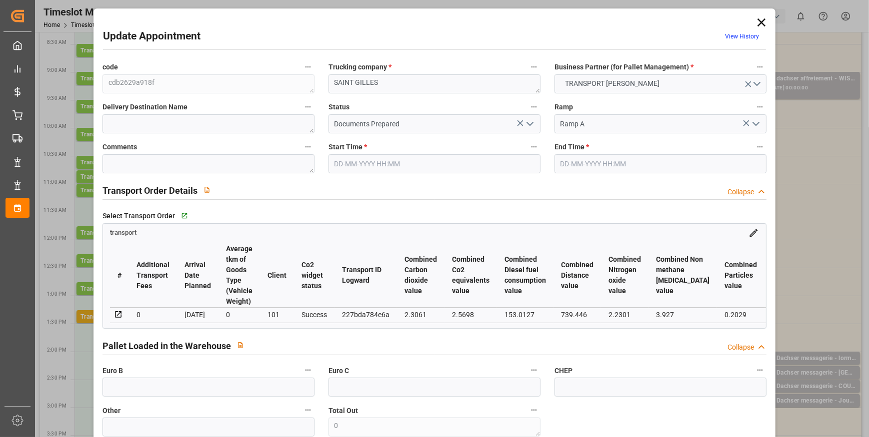
type input "0"
type input "21"
type input "35"
type input "[DATE] 13:15"
type input "[DATE] 13:30"
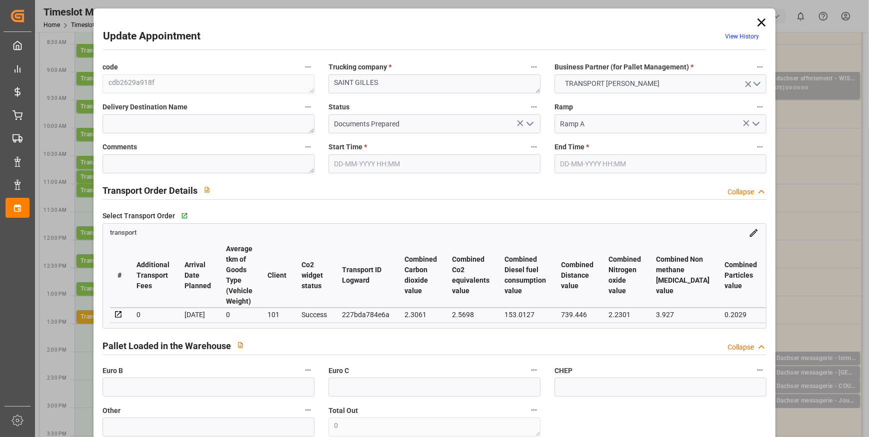
type input "[DATE] 14:46"
type input "[DATE] 14:35"
type input "[DATE]"
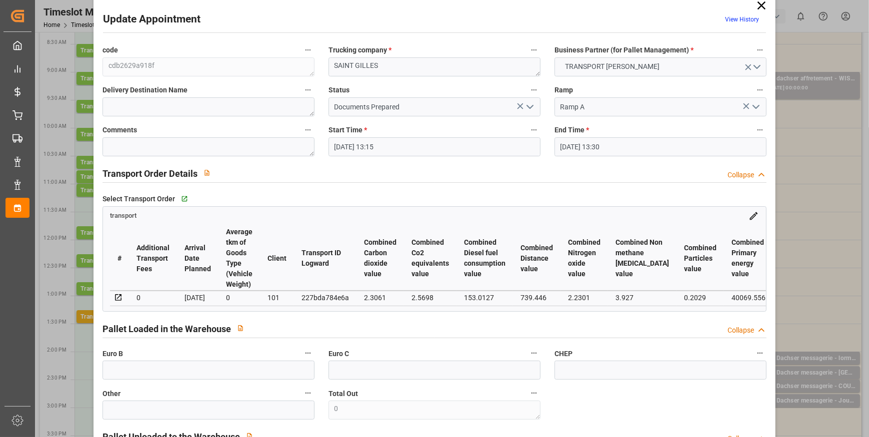
scroll to position [0, 0]
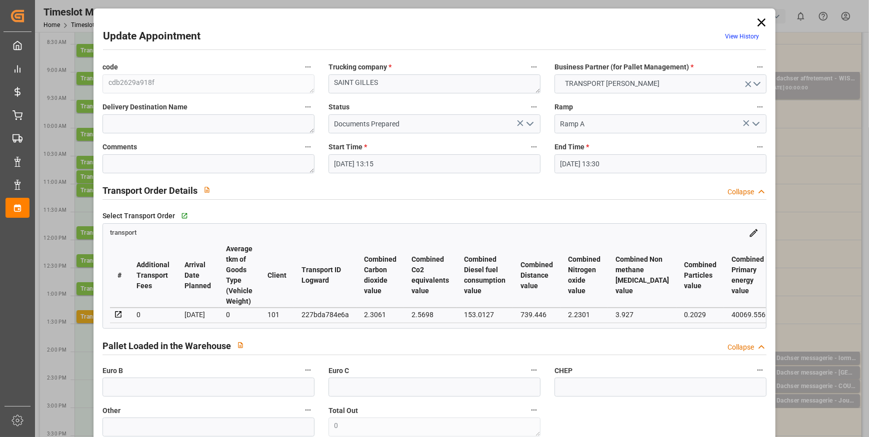
click at [531, 118] on icon "open menu" at bounding box center [530, 124] width 12 height 12
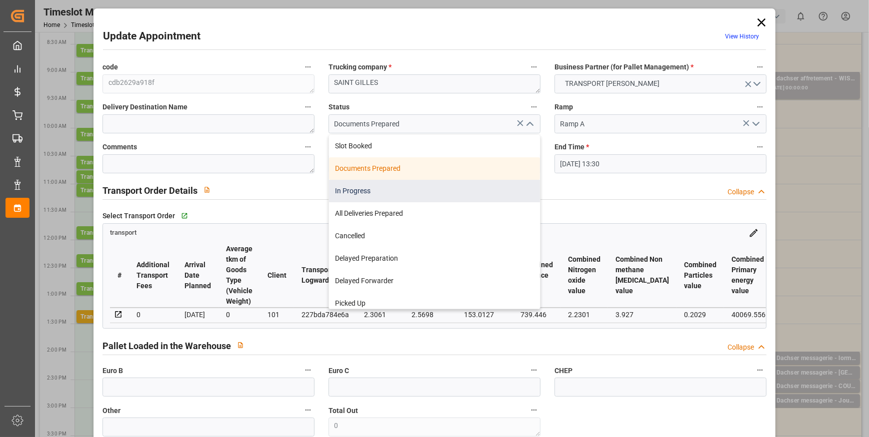
click at [350, 191] on div "In Progress" at bounding box center [434, 191] width 211 height 22
type input "In Progress"
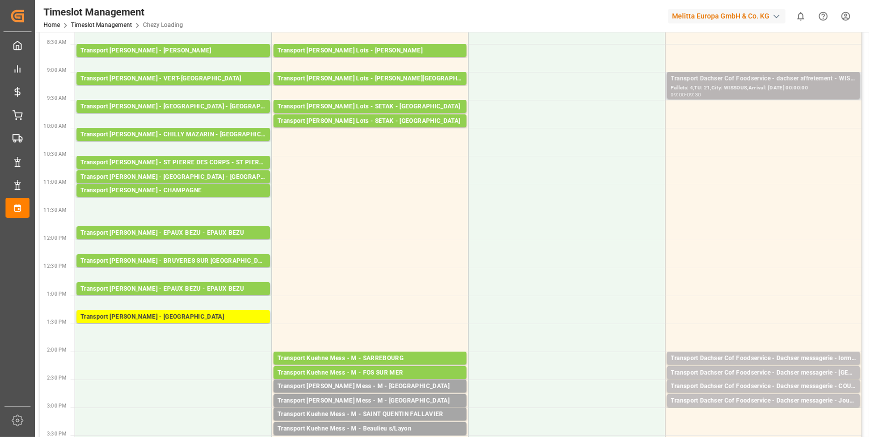
click at [782, 84] on div "Pallets: 4,TU: 21,City: WISSOUS,Arrival: [DATE] 00:00:00" at bounding box center [763, 88] width 185 height 8
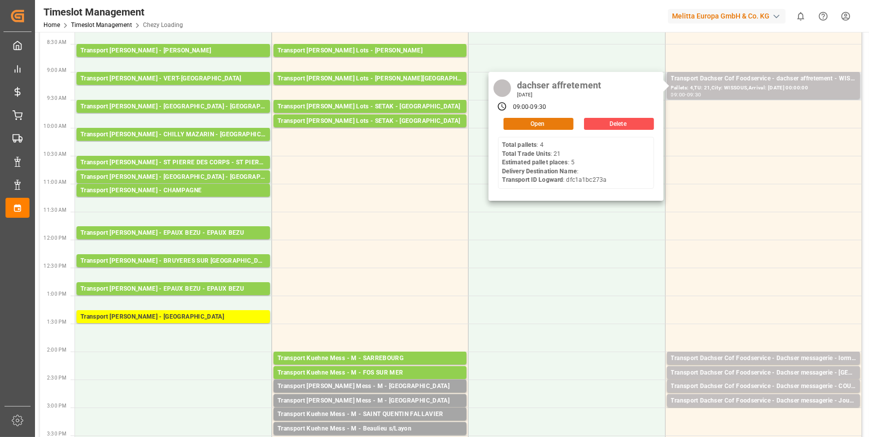
click at [554, 119] on button "Open" at bounding box center [538, 124] width 70 height 12
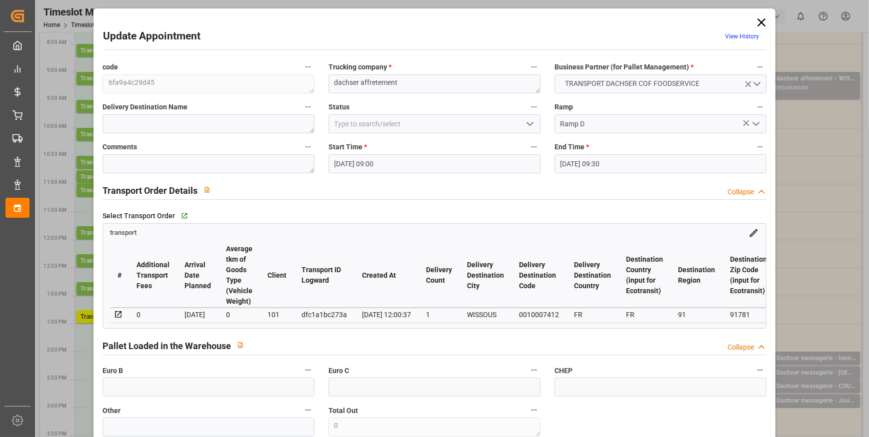
type input "24-09-2025 09:00"
type input "24-09-2025 09:30"
type input "18-09-2025 12:20"
type input "18-09-2025 12:00"
type input "[DATE]"
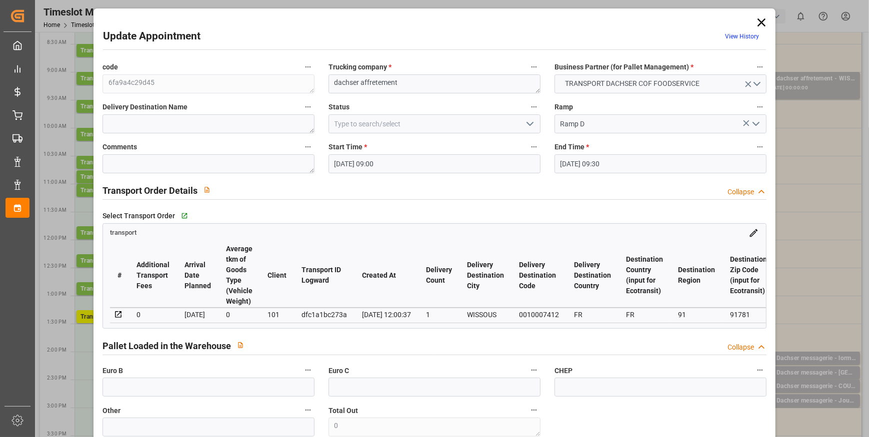
type input "[DATE]"
click at [527, 125] on icon "open menu" at bounding box center [530, 124] width 12 height 12
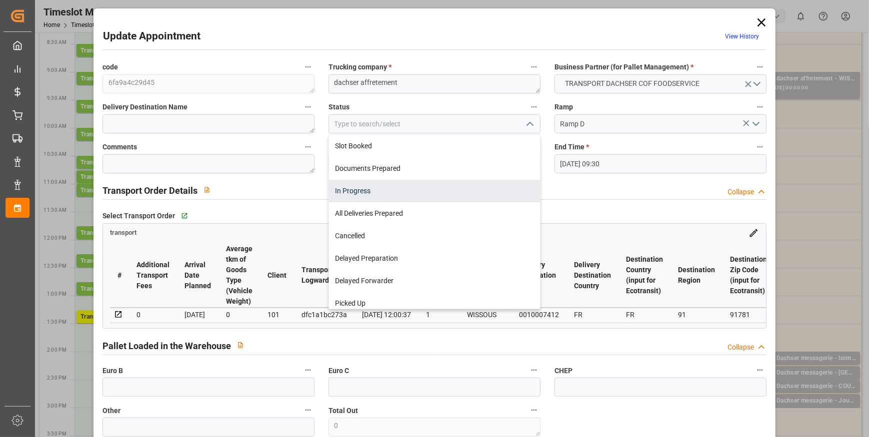
click at [351, 184] on div "In Progress" at bounding box center [434, 191] width 211 height 22
type input "In Progress"
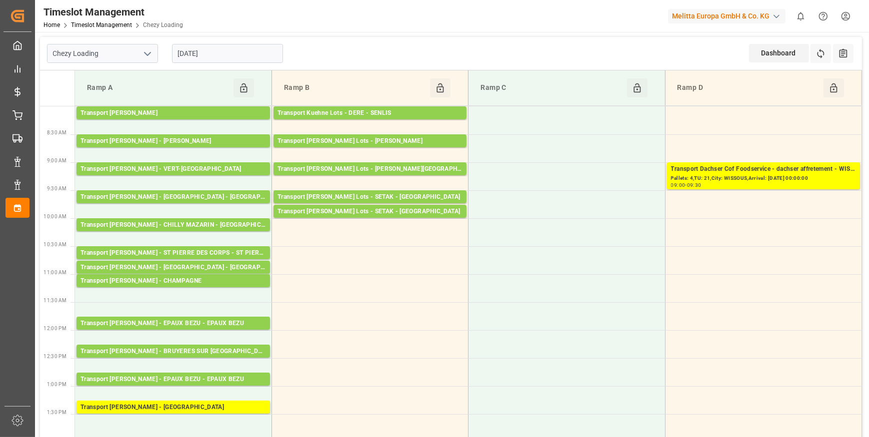
click at [229, 50] on input "[DATE]" at bounding box center [227, 53] width 111 height 19
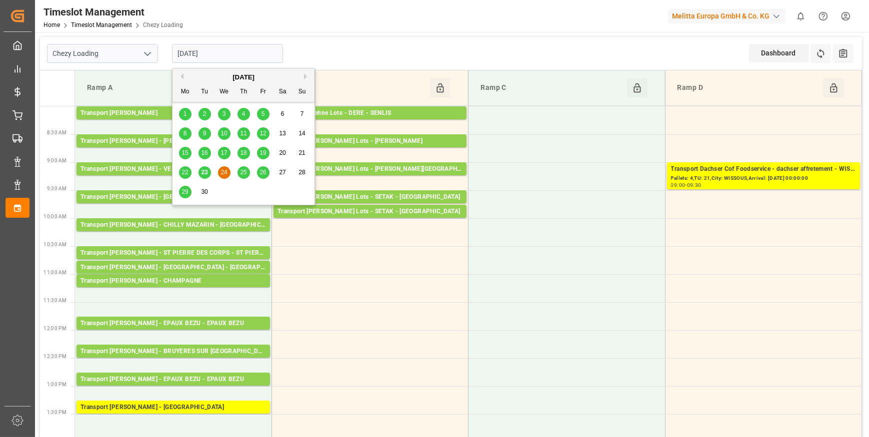
click at [244, 171] on span "25" at bounding box center [243, 172] width 6 height 7
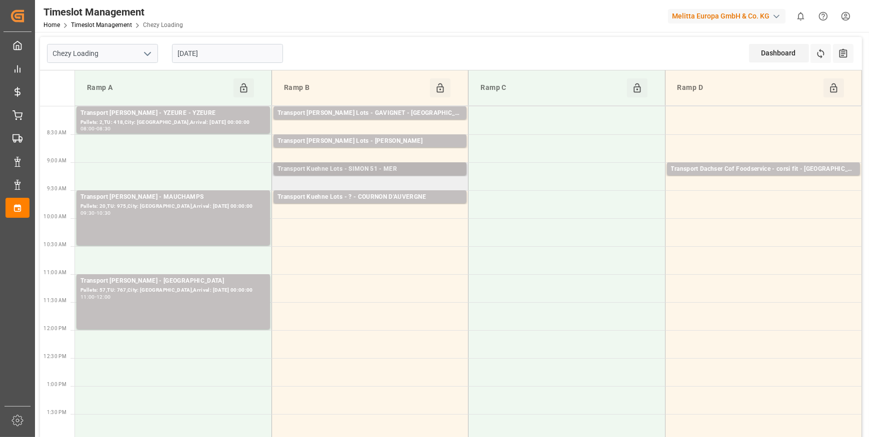
click at [405, 170] on div "Transport Kuehne Lots - SIMON 51 - MER" at bounding box center [369, 169] width 185 height 10
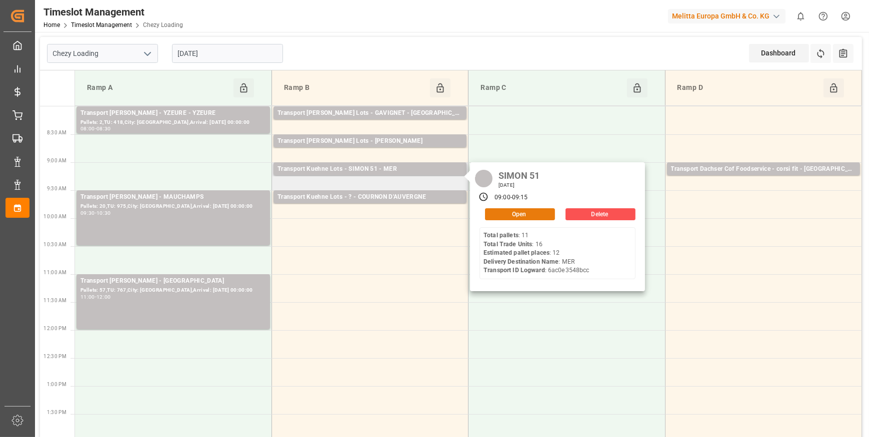
click at [514, 211] on button "Open" at bounding box center [520, 214] width 70 height 12
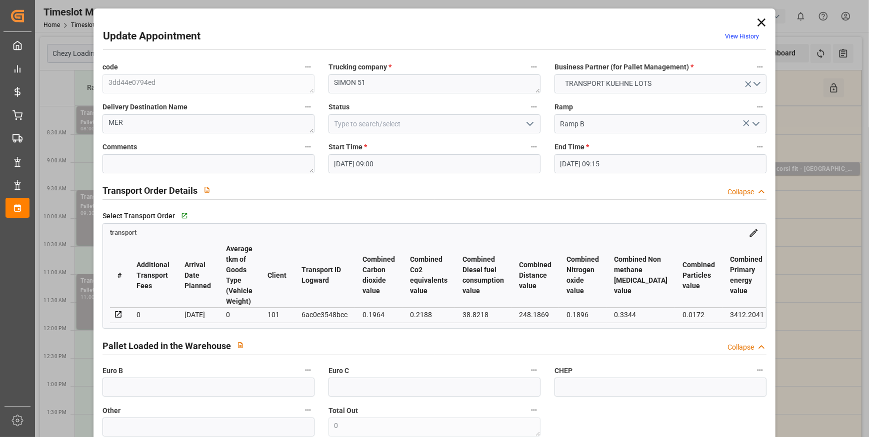
click at [531, 124] on icon "open menu" at bounding box center [530, 124] width 12 height 12
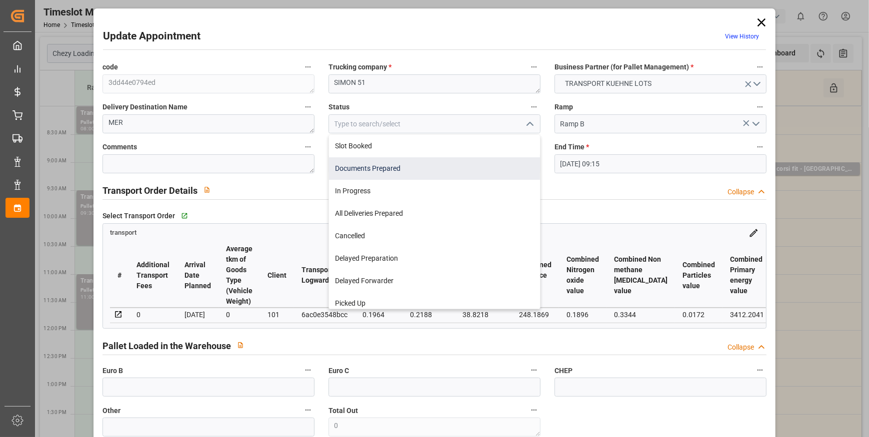
click at [356, 169] on div "Documents Prepared" at bounding box center [434, 168] width 211 height 22
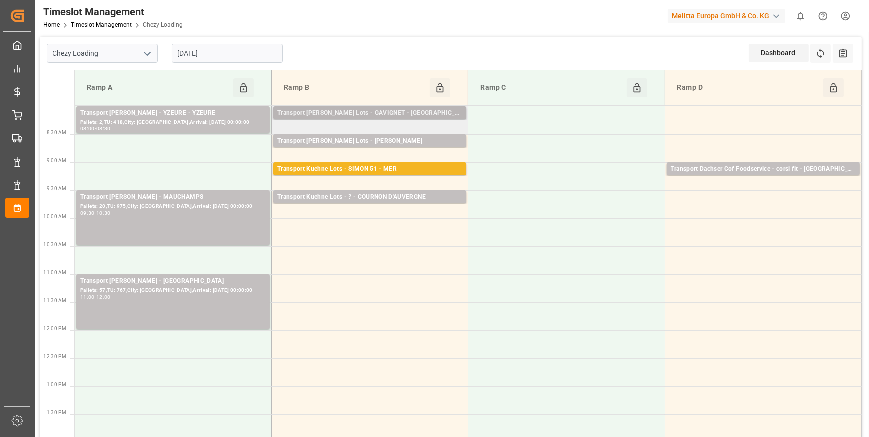
click at [420, 110] on div "Transport [PERSON_NAME] Lots - GAVIGNET - [GEOGRAPHIC_DATA]" at bounding box center [369, 113] width 185 height 10
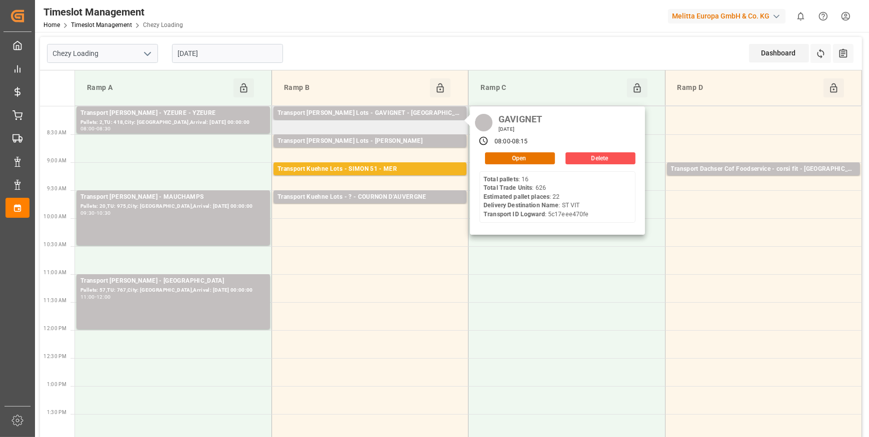
click at [489, 164] on div "GAVIGNET Thursday, September 25, 2025 08:00 - 08:15 Open Delete Total pallets :…" at bounding box center [557, 170] width 175 height 129
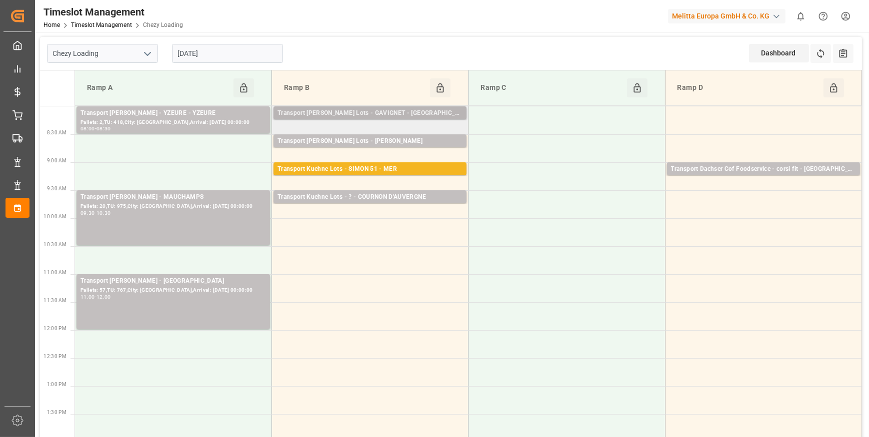
click at [422, 113] on div "Transport [PERSON_NAME] Lots - GAVIGNET - [GEOGRAPHIC_DATA]" at bounding box center [369, 113] width 185 height 10
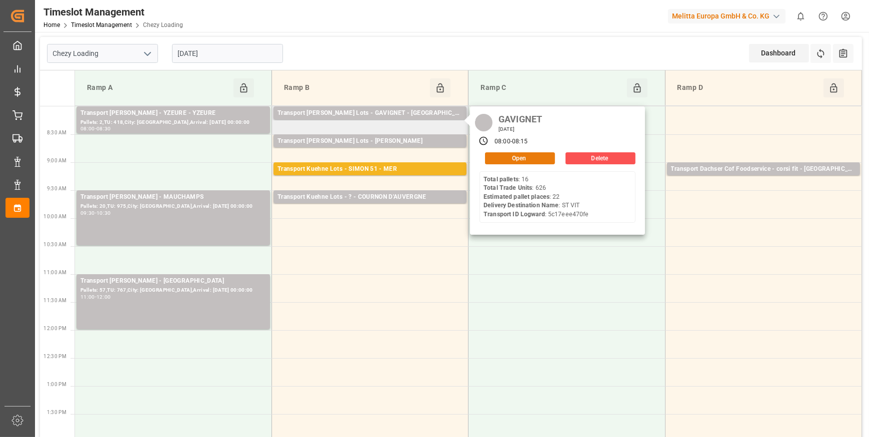
click at [520, 154] on button "Open" at bounding box center [520, 158] width 70 height 12
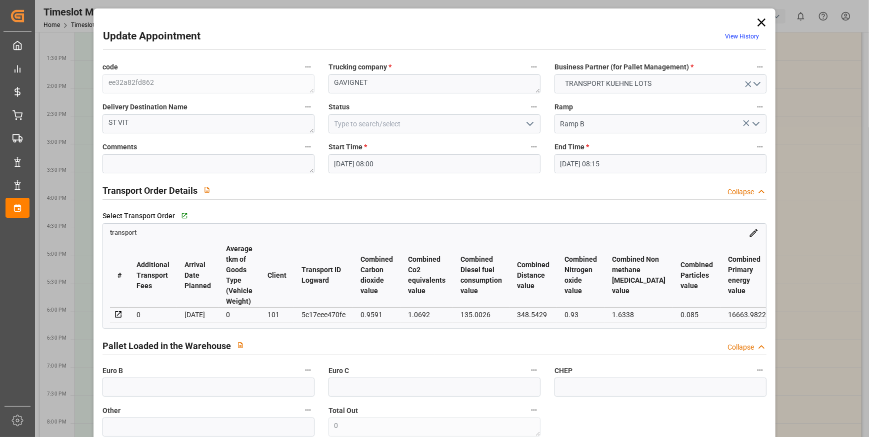
click at [528, 125] on polyline "open menu" at bounding box center [530, 123] width 6 height 3
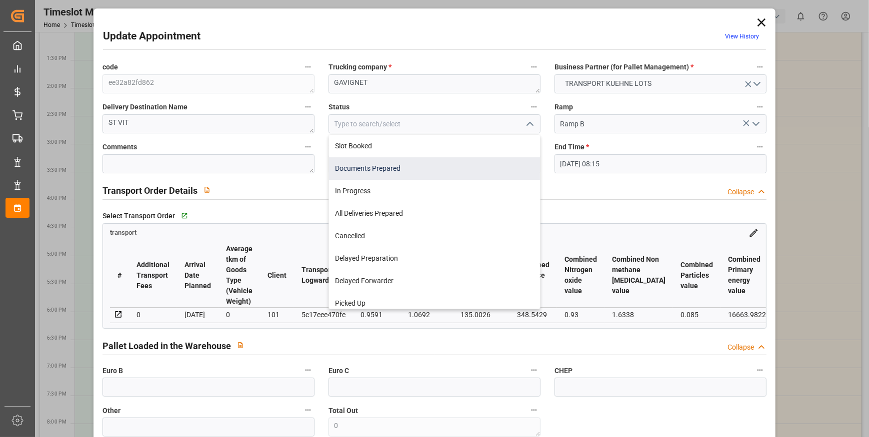
click at [374, 169] on div "Documents Prepared" at bounding box center [434, 168] width 211 height 22
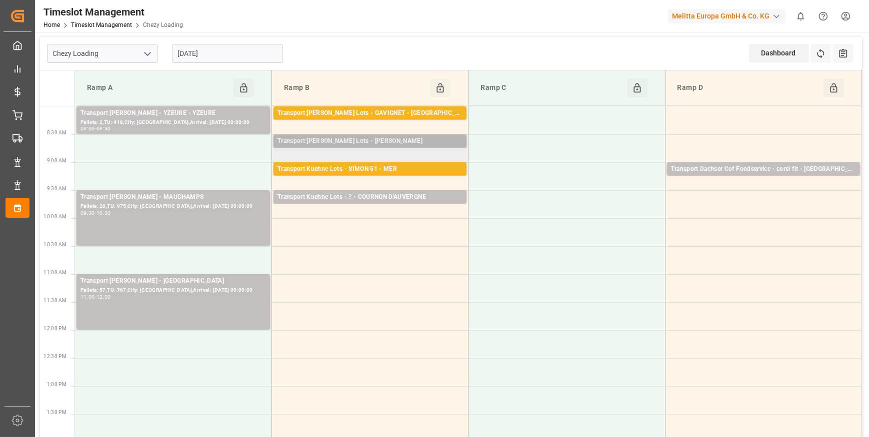
click at [394, 138] on div "Transport [PERSON_NAME] Lots - [PERSON_NAME]" at bounding box center [369, 141] width 185 height 10
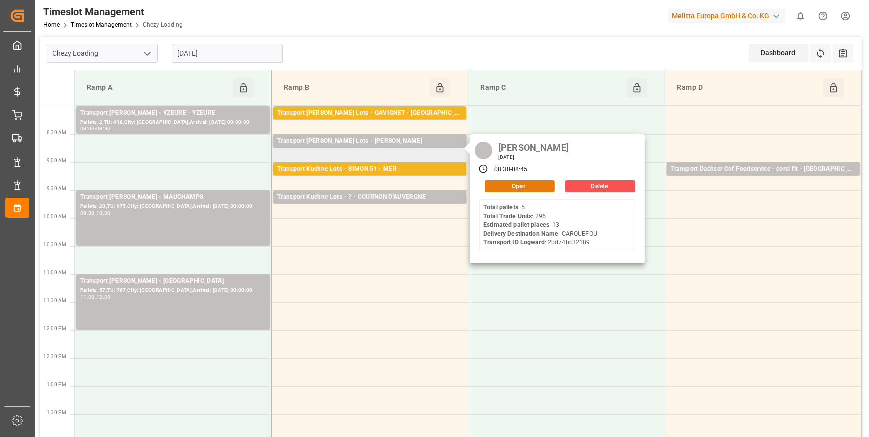
click at [517, 185] on button "Open" at bounding box center [520, 186] width 70 height 12
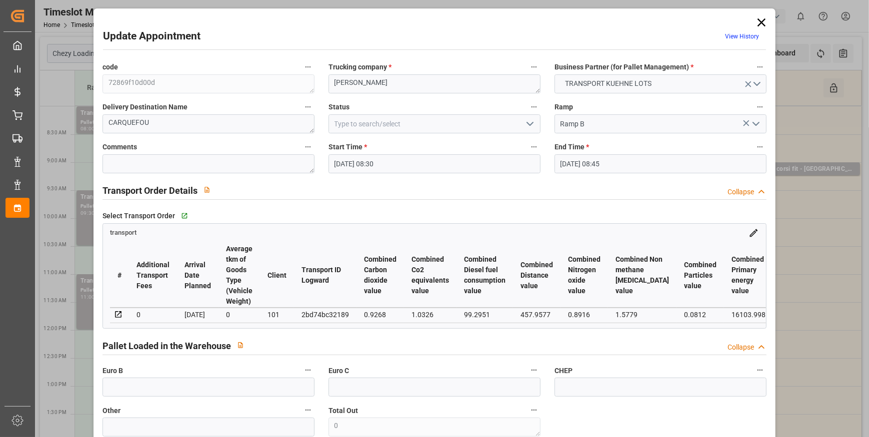
click at [527, 122] on polyline "open menu" at bounding box center [530, 123] width 6 height 3
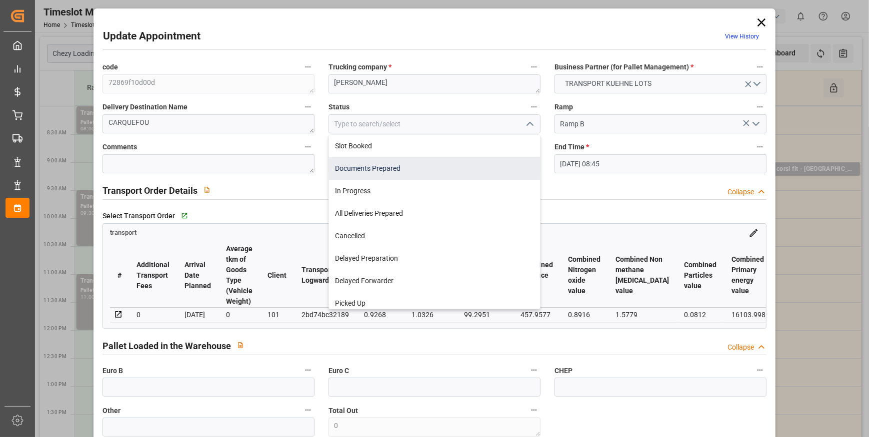
click at [366, 167] on div "Documents Prepared" at bounding box center [434, 168] width 211 height 22
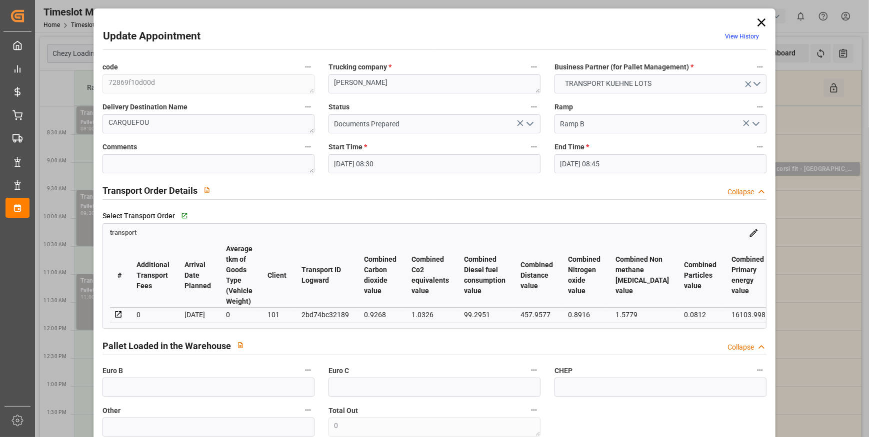
click at [521, 125] on button "open menu" at bounding box center [528, 123] width 15 height 15
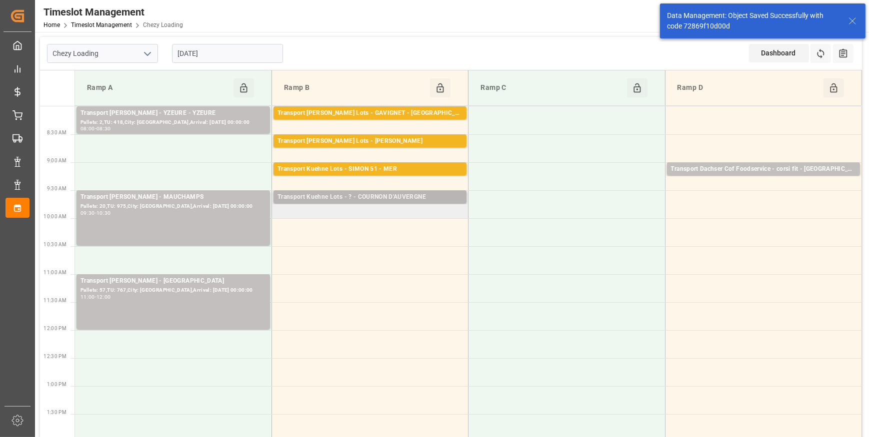
click at [378, 192] on div "Transport Kuehne Lots - ? - COURNON D'AUVERGNE" at bounding box center [369, 197] width 185 height 10
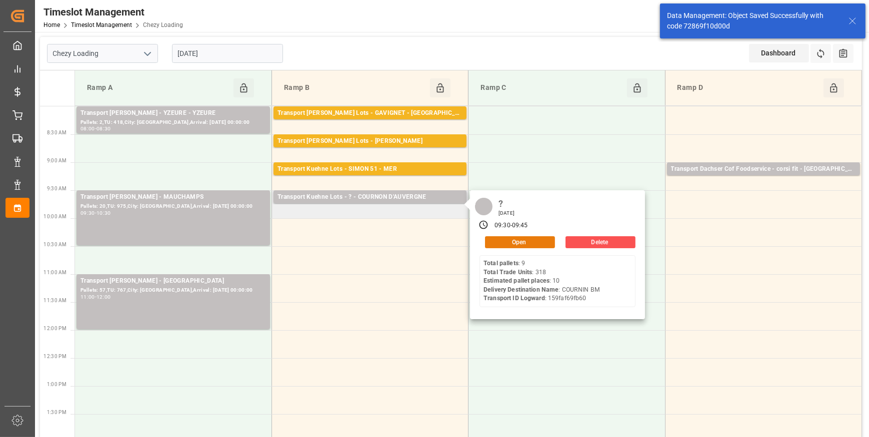
click at [519, 244] on button "Open" at bounding box center [520, 242] width 70 height 12
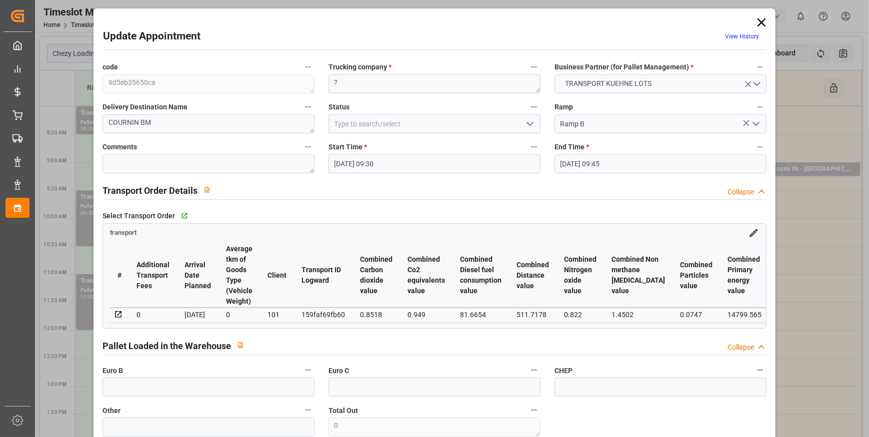
click at [525, 116] on button "open menu" at bounding box center [528, 123] width 15 height 15
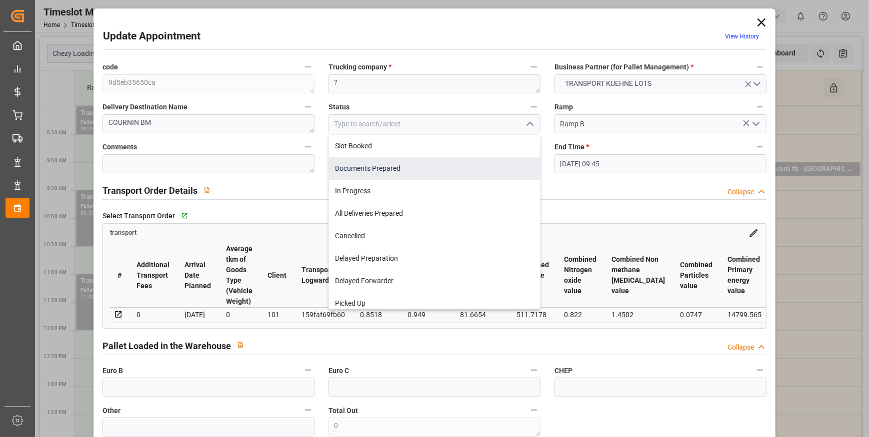
click at [346, 171] on div "Documents Prepared" at bounding box center [434, 168] width 211 height 22
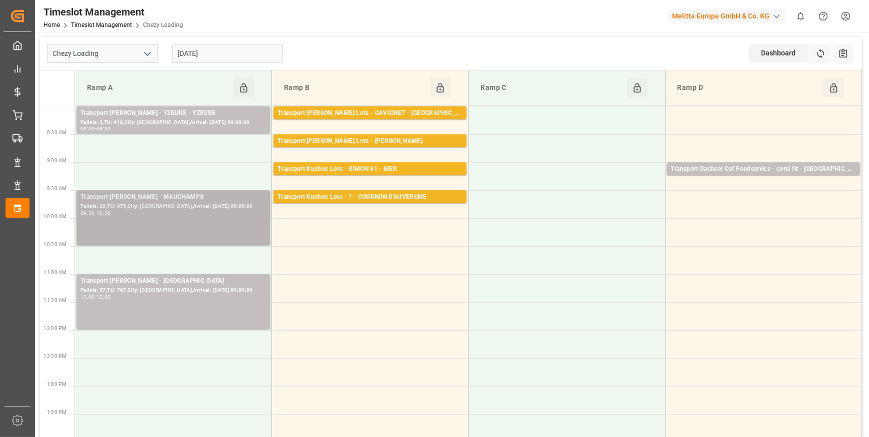
click at [214, 213] on div "09:30 - 10:30" at bounding box center [172, 213] width 185 height 5
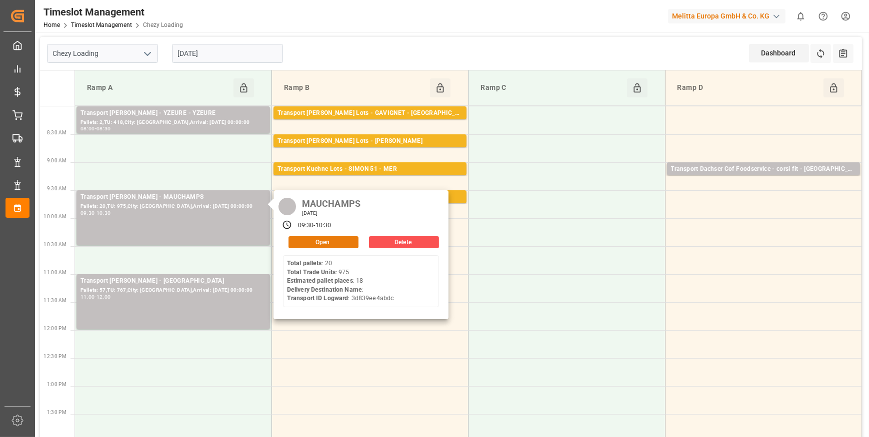
click at [333, 238] on button "Open" at bounding box center [323, 242] width 70 height 12
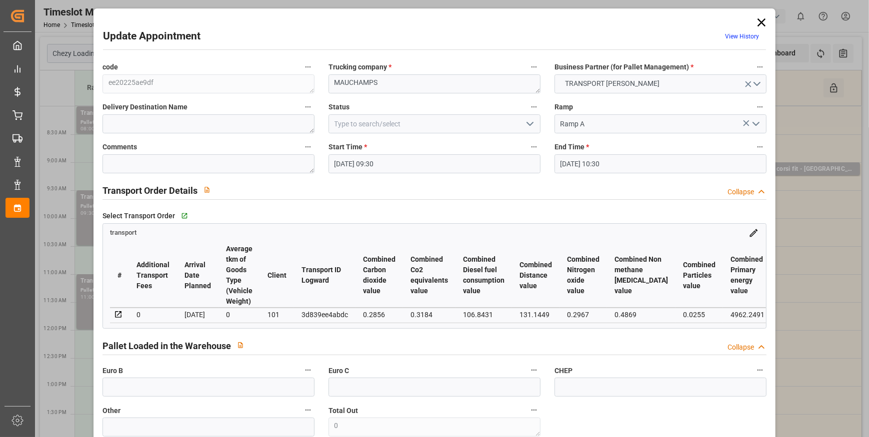
click at [528, 120] on icon "open menu" at bounding box center [530, 124] width 12 height 12
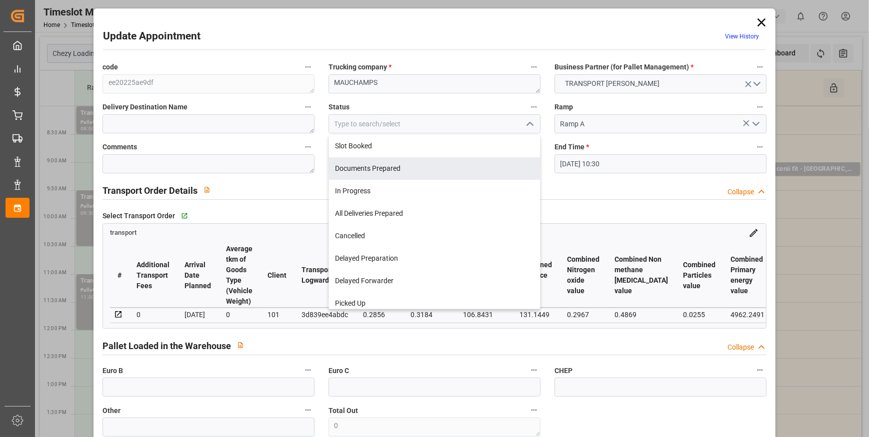
click at [375, 165] on div "Documents Prepared" at bounding box center [434, 168] width 211 height 22
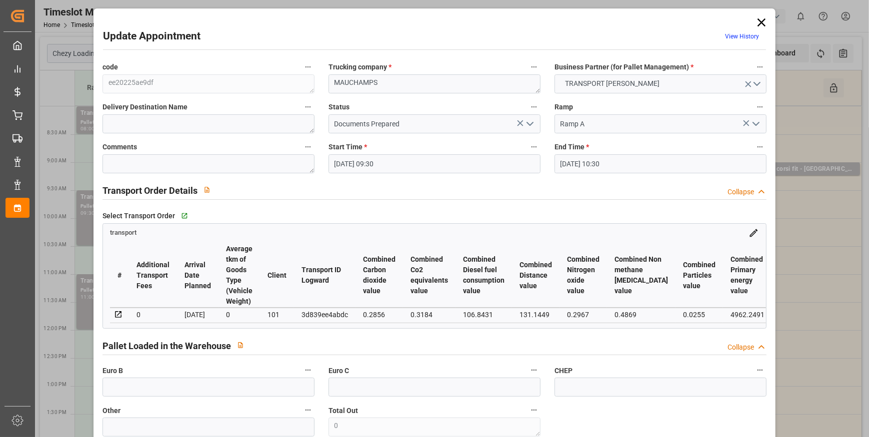
click at [530, 122] on icon "open menu" at bounding box center [530, 124] width 12 height 12
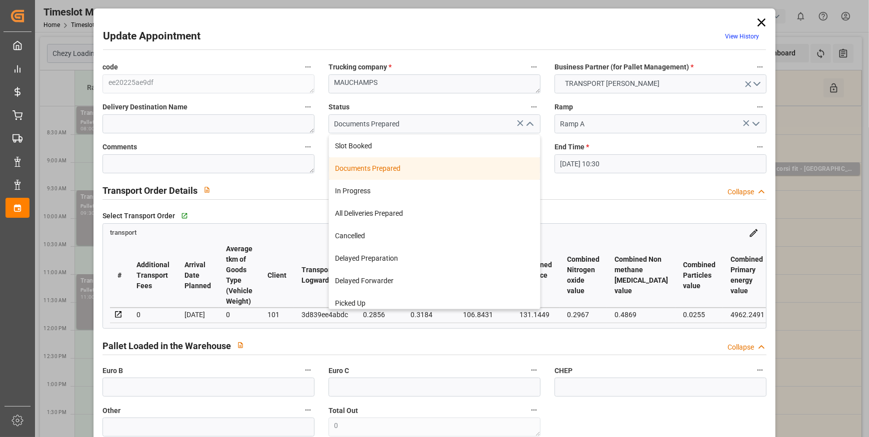
click at [370, 167] on div "Documents Prepared" at bounding box center [434, 168] width 211 height 22
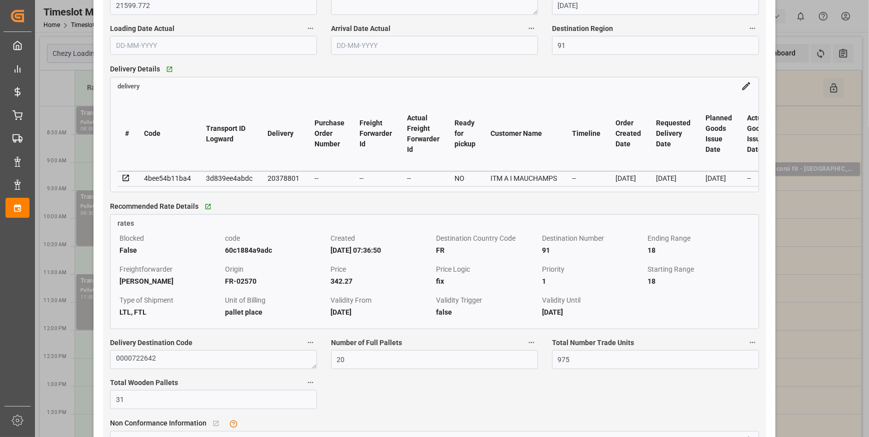
scroll to position [818, 0]
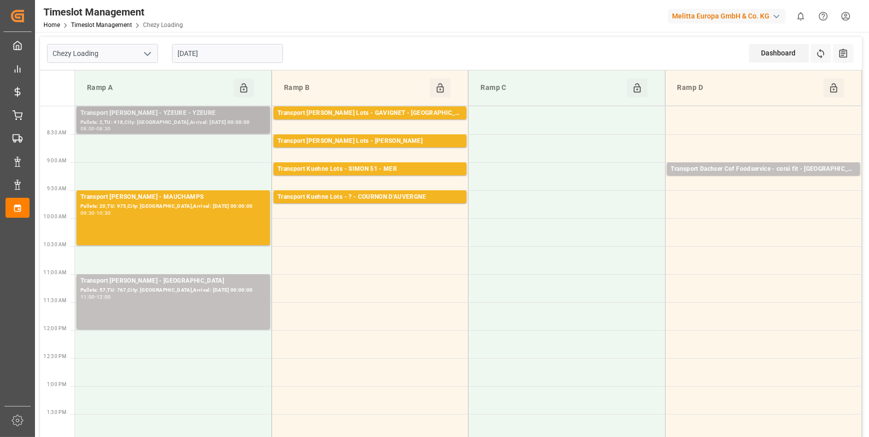
click at [211, 112] on div "Transport [PERSON_NAME] - YZEURE - YZEURE" at bounding box center [172, 113] width 185 height 10
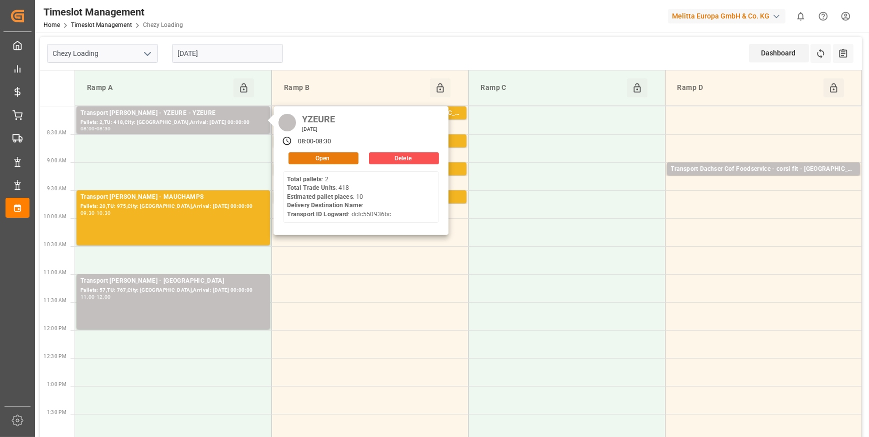
click at [311, 158] on button "Open" at bounding box center [323, 158] width 70 height 12
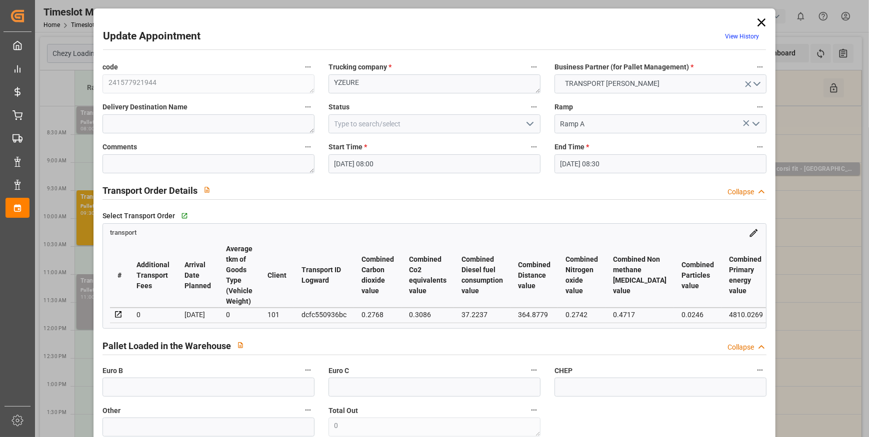
click at [528, 123] on icon "open menu" at bounding box center [530, 124] width 12 height 12
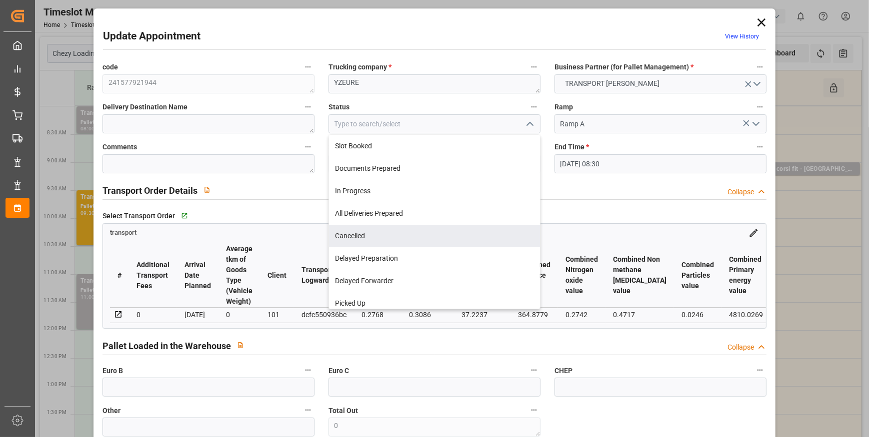
click at [306, 241] on div "# Additional Transport Fees Arrival Date Planned Average tkm of Goods Type (Veh…" at bounding box center [434, 283] width 663 height 90
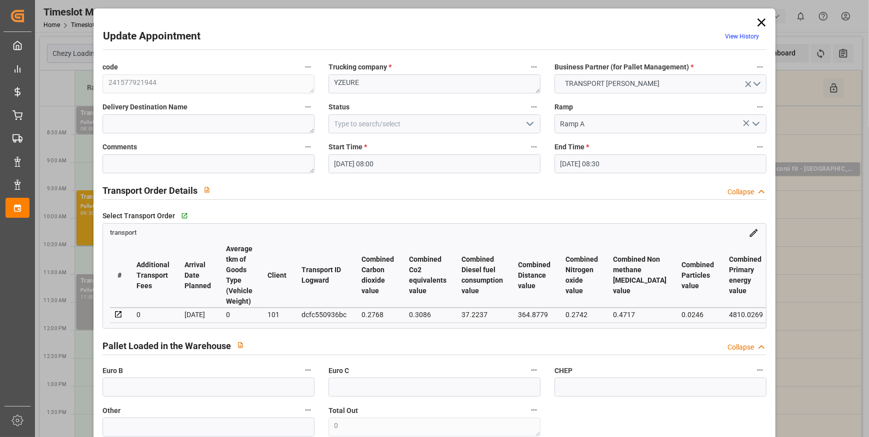
click at [527, 123] on polyline "open menu" at bounding box center [530, 123] width 6 height 3
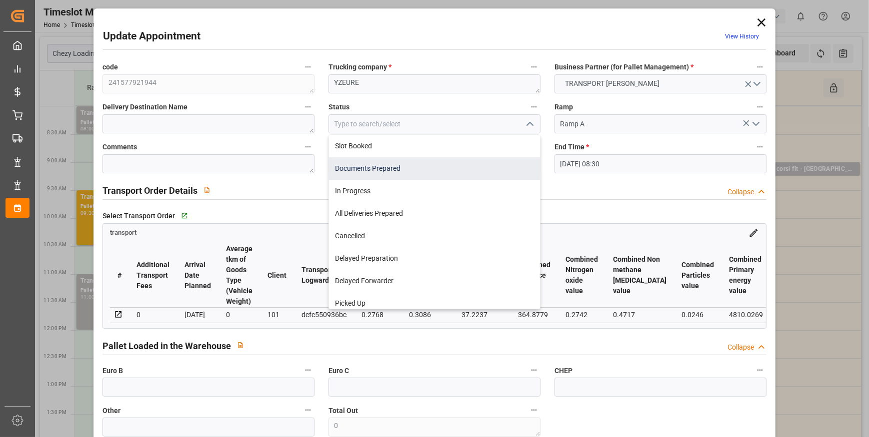
click at [385, 170] on div "Documents Prepared" at bounding box center [434, 168] width 211 height 22
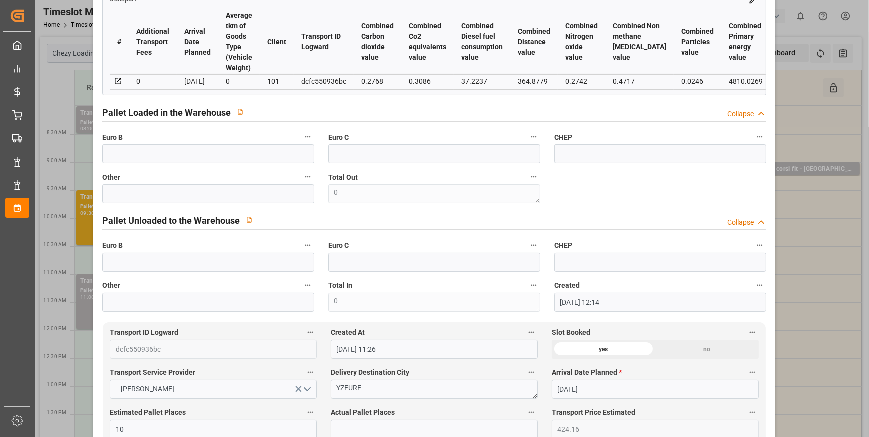
scroll to position [45, 0]
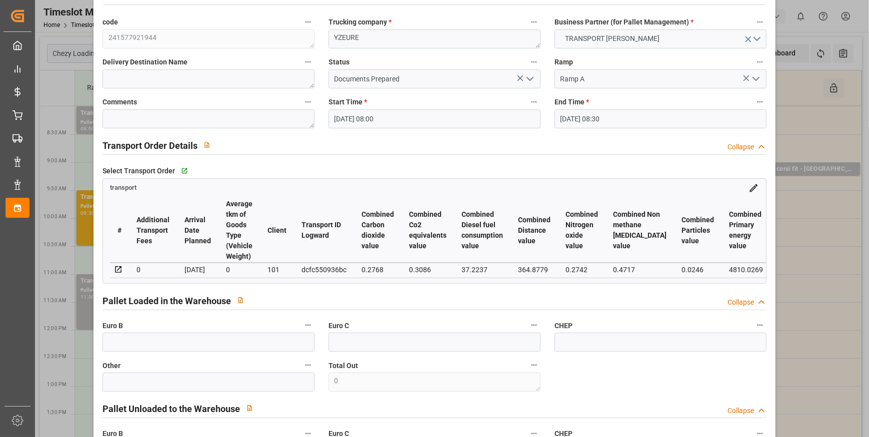
click at [525, 73] on icon "open menu" at bounding box center [530, 79] width 12 height 12
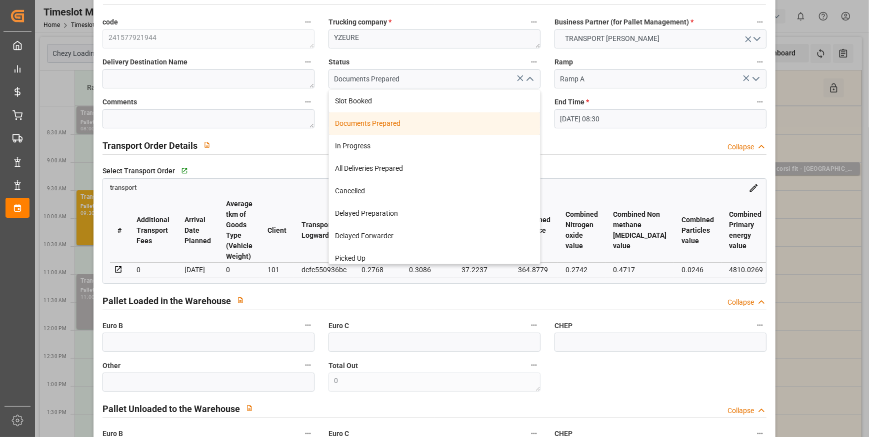
click at [370, 120] on div "Documents Prepared" at bounding box center [434, 123] width 211 height 22
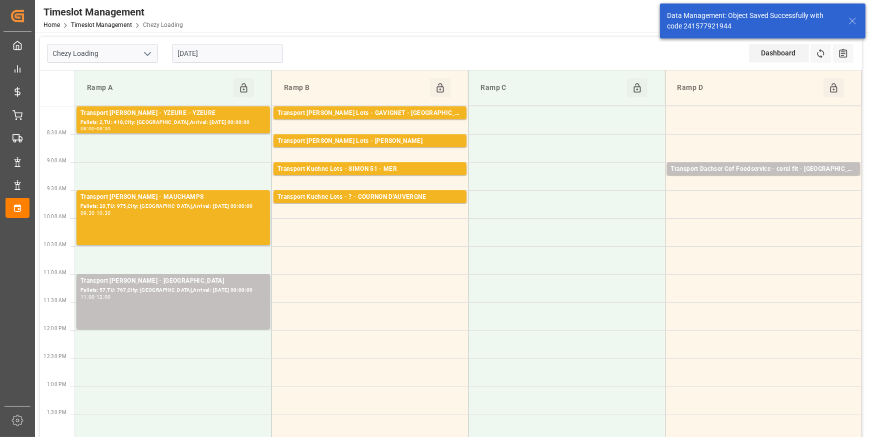
click at [217, 292] on div "Pallets: 57,TU: 767,City: [GEOGRAPHIC_DATA],Arrival: [DATE] 00:00:00" at bounding box center [172, 290] width 185 height 8
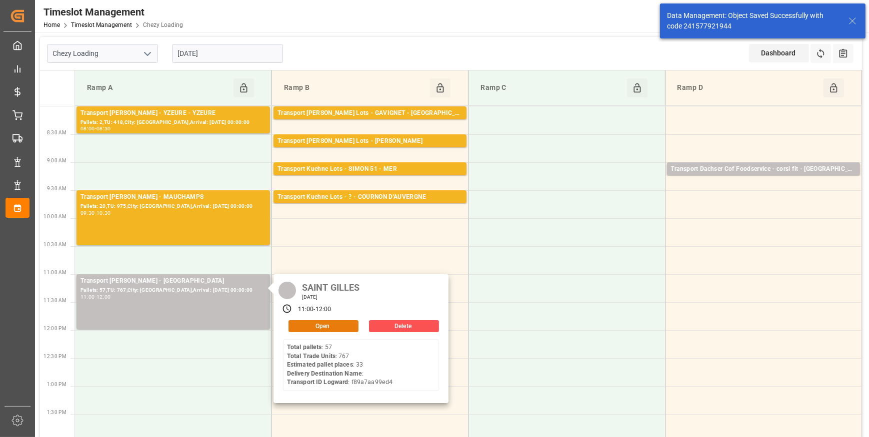
click at [323, 325] on button "Open" at bounding box center [323, 326] width 70 height 12
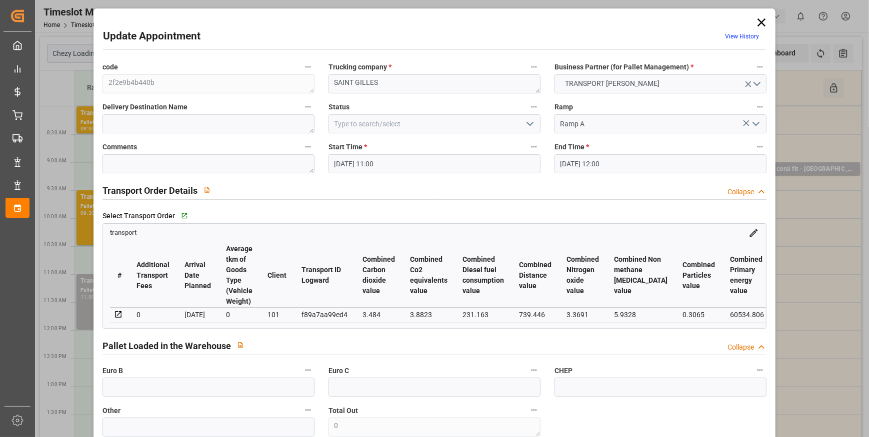
click at [534, 120] on button "open menu" at bounding box center [528, 123] width 15 height 15
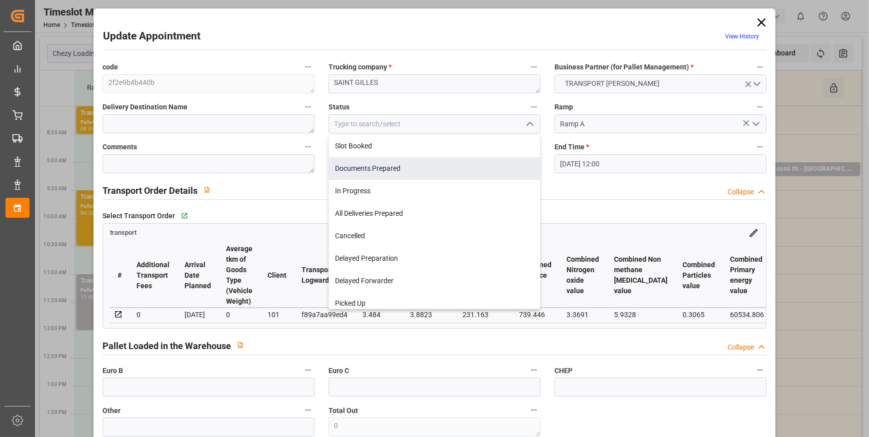
click at [374, 166] on div "Documents Prepared" at bounding box center [434, 168] width 211 height 22
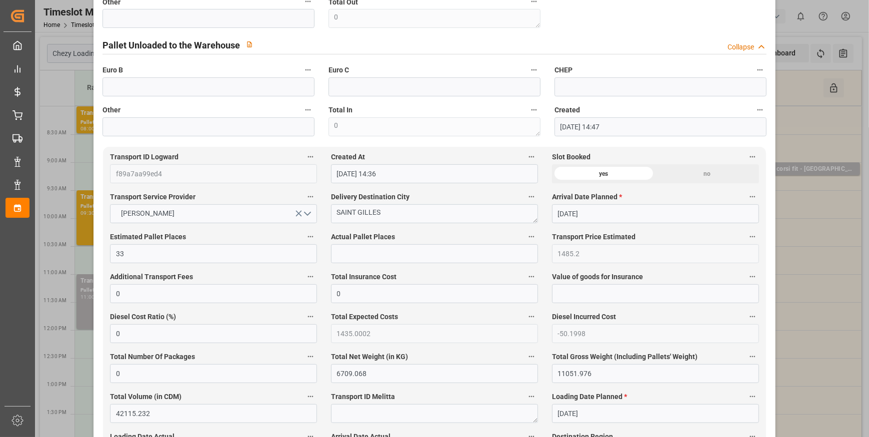
scroll to position [772, 0]
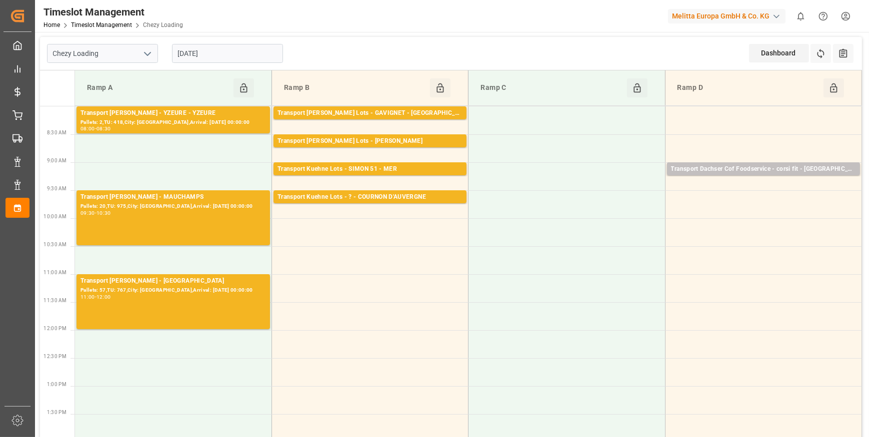
click at [220, 52] on input "[DATE]" at bounding box center [227, 53] width 111 height 19
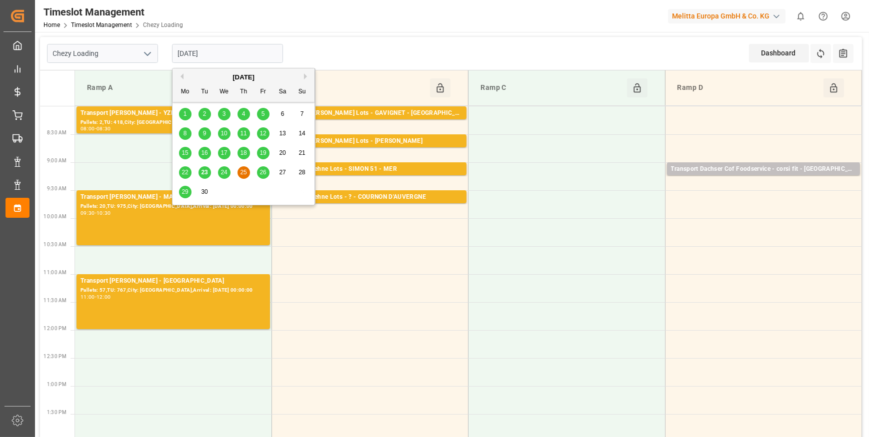
click at [221, 168] on div "24" at bounding box center [224, 173] width 12 height 12
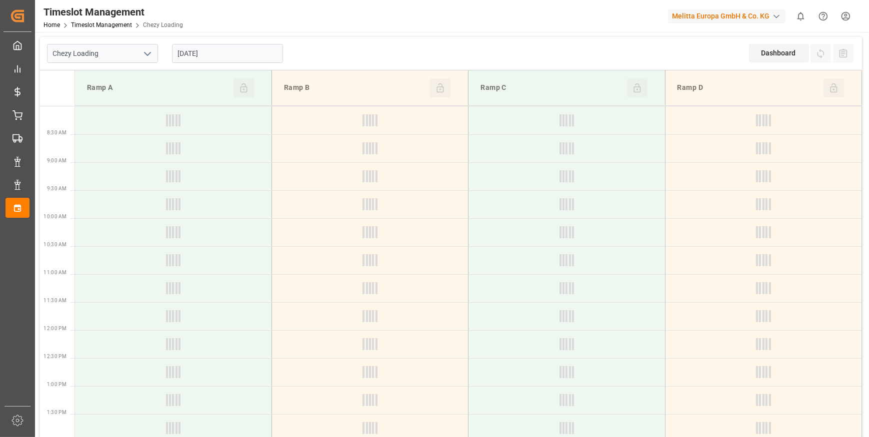
click at [205, 51] on input "[DATE]" at bounding box center [227, 53] width 111 height 19
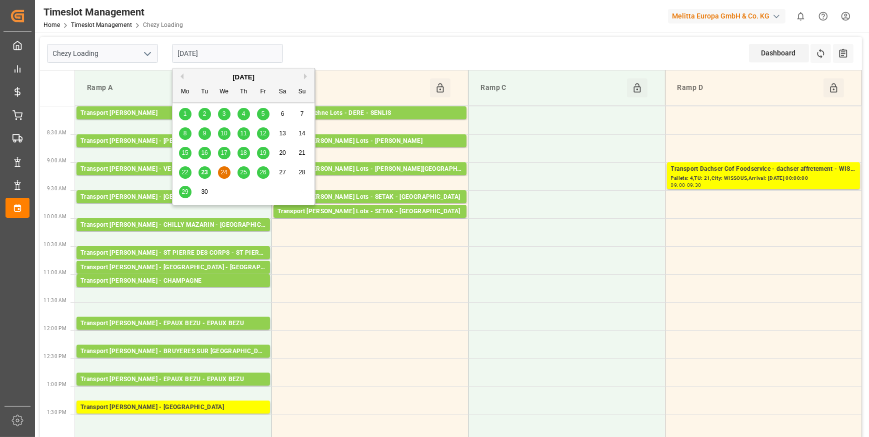
click at [203, 175] on span "23" at bounding box center [204, 172] width 6 height 7
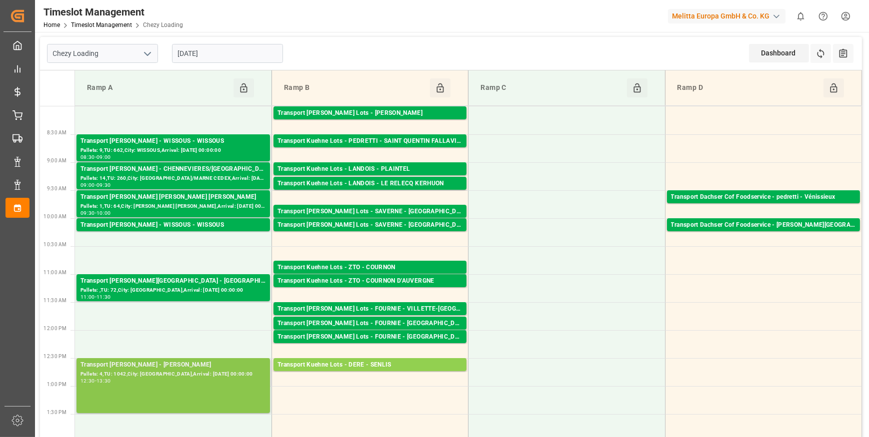
click at [203, 365] on div "Transport [PERSON_NAME] - [PERSON_NAME]" at bounding box center [172, 365] width 185 height 10
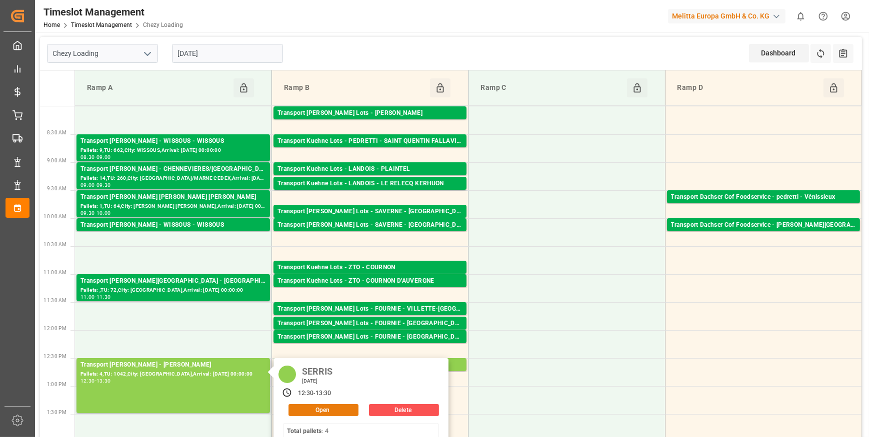
click at [318, 408] on button "Open" at bounding box center [323, 410] width 70 height 12
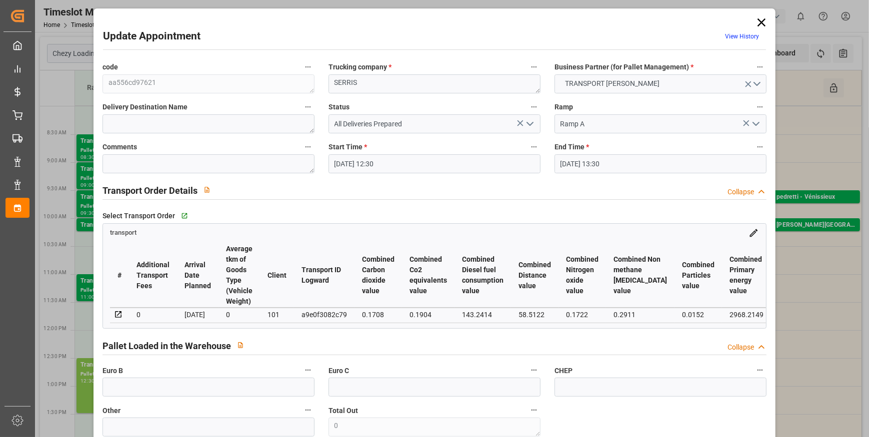
click at [527, 121] on icon "open menu" at bounding box center [530, 124] width 12 height 12
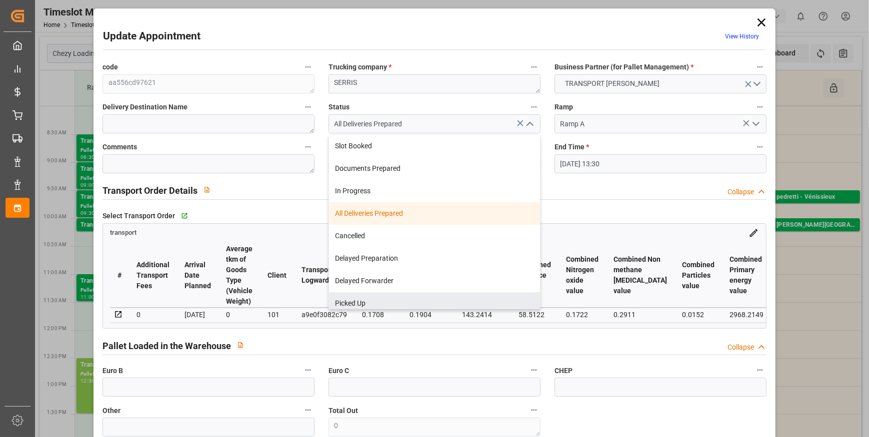
drag, startPoint x: 354, startPoint y: 301, endPoint x: 307, endPoint y: 266, distance: 58.9
click at [347, 296] on div "Picked Up" at bounding box center [434, 303] width 211 height 22
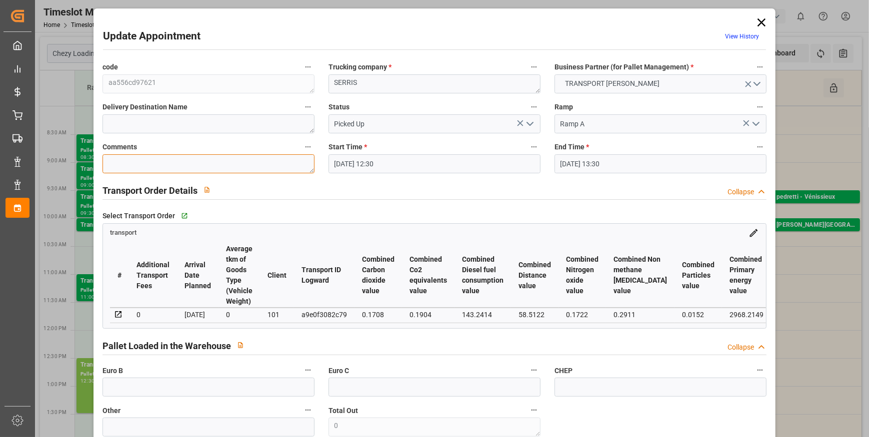
click at [142, 165] on textarea at bounding box center [208, 163] width 212 height 19
click at [156, 388] on input "text" at bounding box center [208, 387] width 212 height 19
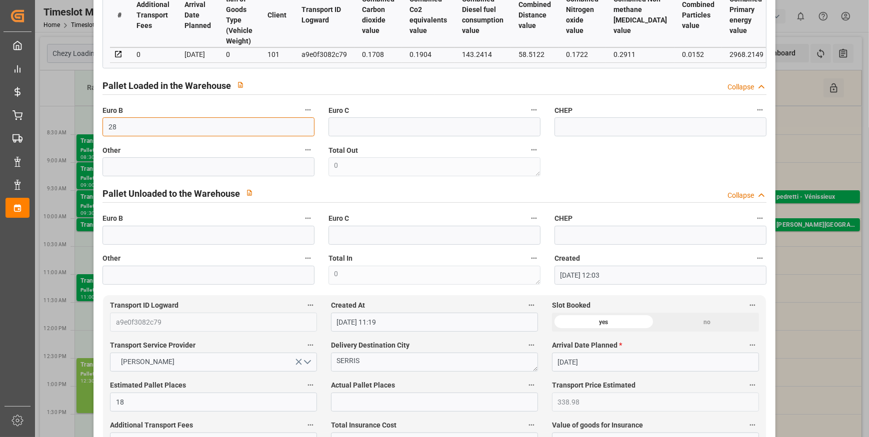
scroll to position [272, 0]
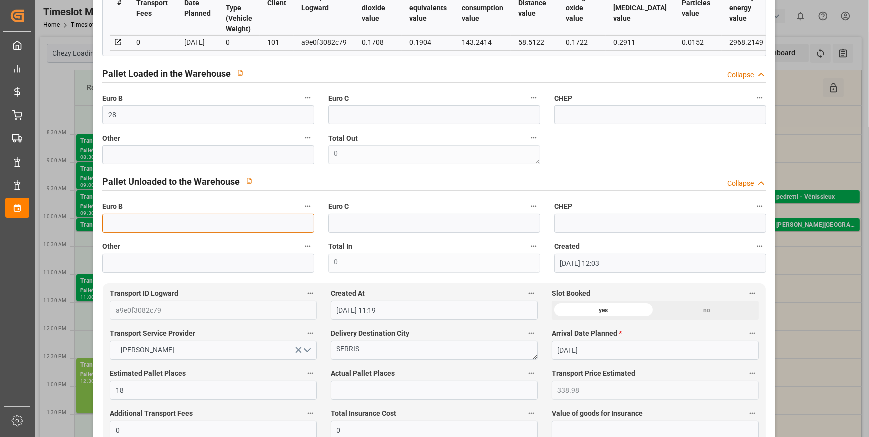
click at [134, 225] on input "text" at bounding box center [208, 223] width 212 height 19
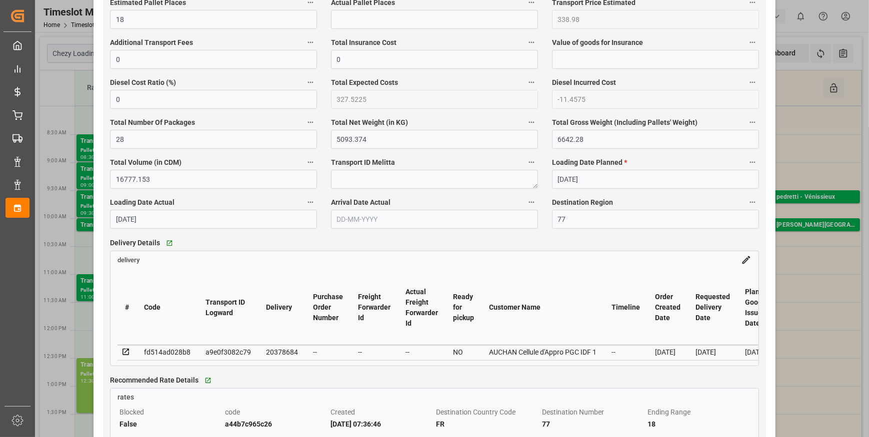
scroll to position [590, 0]
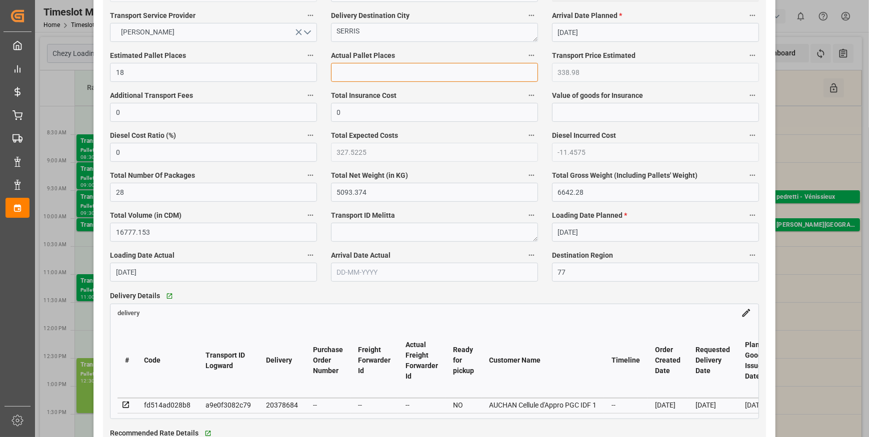
click at [352, 76] on input "text" at bounding box center [434, 72] width 207 height 19
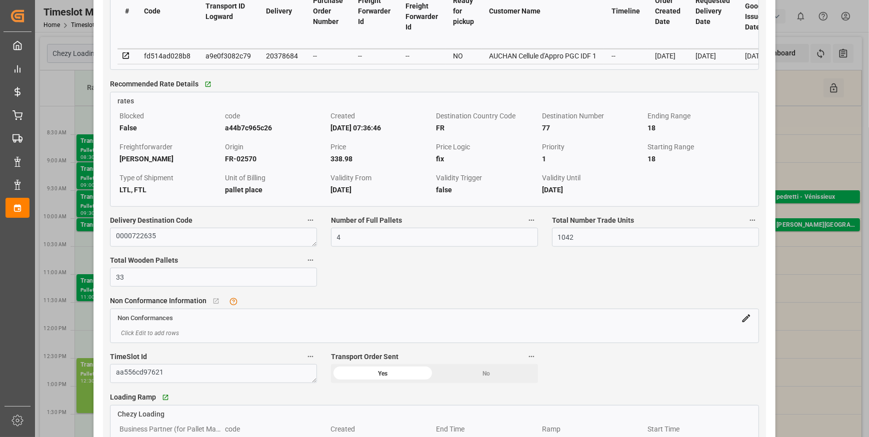
scroll to position [727, 0]
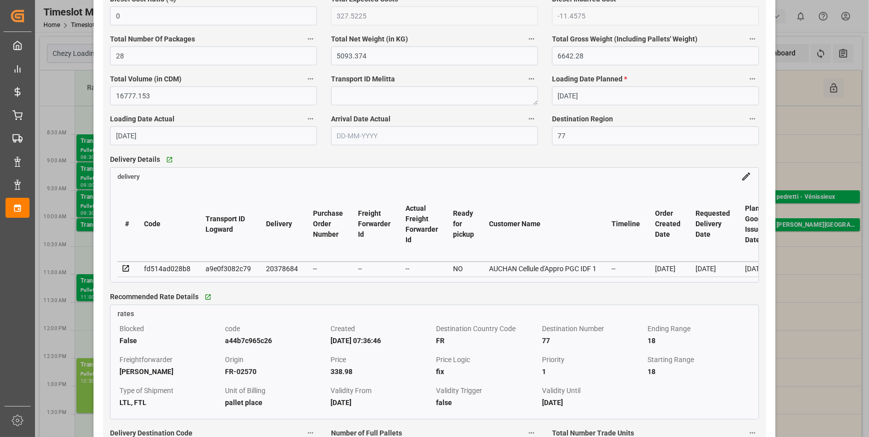
click at [126, 270] on icon at bounding box center [125, 268] width 9 height 9
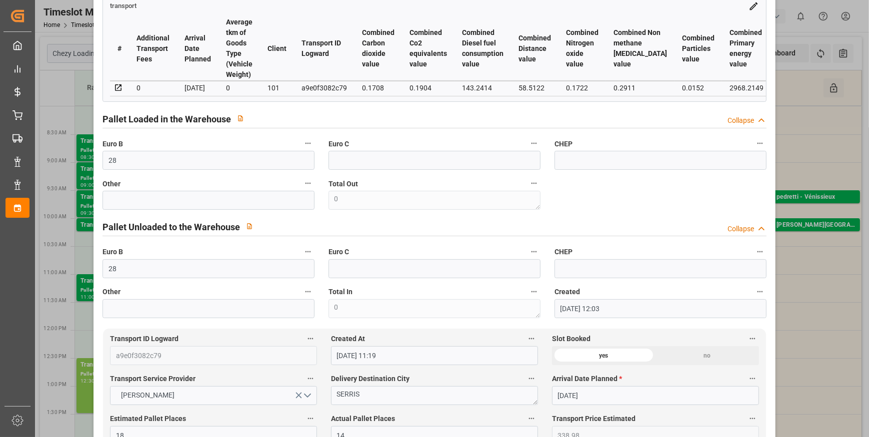
scroll to position [0, 0]
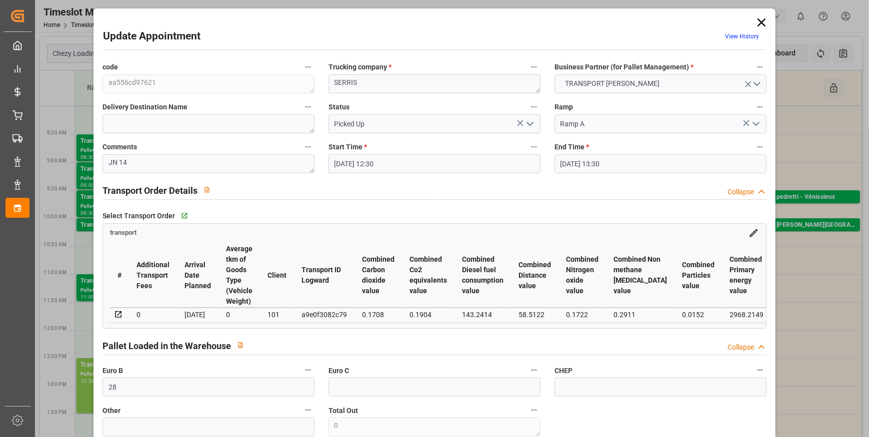
click at [530, 124] on icon "open menu" at bounding box center [530, 124] width 12 height 12
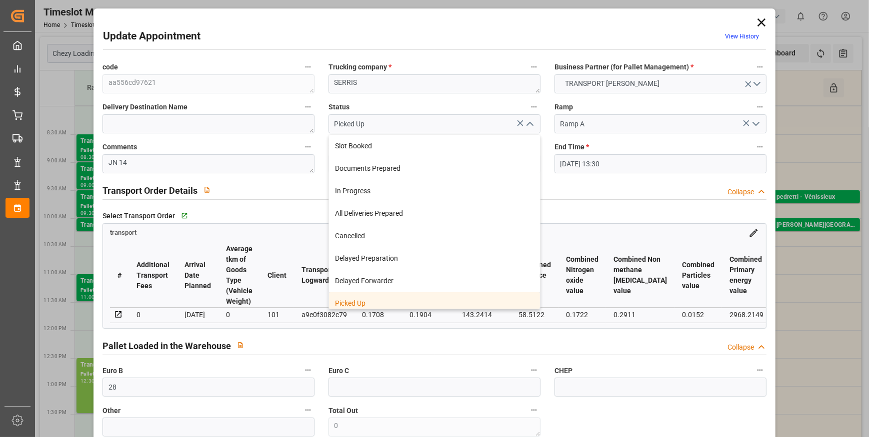
drag, startPoint x: 365, startPoint y: 301, endPoint x: 360, endPoint y: 299, distance: 5.2
click at [362, 300] on div "Picked Up" at bounding box center [434, 303] width 211 height 22
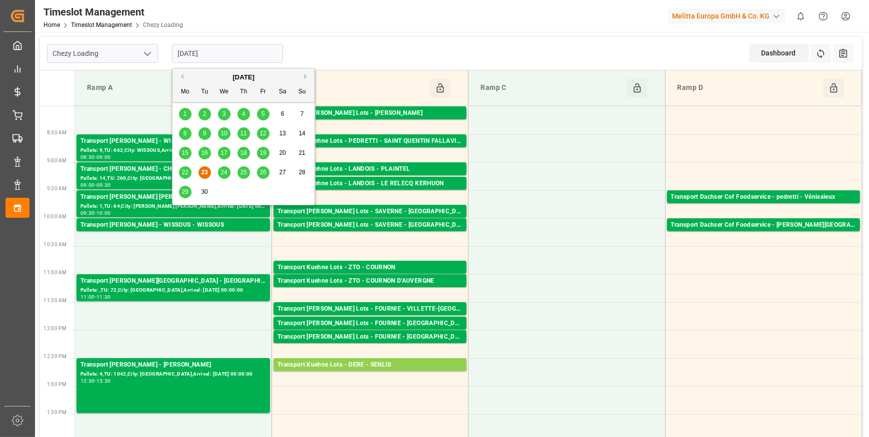
click at [216, 58] on input "[DATE]" at bounding box center [227, 53] width 111 height 19
click at [224, 177] on div "24" at bounding box center [224, 173] width 12 height 12
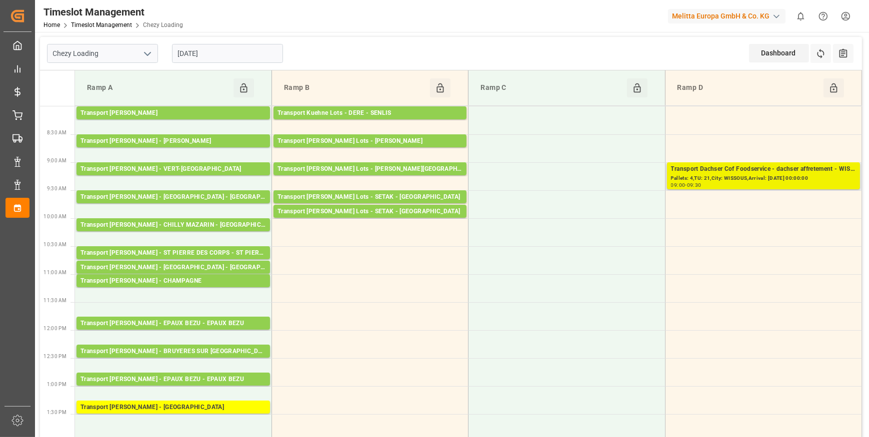
click at [730, 178] on div "Pallets: 4,TU: 21,City: WISSOUS,Arrival: [DATE] 00:00:00" at bounding box center [763, 178] width 185 height 8
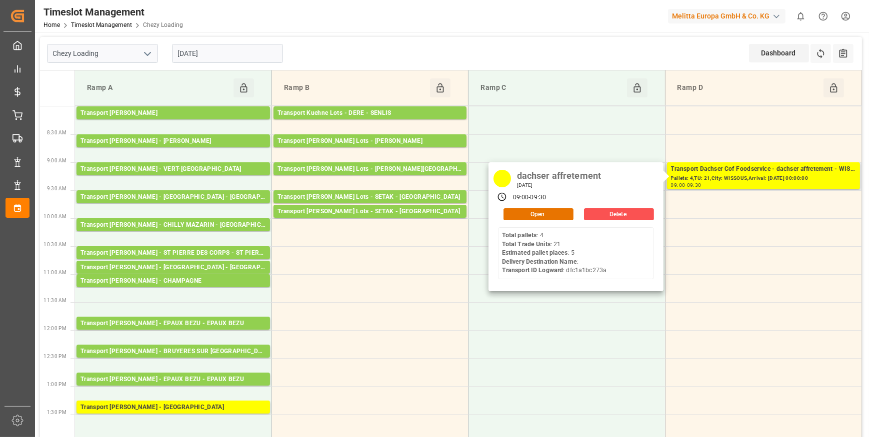
click at [556, 219] on div "dachser affretement Wednesday, September 24, 2025 09:00 - 09:30 Open Delete Tot…" at bounding box center [575, 226] width 175 height 129
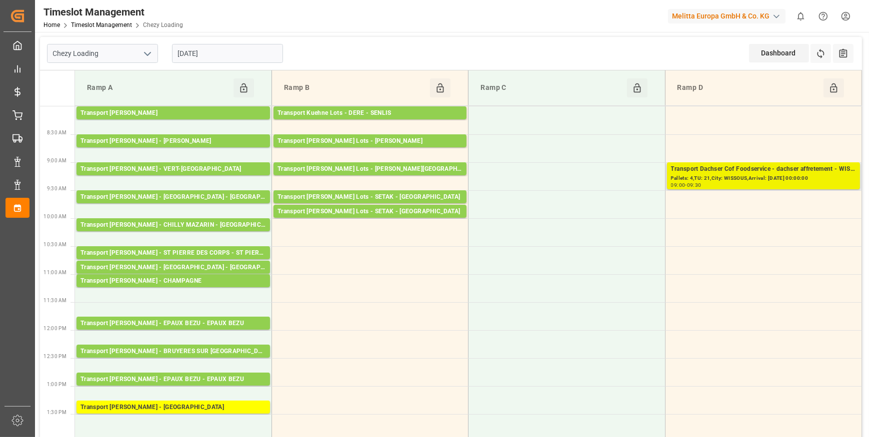
click at [735, 170] on div "Transport Dachser Cof Foodservice - dachser affretement - WISSOUS" at bounding box center [763, 169] width 185 height 10
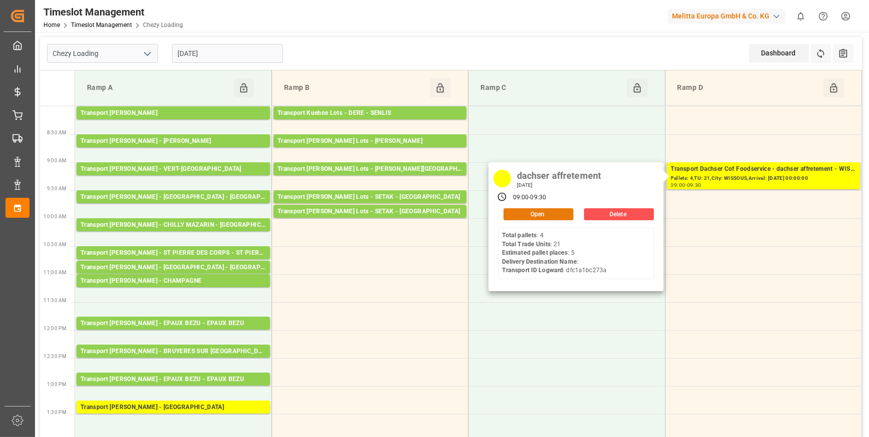
click at [545, 214] on button "Open" at bounding box center [538, 214] width 70 height 12
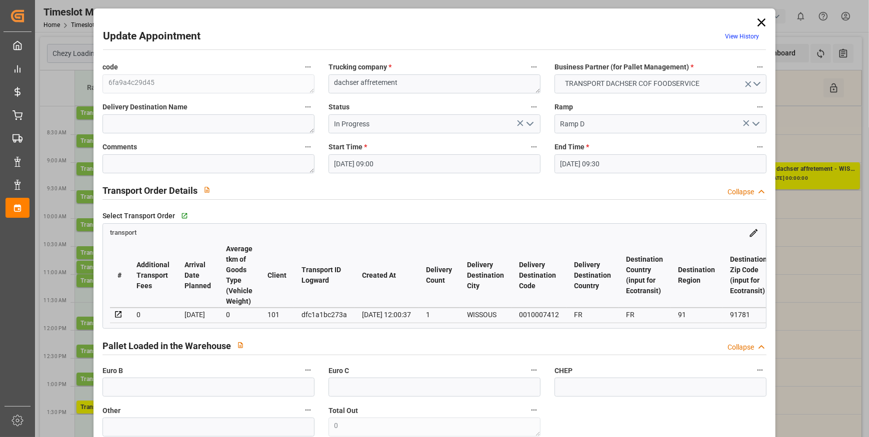
click at [526, 129] on icon "open menu" at bounding box center [530, 124] width 12 height 12
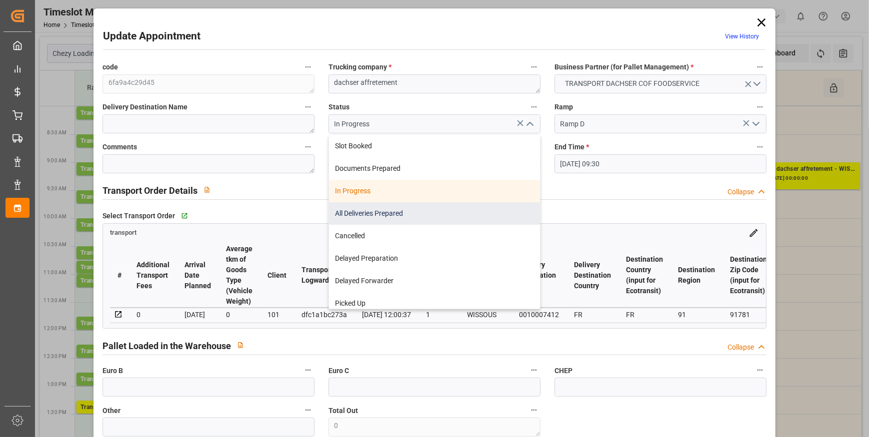
click at [351, 214] on div "All Deliveries Prepared" at bounding box center [434, 213] width 211 height 22
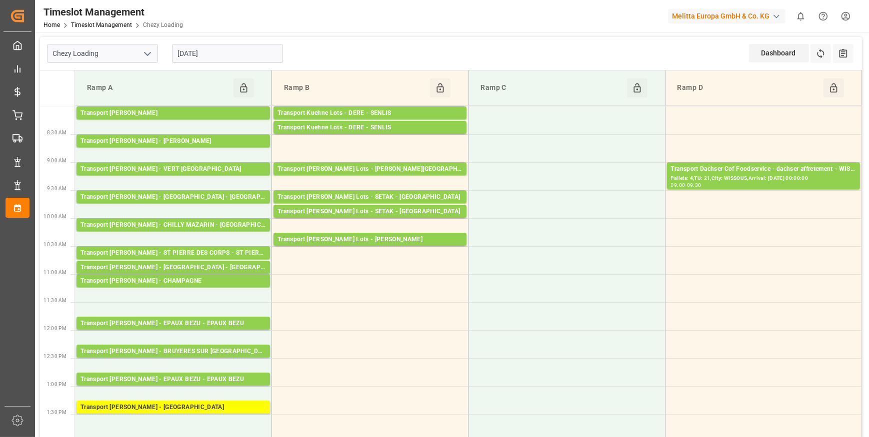
click at [223, 50] on input "[DATE]" at bounding box center [227, 53] width 111 height 19
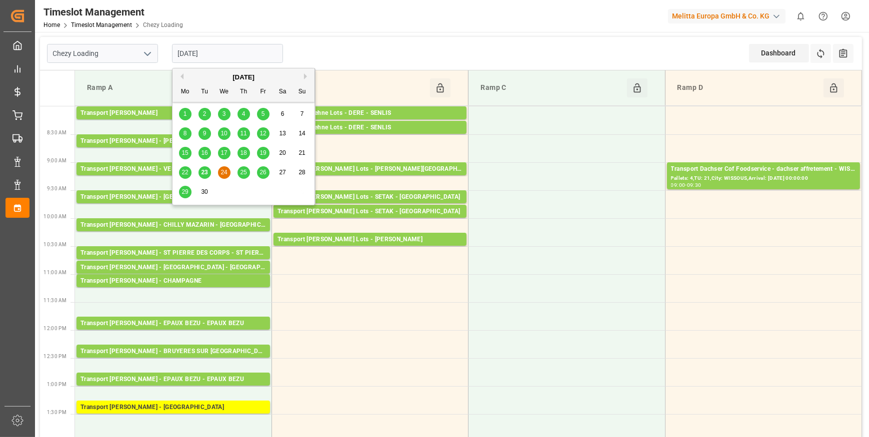
click at [244, 171] on span "25" at bounding box center [243, 172] width 6 height 7
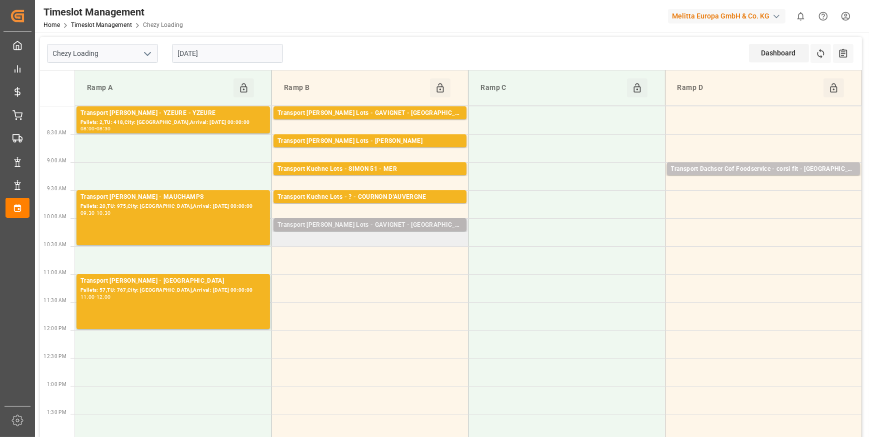
click at [374, 224] on div "Transport [PERSON_NAME] Lots - GAVIGNET - [GEOGRAPHIC_DATA]" at bounding box center [369, 225] width 185 height 10
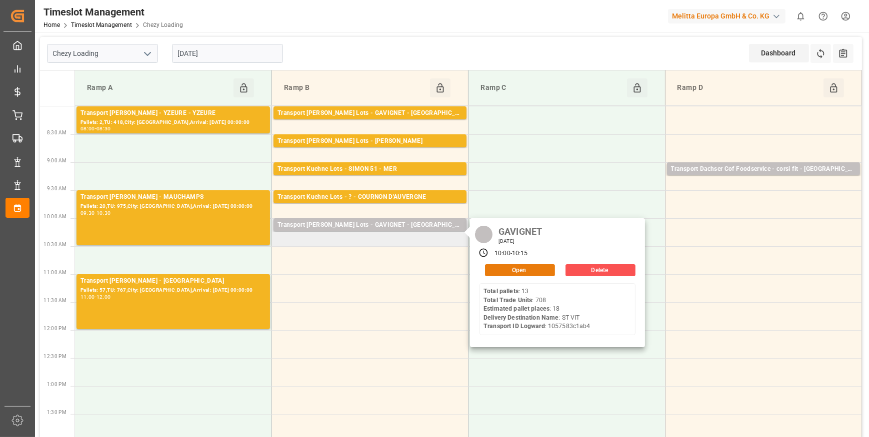
click at [500, 269] on button "Open" at bounding box center [520, 270] width 70 height 12
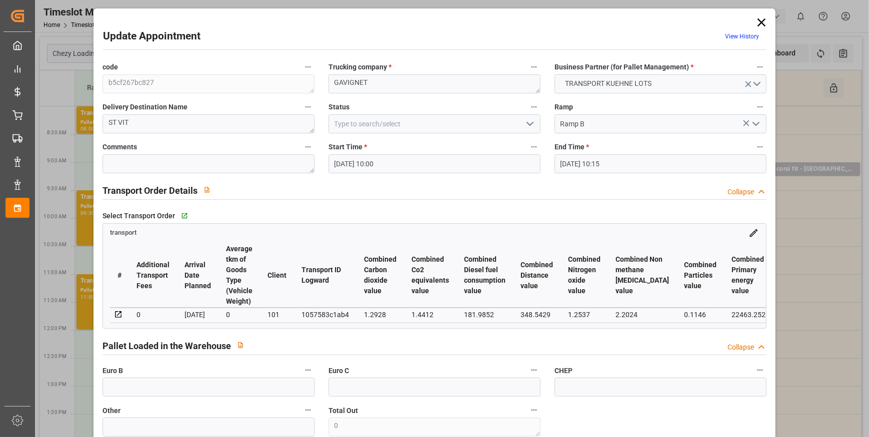
click at [530, 122] on icon "open menu" at bounding box center [530, 124] width 12 height 12
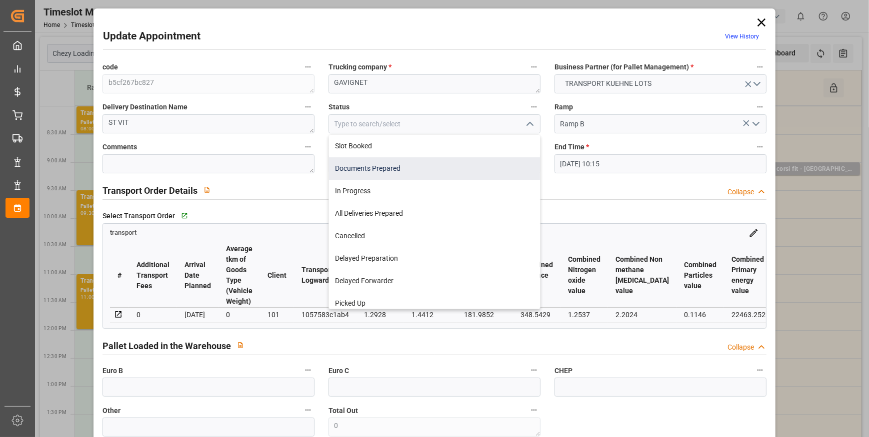
click at [362, 167] on div "Documents Prepared" at bounding box center [434, 168] width 211 height 22
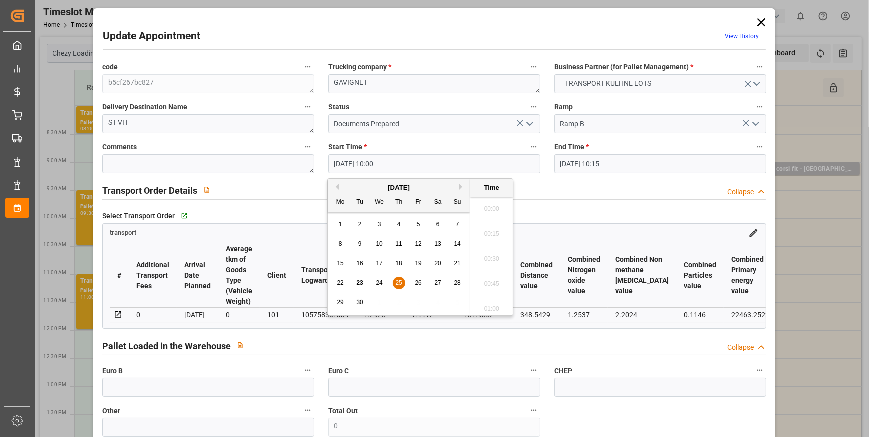
click at [401, 167] on input "25-09-2025 10:00" at bounding box center [434, 163] width 212 height 19
click at [400, 284] on span "25" at bounding box center [398, 282] width 6 height 7
click at [495, 309] on li "08:45" at bounding box center [491, 313] width 42 height 25
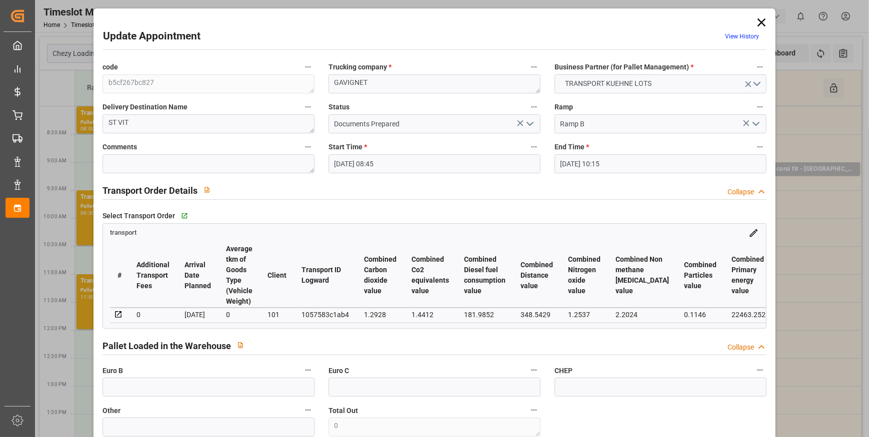
click at [585, 162] on input "25-09-2025 10:15" at bounding box center [660, 163] width 212 height 19
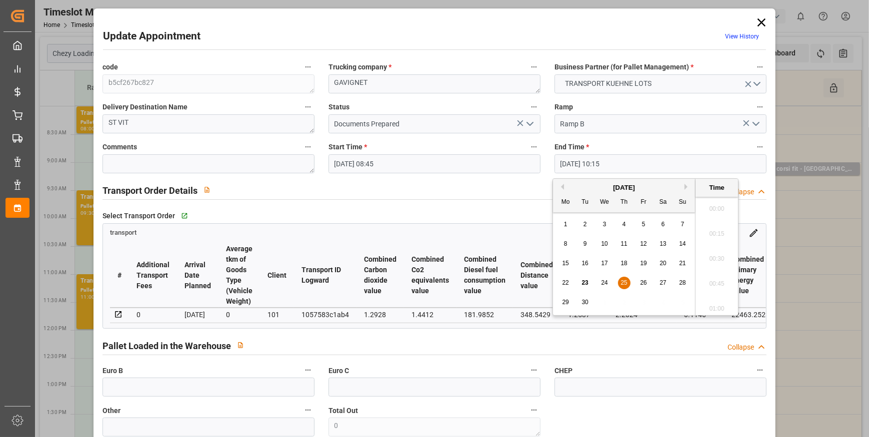
scroll to position [978, 0]
click at [429, 157] on input "[DATE] 08:45" at bounding box center [434, 163] width 212 height 19
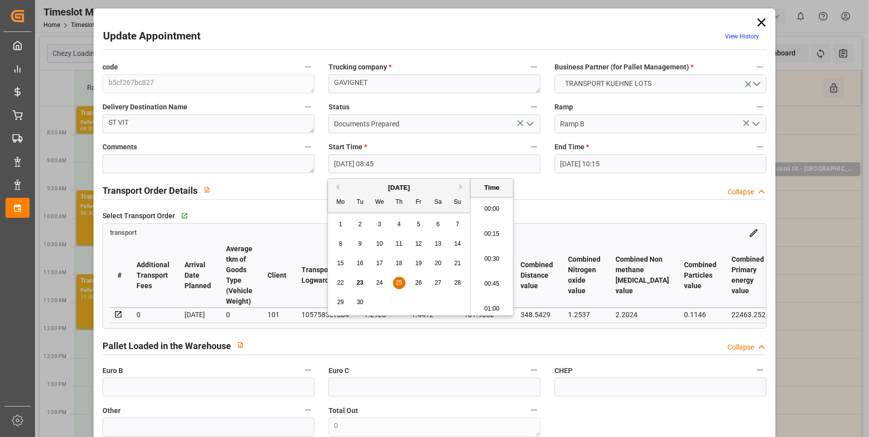
scroll to position [828, 0]
click at [488, 205] on li "08:15" at bounding box center [491, 206] width 42 height 25
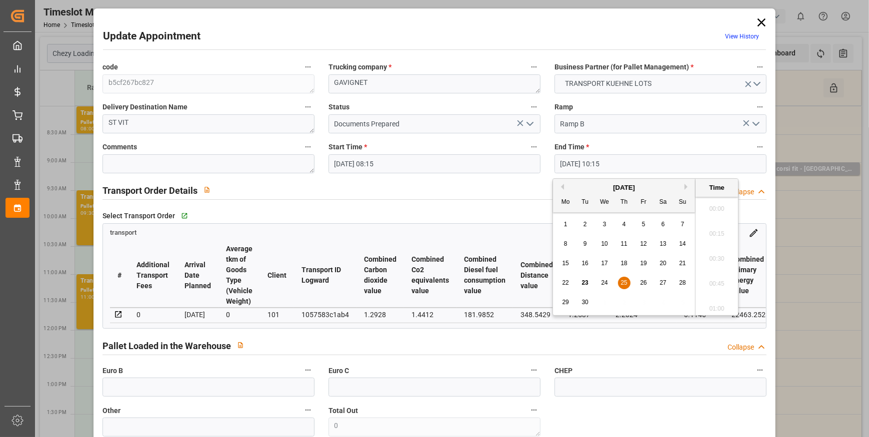
click at [605, 166] on input "25-09-2025 10:15" at bounding box center [660, 163] width 212 height 19
click at [620, 280] on div "25" at bounding box center [624, 283] width 12 height 12
click at [718, 308] on li "08:30" at bounding box center [716, 308] width 42 height 25
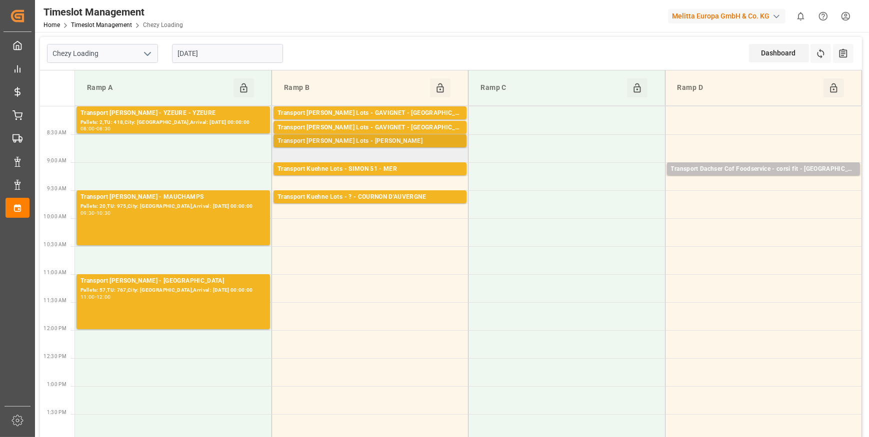
click at [402, 141] on div "Transport [PERSON_NAME] Lots - [PERSON_NAME]" at bounding box center [369, 141] width 185 height 10
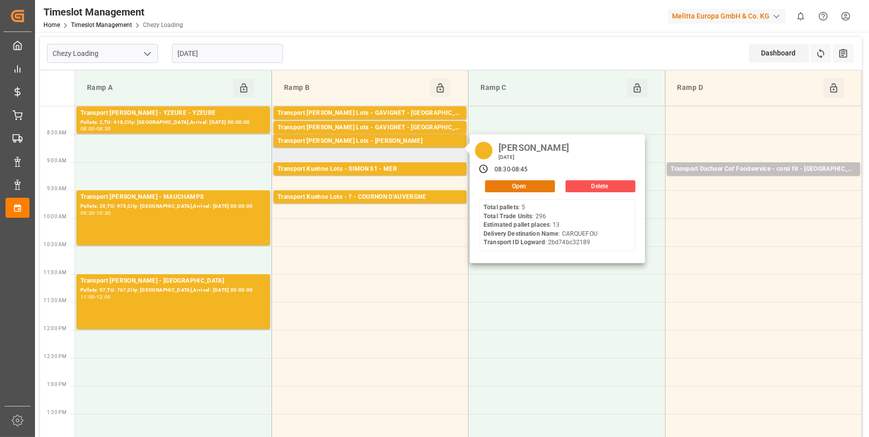
click at [512, 185] on button "Open" at bounding box center [520, 186] width 70 height 12
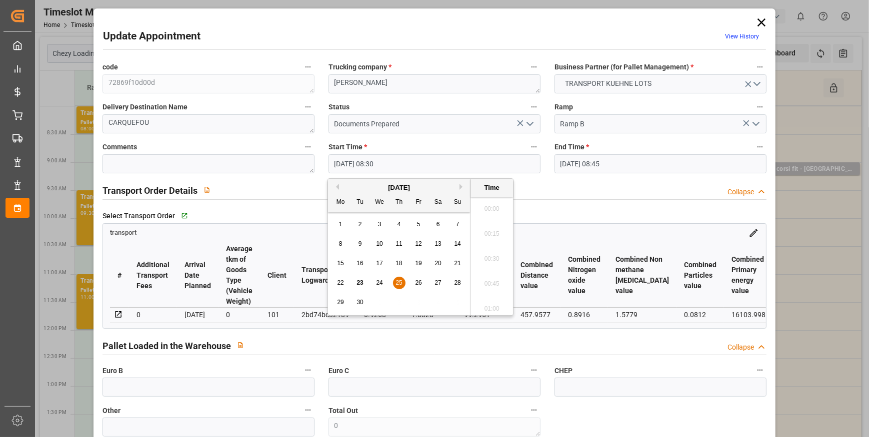
click at [499, 156] on input "[DATE] 08:30" at bounding box center [434, 163] width 212 height 19
click at [400, 280] on span "25" at bounding box center [398, 282] width 6 height 7
click at [486, 268] on li "10:00" at bounding box center [491, 269] width 42 height 25
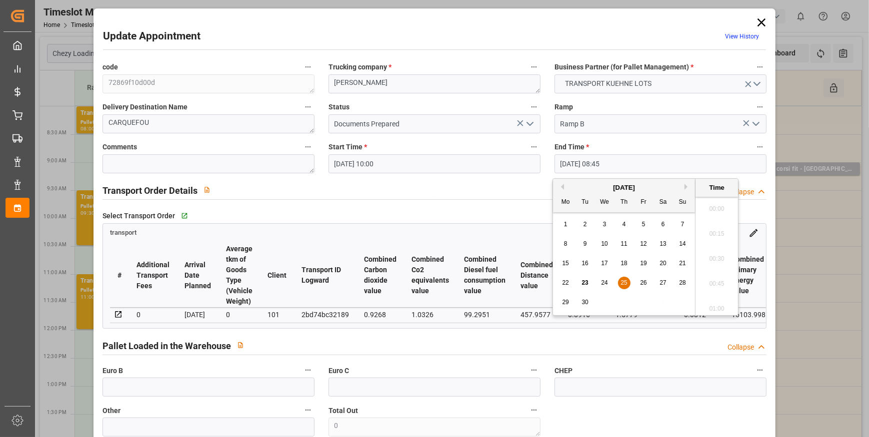
click at [592, 164] on input "[DATE] 08:45" at bounding box center [660, 163] width 212 height 19
click at [620, 285] on span "25" at bounding box center [623, 282] width 6 height 7
click at [710, 223] on li "10:15" at bounding box center [716, 224] width 42 height 25
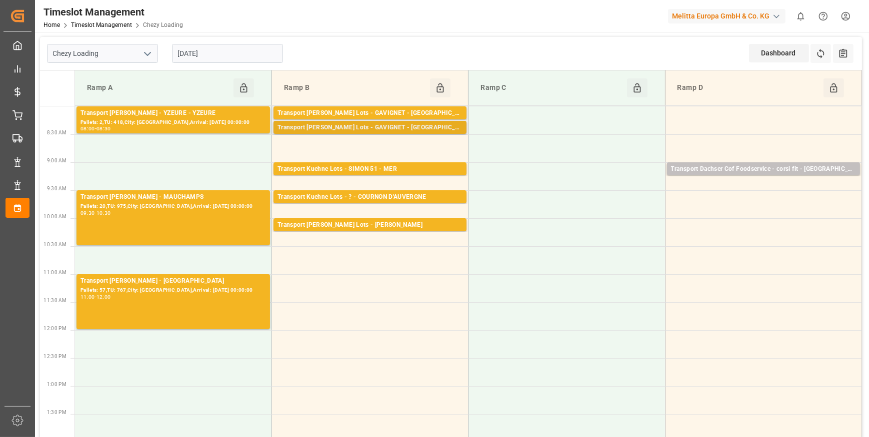
click at [362, 129] on div "Transport [PERSON_NAME] Lots - GAVIGNET - [GEOGRAPHIC_DATA]" at bounding box center [369, 128] width 185 height 10
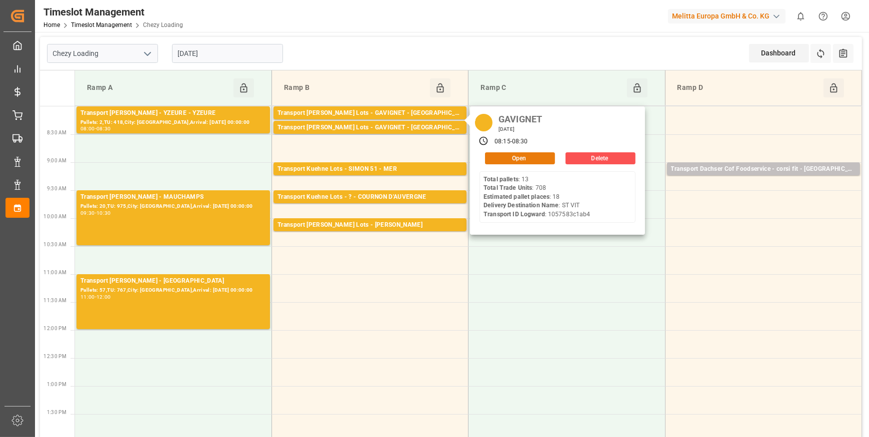
click at [500, 160] on button "Open" at bounding box center [520, 158] width 70 height 12
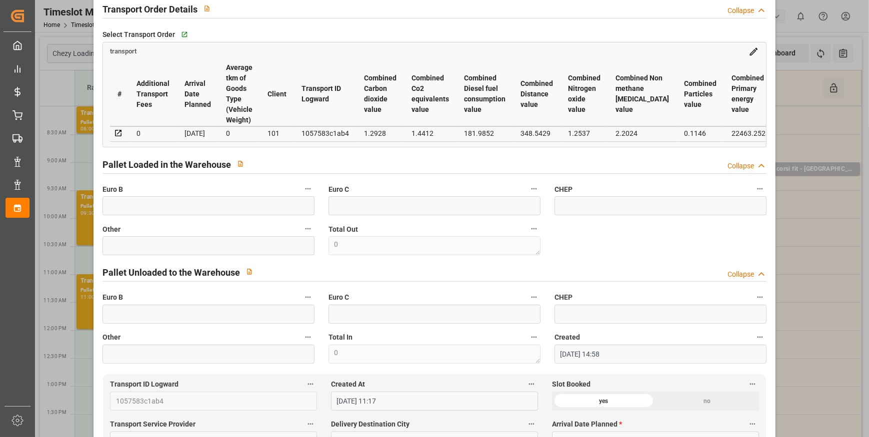
scroll to position [0, 0]
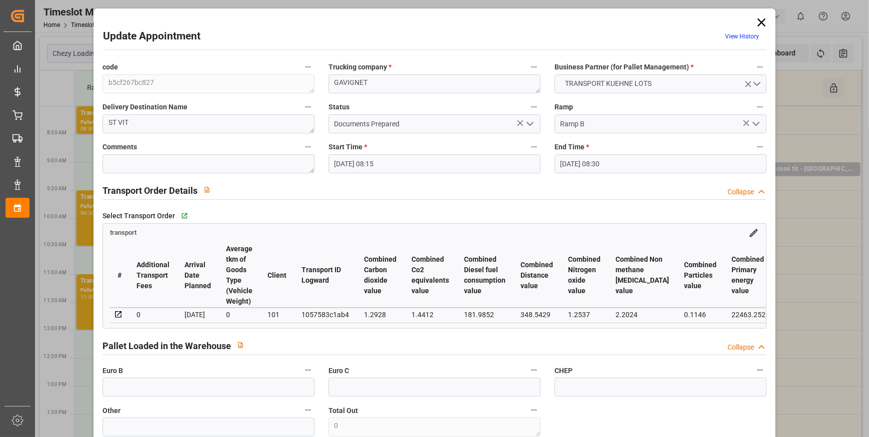
click at [760, 24] on icon at bounding box center [761, 22] width 8 height 8
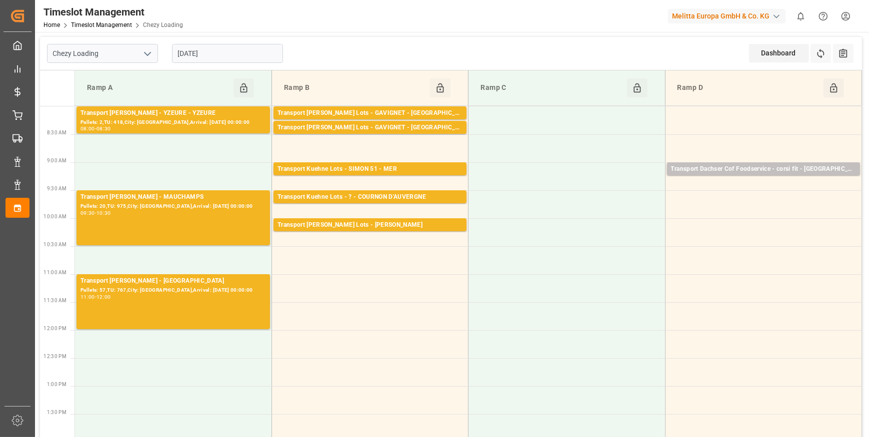
click at [220, 57] on input "[DATE]" at bounding box center [227, 53] width 111 height 19
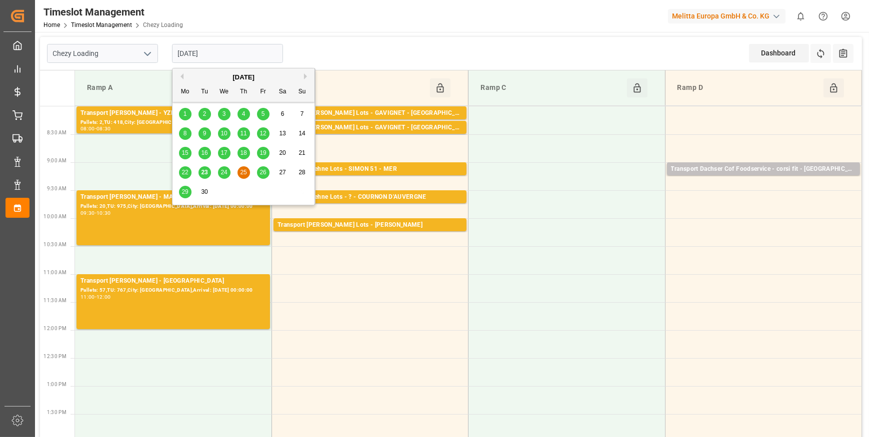
click at [262, 171] on span "26" at bounding box center [262, 172] width 6 height 7
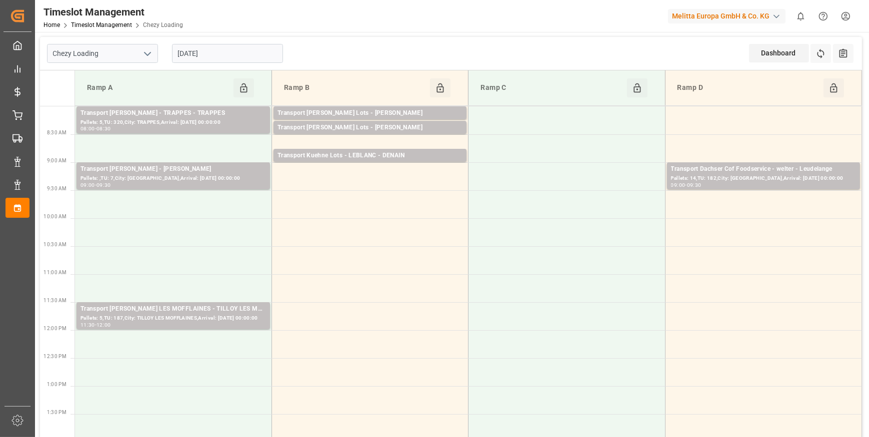
click at [219, 47] on input "[DATE]" at bounding box center [227, 53] width 111 height 19
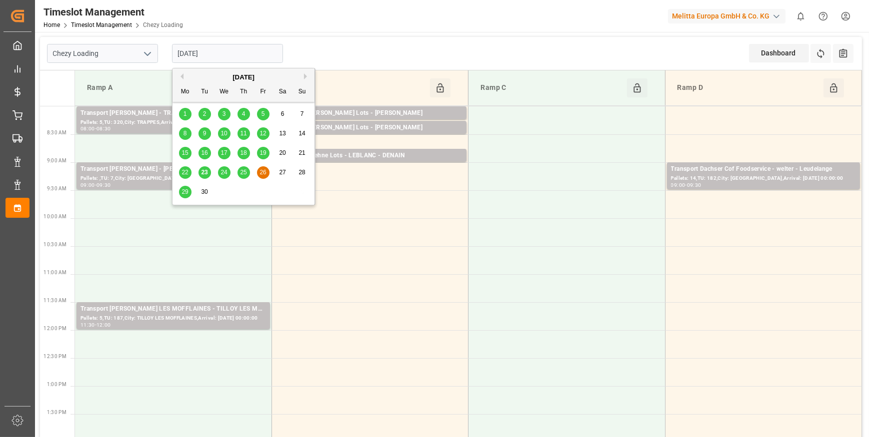
click at [185, 190] on span "29" at bounding box center [184, 191] width 6 height 7
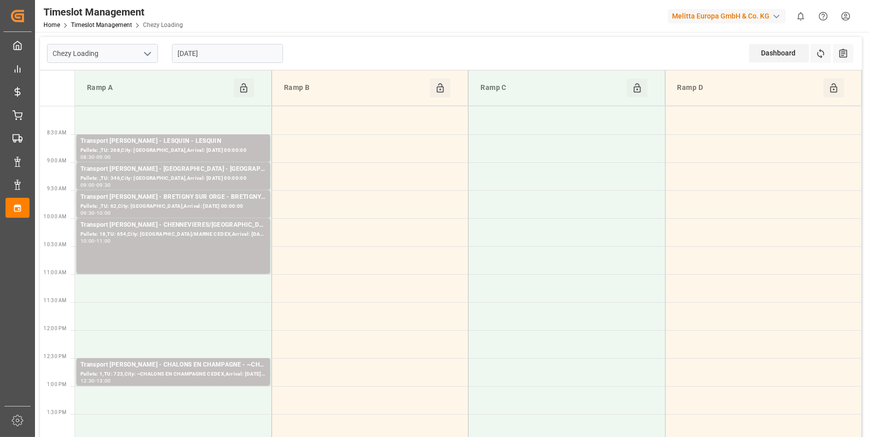
click at [204, 51] on input "[DATE]" at bounding box center [227, 53] width 111 height 19
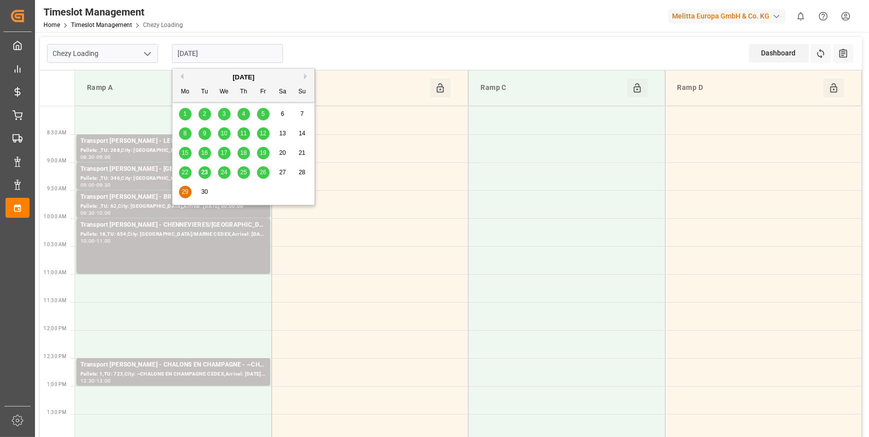
click at [207, 169] on span "23" at bounding box center [204, 172] width 6 height 7
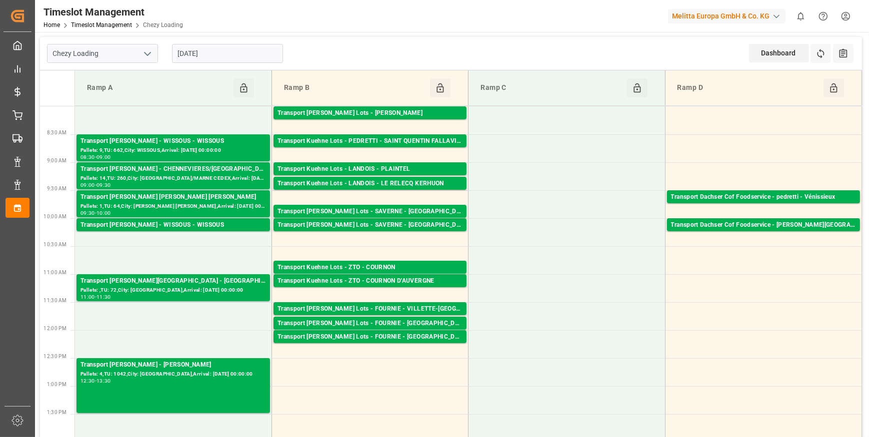
click at [246, 60] on input "[DATE]" at bounding box center [227, 53] width 111 height 19
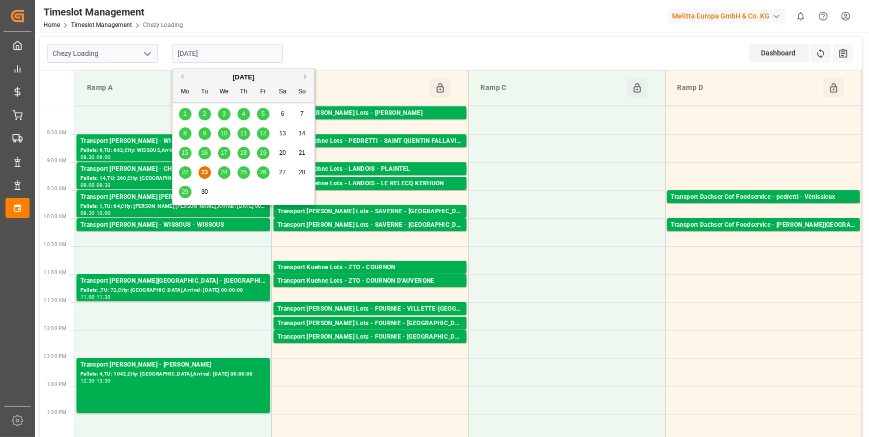
click at [221, 172] on span "24" at bounding box center [223, 172] width 6 height 7
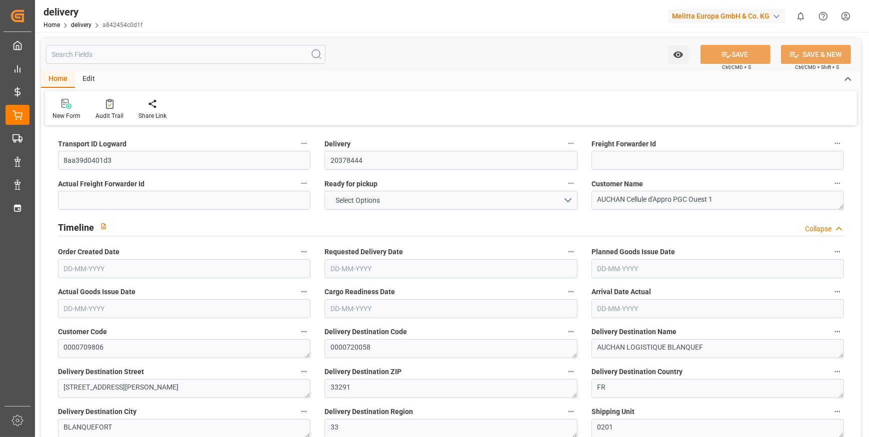
type input "4"
type input "261.463"
type input "560.416"
type input "1774.387"
type input "194"
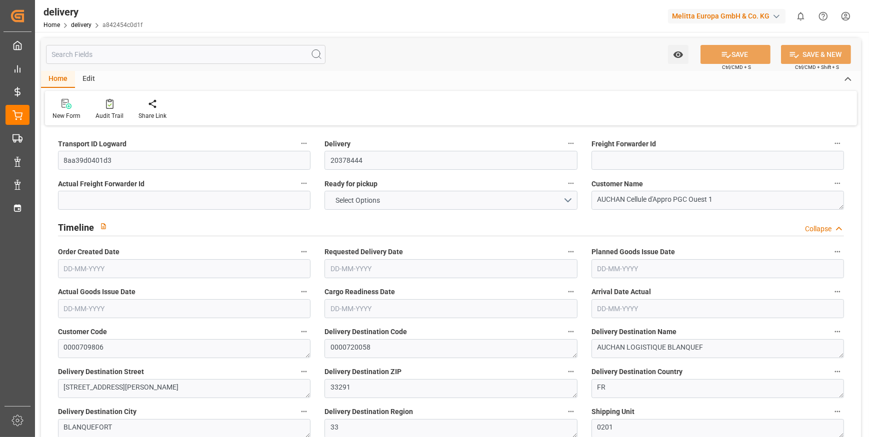
type input "10"
type input "0"
type input "3"
type input "0"
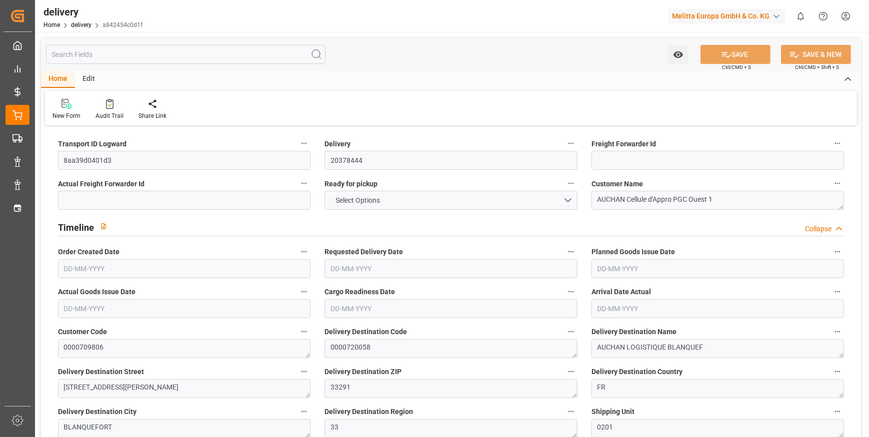
type input "0"
type input "177.175"
type input "0"
type input "69.84"
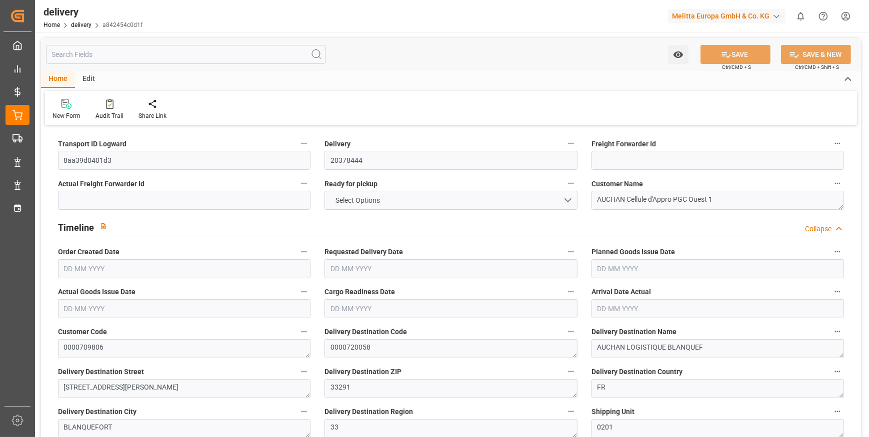
type input "1.5"
type input "1.3"
type input "0"
type input "15"
type input "330.416"
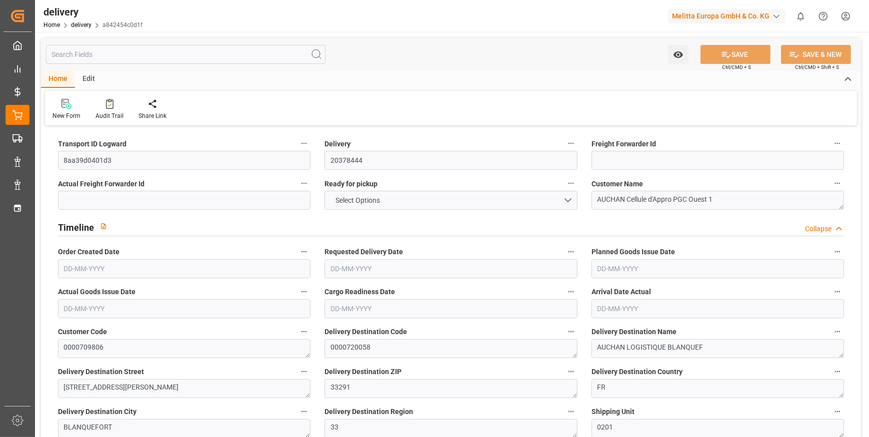
type input "101"
type input "0"
type input "[DATE]"
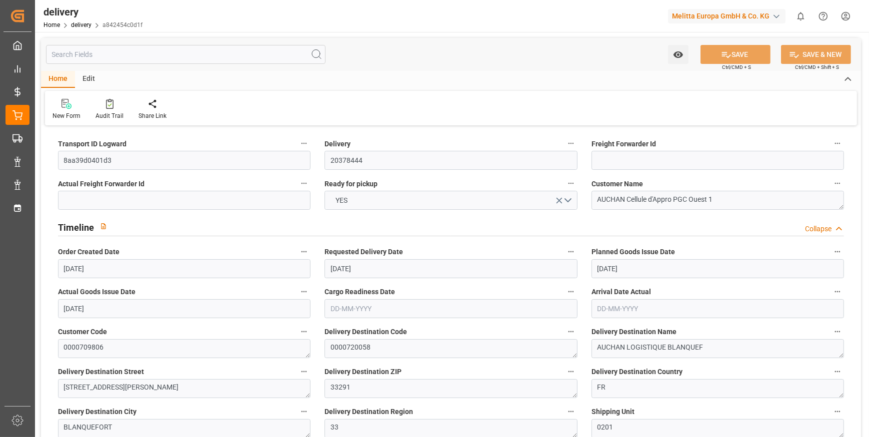
type input "[DATE]"
type input "[DATE] 11:01"
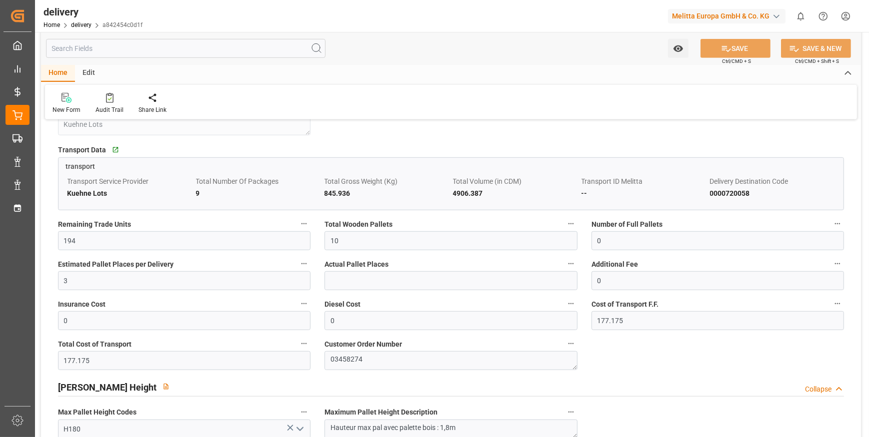
scroll to position [818, 0]
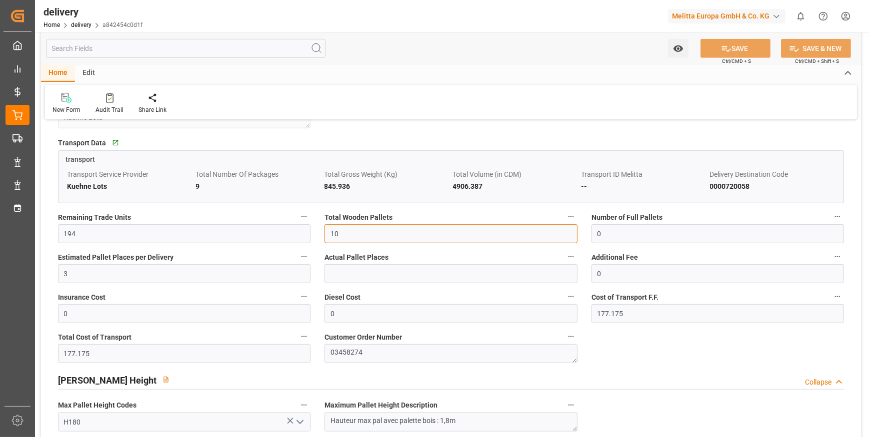
click at [349, 238] on input "10" at bounding box center [450, 233] width 252 height 19
type input "1"
type input "0"
type input "6"
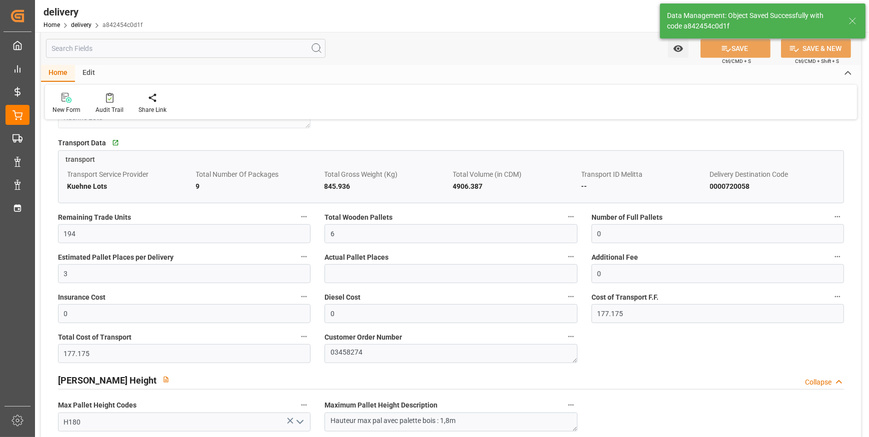
type input "9"
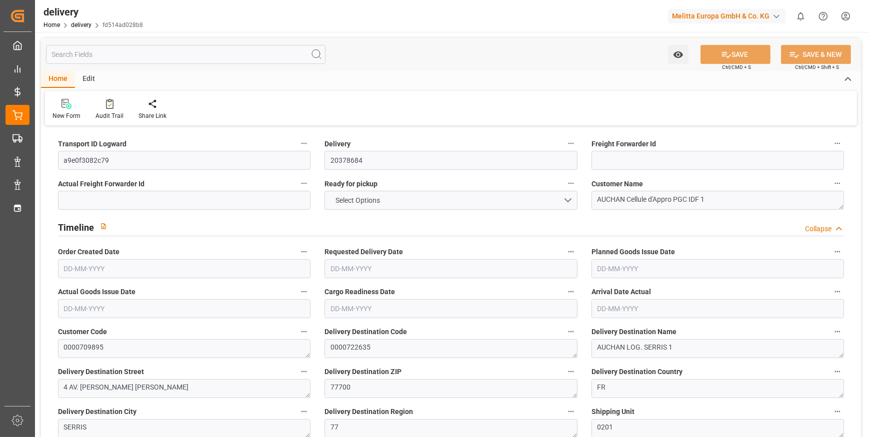
type input "28"
type input "5093.374"
type input "6642.28"
type input "16777.153"
type input "1042"
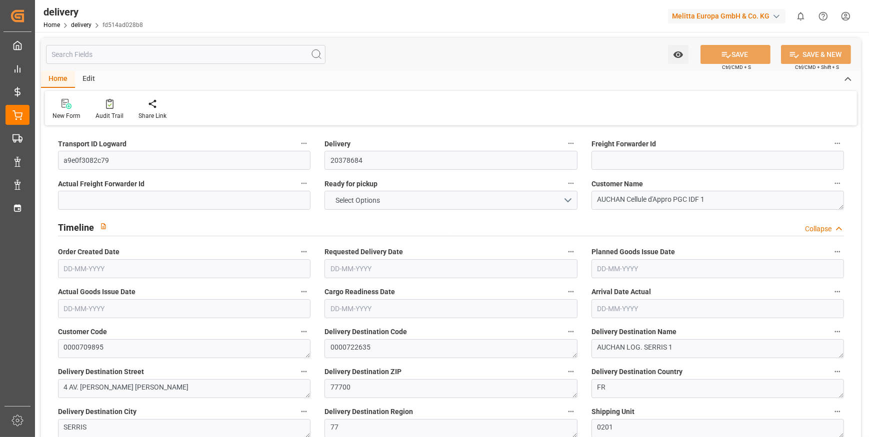
type input "33"
type input "4"
type input "18"
type input "0"
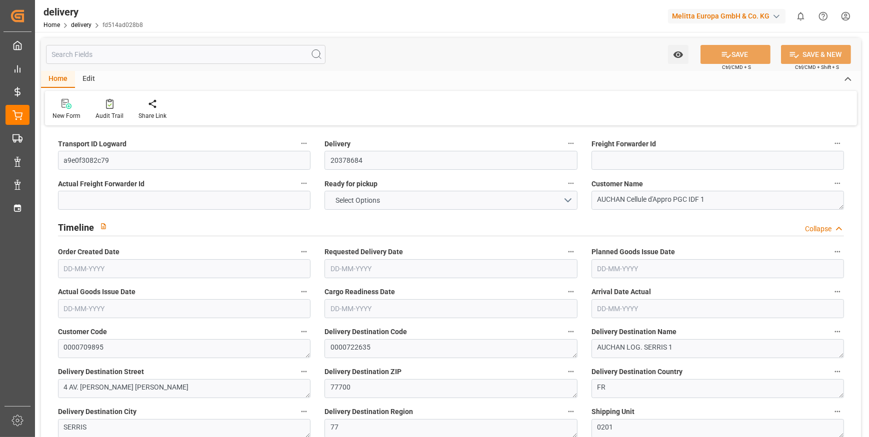
type input "-11.4575"
type input "338.98"
type input "327.5225"
type input "9.8"
type input "375.12"
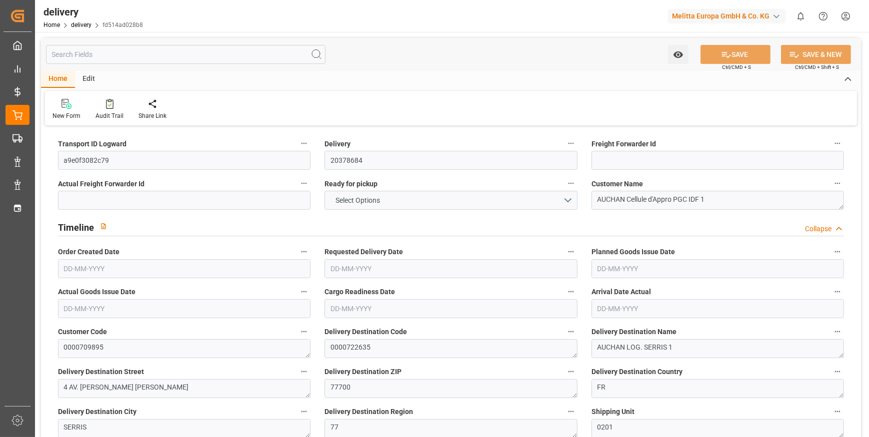
type input "1.5"
type input "1.3"
type input "0"
type input "49.5"
type input "5768.768"
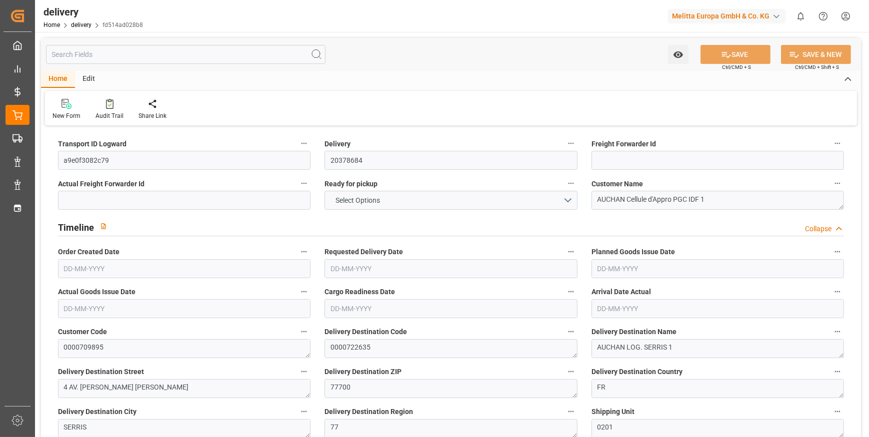
type input "101"
type input "2968.2149"
type input "0.1904"
type input "0"
type input "[DATE]"
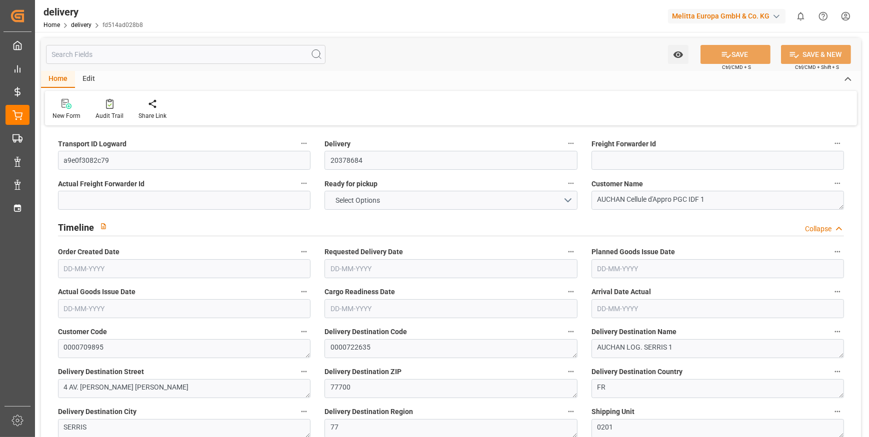
type input "[DATE]"
type input "[DATE] 11:01"
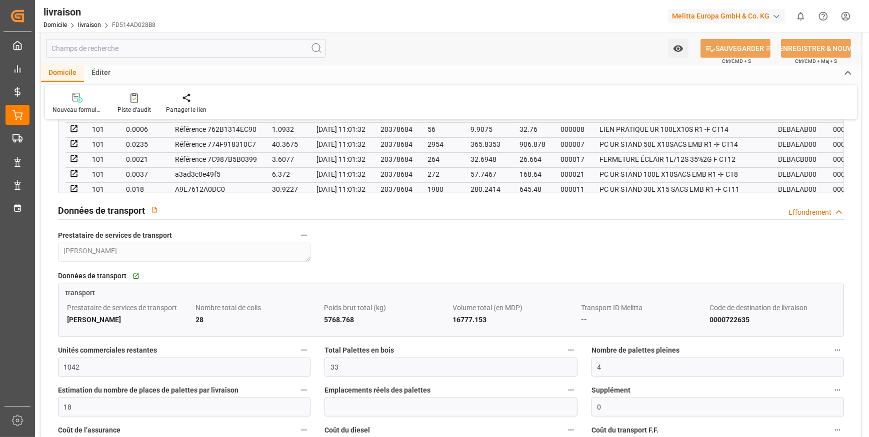
scroll to position [954, 0]
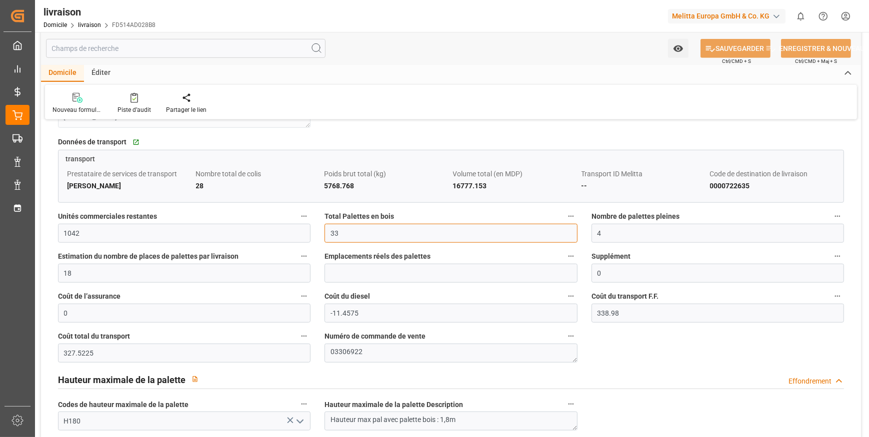
click at [347, 233] on input "33" at bounding box center [450, 233] width 252 height 19
type input "3"
type input "0"
type input "28"
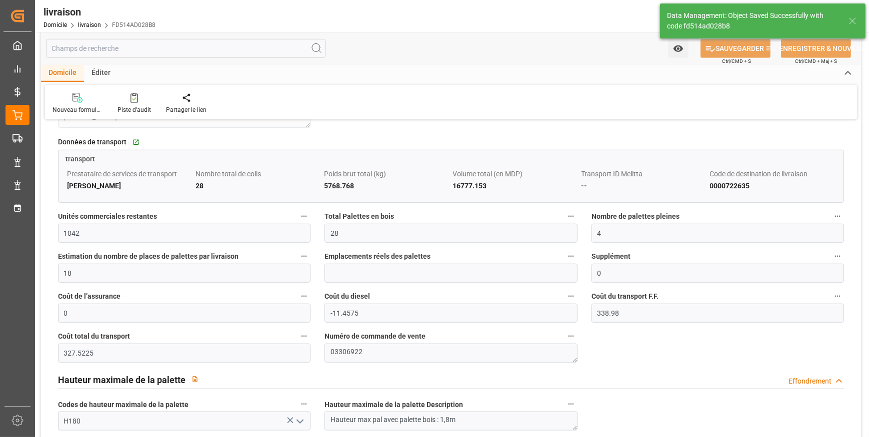
type input "42"
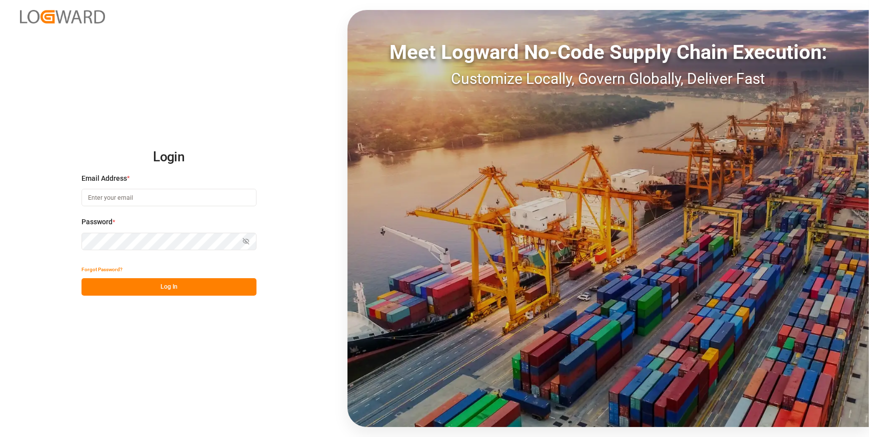
type input "[EMAIL_ADDRESS][DOMAIN_NAME]"
click at [163, 291] on button "Log In" at bounding box center [168, 286] width 175 height 17
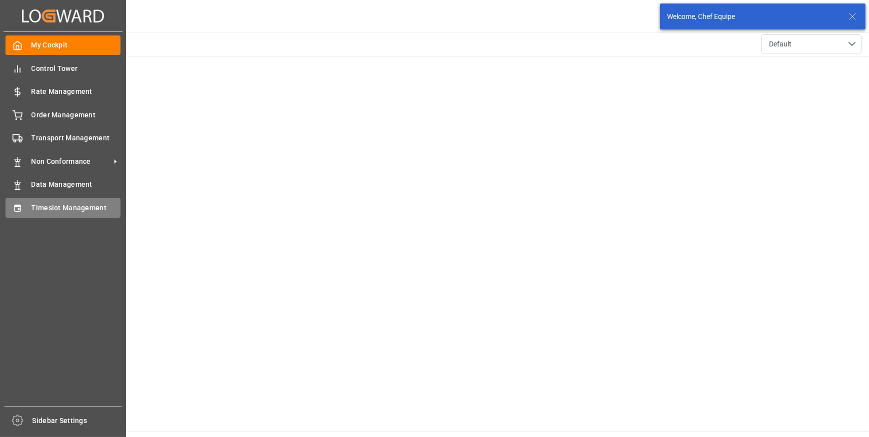
click at [65, 210] on span "Timeslot Management" at bounding box center [75, 208] width 89 height 10
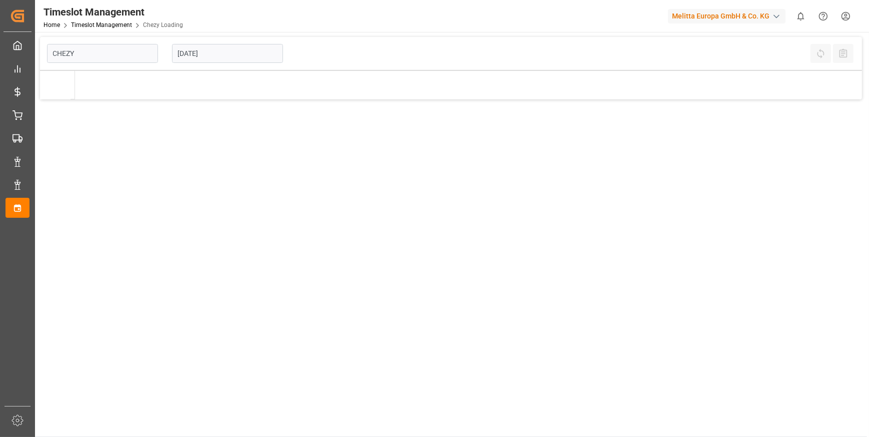
type input "Chezy Loading"
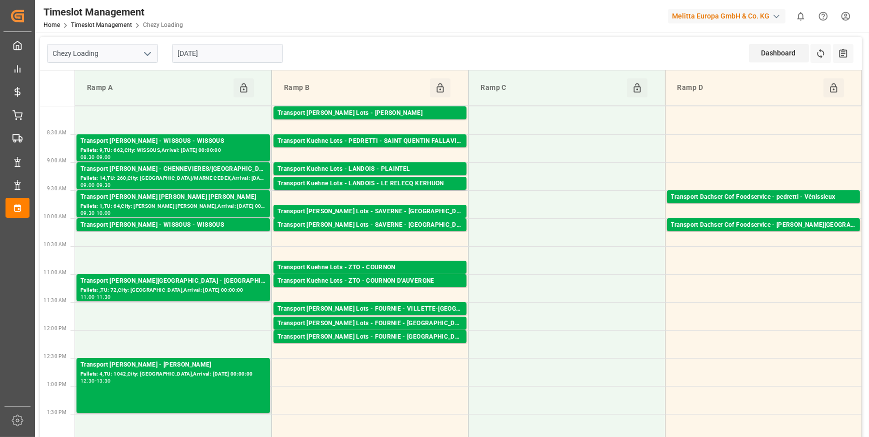
click at [215, 47] on input "[DATE]" at bounding box center [227, 53] width 111 height 19
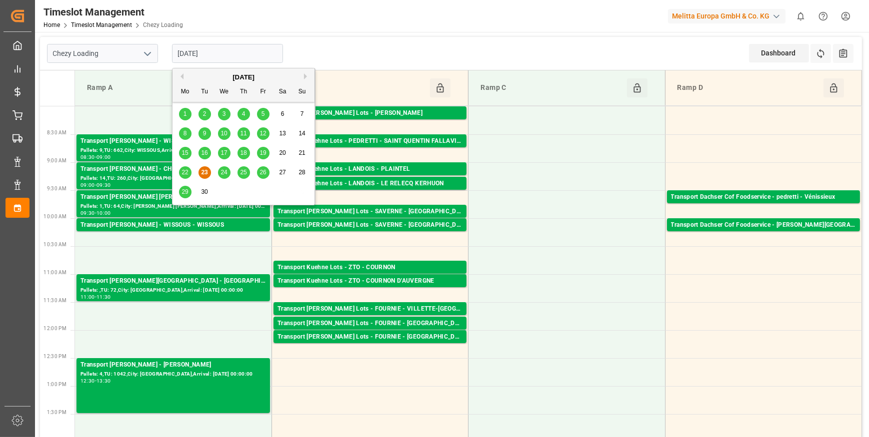
click at [184, 174] on span "22" at bounding box center [184, 172] width 6 height 7
type input "[DATE]"
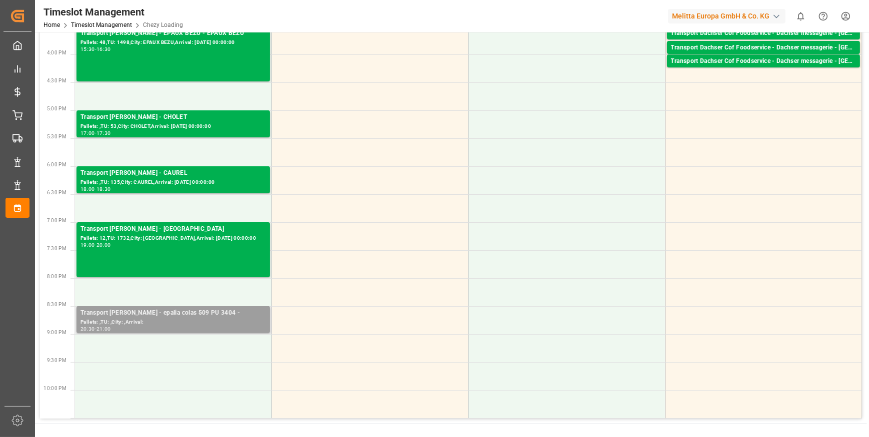
scroll to position [454, 0]
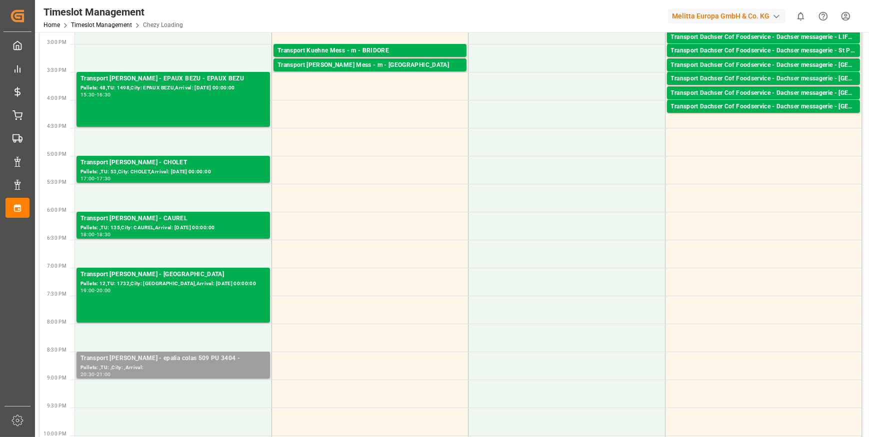
click at [203, 359] on div "Transport [PERSON_NAME] - epalia colas 509 PU 3404 -" at bounding box center [172, 359] width 185 height 10
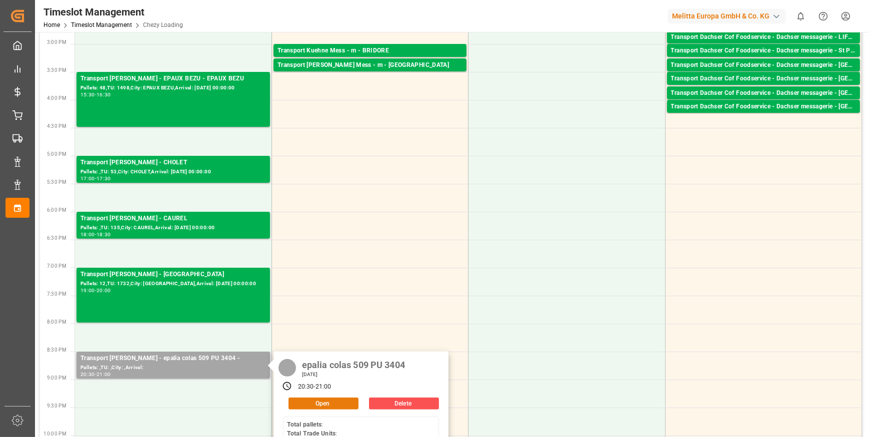
click at [313, 404] on button "Open" at bounding box center [323, 404] width 70 height 12
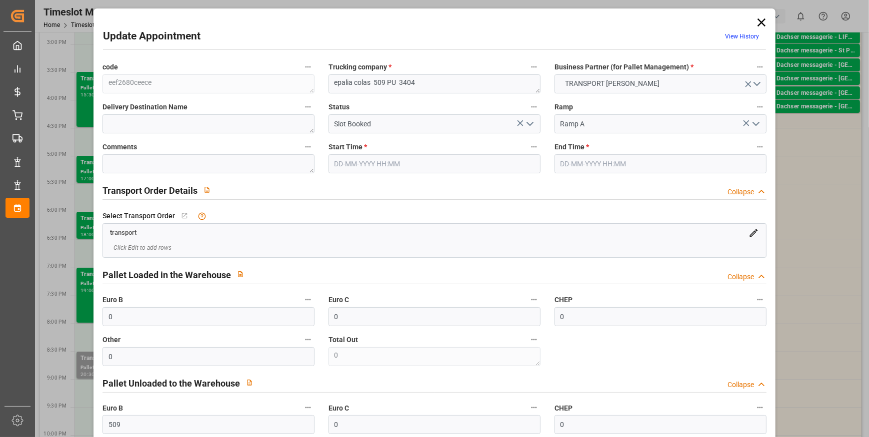
type input "[DATE] 20:30"
type input "[DATE] 21:00"
type input "[DATE] 14:35"
click at [757, 25] on icon at bounding box center [761, 22] width 8 height 8
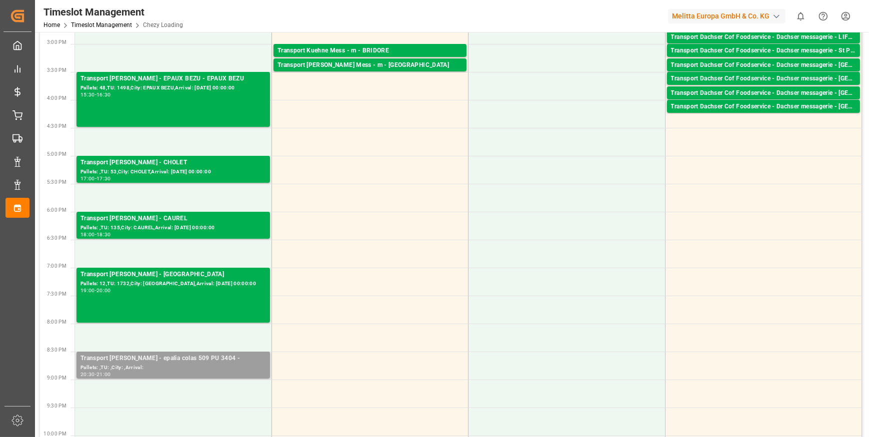
click at [177, 363] on div "Transport [PERSON_NAME] - epalia colas 509 PU 3404 -" at bounding box center [172, 359] width 185 height 10
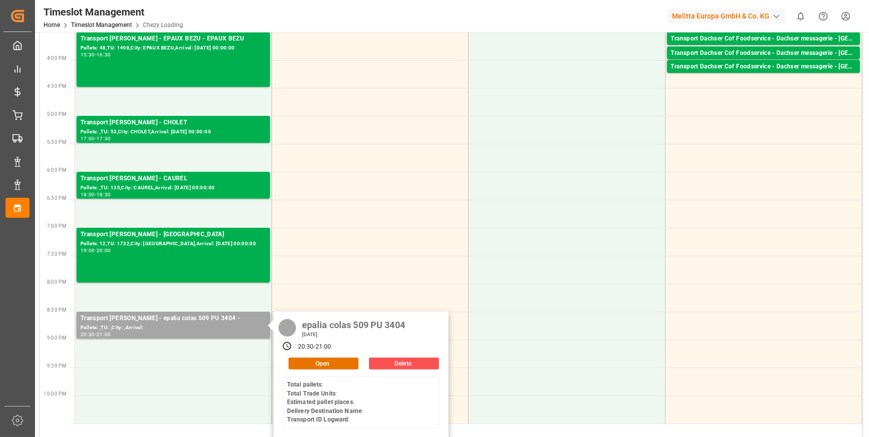
scroll to position [500, 0]
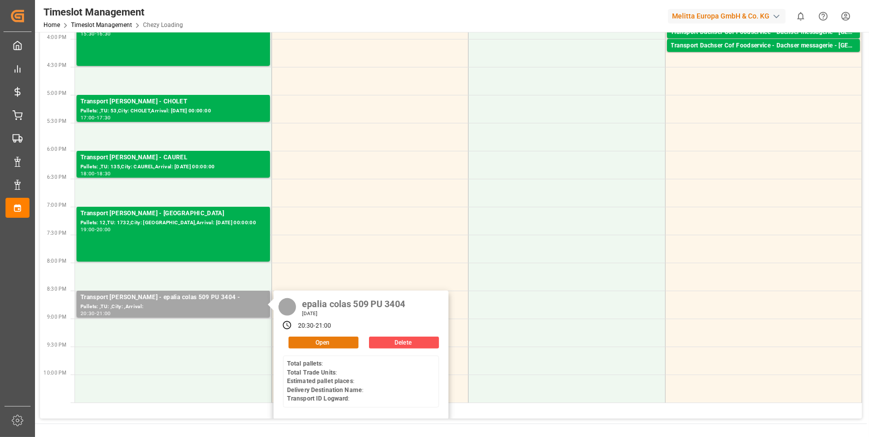
click at [348, 341] on button "Open" at bounding box center [323, 343] width 70 height 12
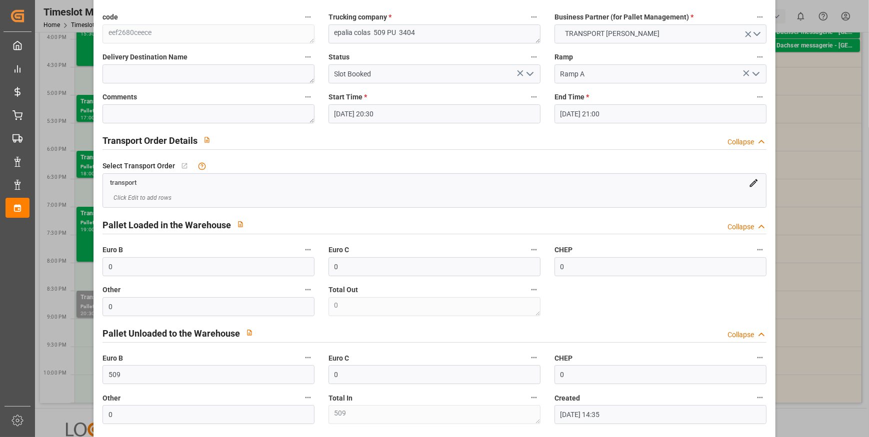
scroll to position [0, 0]
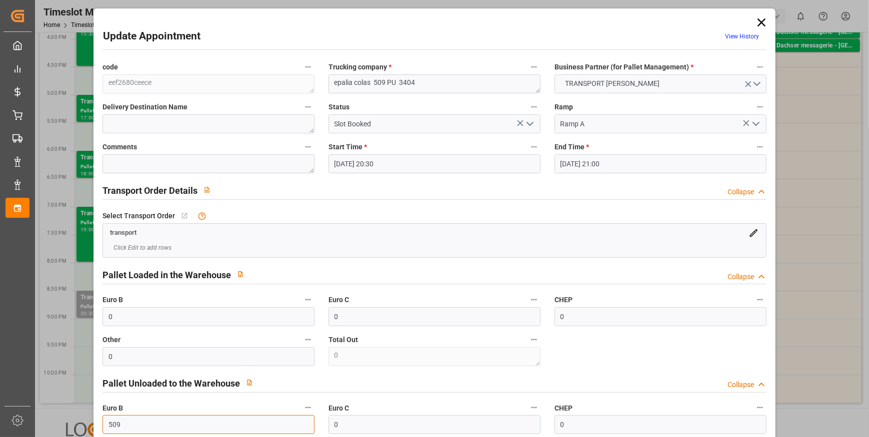
click at [123, 427] on input "509" at bounding box center [208, 424] width 212 height 19
type input "504"
click at [385, 79] on textarea "epalia colas 509 PU 3404" at bounding box center [434, 83] width 212 height 19
click at [381, 82] on textarea "epalia colas 509PU 3404" at bounding box center [434, 83] width 212 height 19
click at [387, 82] on textarea "epalia colas 54 9PU 3404" at bounding box center [434, 83] width 212 height 19
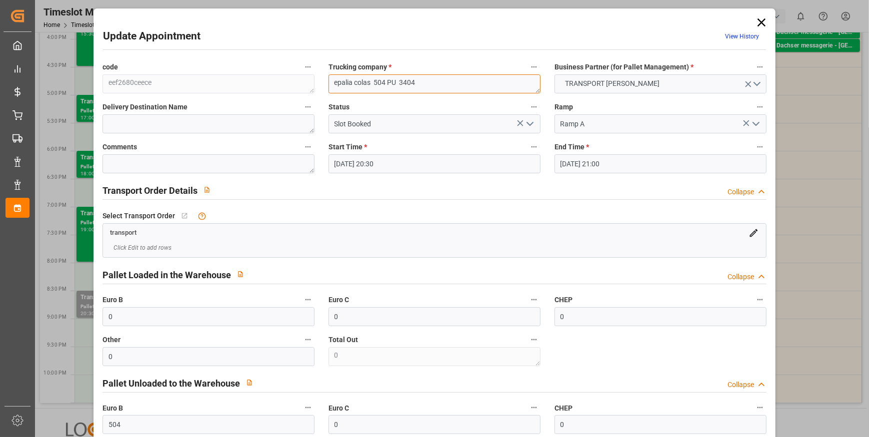
click at [418, 81] on textarea "epalia colas 504 PU 3404" at bounding box center [434, 83] width 212 height 19
type textarea "epalia colas 504 PU"
click at [142, 163] on textarea at bounding box center [208, 163] width 212 height 19
click at [257, 195] on div "Transport Order Details Collapse" at bounding box center [434, 189] width 664 height 19
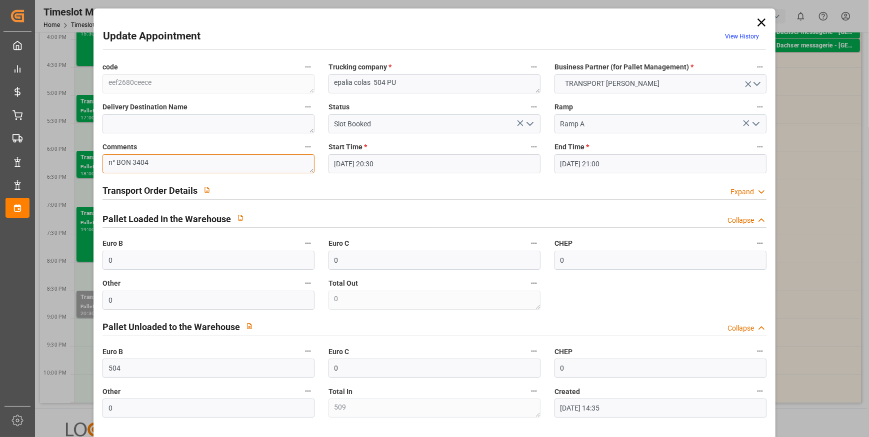
click at [113, 163] on textarea "n° BON 3404" at bounding box center [208, 163] width 212 height 19
click at [115, 163] on textarea "n ° BON 3404" at bounding box center [208, 163] width 212 height 19
click at [185, 161] on textarea "N° BON 3404" at bounding box center [208, 163] width 212 height 19
type textarea "N° BON 3404"
click at [260, 206] on div "Pallet Loaded in the Warehouse Collapse" at bounding box center [434, 219] width 678 height 28
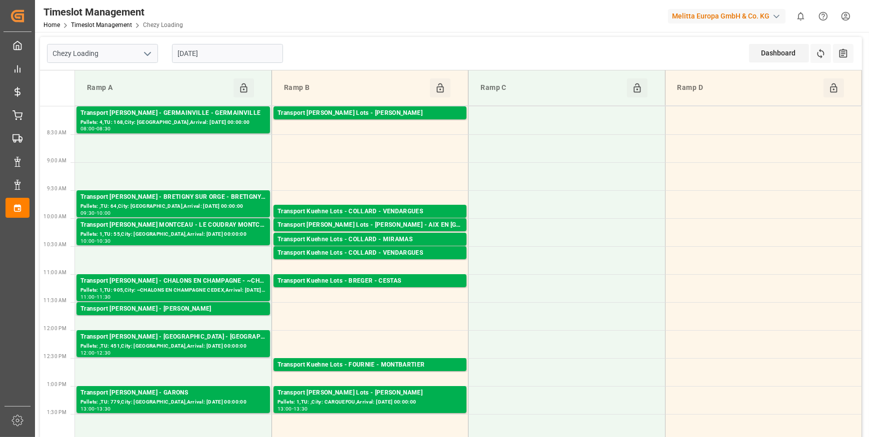
click at [231, 51] on input "22-09-2025" at bounding box center [227, 53] width 111 height 19
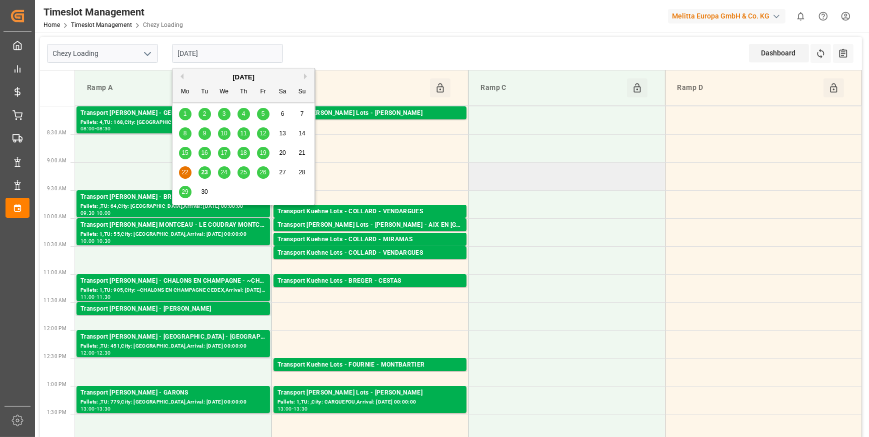
click at [540, 188] on td at bounding box center [566, 176] width 196 height 28
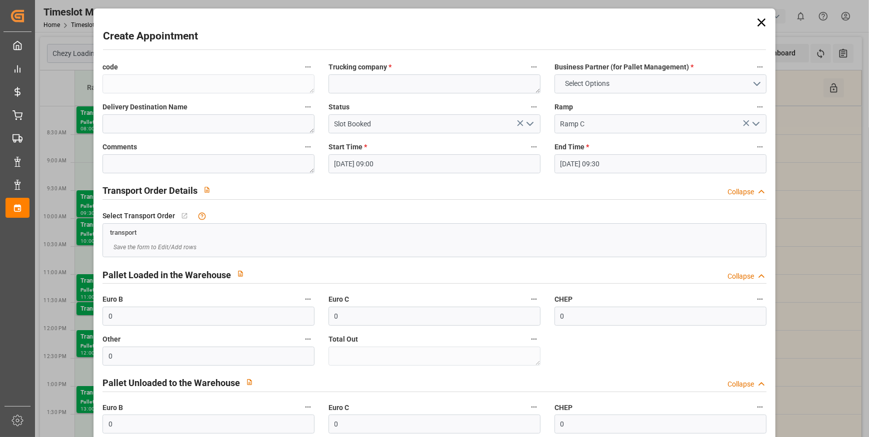
click at [757, 20] on icon at bounding box center [761, 22] width 14 height 14
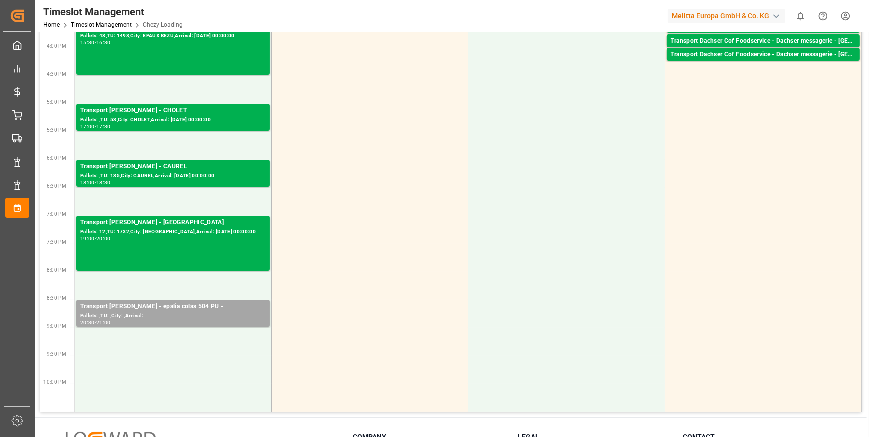
scroll to position [600, 0]
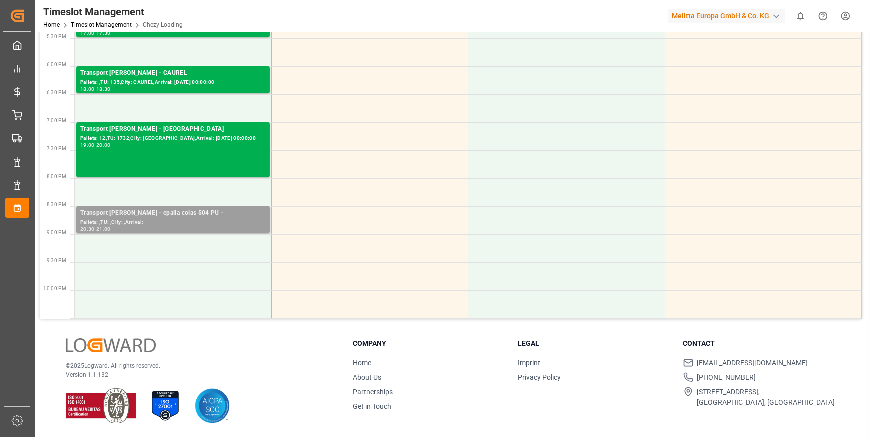
click at [179, 227] on div "20:30 - 21:00" at bounding box center [172, 229] width 185 height 5
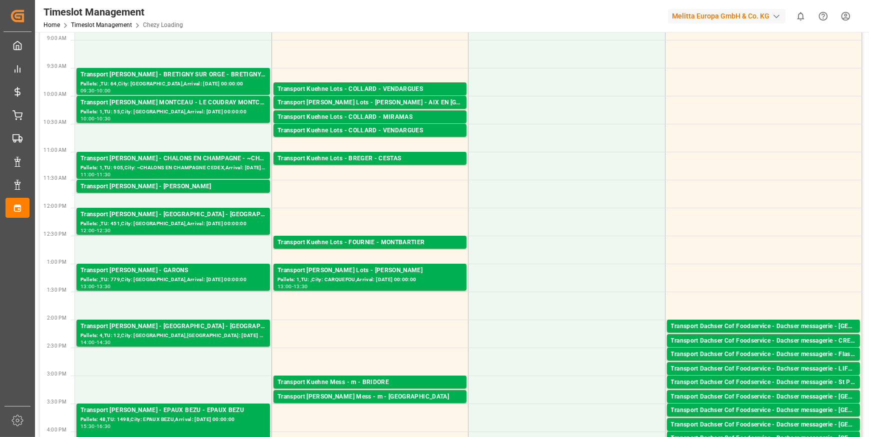
scroll to position [0, 0]
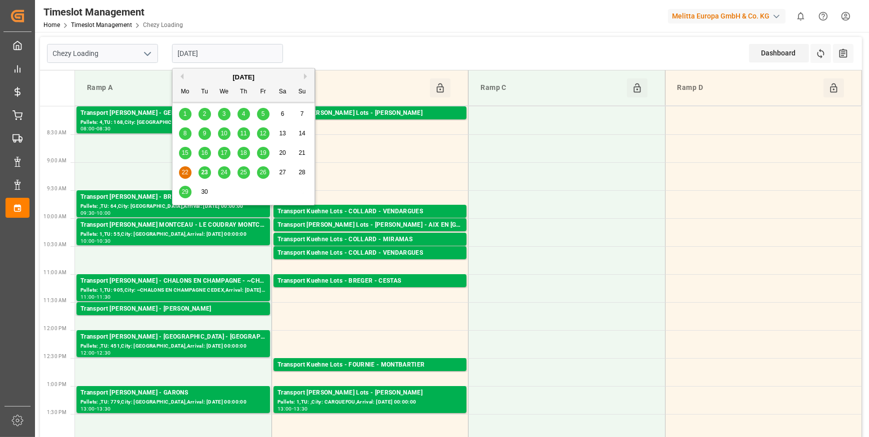
click at [250, 52] on input "22-09-2025" at bounding box center [227, 53] width 111 height 19
click at [205, 172] on span "23" at bounding box center [204, 172] width 6 height 7
type input "[DATE]"
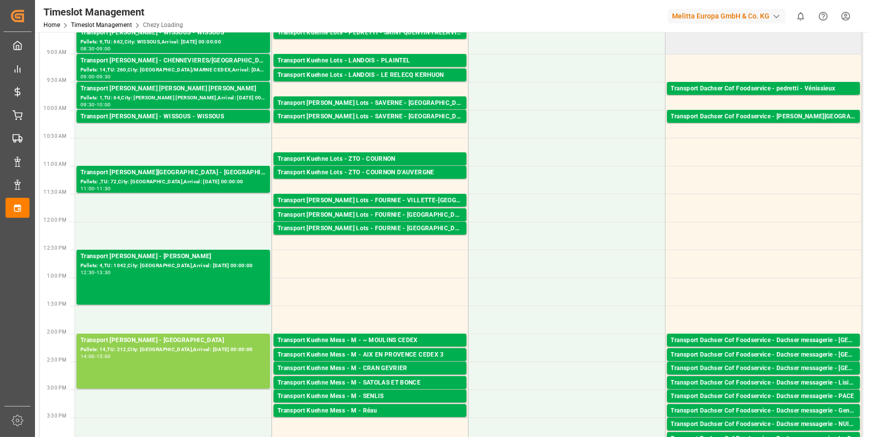
scroll to position [136, 0]
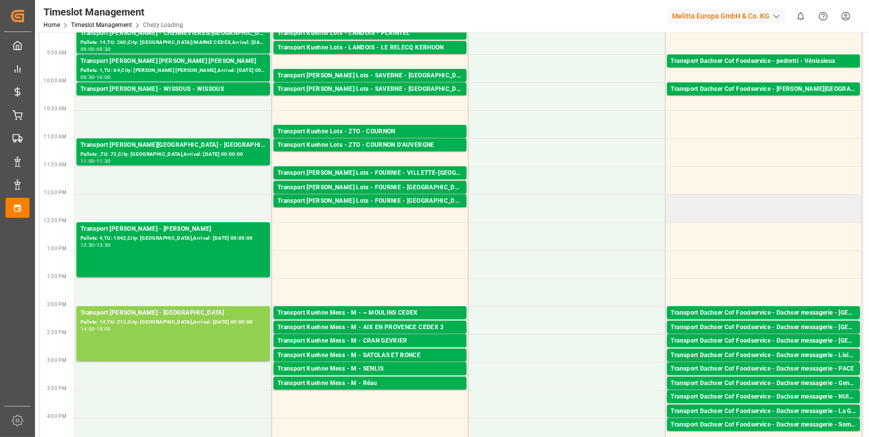
click at [739, 195] on td at bounding box center [763, 208] width 196 height 28
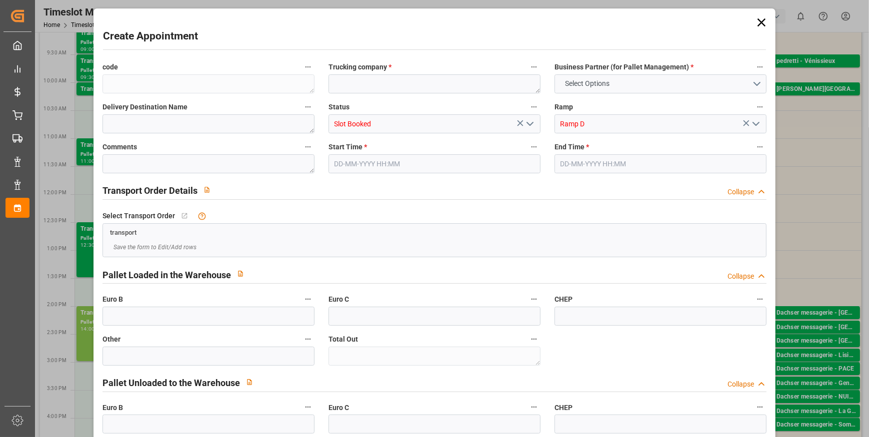
type input "0"
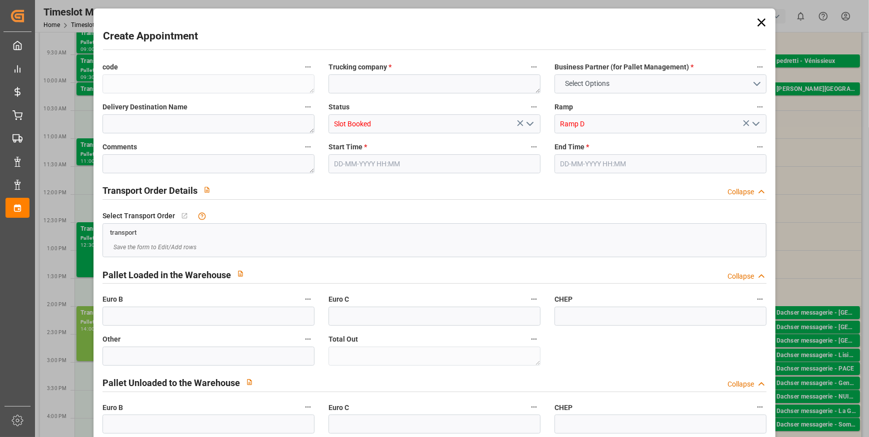
type input "0"
type input "23-09-2025 12:00"
type input "23-09-2025 12:30"
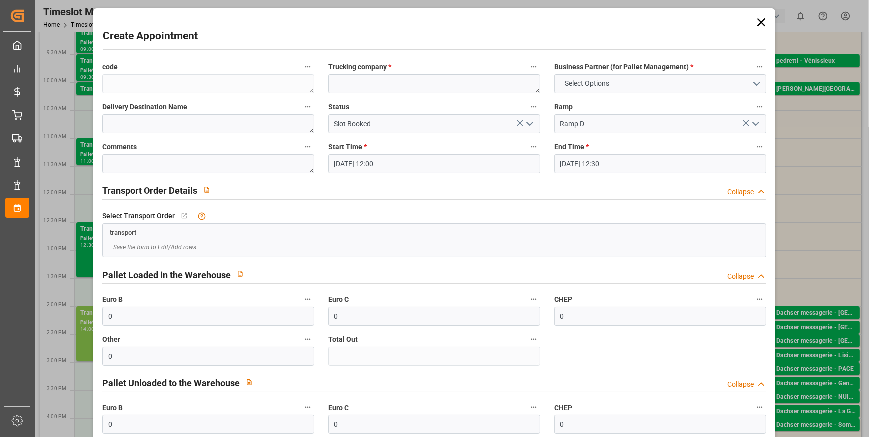
click at [829, 177] on div "Create Appointment code Trucking company * Business Partner (for Pallet Managem…" at bounding box center [434, 218] width 869 height 437
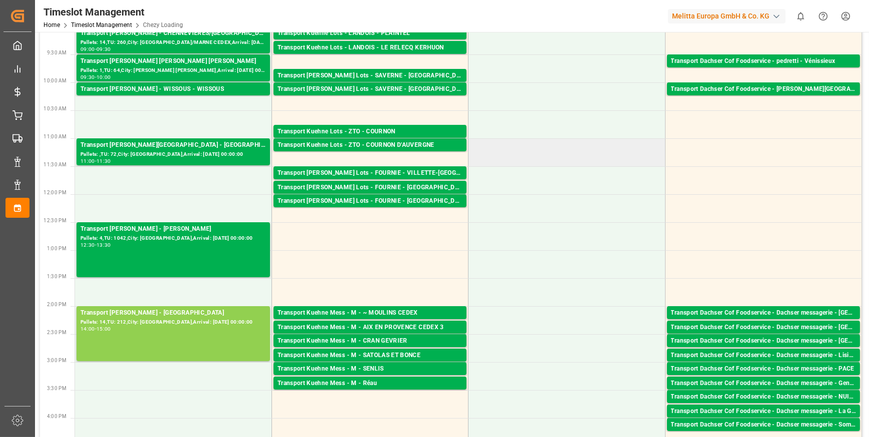
drag, startPoint x: 640, startPoint y: 164, endPoint x: 617, endPoint y: 149, distance: 27.7
click at [617, 149] on td at bounding box center [566, 152] width 196 height 28
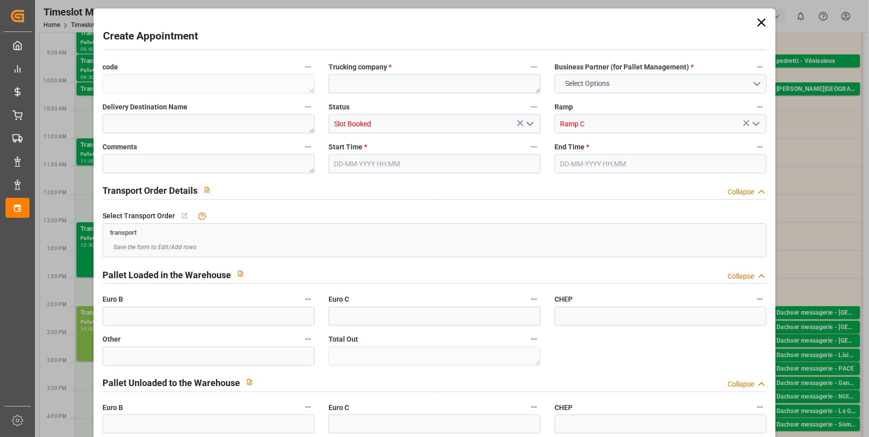
type input "0"
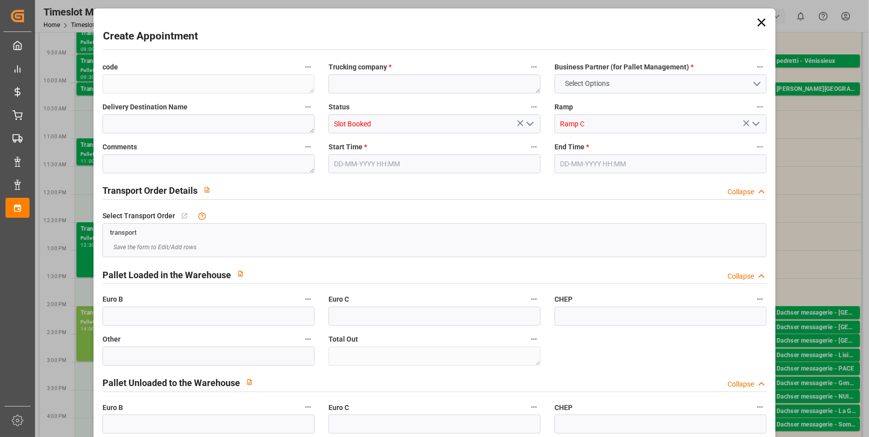
type input "0"
type input "23-09-2025 11:00"
type input "23-09-2025 11:30"
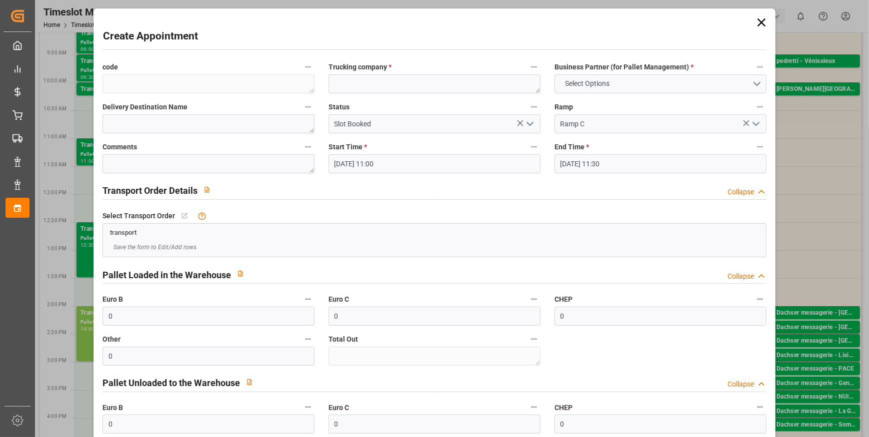
click at [834, 181] on div "Create Appointment code Trucking company * Business Partner (for Pallet Managem…" at bounding box center [434, 218] width 869 height 437
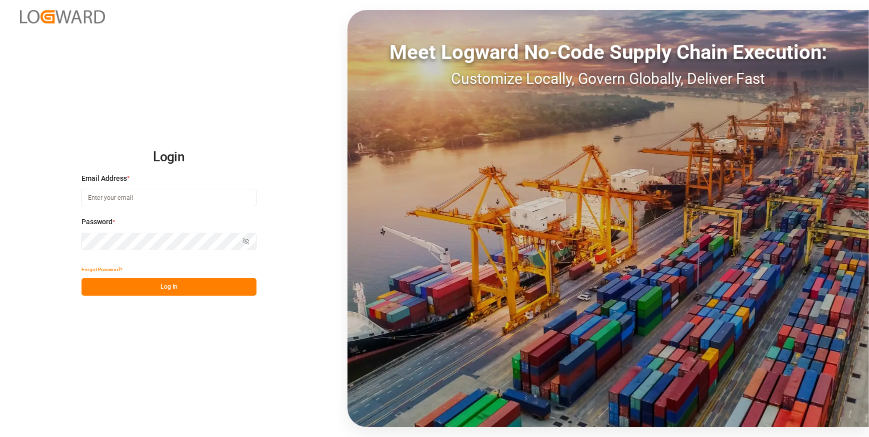
type input "[EMAIL_ADDRESS][DOMAIN_NAME]"
click at [178, 288] on button "Log In" at bounding box center [168, 286] width 175 height 17
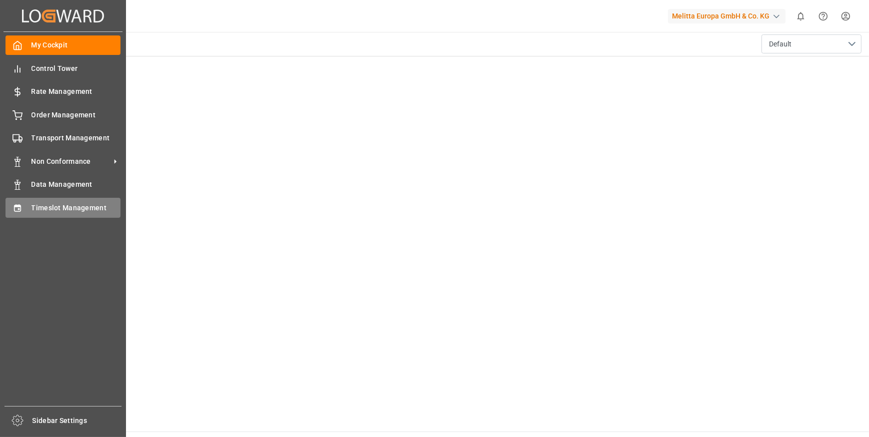
click at [17, 207] on icon at bounding box center [17, 207] width 6 height 7
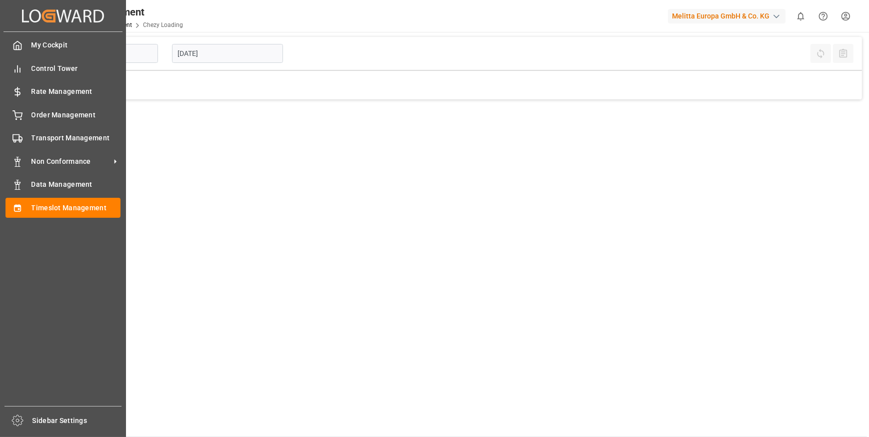
type input "Chezy Loading"
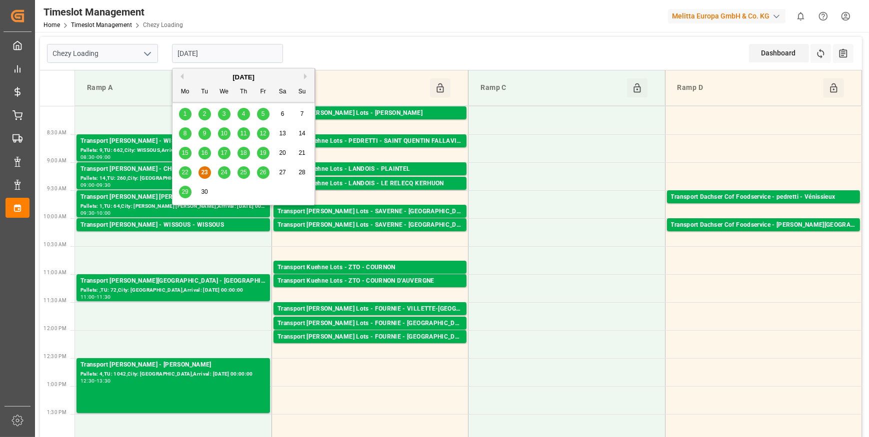
click at [212, 51] on input "[DATE]" at bounding box center [227, 53] width 111 height 19
click at [222, 169] on span "24" at bounding box center [223, 172] width 6 height 7
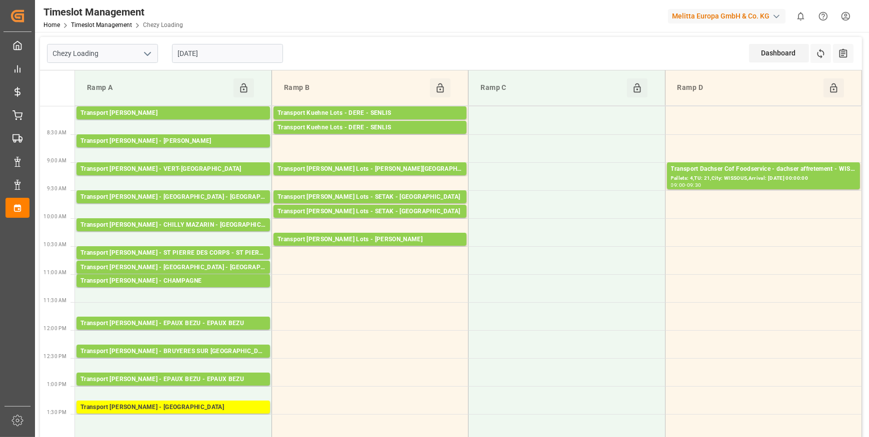
click at [265, 45] on input "[DATE]" at bounding box center [227, 53] width 111 height 19
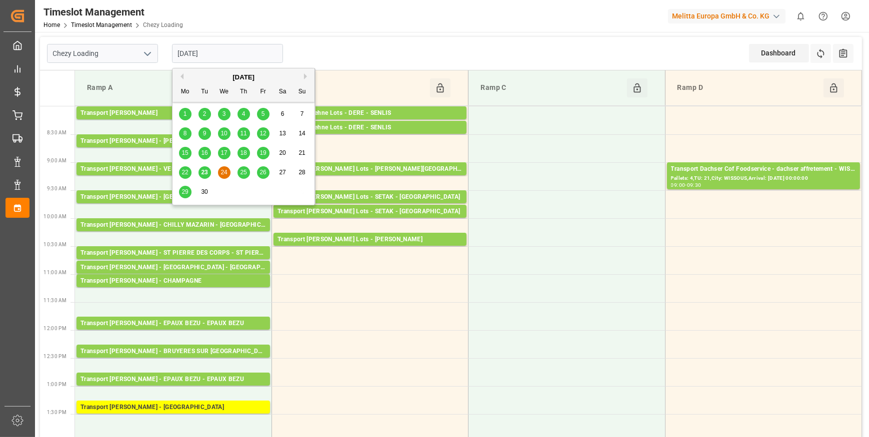
click at [245, 168] on div "25" at bounding box center [243, 173] width 12 height 12
type input "[DATE]"
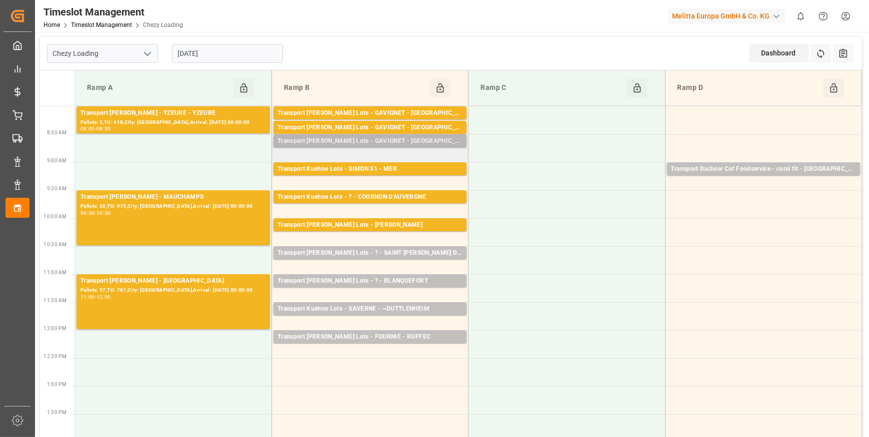
click at [383, 138] on div "Transport [PERSON_NAME] Lots - GAVIGNET - [GEOGRAPHIC_DATA]" at bounding box center [369, 141] width 185 height 10
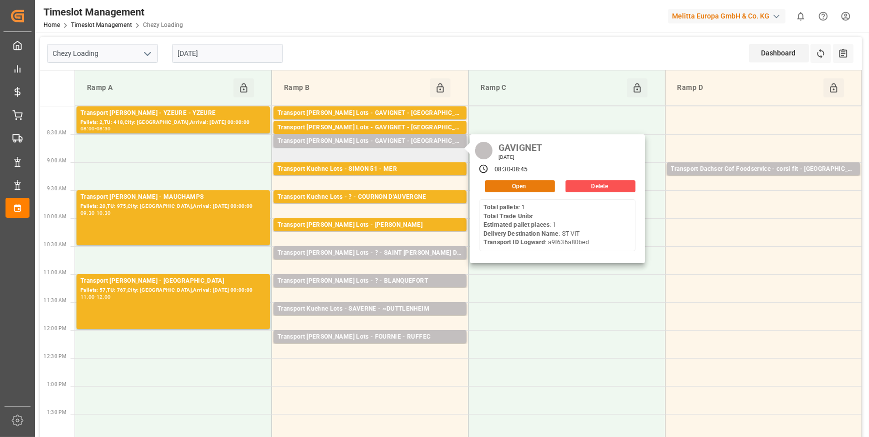
click at [499, 184] on button "Open" at bounding box center [520, 186] width 70 height 12
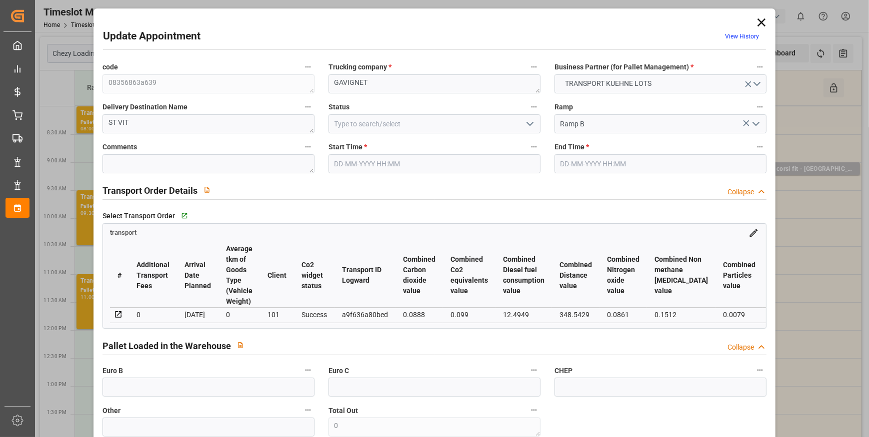
type input "1"
type input "136.55"
type input "0"
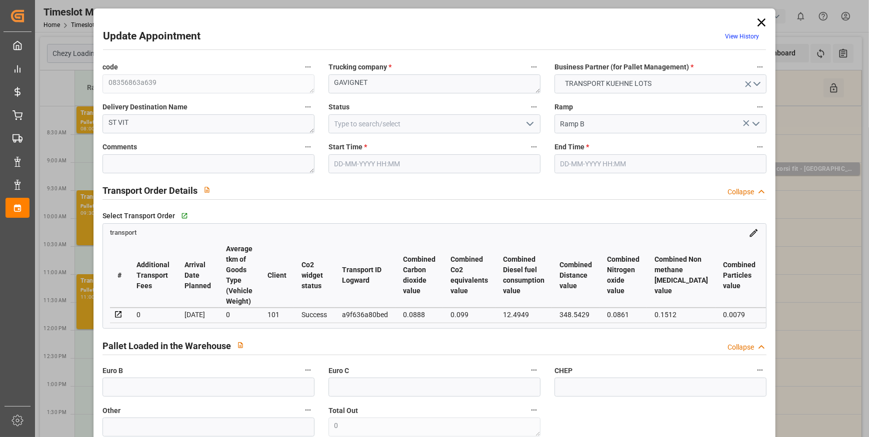
type input "136.55"
type input "0"
type input "499.392"
type input "554"
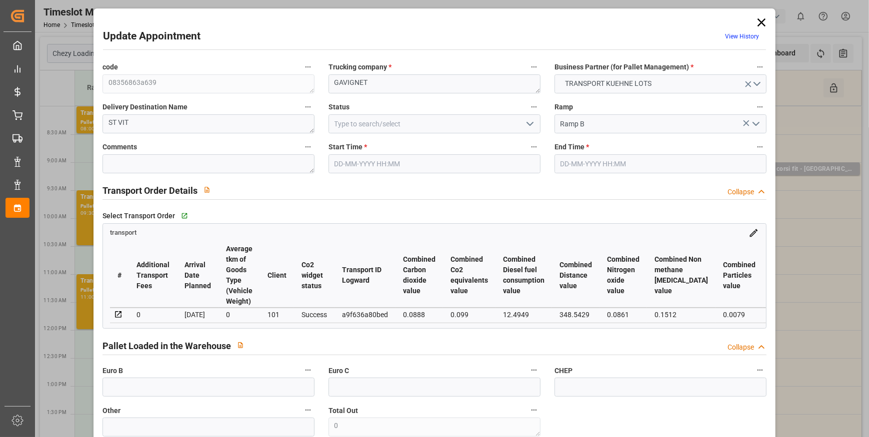
type input "1209.6"
type input "25"
type input "1"
type input "0"
type input "1"
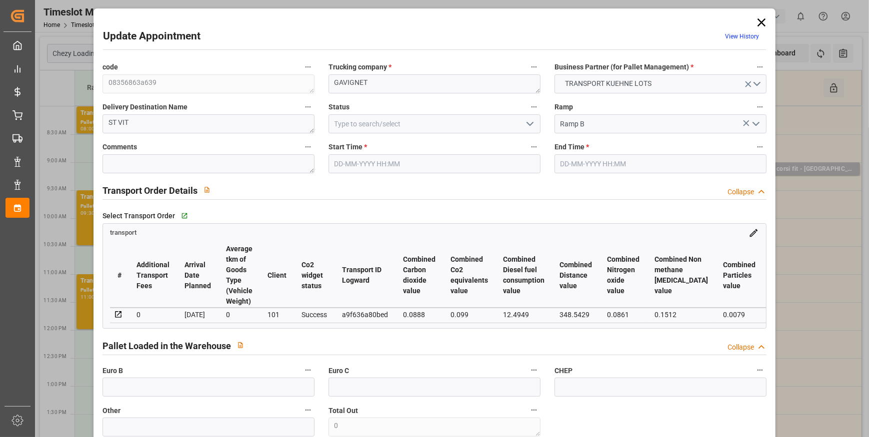
type input "101"
type input "506.304"
type input "0"
type input "4710.8598"
type input "0"
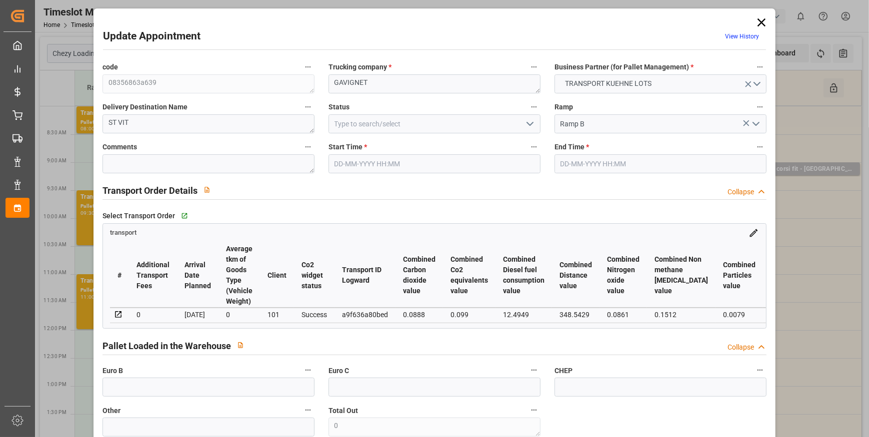
type input "0"
type input "21"
type input "35"
type input "[DATE] 08:30"
type input "[DATE] 08:45"
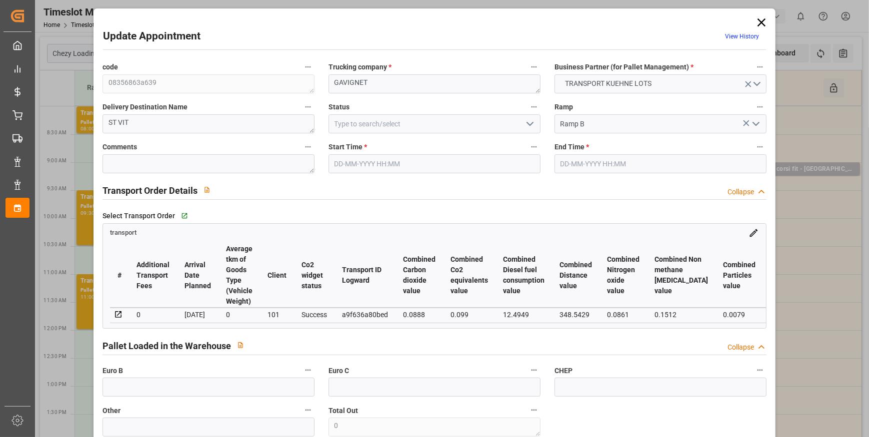
type input "[DATE] 15:03"
type input "[DATE] 11:16"
type input "[DATE]"
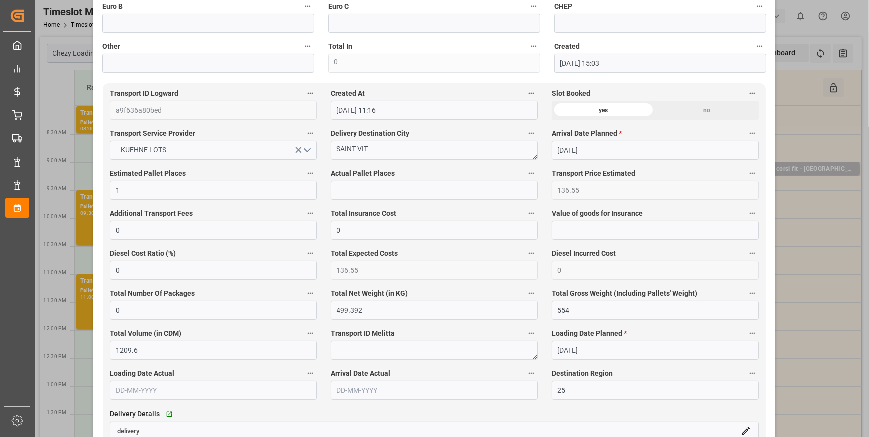
scroll to position [500, 0]
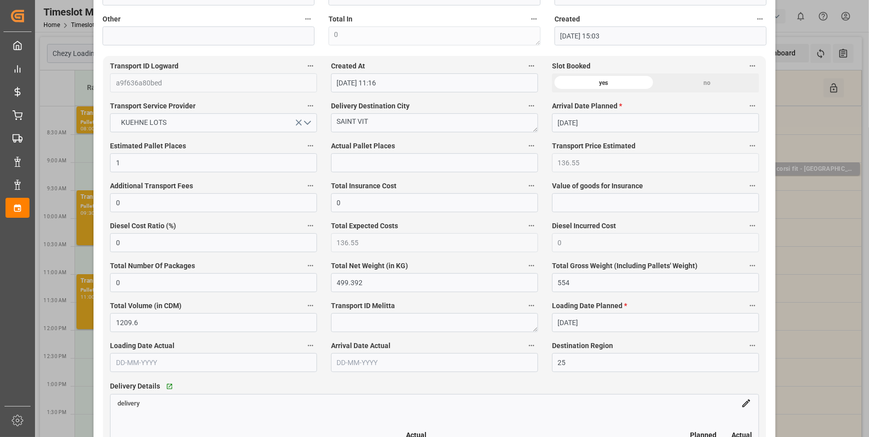
drag, startPoint x: 573, startPoint y: 224, endPoint x: 504, endPoint y: 406, distance: 194.2
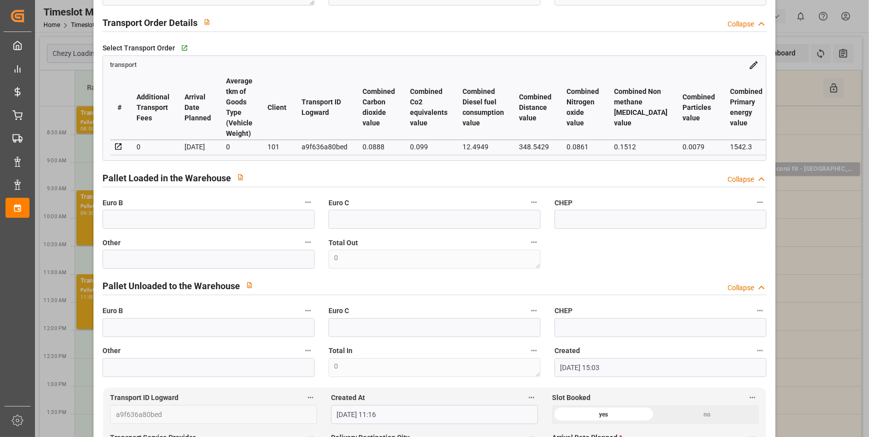
scroll to position [0, 0]
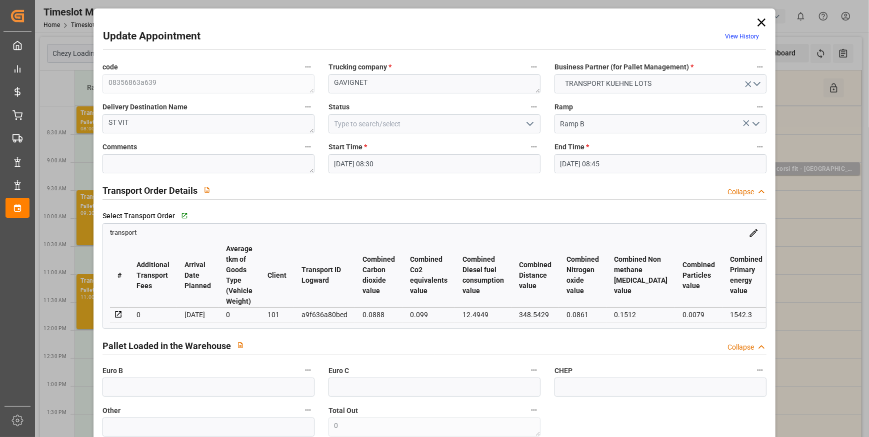
click at [525, 125] on icon "open menu" at bounding box center [530, 124] width 12 height 12
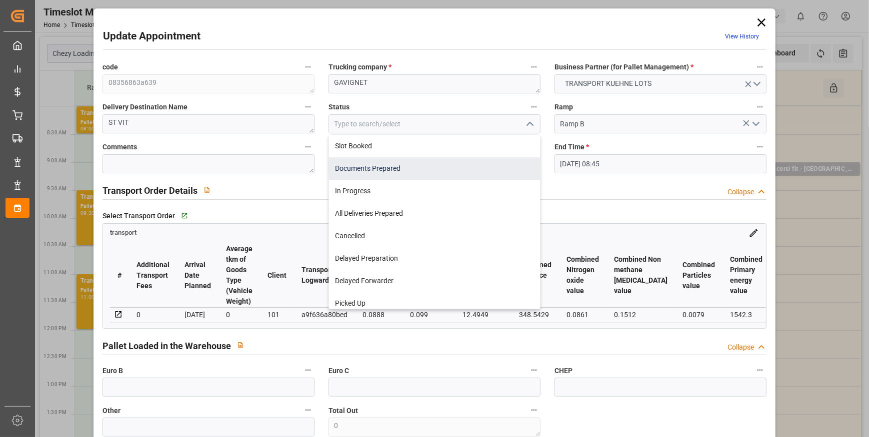
click at [375, 168] on div "Documents Prepared" at bounding box center [434, 168] width 211 height 22
type input "Documents Prepared"
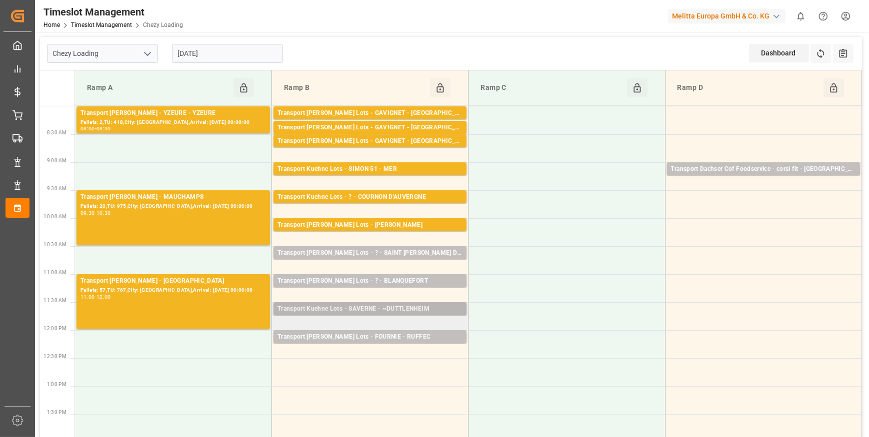
click at [402, 309] on div "Transport Kuehne Lots - SAVERNE - ~DUTTLENHEIM" at bounding box center [369, 309] width 185 height 10
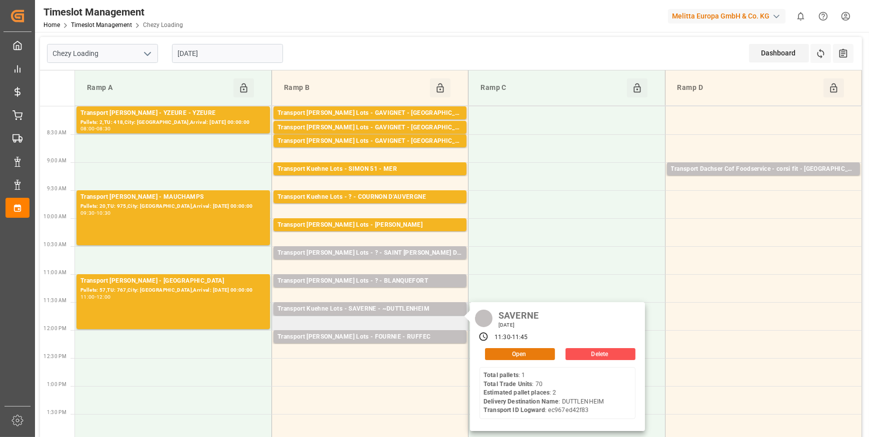
click at [515, 353] on button "Open" at bounding box center [520, 354] width 70 height 12
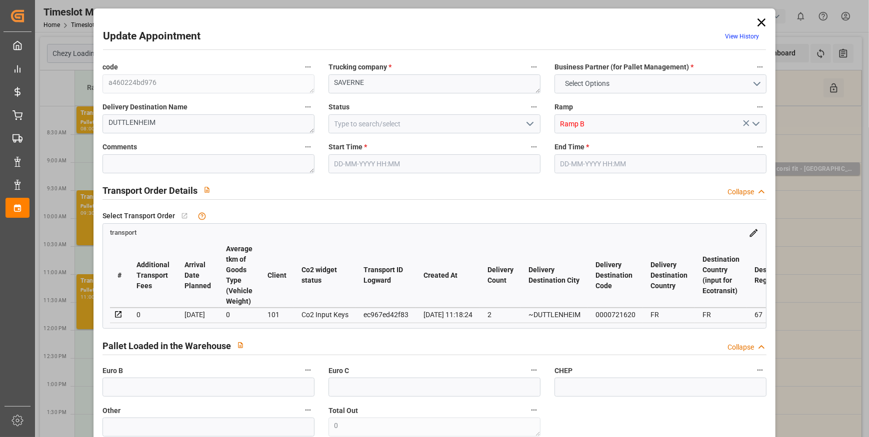
type input "2"
type input "159.7"
type input "0"
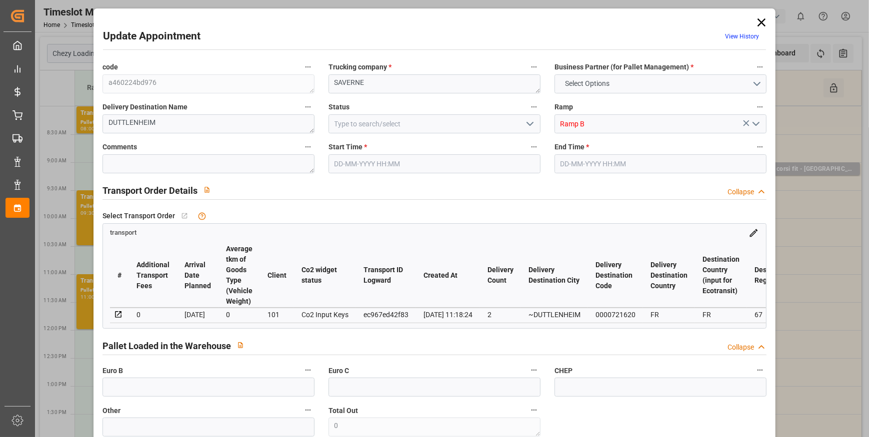
type input "159.7"
type input "0"
type input "165.371"
type input "253.776"
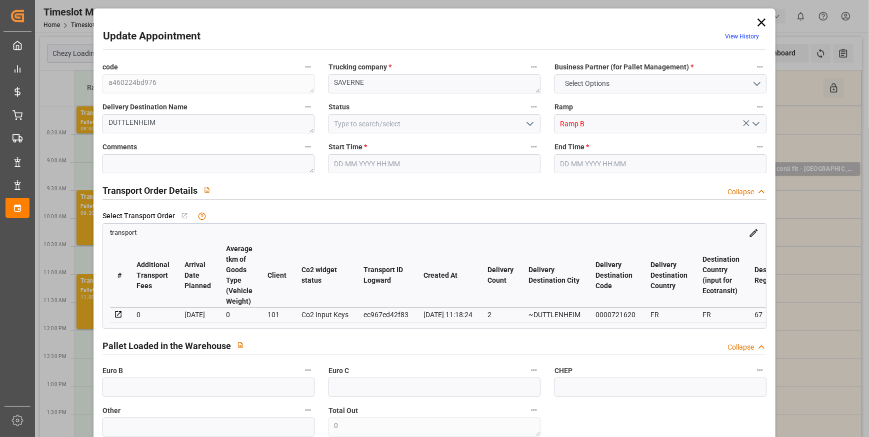
type input "1240.176"
type input "67"
type input "1"
type input "70"
type input "2"
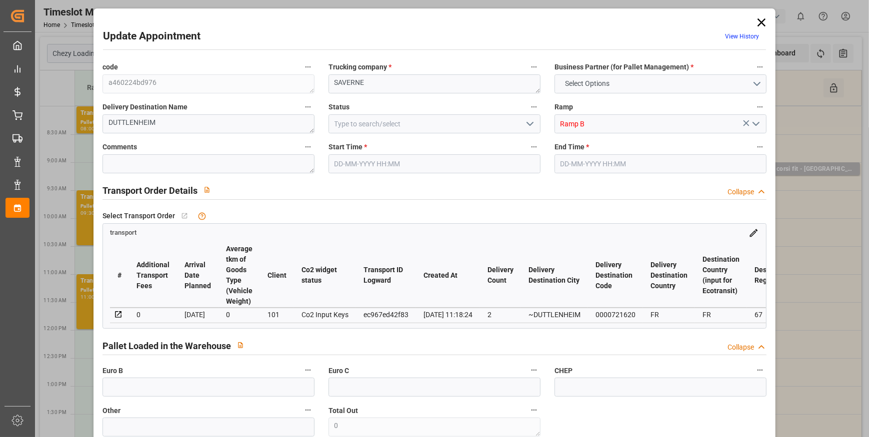
type input "101"
type input "203.936"
type input "0"
type input "4710.8598"
type input "0"
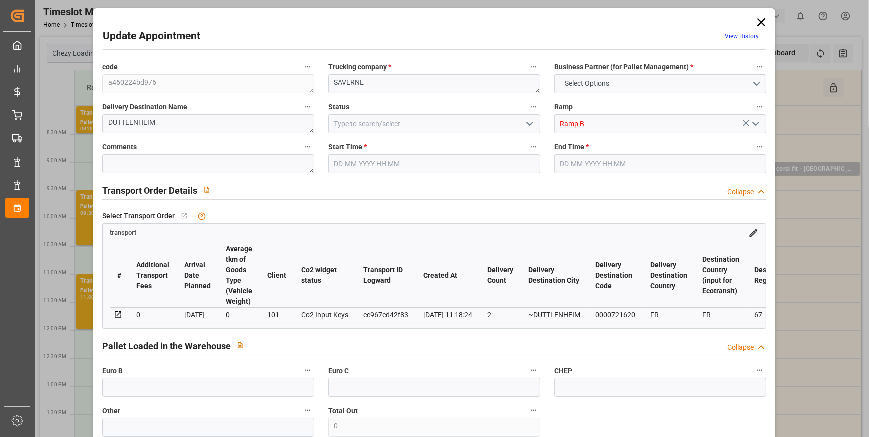
type input "0"
type input "21"
type input "35"
type input "[DATE] 11:30"
type input "[DATE] 11:45"
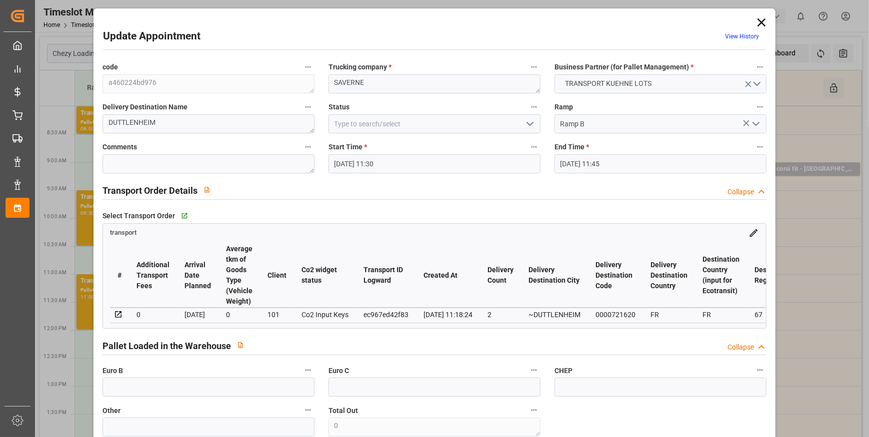
type input "[DATE] 15:19"
type input "[DATE] 11:18"
type input "[DATE]"
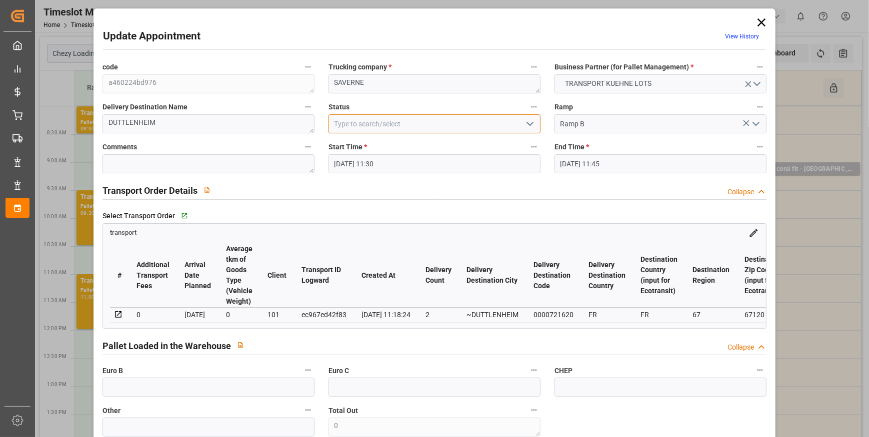
click at [530, 120] on div at bounding box center [434, 123] width 212 height 19
click at [527, 119] on icon "open menu" at bounding box center [530, 124] width 12 height 12
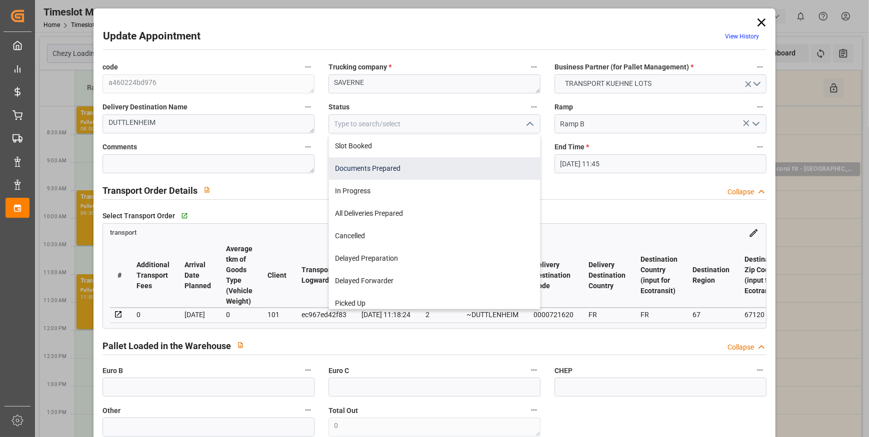
click at [365, 163] on div "Documents Prepared" at bounding box center [434, 168] width 211 height 22
type input "Documents Prepared"
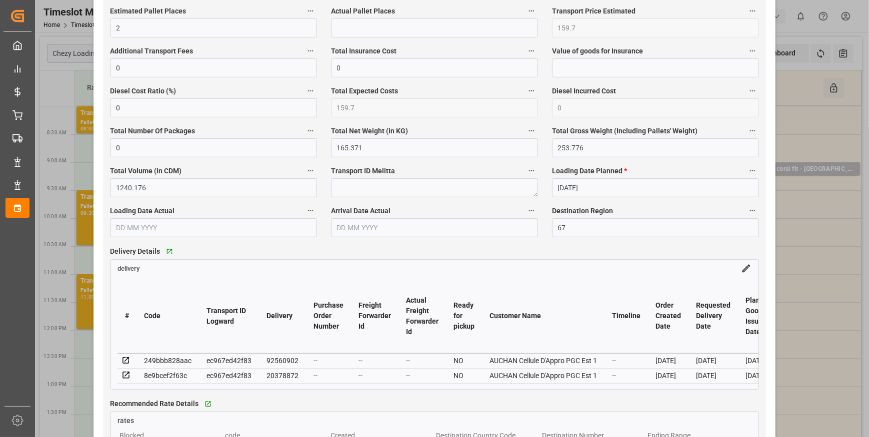
scroll to position [636, 0]
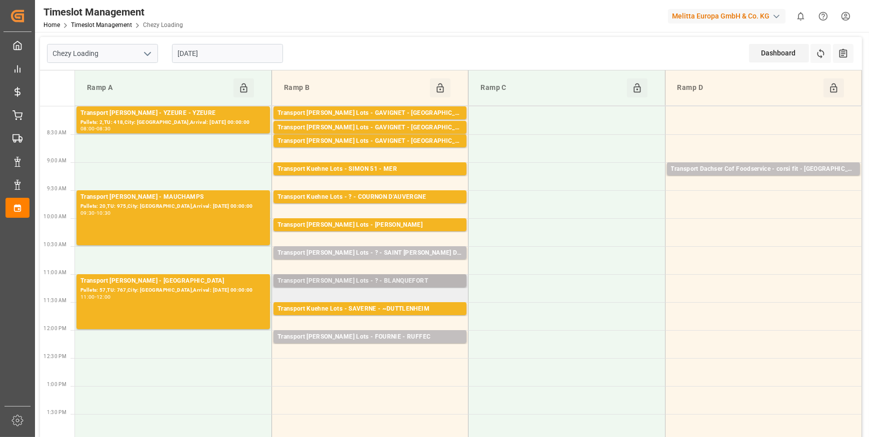
click at [375, 280] on div "Transport [PERSON_NAME] Lots - ? - BLANQUEFORT" at bounding box center [369, 281] width 185 height 10
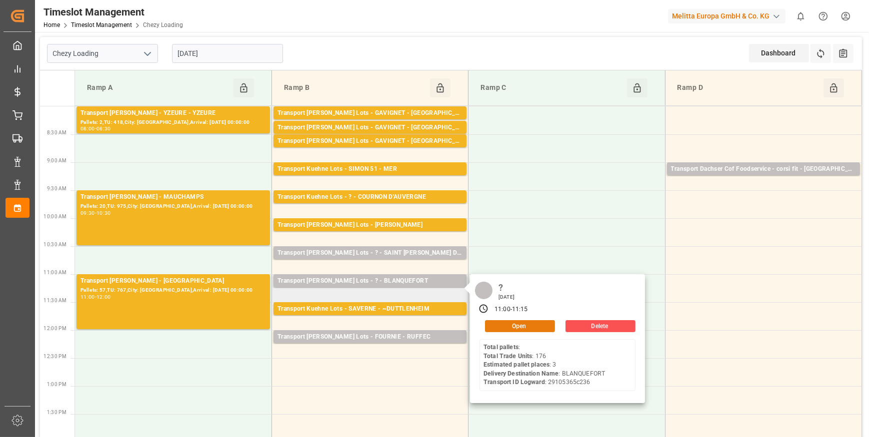
click at [525, 327] on button "Open" at bounding box center [520, 326] width 70 height 12
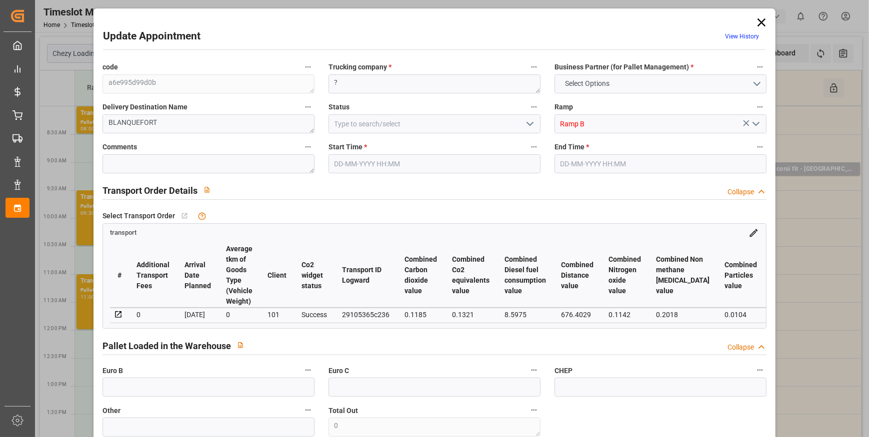
type input "3"
type input "247.36"
type input "0"
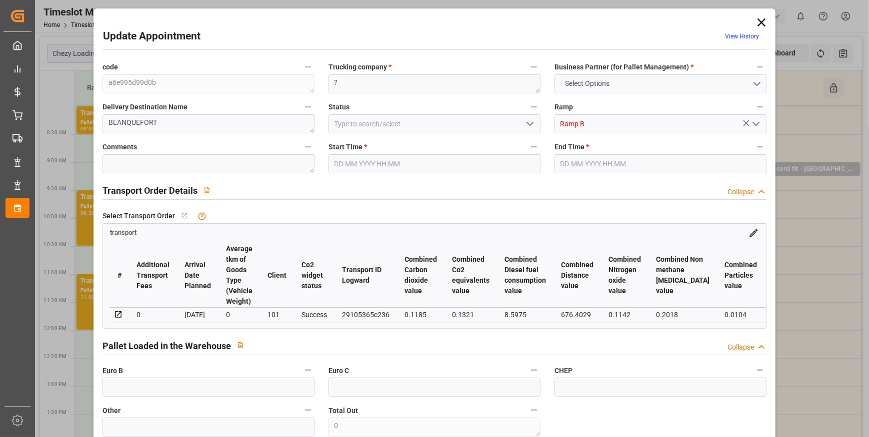
type input "247.36"
type input "0"
type input "277.463"
type input "610.354"
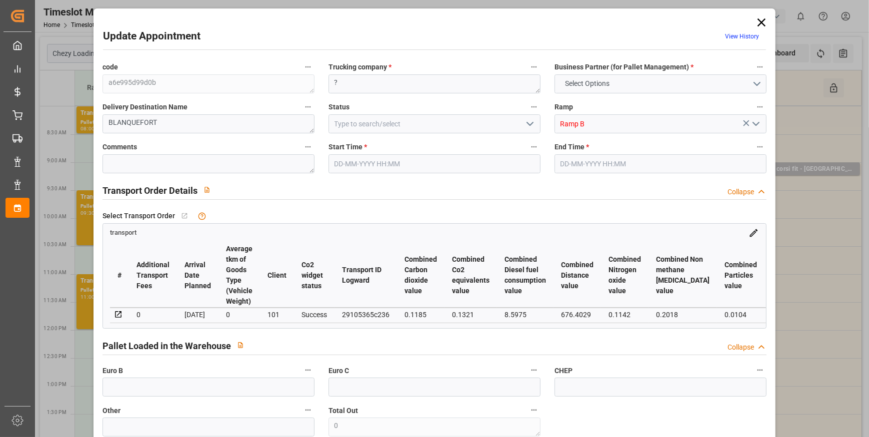
type input "1639.956"
type input "33"
type input "0"
type input "176"
type input "12"
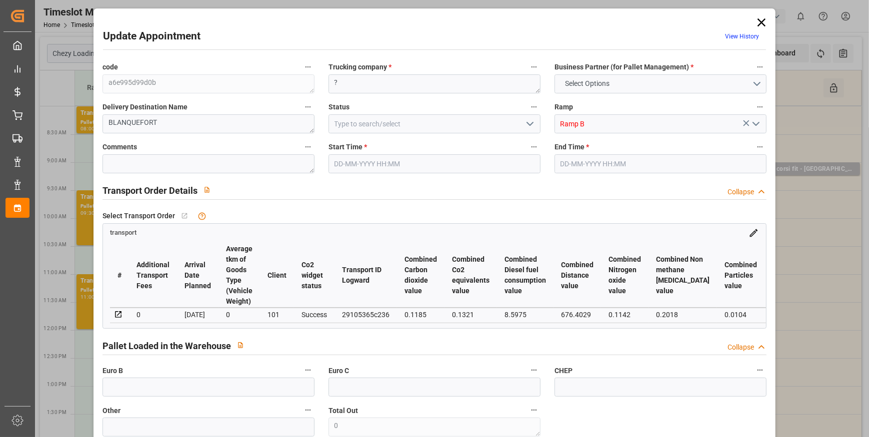
type input "101"
type input "334.354"
type input "0"
type input "4710.8598"
type input "0"
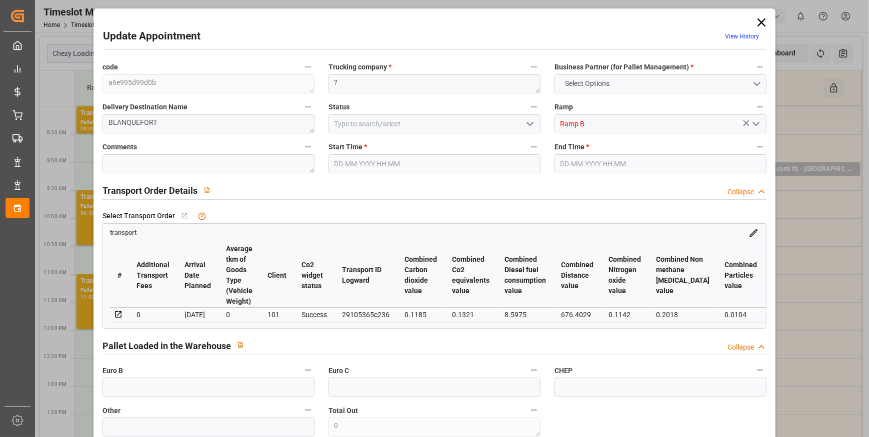
type input "0"
type input "21"
type input "35"
type input "[DATE] 11:00"
type input "[DATE] 11:15"
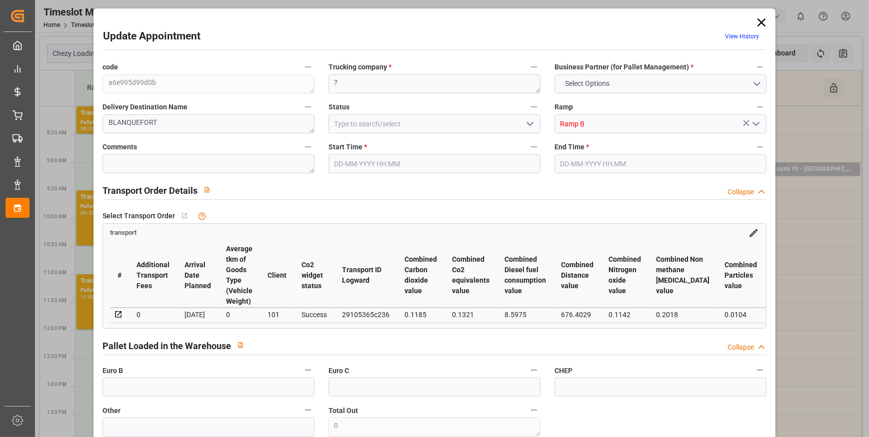
type input "[DATE] 15:05"
type input "[DATE] 11:19"
type input "[DATE]"
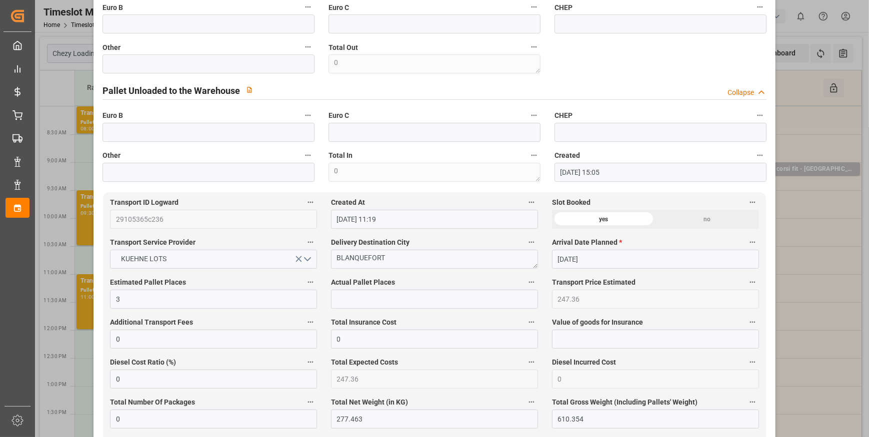
scroll to position [0, 0]
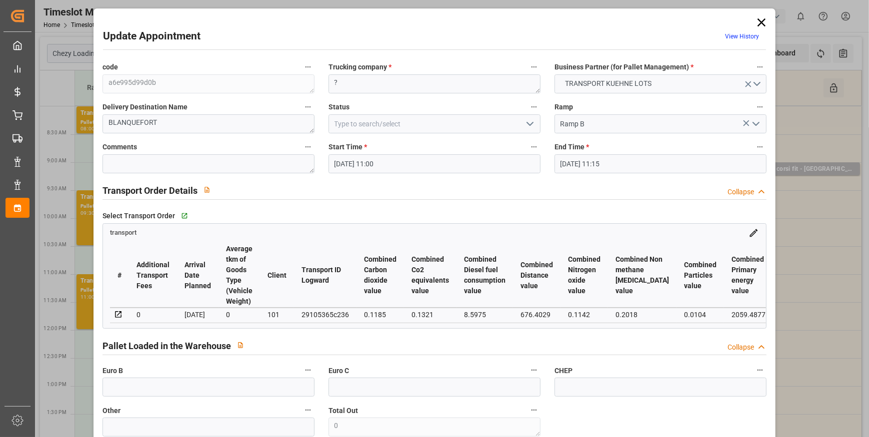
click at [530, 119] on icon "open menu" at bounding box center [530, 124] width 12 height 12
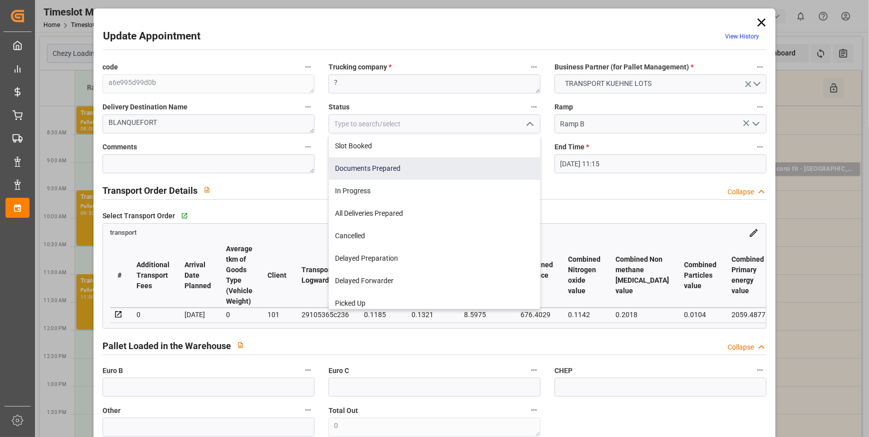
click at [363, 168] on div "Documents Prepared" at bounding box center [434, 168] width 211 height 22
type input "Documents Prepared"
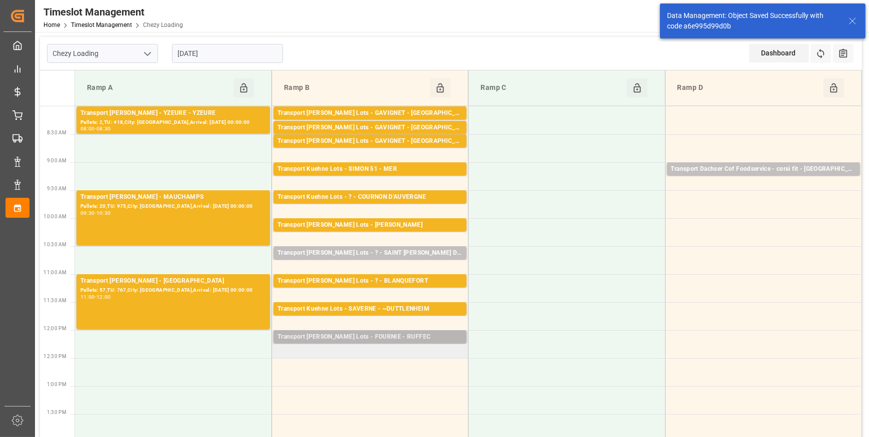
click at [380, 337] on div "Transport [PERSON_NAME] Lots - FOURNIE - RUFFEC" at bounding box center [369, 337] width 185 height 10
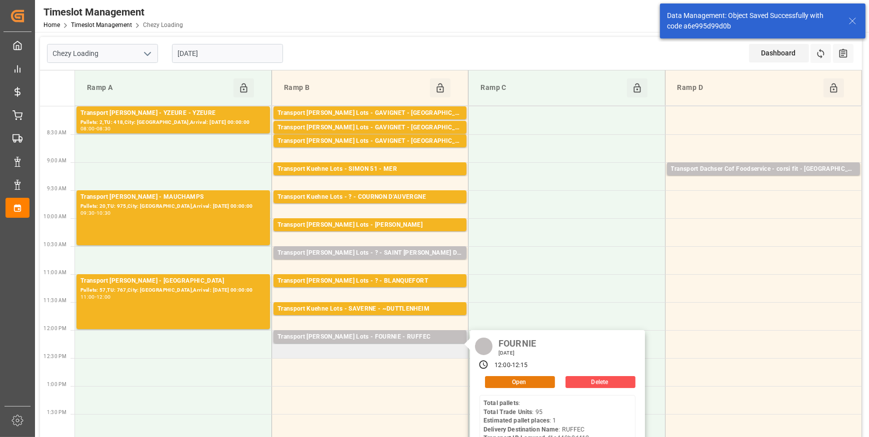
click at [518, 378] on button "Open" at bounding box center [520, 382] width 70 height 12
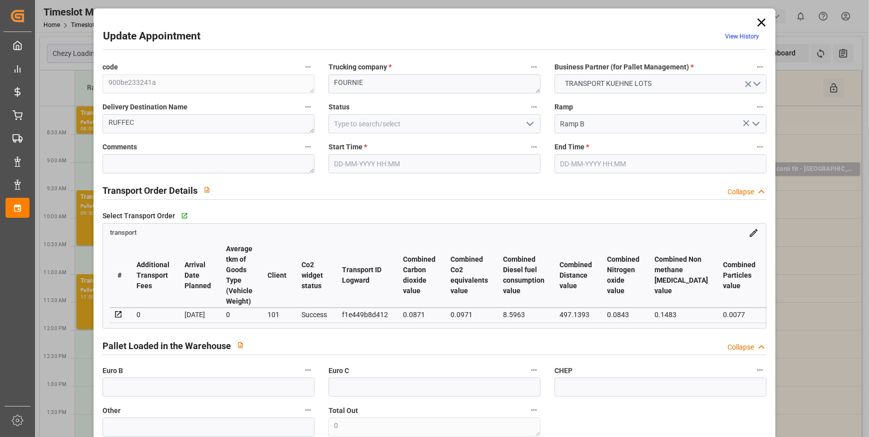
type input "1"
type input "172.6"
type input "0"
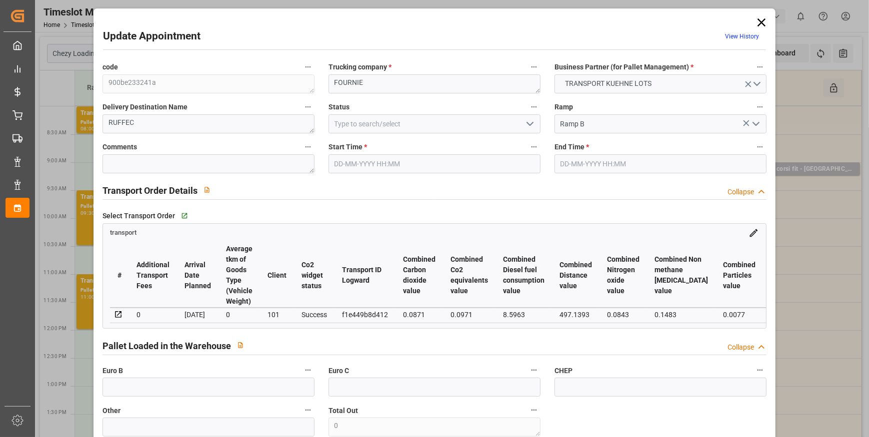
type input "172.6"
type input "0"
type input "336.49"
type input "363.67"
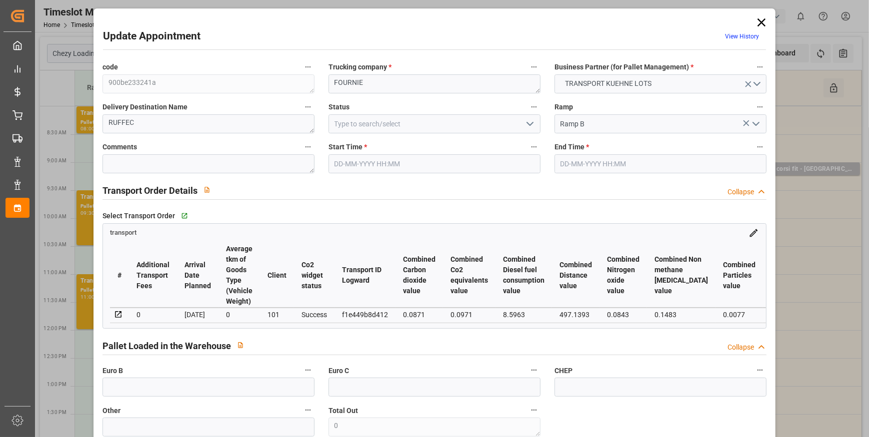
type input "836"
type input "16"
type input "0"
type input "95"
type input "1"
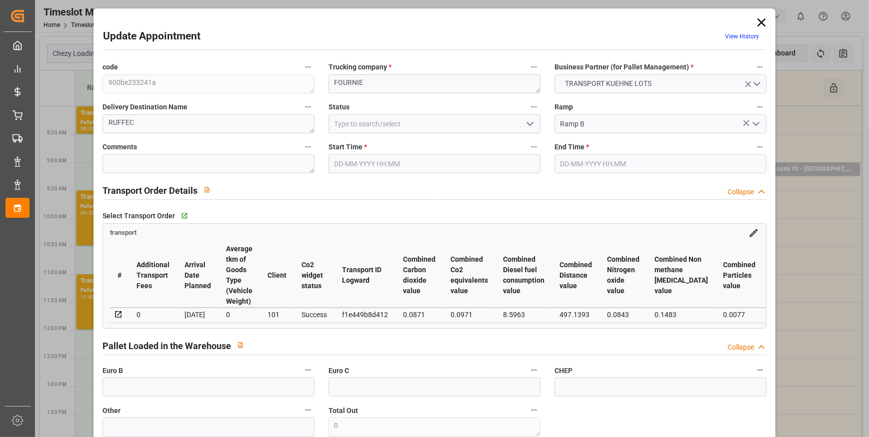
type input "101"
type input "340.67"
type input "0"
type input "4710.8598"
type input "0"
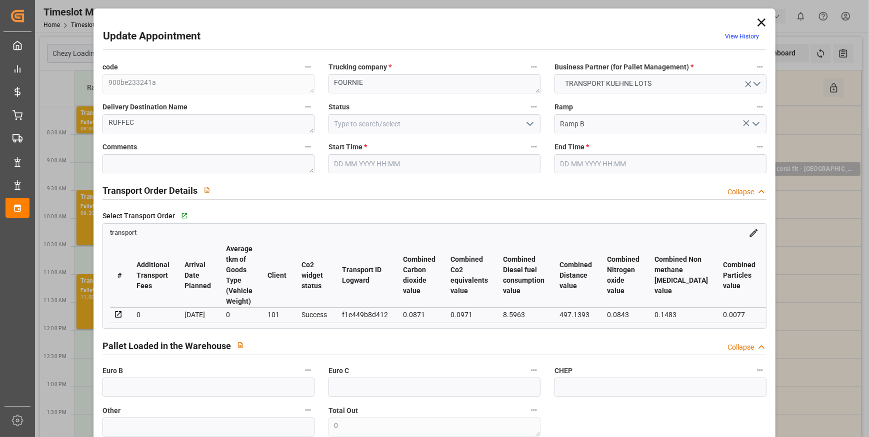
type input "0"
type input "21"
type input "35"
type input "[DATE] 12:00"
type input "[DATE] 12:15"
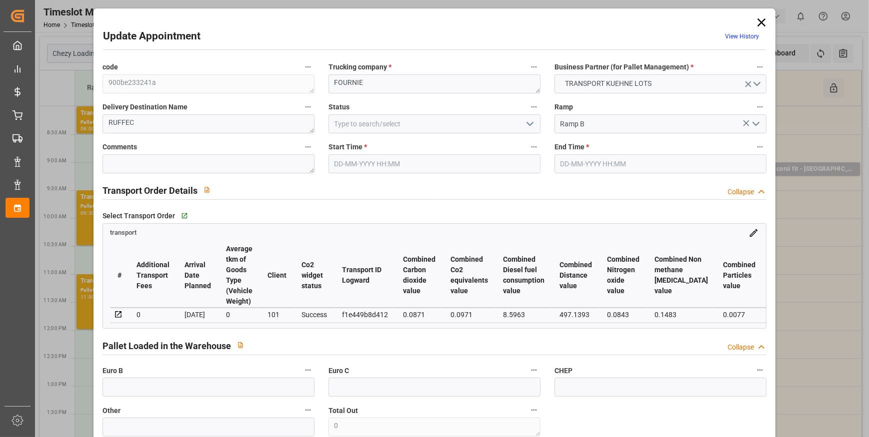
type input "[DATE] 15:20"
type input "[DATE] 11:18"
type input "[DATE]"
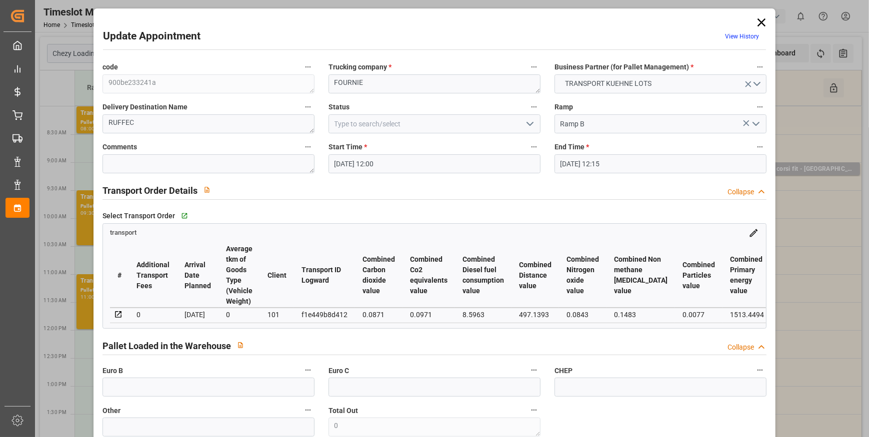
click at [524, 121] on icon "open menu" at bounding box center [530, 124] width 12 height 12
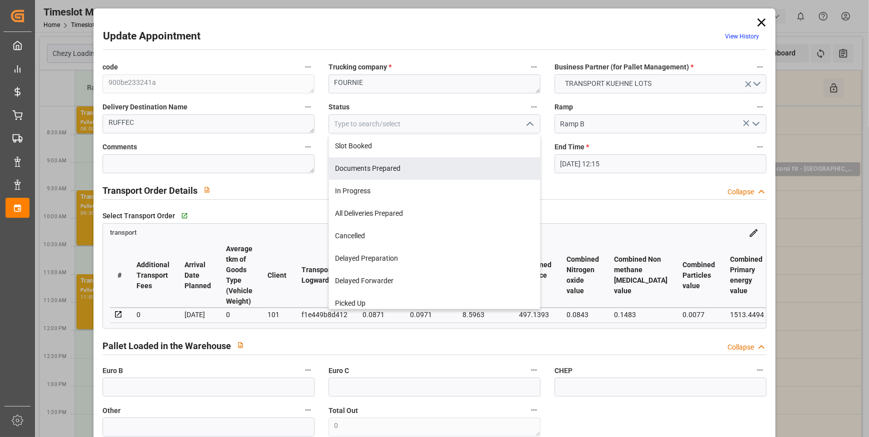
click at [364, 172] on div "Documents Prepared" at bounding box center [434, 168] width 211 height 22
type input "Documents Prepared"
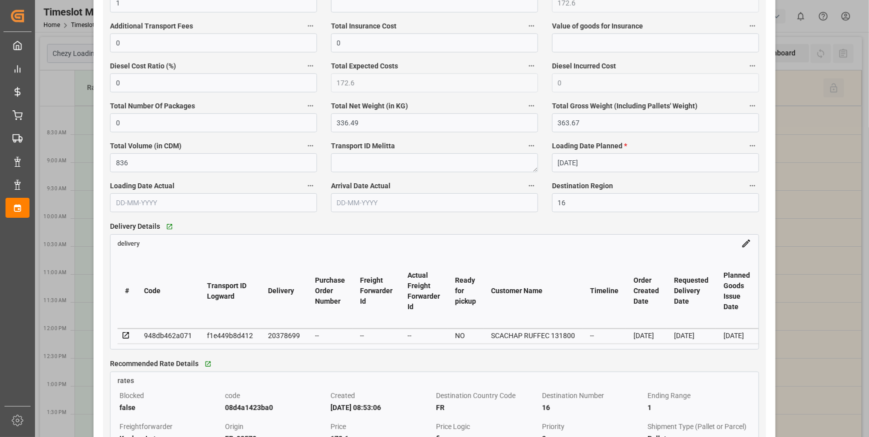
scroll to position [681, 0]
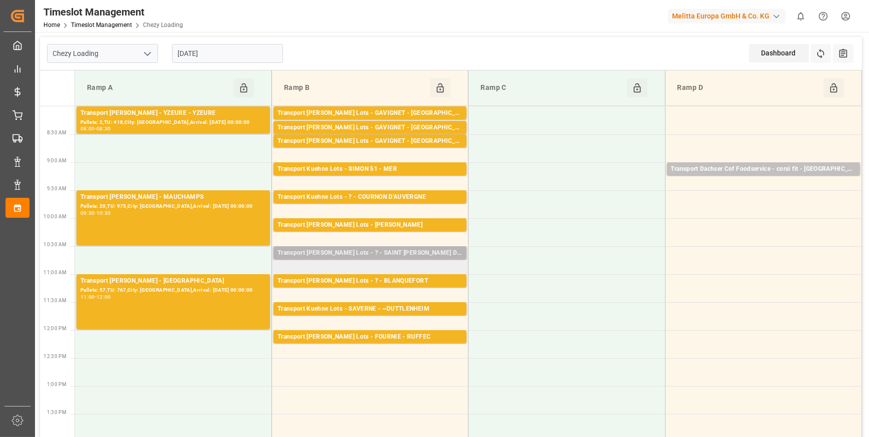
click at [417, 249] on div "Transport [PERSON_NAME] Lots - ? - SAINT [PERSON_NAME] DE CRAU" at bounding box center [369, 253] width 185 height 10
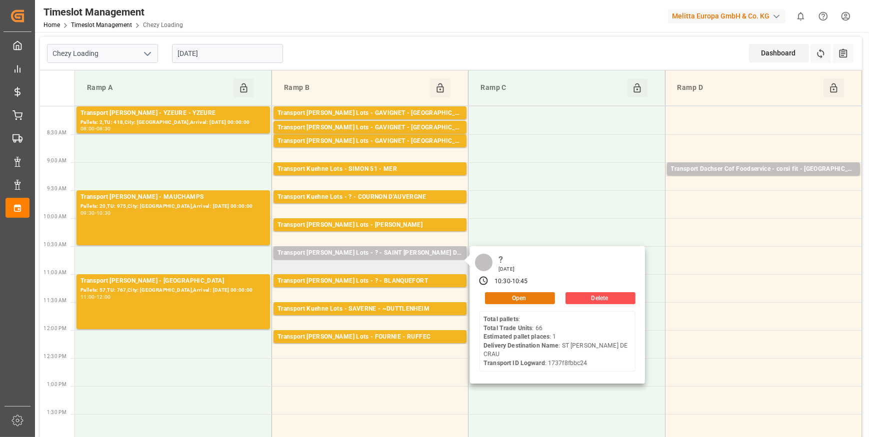
click at [517, 296] on button "Open" at bounding box center [520, 298] width 70 height 12
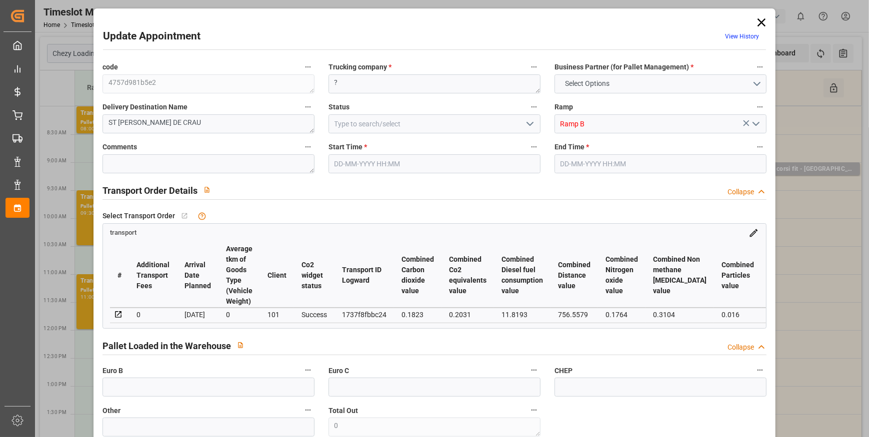
type input "1"
type input "0"
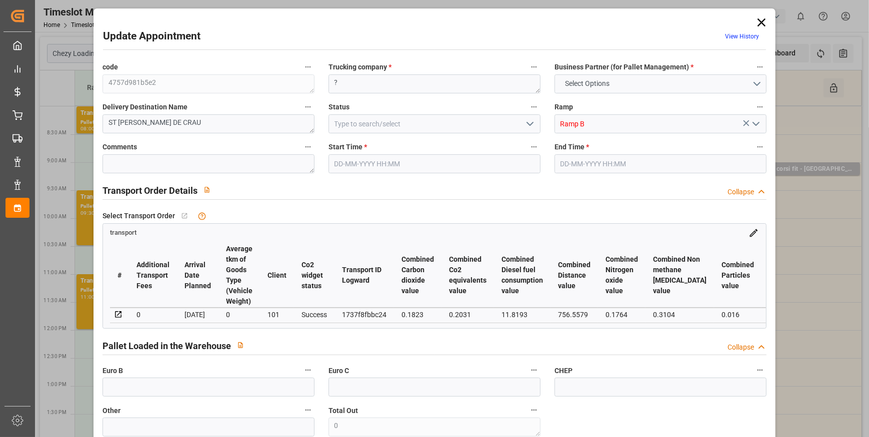
type input "0"
type input "390.534"
type input "488.672"
type input "1270.632"
type input "13"
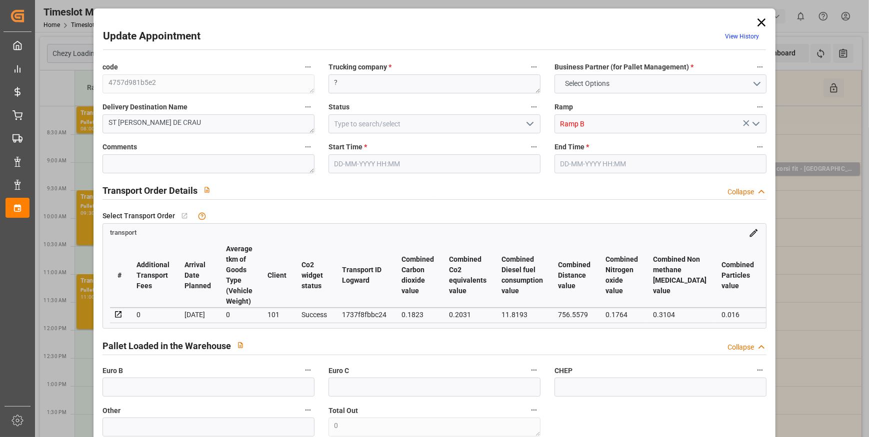
type input "0"
type input "66"
type input "1"
type input "101"
type input "465.672"
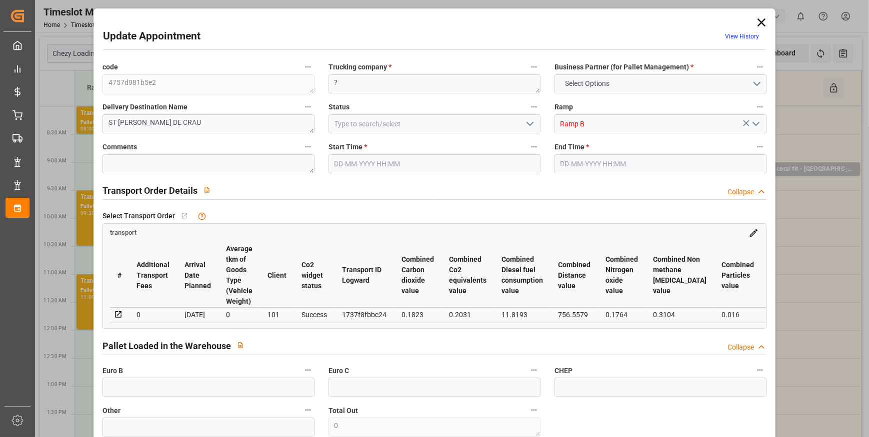
type input "0"
type input "4710.8598"
type input "0"
type input "21"
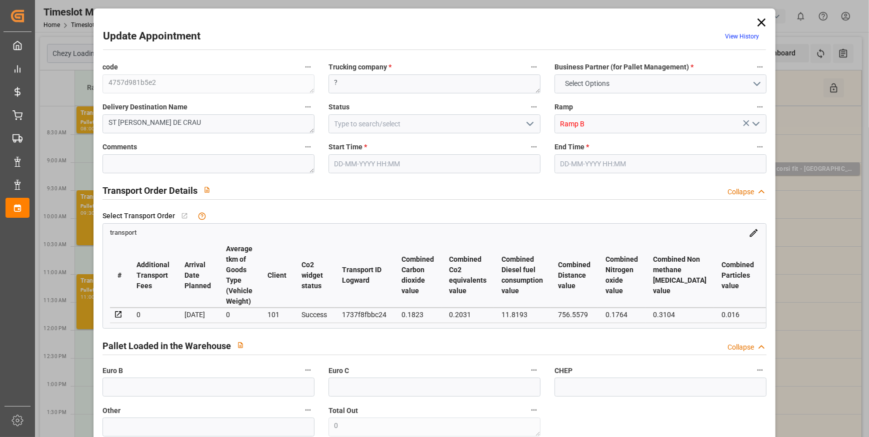
type input "35"
type input "[DATE] 10:30"
type input "[DATE] 10:45"
type input "[DATE] 15:04"
type input "[DATE] 11:17"
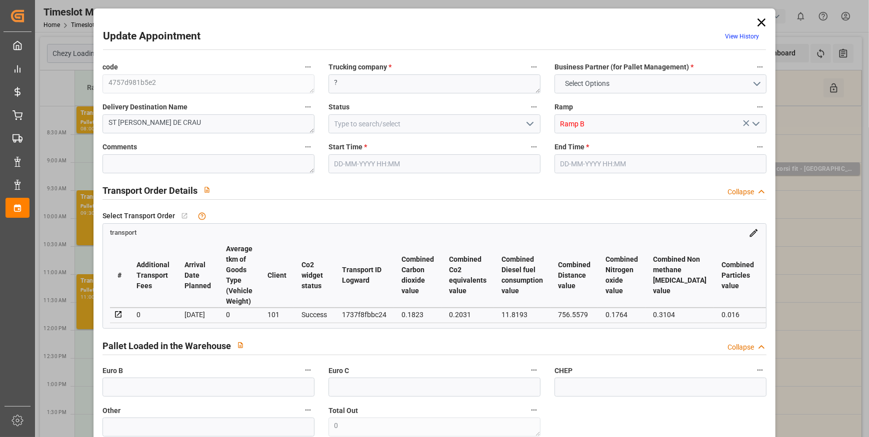
type input "[DATE]"
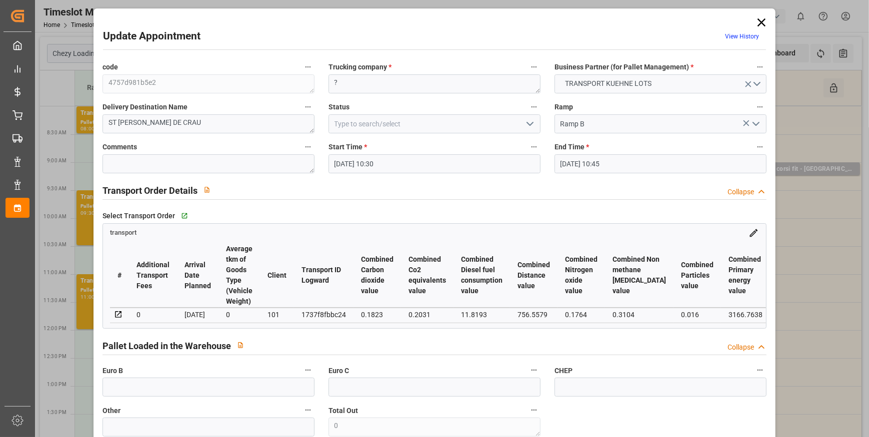
click at [532, 120] on icon "open menu" at bounding box center [530, 124] width 12 height 12
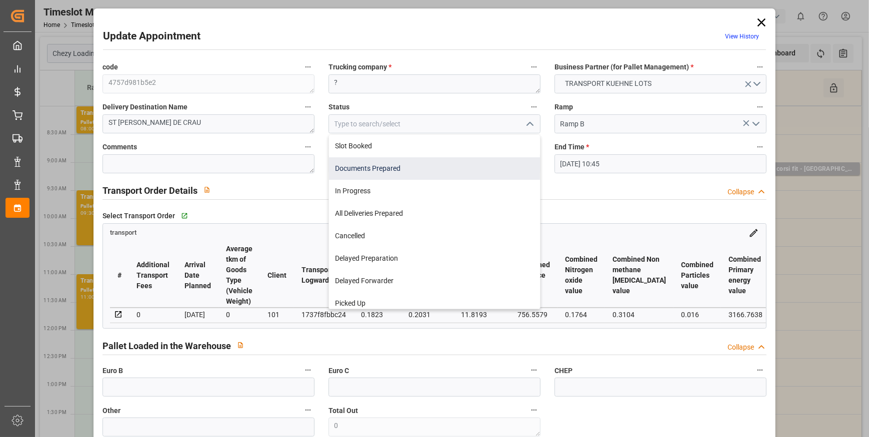
click at [397, 164] on div "Documents Prepared" at bounding box center [434, 168] width 211 height 22
type input "Documents Prepared"
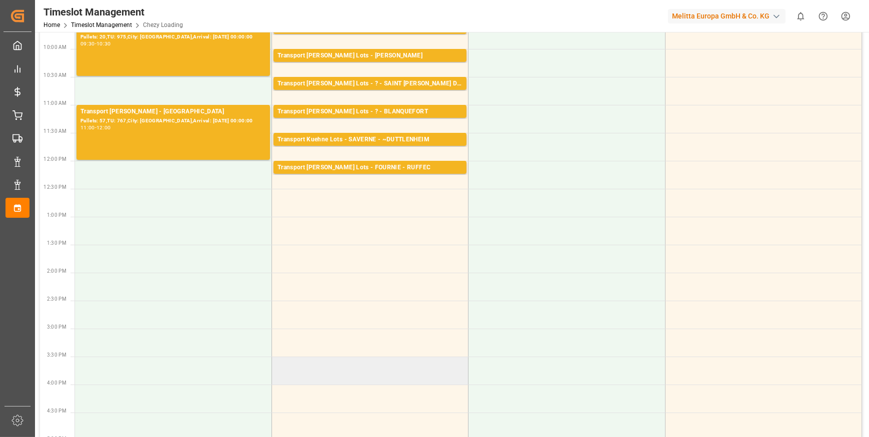
scroll to position [0, 0]
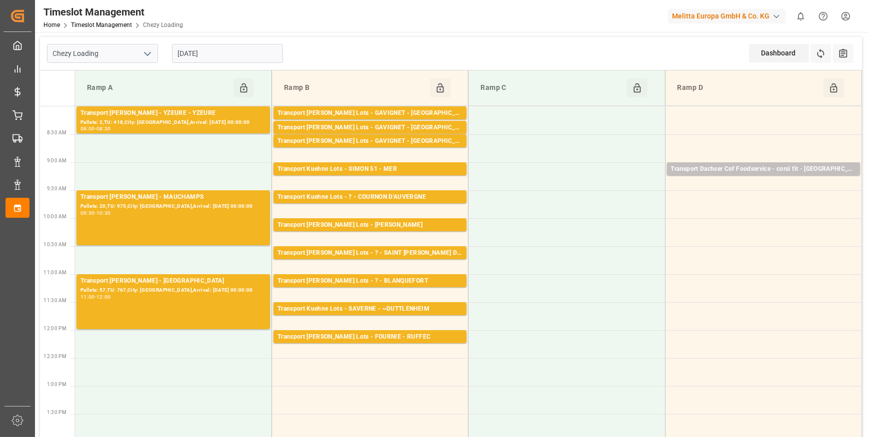
click at [274, 49] on input "[DATE]" at bounding box center [227, 53] width 111 height 19
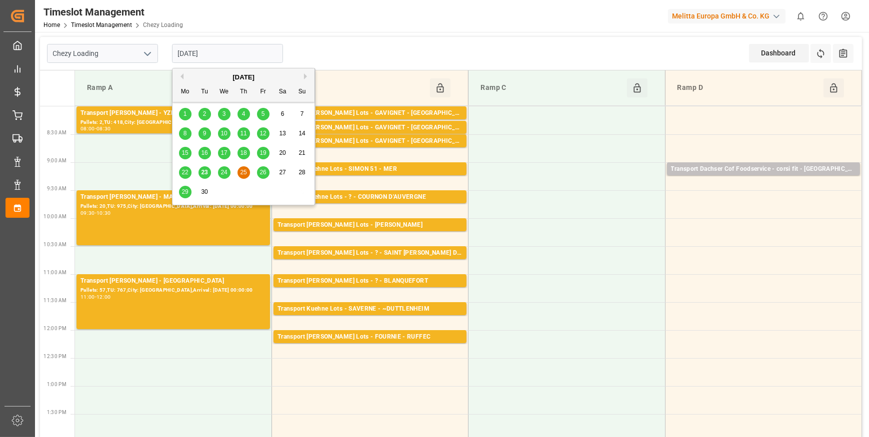
click at [261, 172] on span "26" at bounding box center [262, 172] width 6 height 7
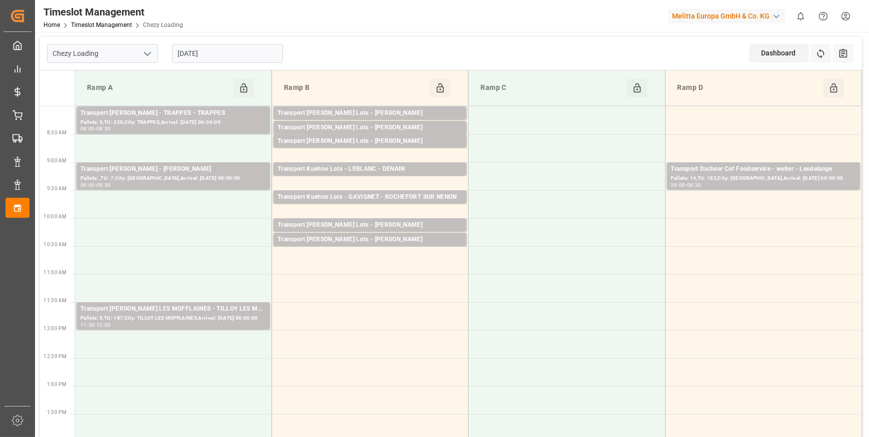
click at [200, 55] on input "[DATE]" at bounding box center [227, 53] width 111 height 19
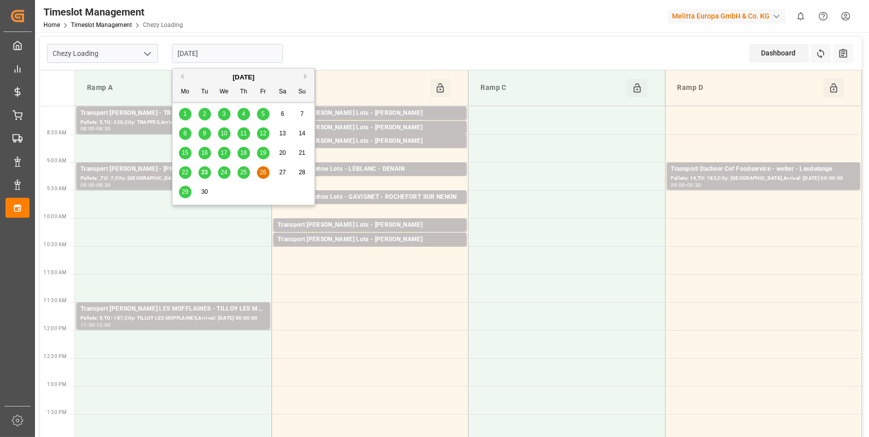
click at [224, 174] on span "24" at bounding box center [223, 172] width 6 height 7
type input "[DATE]"
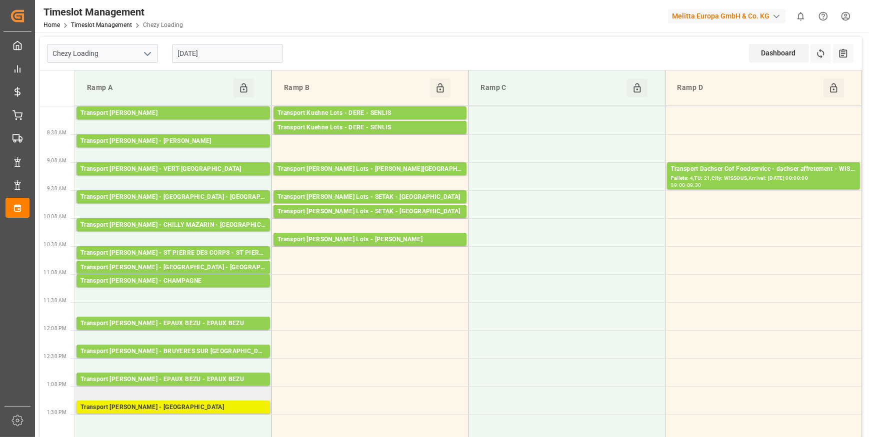
click at [211, 410] on div "Transport [PERSON_NAME] - [GEOGRAPHIC_DATA]" at bounding box center [172, 408] width 185 height 10
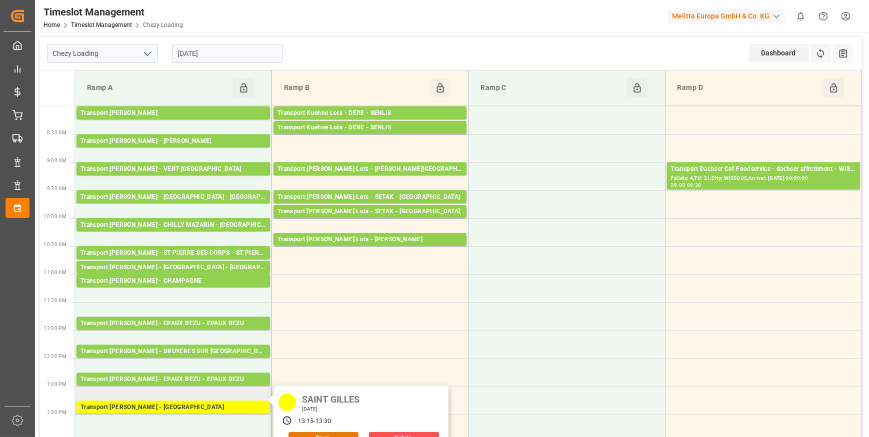
click at [310, 433] on button "Open" at bounding box center [323, 438] width 70 height 12
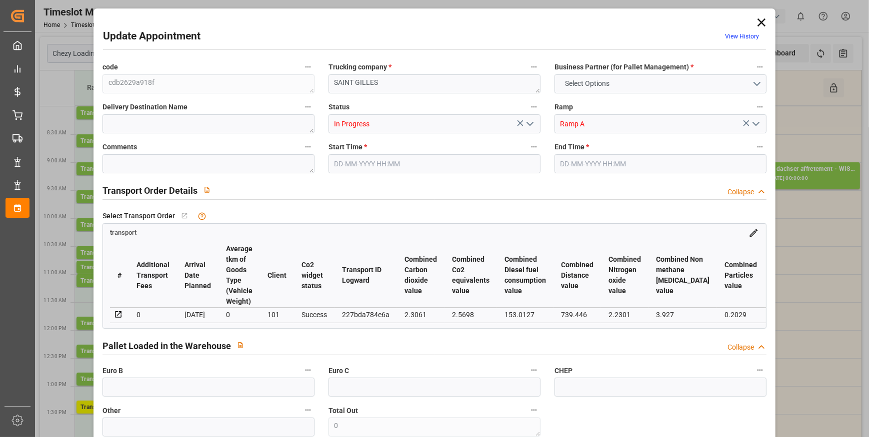
type input "21"
type input "1109.16"
type input "0"
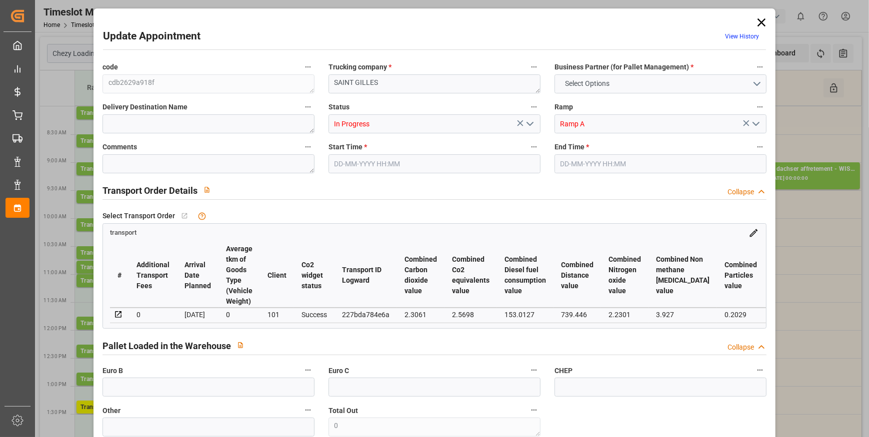
type input "1071.6704"
type input "-37.4896"
type input "0"
type input "4729.362"
type input "7199.064"
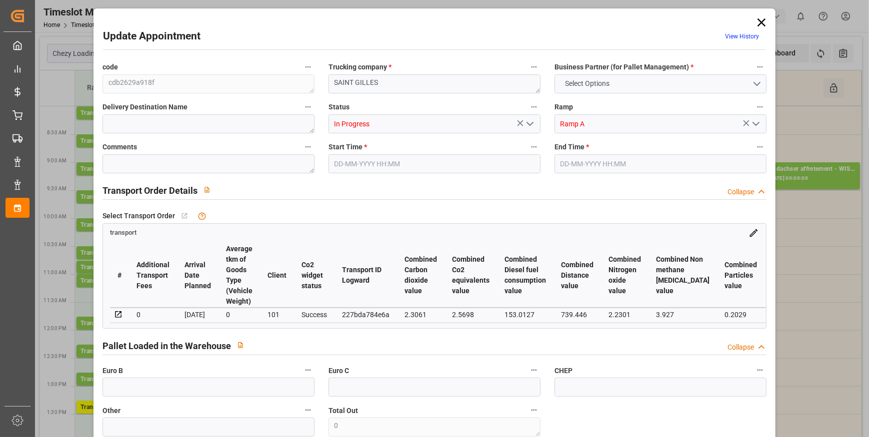
type input "26095.88"
type input "30"
type input "16"
type input "1588"
type input "38"
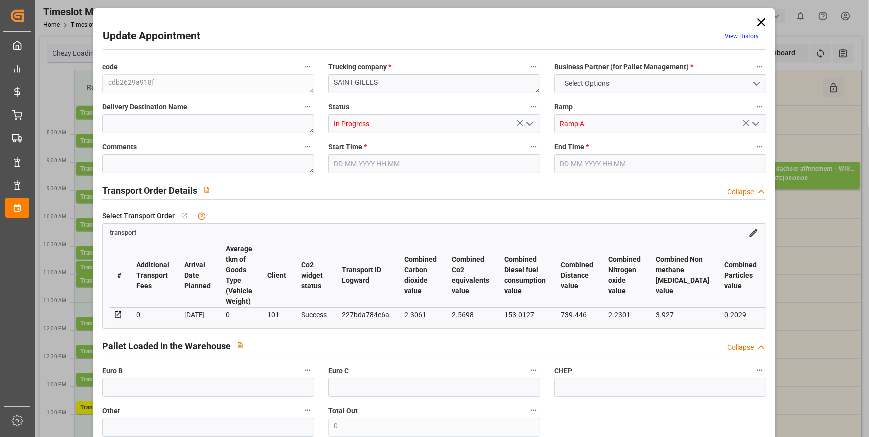
type input "101"
type input "6031.024"
type input "0"
type input "4710.8598"
type input "0"
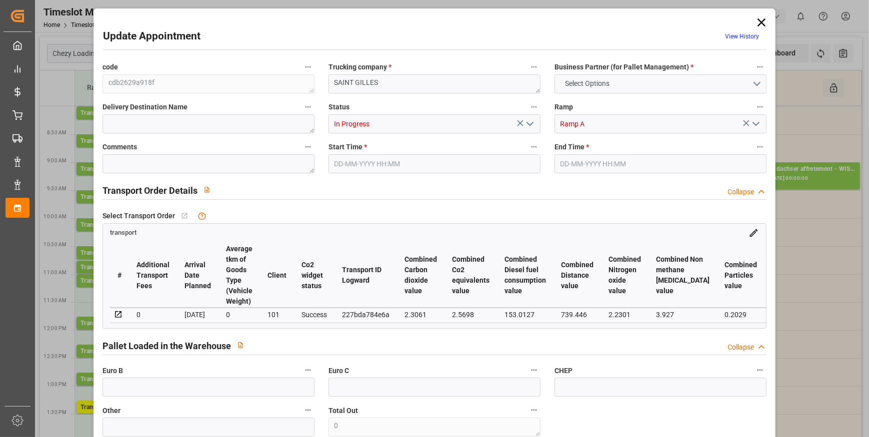
type input "0"
type input "21"
type input "35"
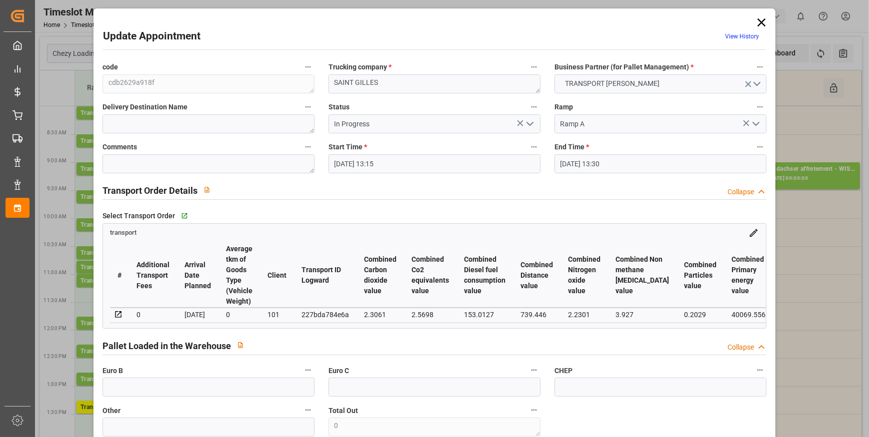
type input "[DATE] 13:15"
type input "[DATE] 13:30"
type input "[DATE] 14:46"
type input "[DATE] 14:35"
type input "[DATE]"
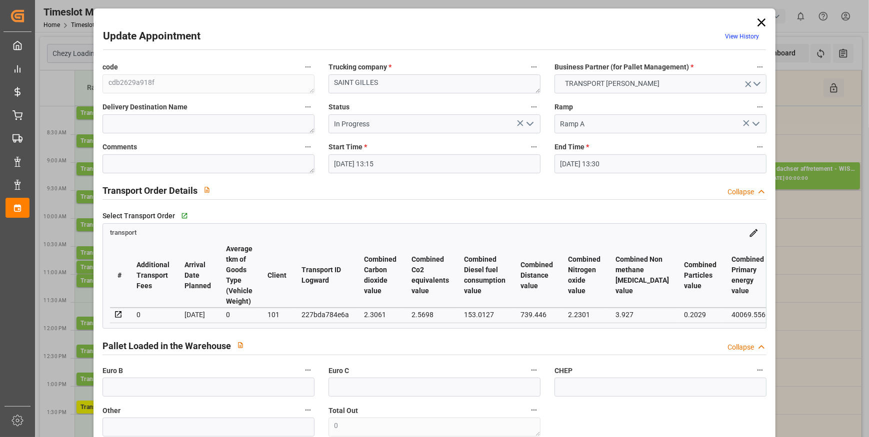
type input "[DATE]"
click at [527, 121] on icon "open menu" at bounding box center [530, 124] width 12 height 12
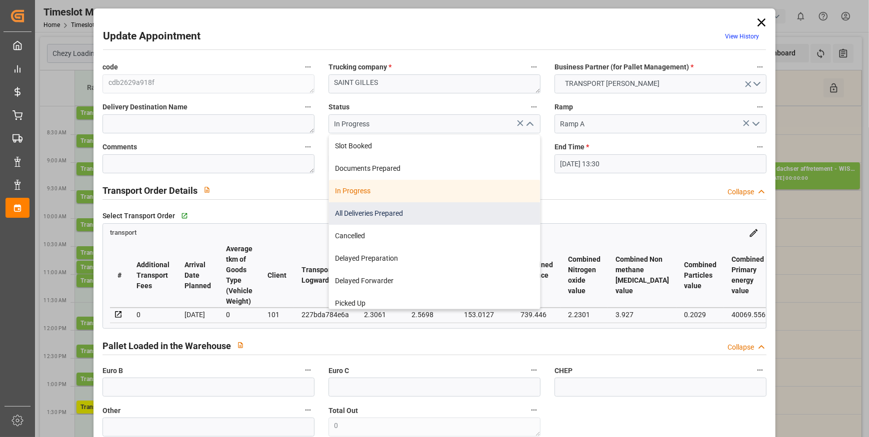
click at [349, 209] on div "All Deliveries Prepared" at bounding box center [434, 213] width 211 height 22
type input "All Deliveries Prepared"
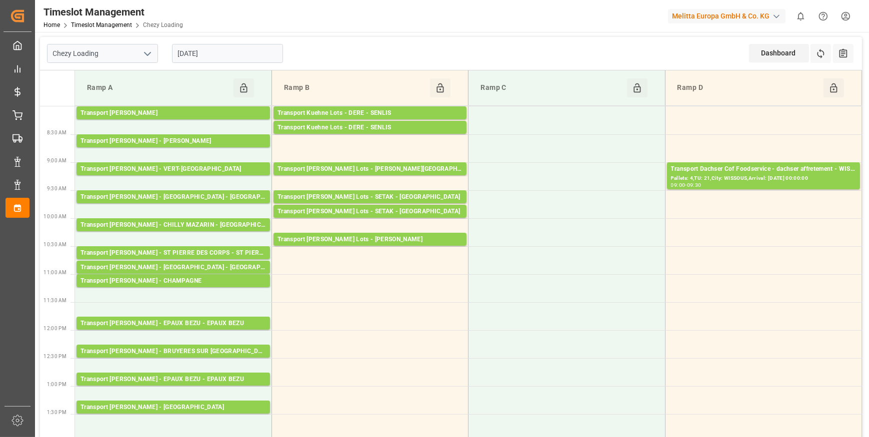
click at [233, 49] on input "[DATE]" at bounding box center [227, 53] width 111 height 19
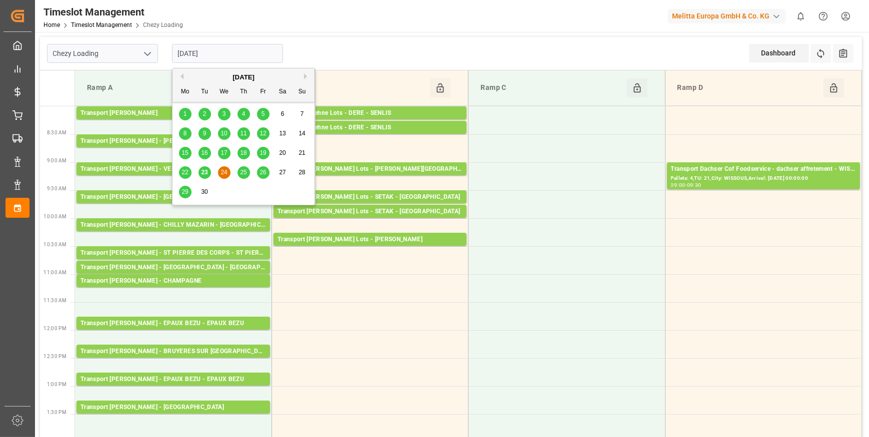
click at [235, 50] on input "[DATE]" at bounding box center [227, 53] width 111 height 19
